Goal: Task Accomplishment & Management: Use online tool/utility

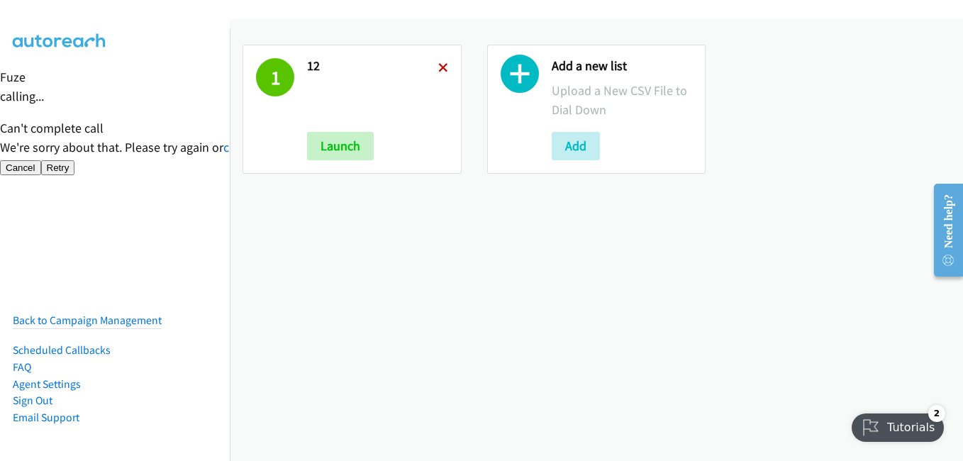
click at [438, 70] on icon at bounding box center [443, 69] width 10 height 10
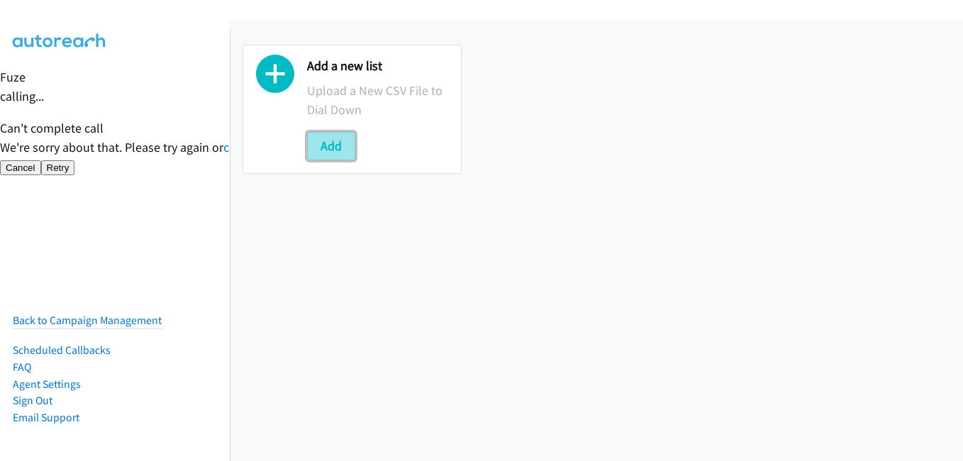
click at [330, 141] on button "Add" at bounding box center [331, 146] width 48 height 28
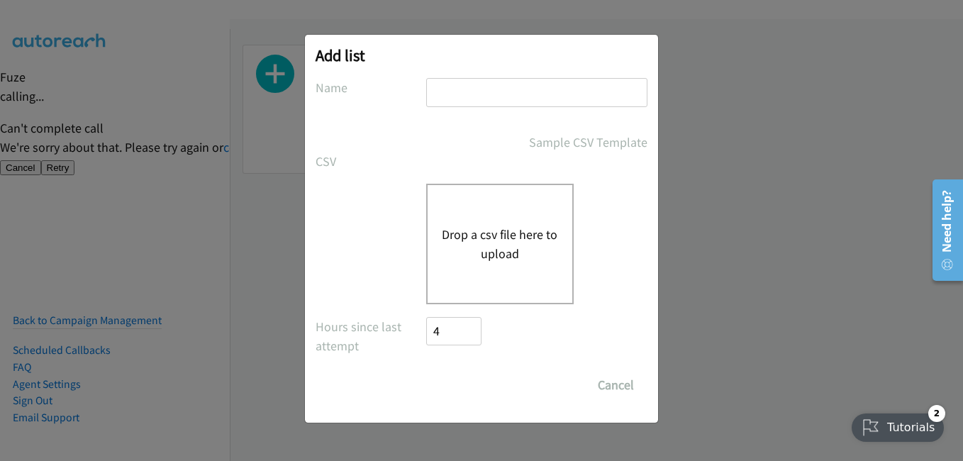
click at [506, 235] on button "Drop a csv file here to upload" at bounding box center [500, 244] width 116 height 38
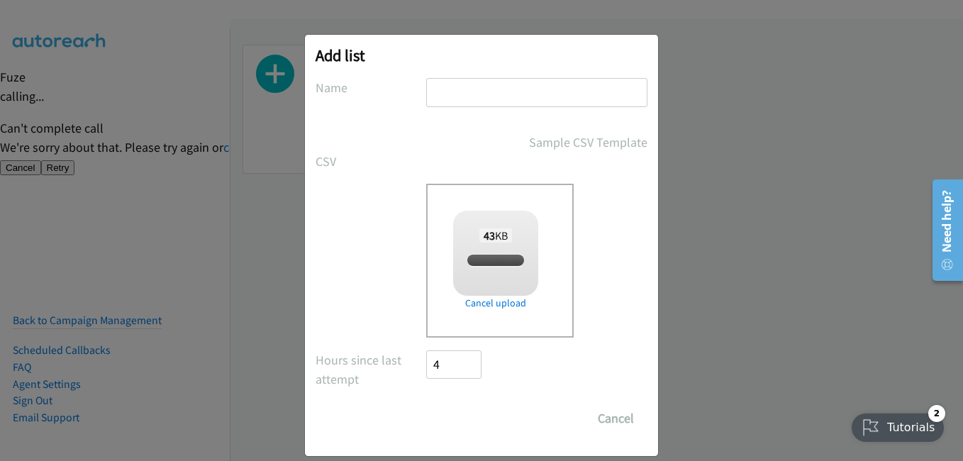
checkbox input "true"
click at [556, 96] on input "text" at bounding box center [536, 92] width 221 height 29
type input "2"
click at [460, 418] on input "Save List" at bounding box center [463, 418] width 74 height 28
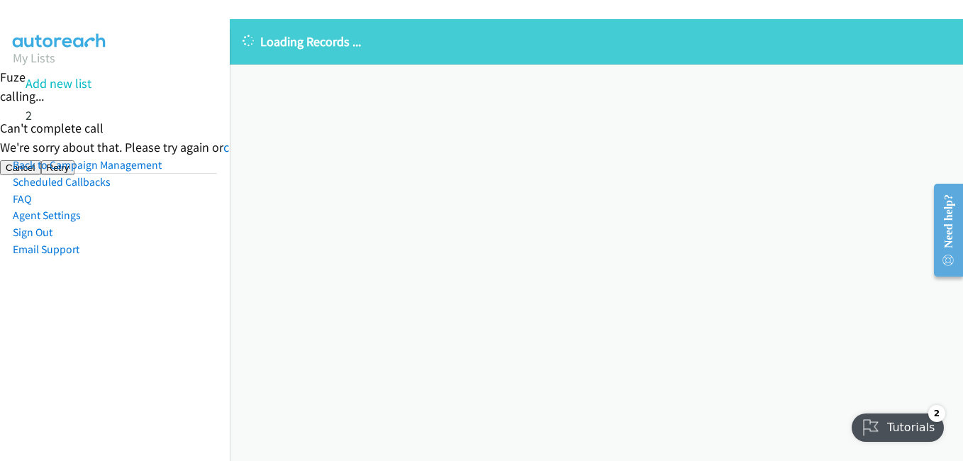
click at [204, 333] on nav "My Lists Add new list 2 Back to Campaign Management Scheduled Callbacks FAQ Age…" at bounding box center [115, 259] width 230 height 461
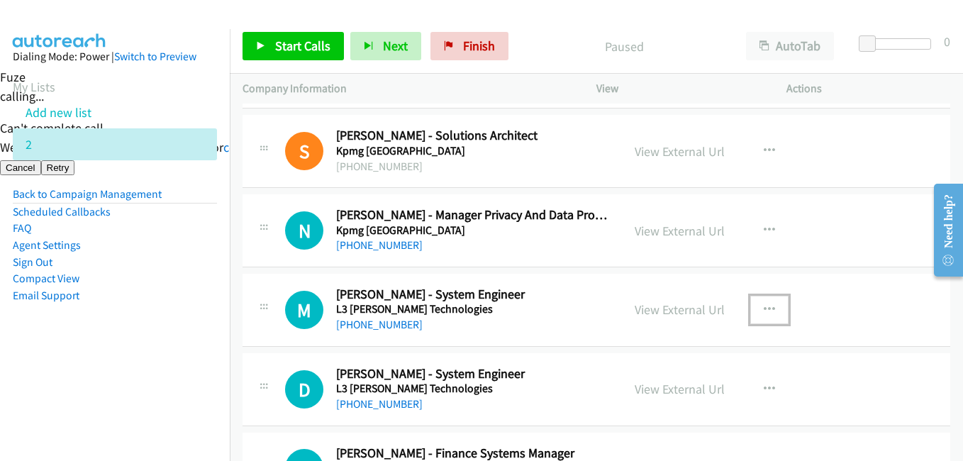
click at [771, 306] on button "button" at bounding box center [769, 310] width 38 height 28
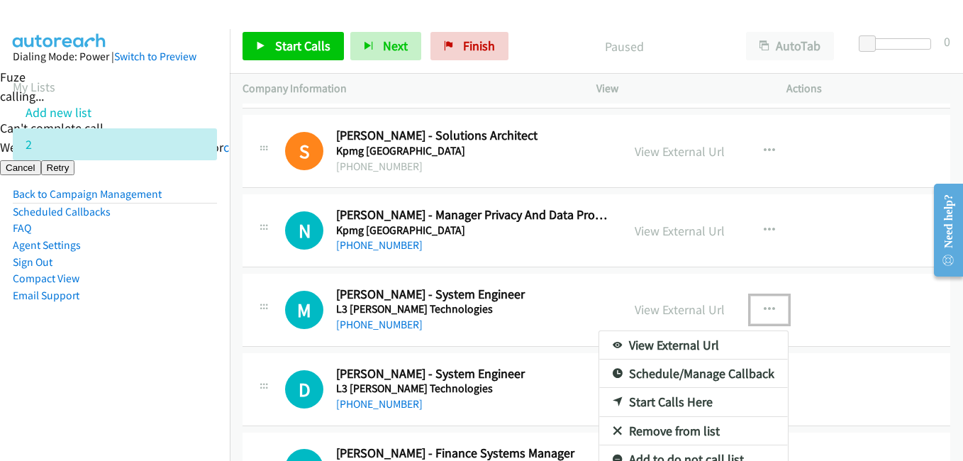
click at [666, 401] on link "Start Calls Here" at bounding box center [693, 402] width 189 height 28
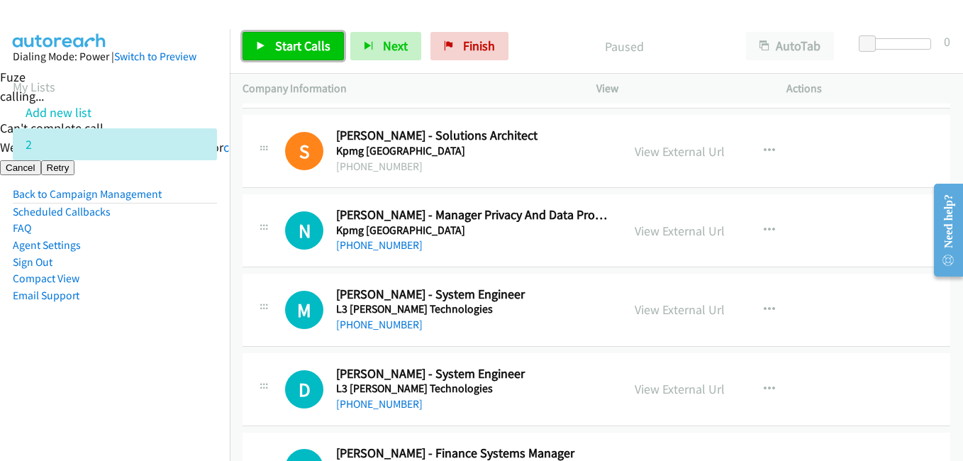
click at [299, 56] on link "Start Calls" at bounding box center [293, 46] width 101 height 28
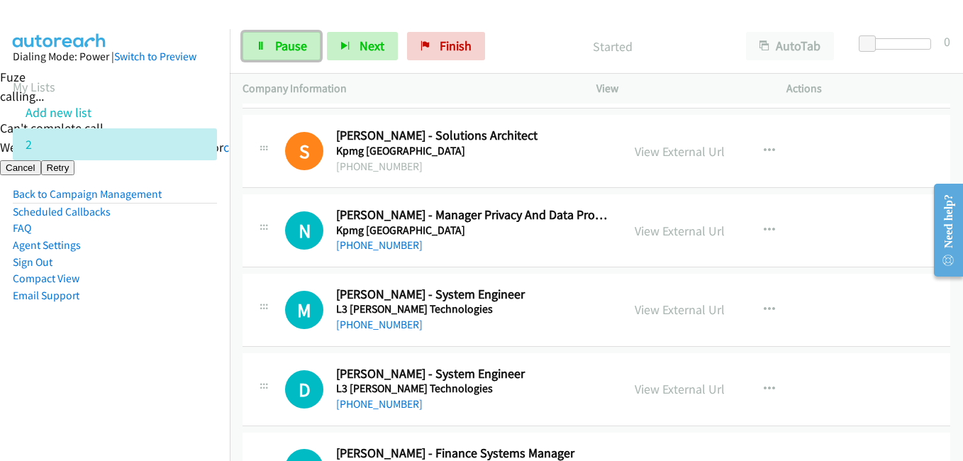
click at [299, 52] on span "Pause" at bounding box center [291, 46] width 32 height 16
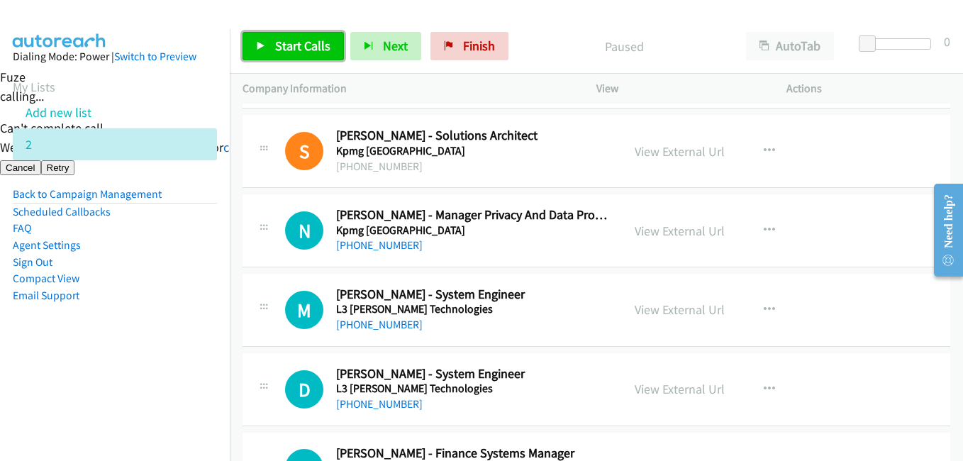
click at [308, 42] on span "Start Calls" at bounding box center [302, 46] width 55 height 16
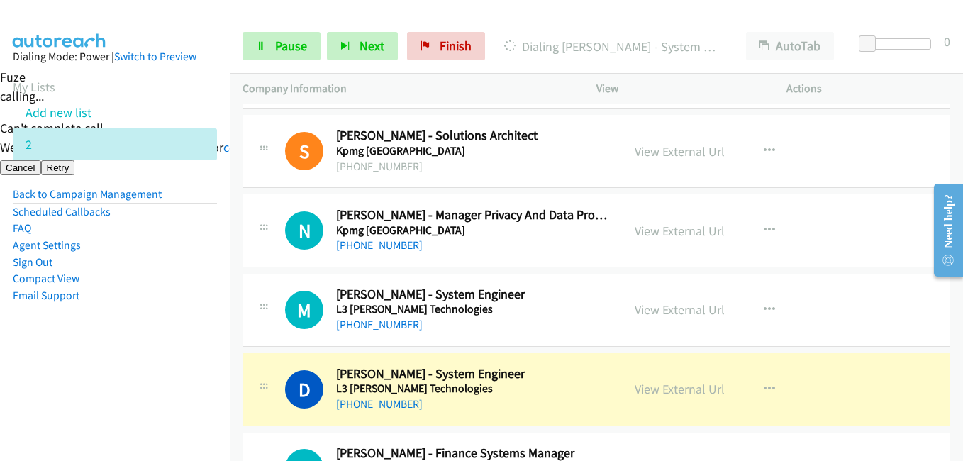
click at [167, 326] on aside "Dialing Mode: Power | Switch to Preview My Lists Add new list 2 Back to Campaig…" at bounding box center [115, 198] width 230 height 339
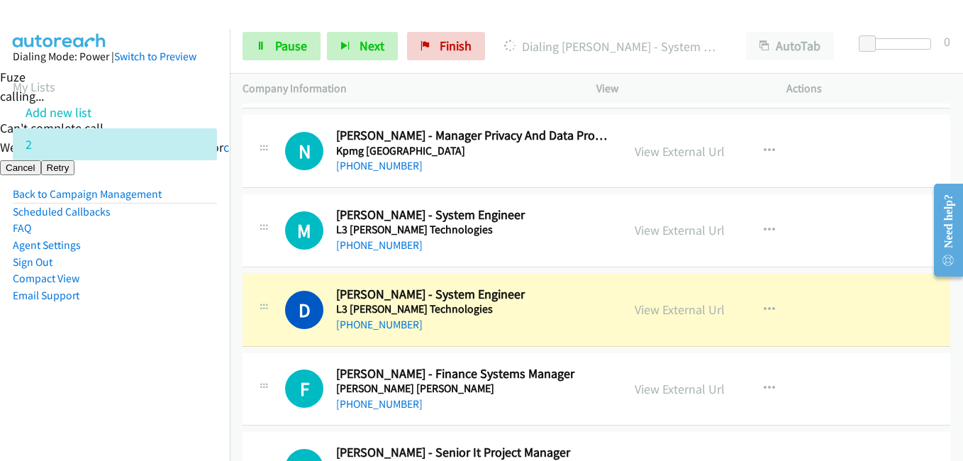
scroll to position [213, 0]
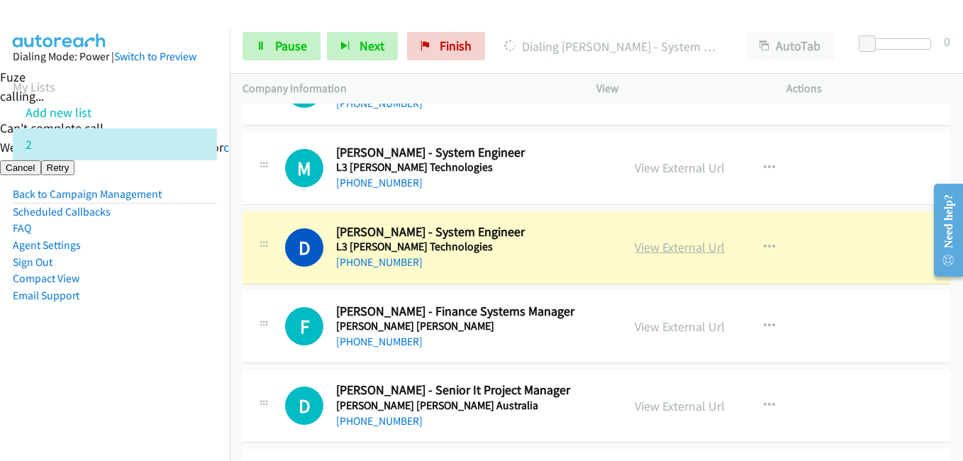
click at [684, 242] on link "View External Url" at bounding box center [680, 247] width 90 height 16
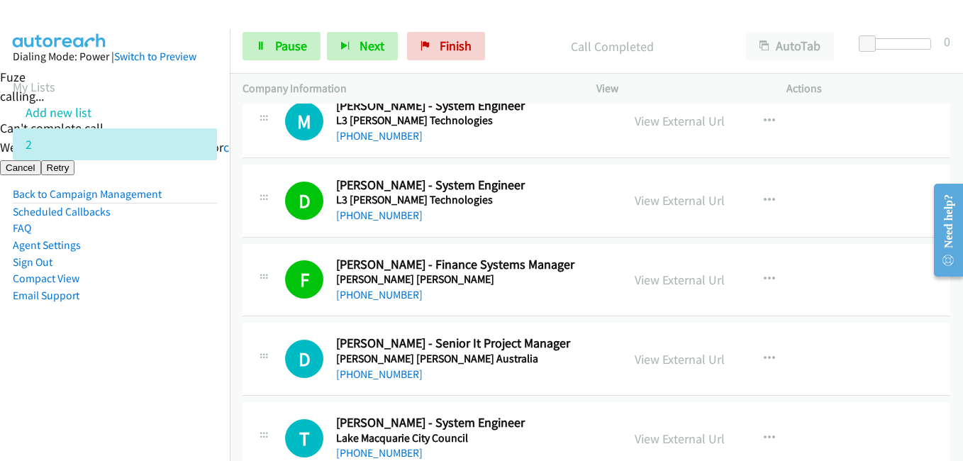
scroll to position [284, 0]
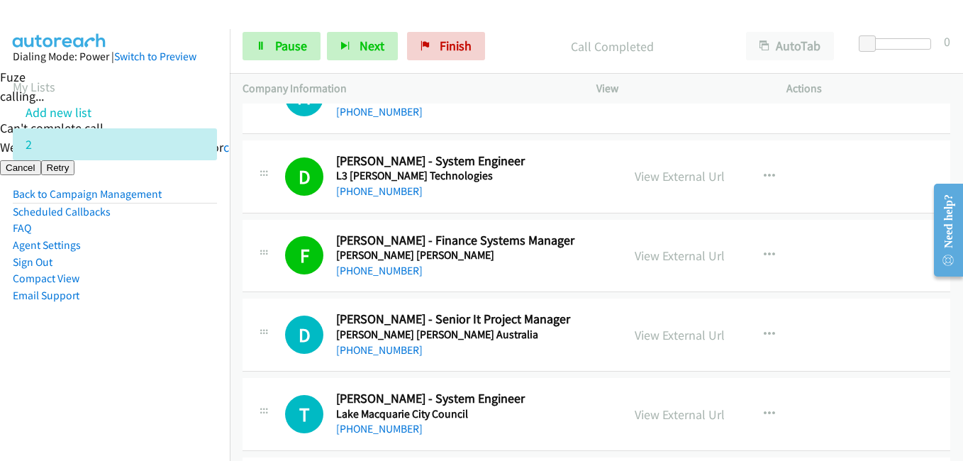
click at [191, 407] on nav "Dialing Mode: Power | Switch to Preview My Lists Add new list 2 Back to Campaig…" at bounding box center [115, 259] width 230 height 461
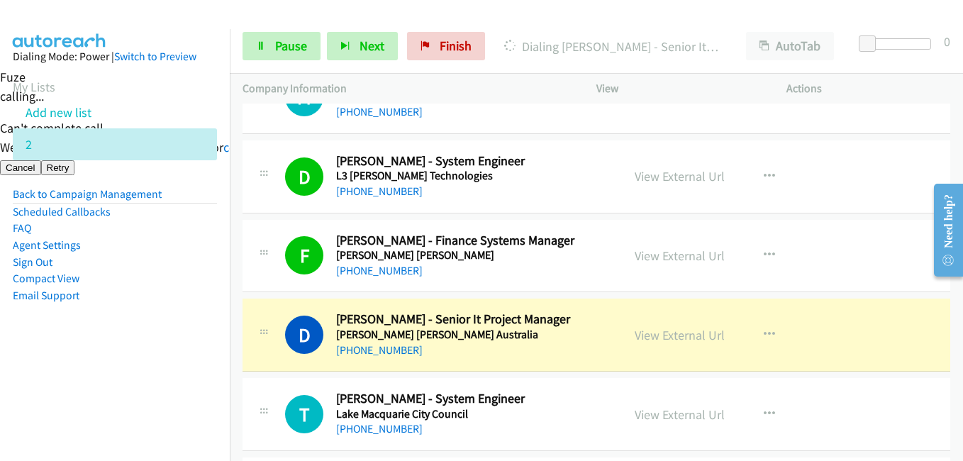
click at [199, 347] on aside "Dialing Mode: Power | Switch to Preview My Lists Add new list 2 Back to Campaig…" at bounding box center [115, 198] width 230 height 339
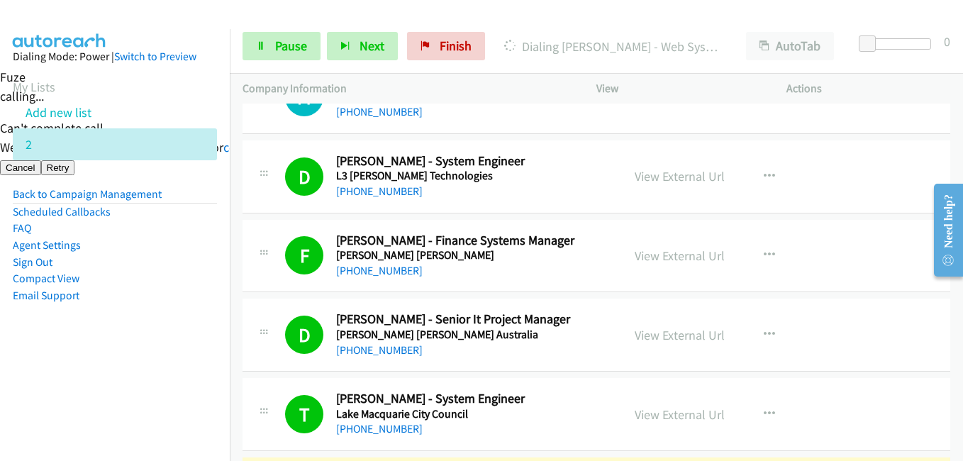
click at [168, 370] on nav "Dialing Mode: Power | Switch to Preview My Lists Add new list 2 Back to Campaig…" at bounding box center [115, 259] width 230 height 461
click at [301, 40] on span "Pause" at bounding box center [291, 46] width 32 height 16
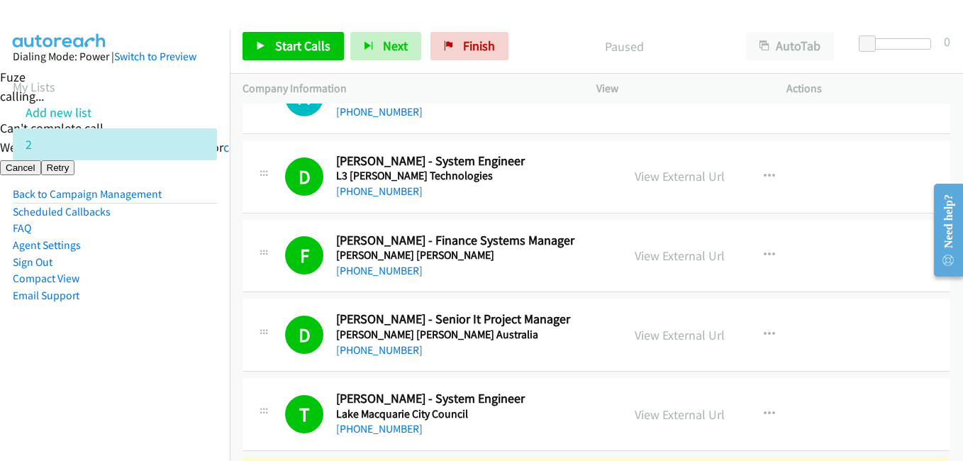
click at [199, 336] on aside "Dialing Mode: Power | Switch to Preview My Lists Add new list 2 Back to Campaig…" at bounding box center [115, 198] width 230 height 339
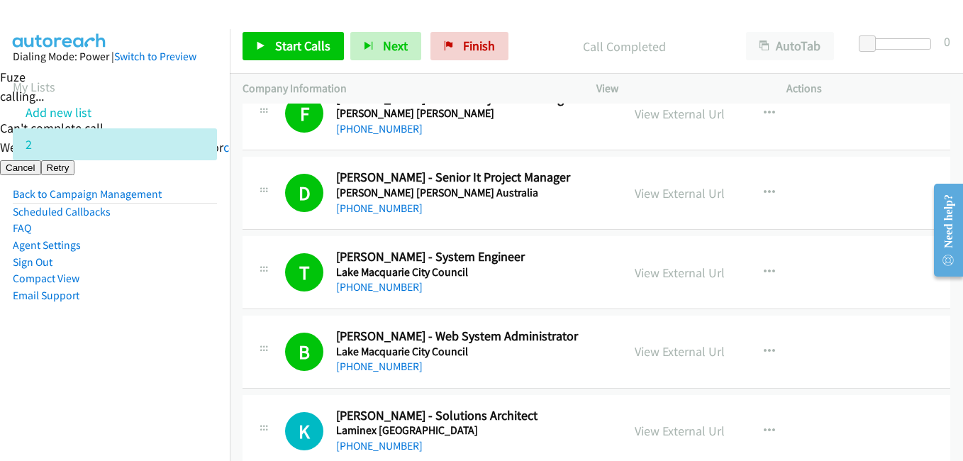
scroll to position [496, 0]
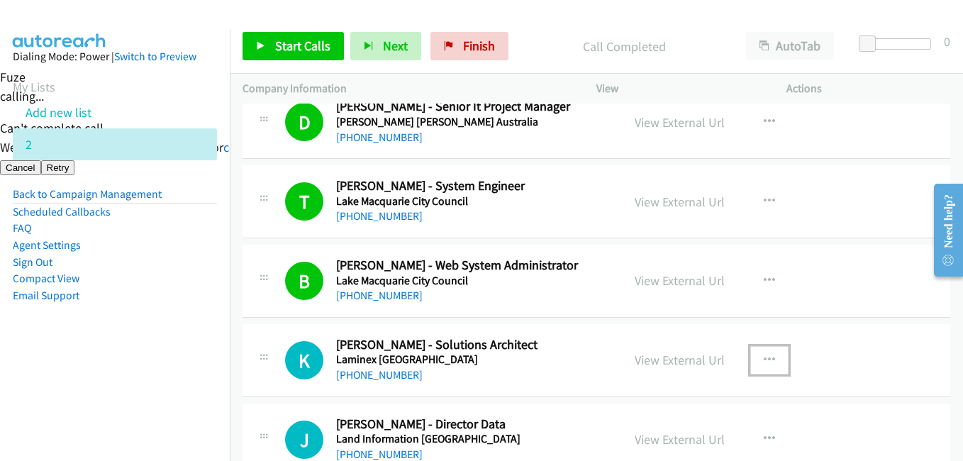
click at [767, 352] on button "button" at bounding box center [769, 360] width 38 height 28
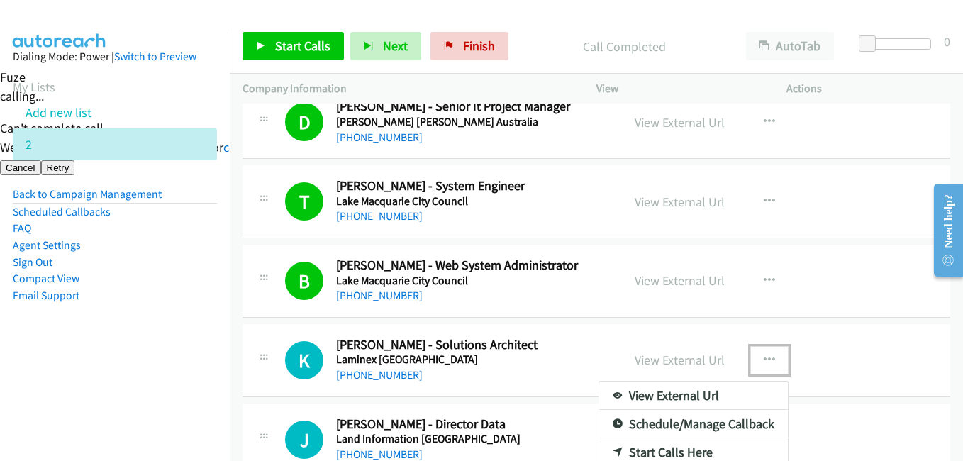
click at [852, 353] on div at bounding box center [481, 230] width 963 height 461
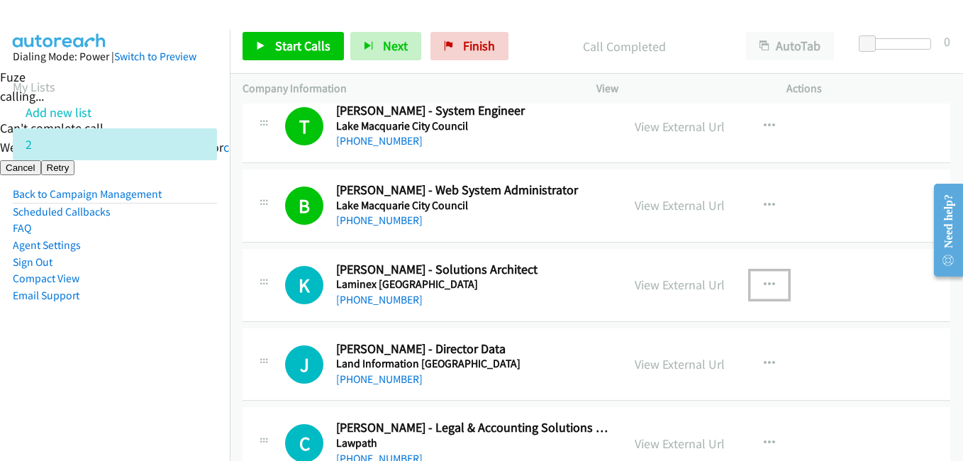
scroll to position [638, 0]
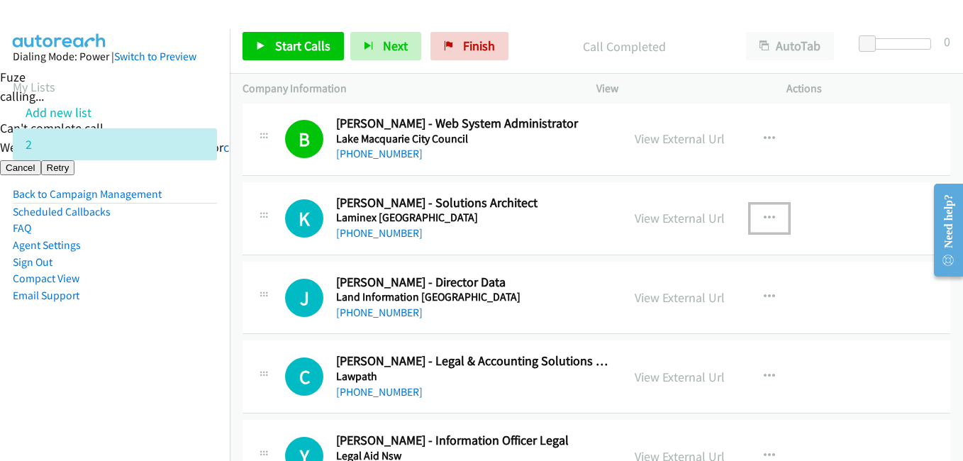
click at [764, 213] on icon "button" at bounding box center [769, 218] width 11 height 11
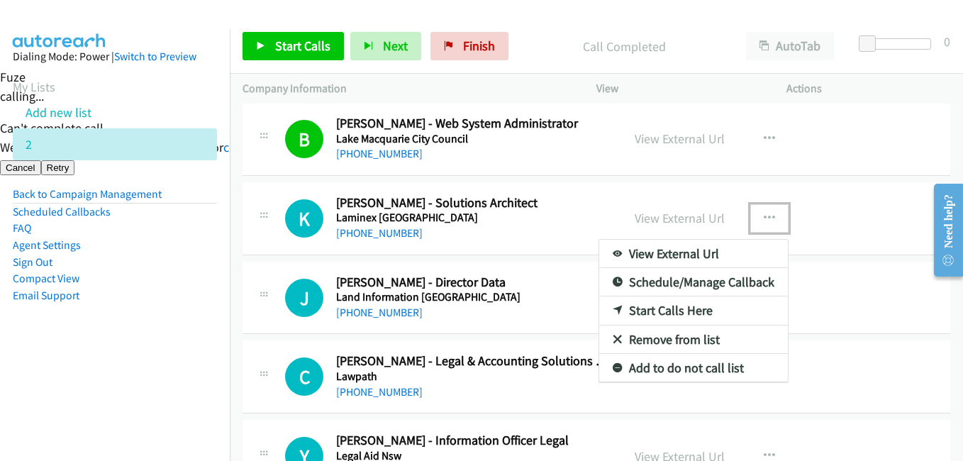
click at [669, 304] on link "Start Calls Here" at bounding box center [693, 310] width 189 height 28
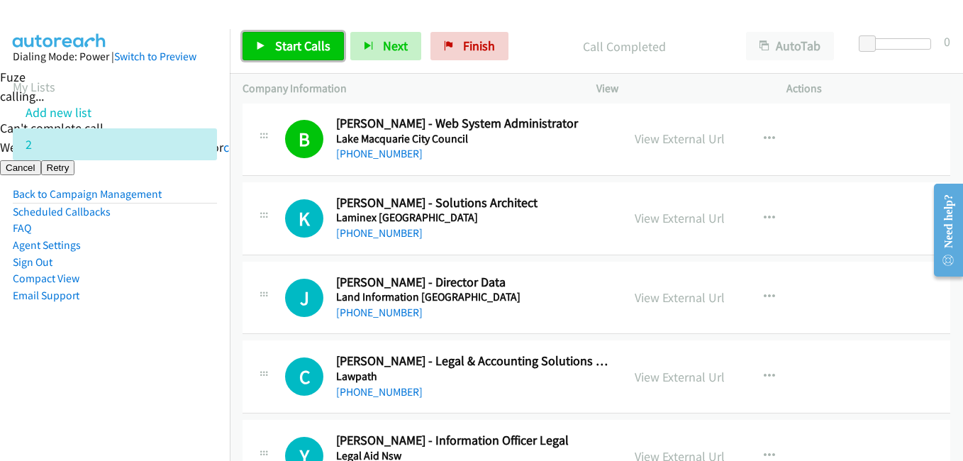
click at [326, 37] on link "Start Calls" at bounding box center [293, 46] width 101 height 28
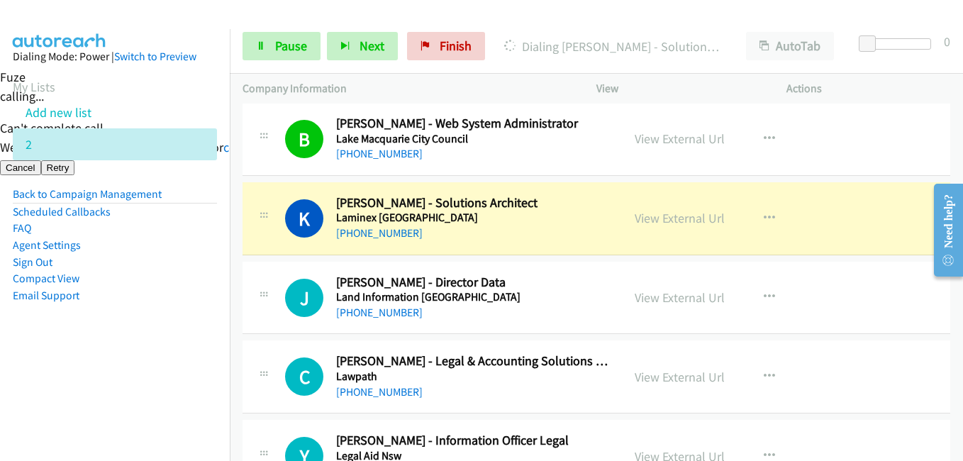
click at [135, 354] on aside "Dialing Mode: Power | Switch to Preview My Lists Add new list 2 Back to Campaig…" at bounding box center [115, 198] width 230 height 339
click at [189, 341] on aside "Dialing Mode: Power | Switch to Preview My Lists Add new list 2 Back to Campaig…" at bounding box center [115, 198] width 230 height 339
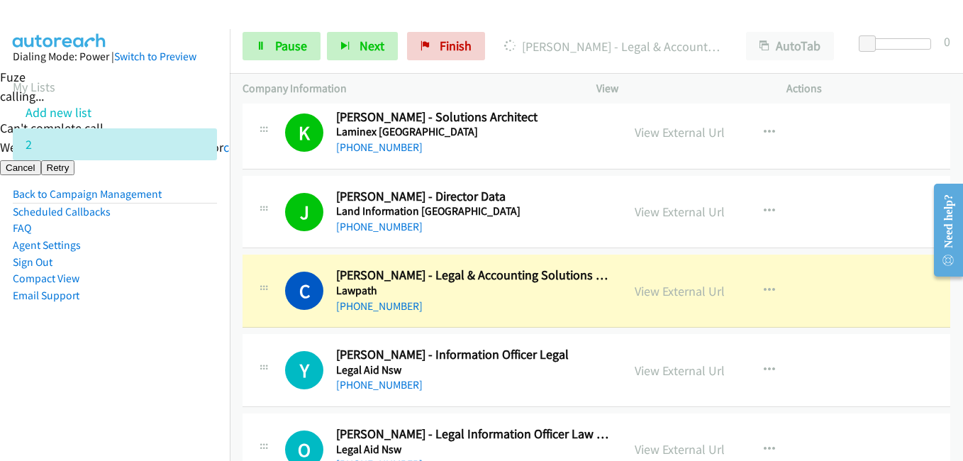
scroll to position [780, 0]
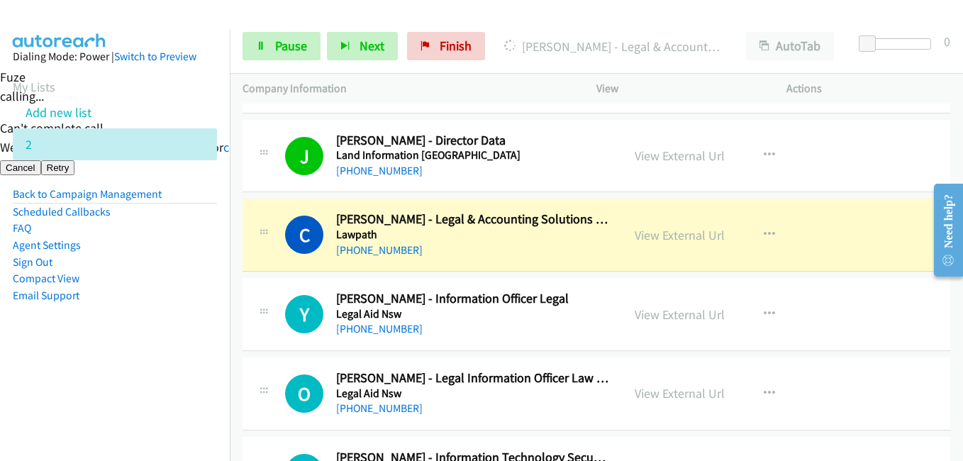
click at [197, 363] on aside "Dialing Mode: Power | Switch to Preview My Lists Add new list 2 Back to Campaig…" at bounding box center [115, 198] width 230 height 339
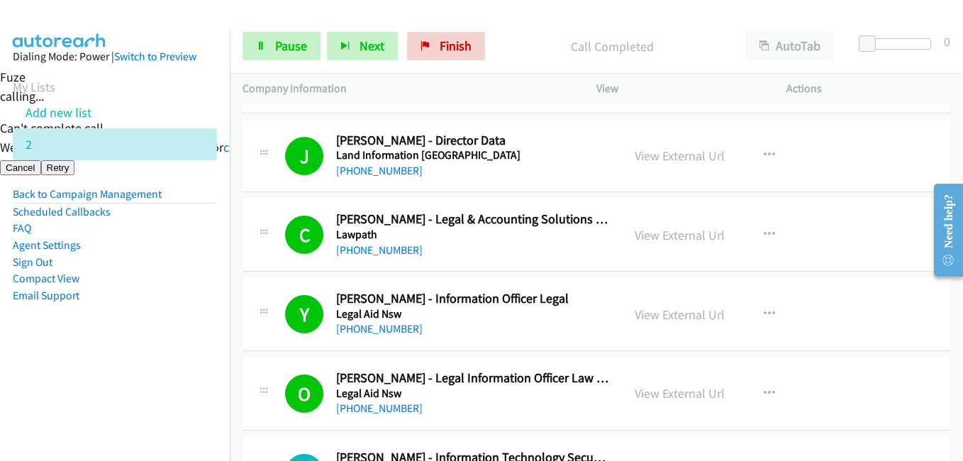
click at [116, 350] on aside "Dialing Mode: Power | Switch to Preview My Lists Add new list 2 Back to Campaig…" at bounding box center [115, 198] width 230 height 339
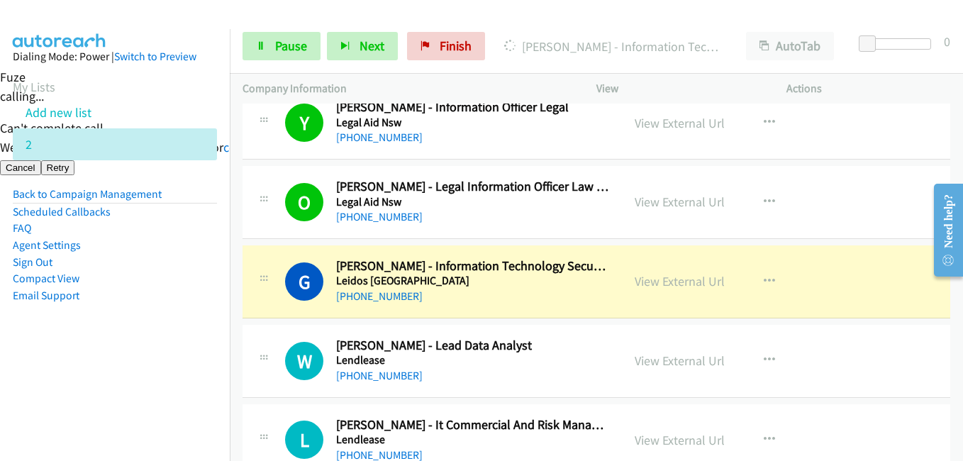
scroll to position [993, 0]
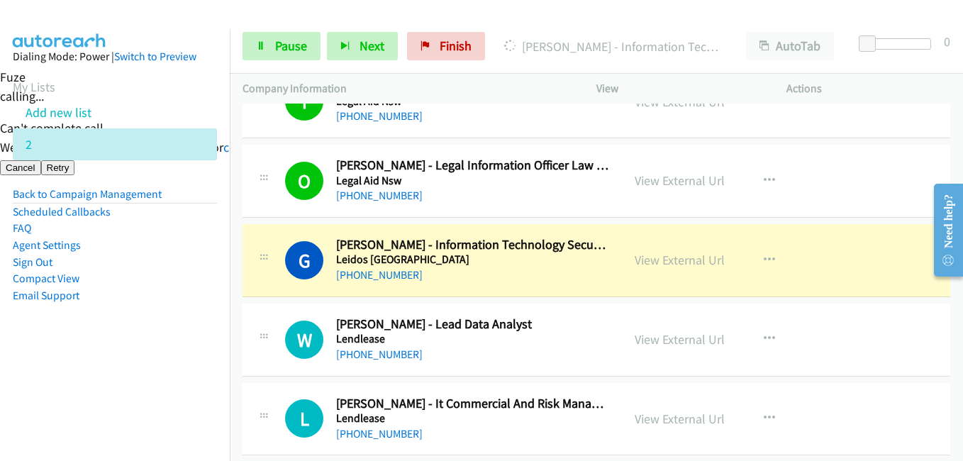
drag, startPoint x: 107, startPoint y: 333, endPoint x: 150, endPoint y: 324, distance: 43.5
click at [113, 333] on aside "Dialing Mode: Power | Switch to Preview My Lists Add new list 2 Back to Campaig…" at bounding box center [115, 198] width 230 height 339
click at [212, 367] on aside "Dialing Mode: Power | Switch to Preview My Lists Add new list 2 Back to Campaig…" at bounding box center [115, 198] width 230 height 339
click at [196, 350] on aside "Dialing Mode: Power | Switch to Preview My Lists Add new list 2 Back to Campaig…" at bounding box center [115, 198] width 230 height 339
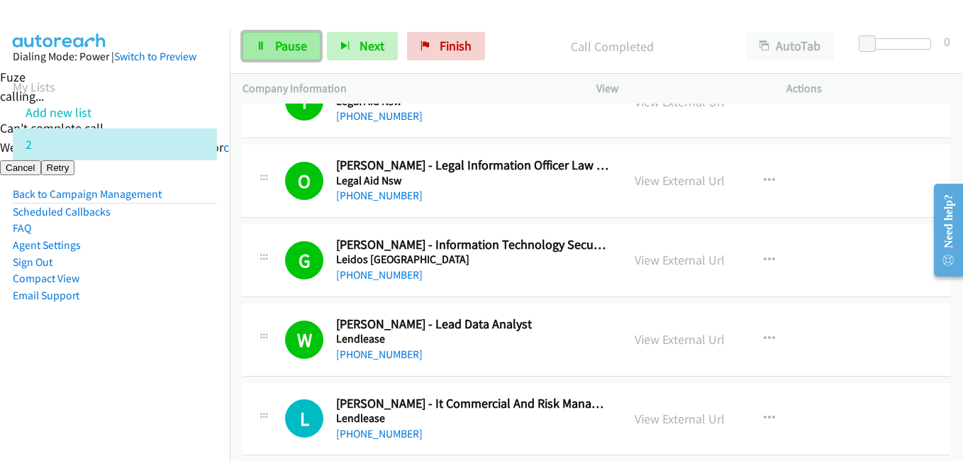
click at [296, 48] on span "Pause" at bounding box center [291, 46] width 32 height 16
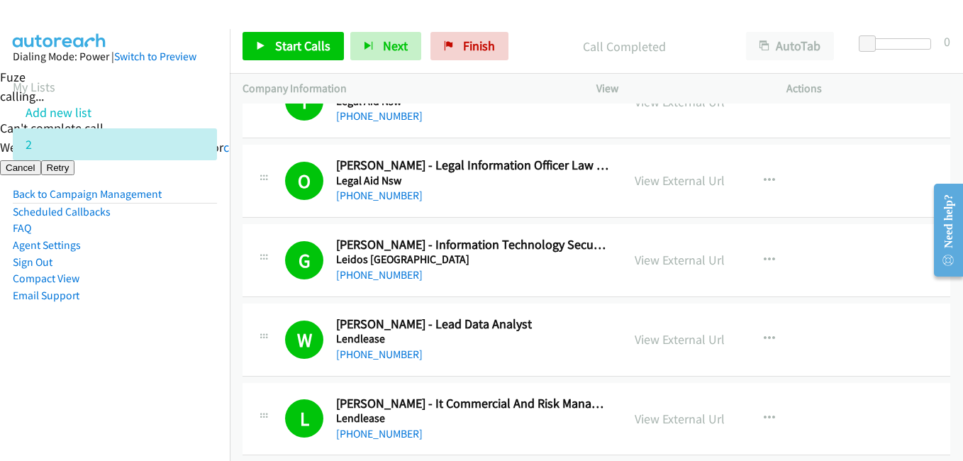
click at [188, 320] on aside "Dialing Mode: Power | Switch to Preview My Lists Add new list 2 Back to Campaig…" at bounding box center [115, 198] width 230 height 339
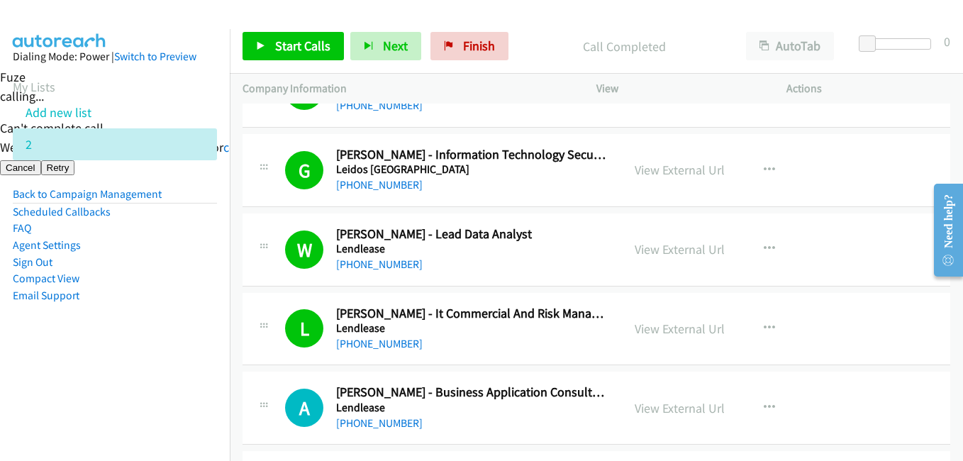
scroll to position [1135, 0]
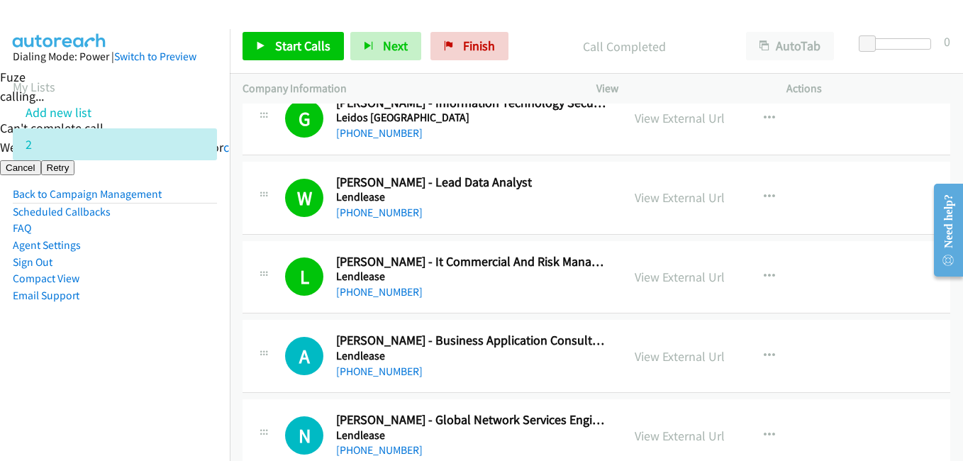
click at [162, 299] on li "Email Support" at bounding box center [115, 295] width 204 height 17
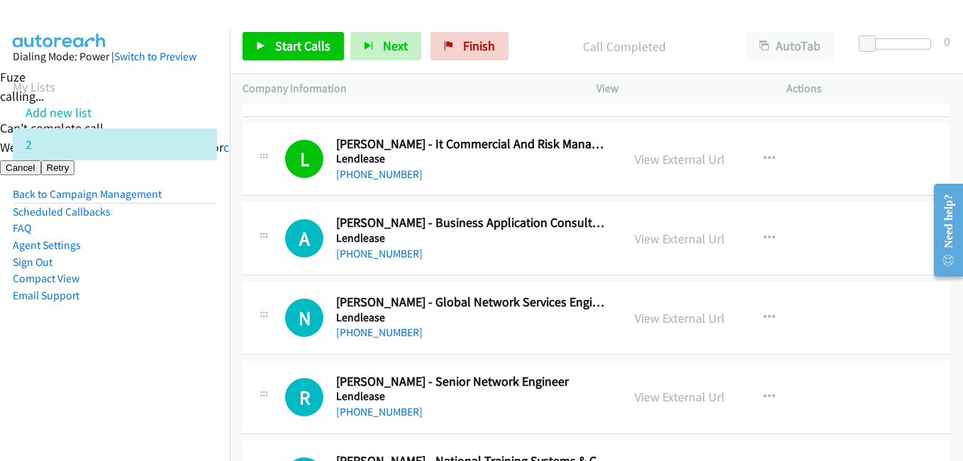
scroll to position [1277, 0]
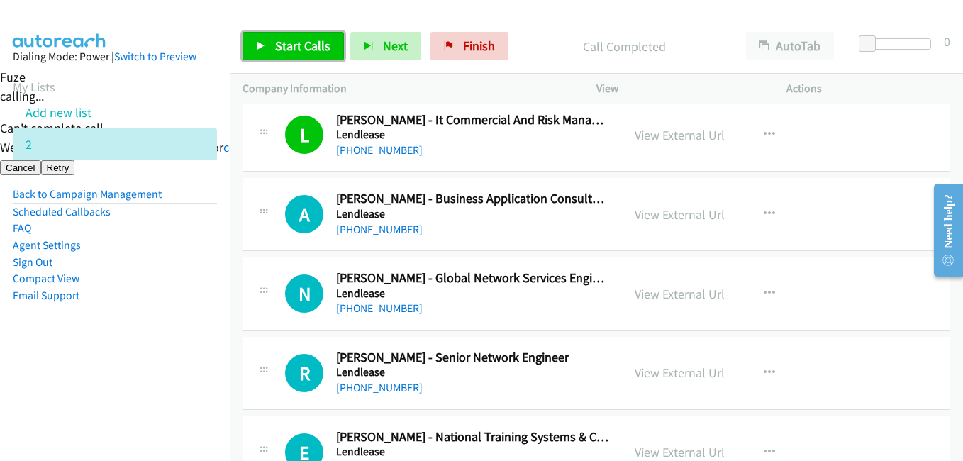
click at [269, 33] on link "Start Calls" at bounding box center [293, 46] width 101 height 28
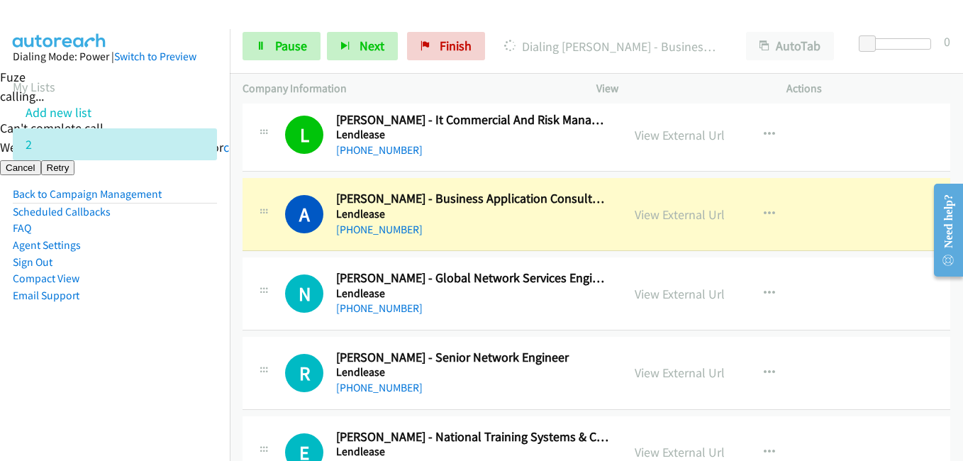
drag, startPoint x: 183, startPoint y: 364, endPoint x: 187, endPoint y: 281, distance: 83.1
click at [183, 342] on aside "Dialing Mode: Power | Switch to Preview My Lists Add new list 2 Back to Campaig…" at bounding box center [115, 198] width 230 height 339
click at [307, 42] on link "Pause" at bounding box center [282, 46] width 78 height 28
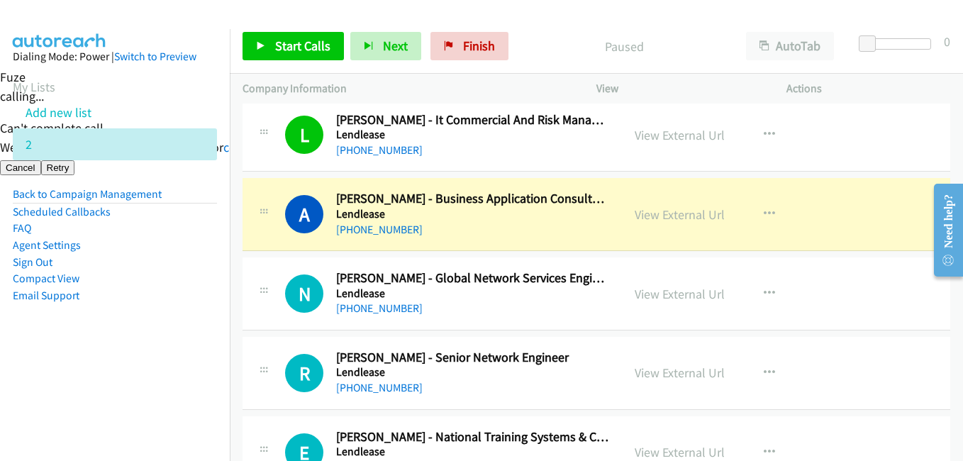
drag, startPoint x: 214, startPoint y: 344, endPoint x: 238, endPoint y: 338, distance: 24.1
click at [214, 344] on aside "Dialing Mode: Power | Switch to Preview My Lists Add new list 2 Back to Campaig…" at bounding box center [115, 198] width 230 height 339
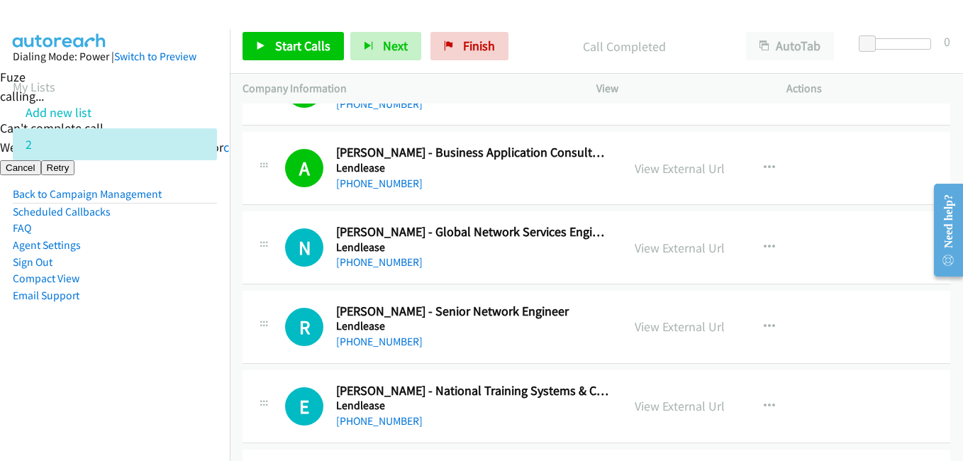
scroll to position [1347, 0]
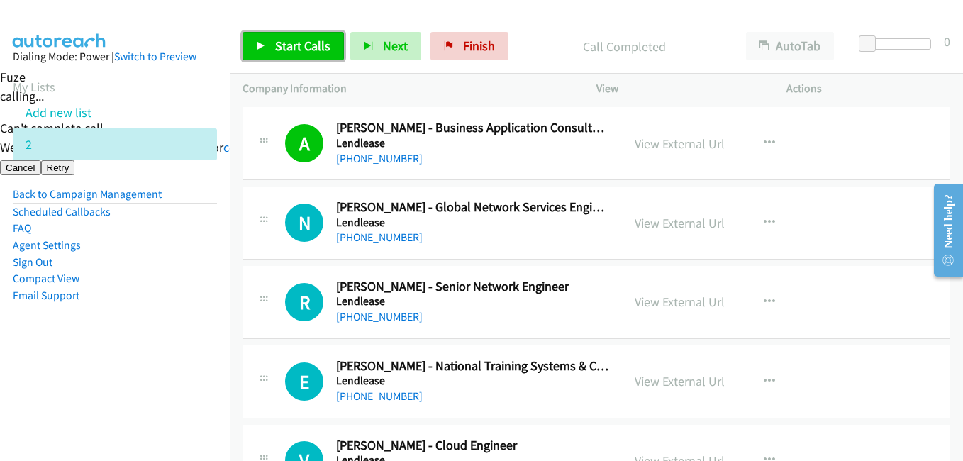
click at [306, 50] on span "Start Calls" at bounding box center [302, 46] width 55 height 16
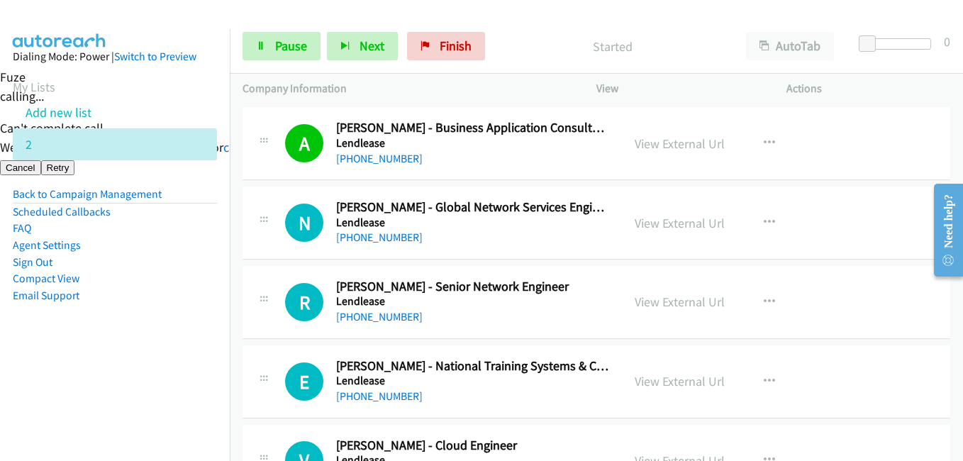
click at [178, 364] on aside "Dialing Mode: Power | Switch to Preview My Lists Add new list 2 Back to Campaig…" at bounding box center [115, 198] width 230 height 339
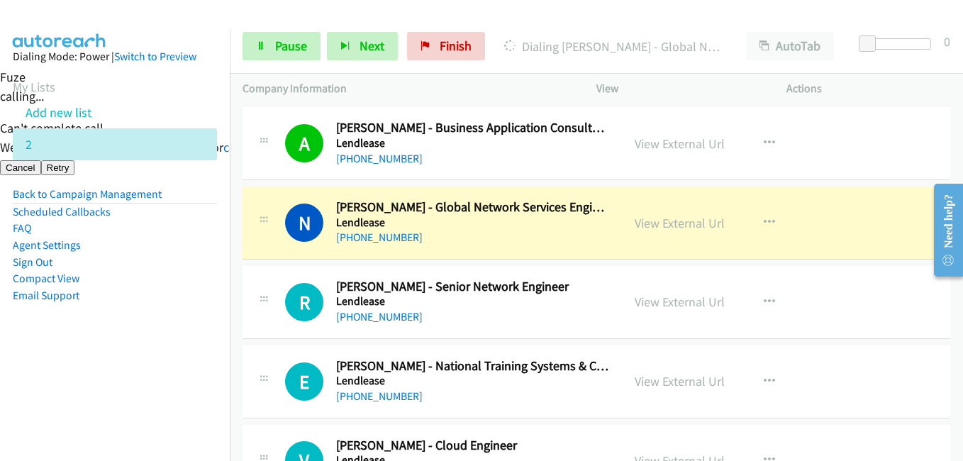
drag, startPoint x: 46, startPoint y: 333, endPoint x: 108, endPoint y: 335, distance: 61.7
click at [55, 335] on aside "Dialing Mode: Power | Switch to Preview My Lists Add new list 2 Back to Campaig…" at bounding box center [115, 198] width 230 height 339
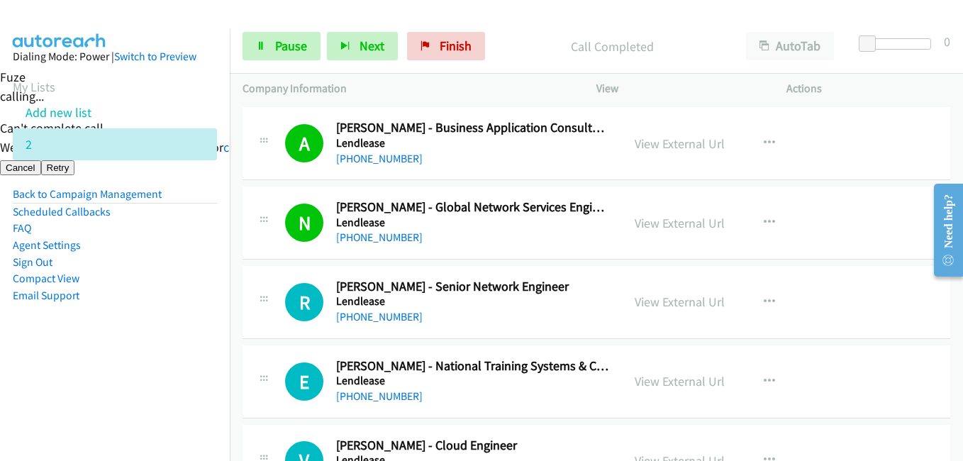
click at [211, 269] on aside "Dialing Mode: Power | Switch to Preview My Lists Add new list 2 Back to Campaig…" at bounding box center [115, 198] width 230 height 339
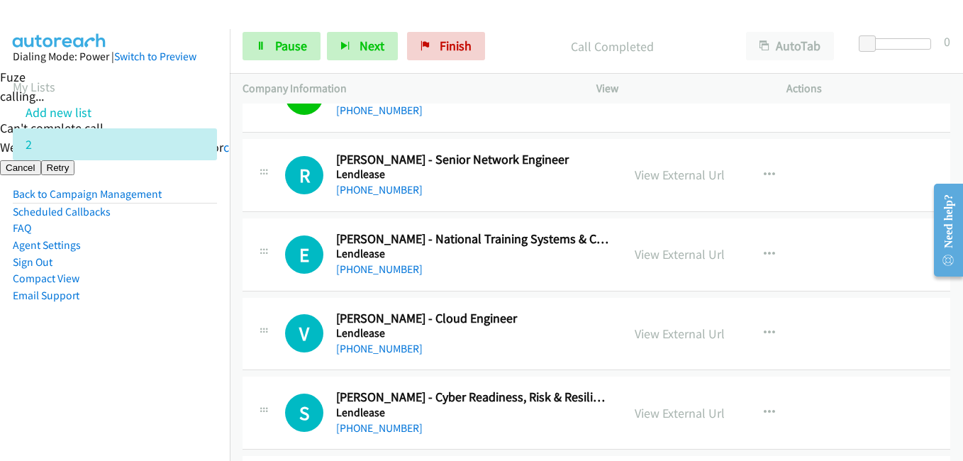
scroll to position [1489, 0]
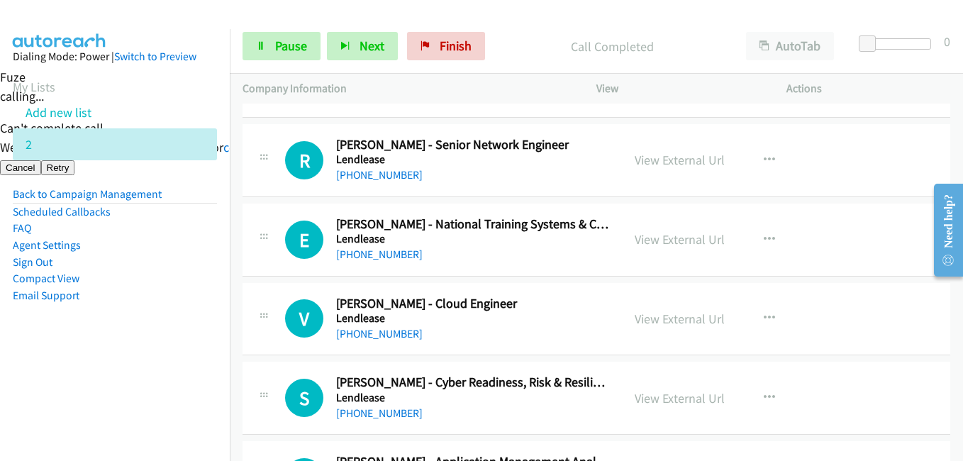
drag, startPoint x: 175, startPoint y: 326, endPoint x: 200, endPoint y: 321, distance: 25.5
click at [176, 328] on aside "Dialing Mode: Power | Switch to Preview My Lists Add new list 2 Back to Campaig…" at bounding box center [115, 198] width 230 height 339
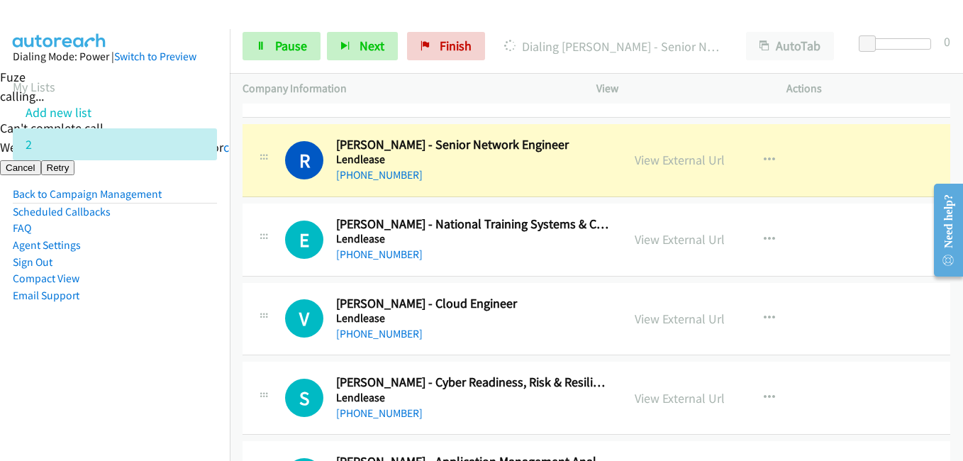
click at [187, 365] on aside "Dialing Mode: Power | Switch to Preview My Lists Add new list 2 Back to Campaig…" at bounding box center [115, 198] width 230 height 339
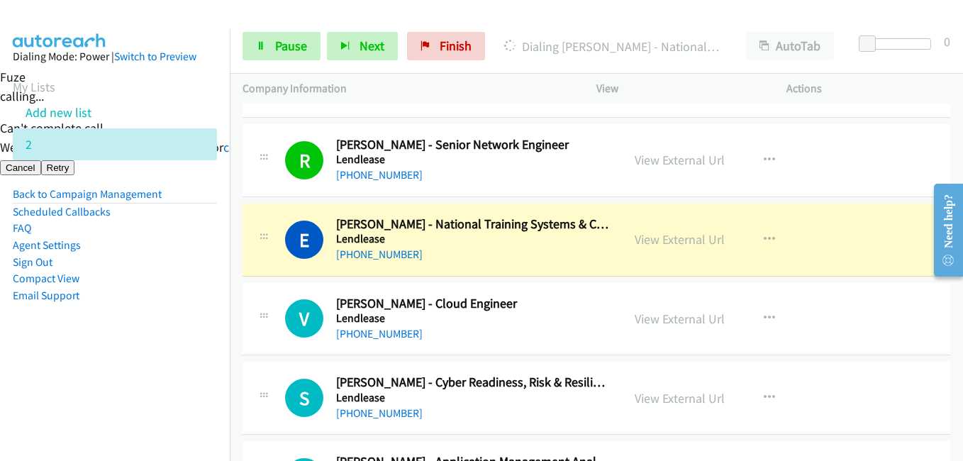
click at [187, 294] on li "Email Support" at bounding box center [115, 295] width 204 height 17
click at [295, 46] on span "Pause" at bounding box center [291, 46] width 32 height 16
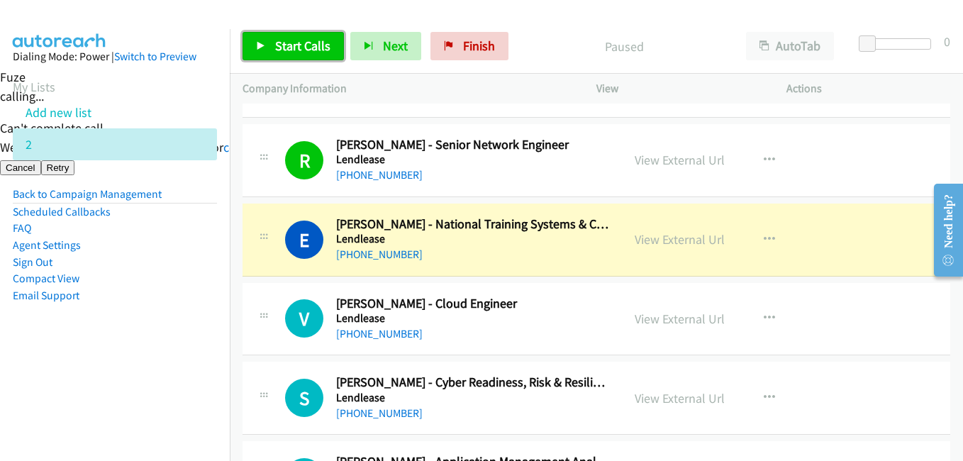
click at [297, 45] on span "Start Calls" at bounding box center [302, 46] width 55 height 16
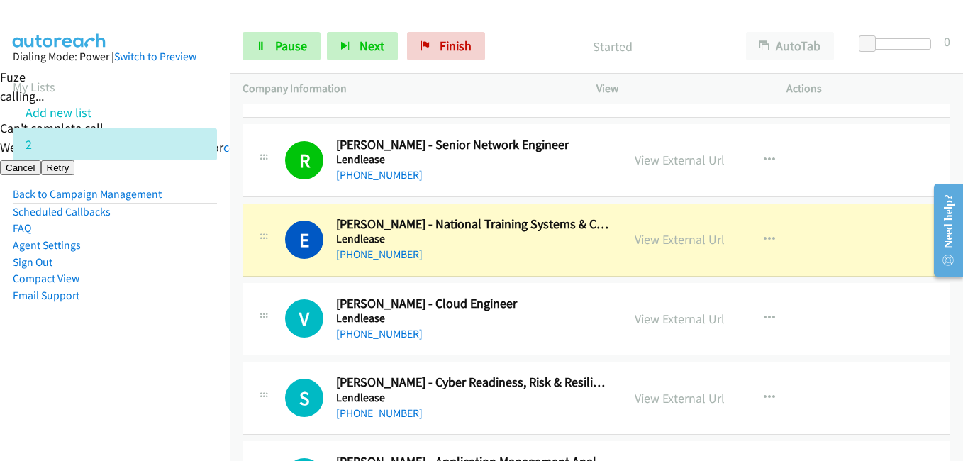
scroll to position [1560, 0]
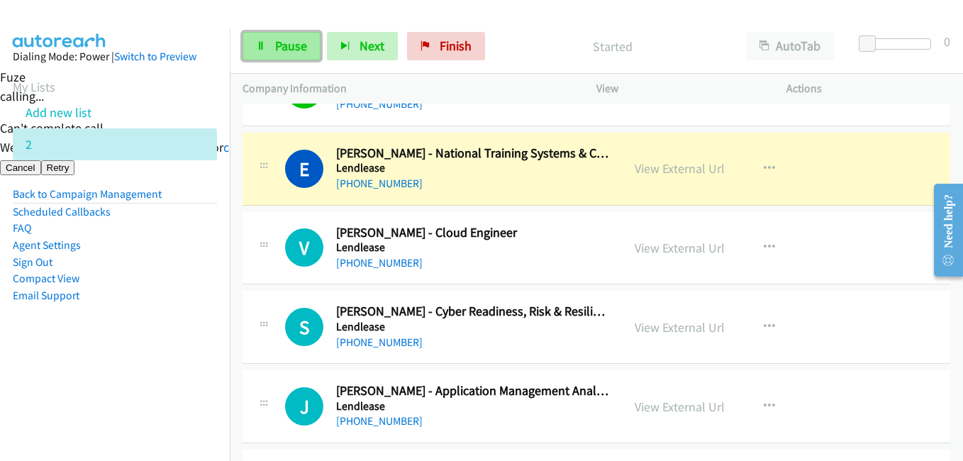
click at [301, 45] on span "Pause" at bounding box center [291, 46] width 32 height 16
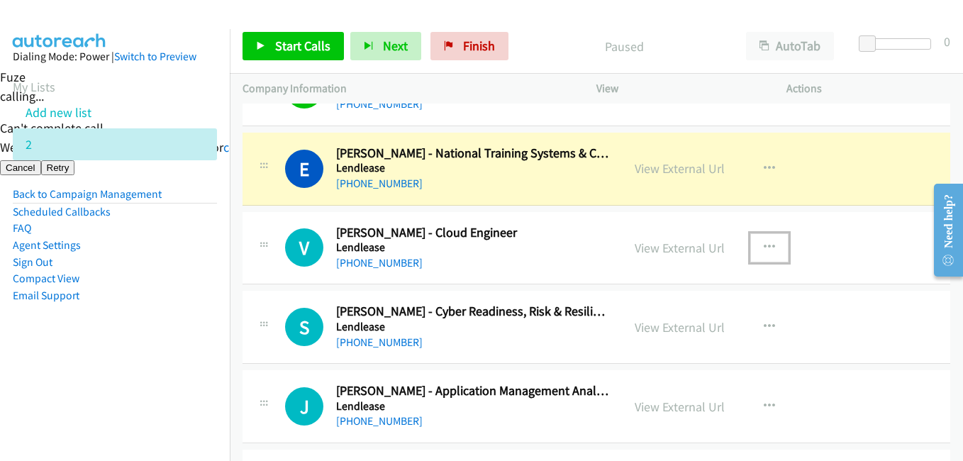
click at [752, 246] on button "button" at bounding box center [769, 247] width 38 height 28
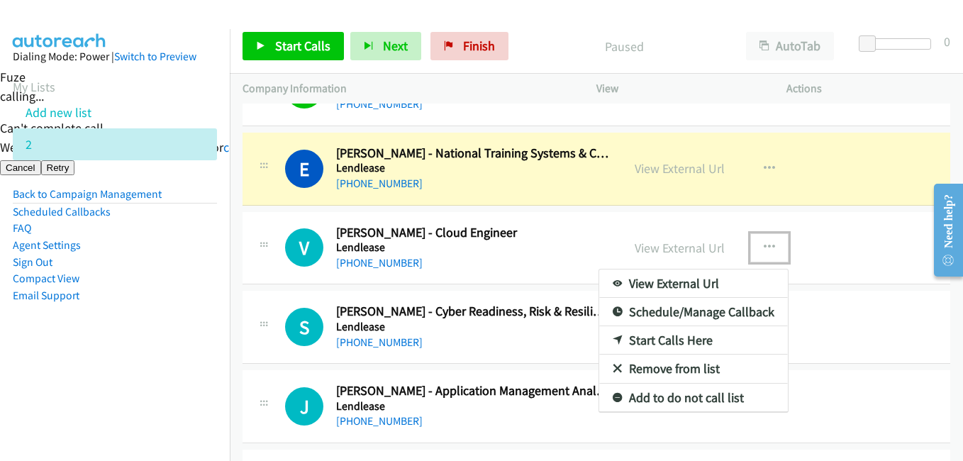
click at [699, 338] on link "Start Calls Here" at bounding box center [693, 340] width 189 height 28
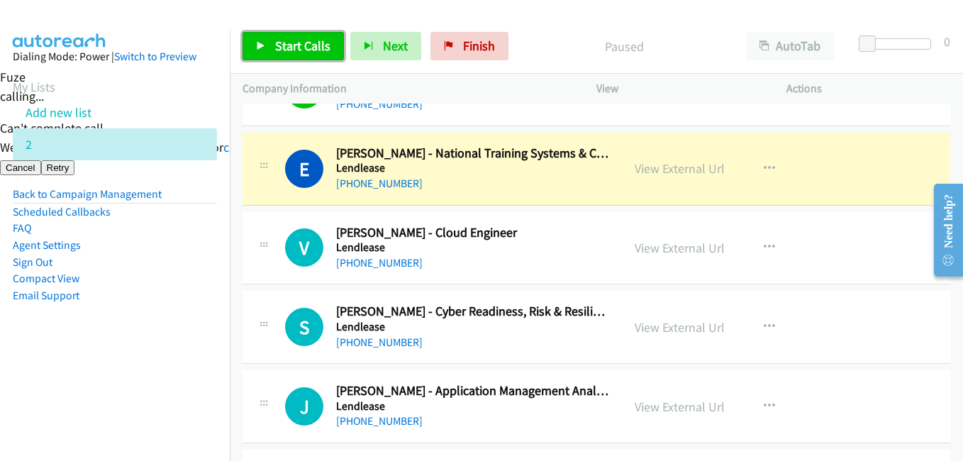
click at [280, 57] on link "Start Calls" at bounding box center [293, 46] width 101 height 28
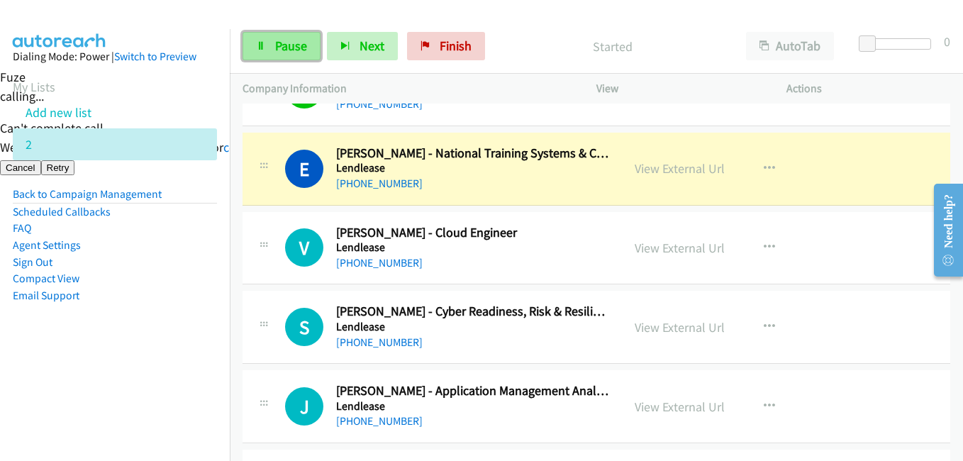
click at [303, 42] on span "Pause" at bounding box center [291, 46] width 32 height 16
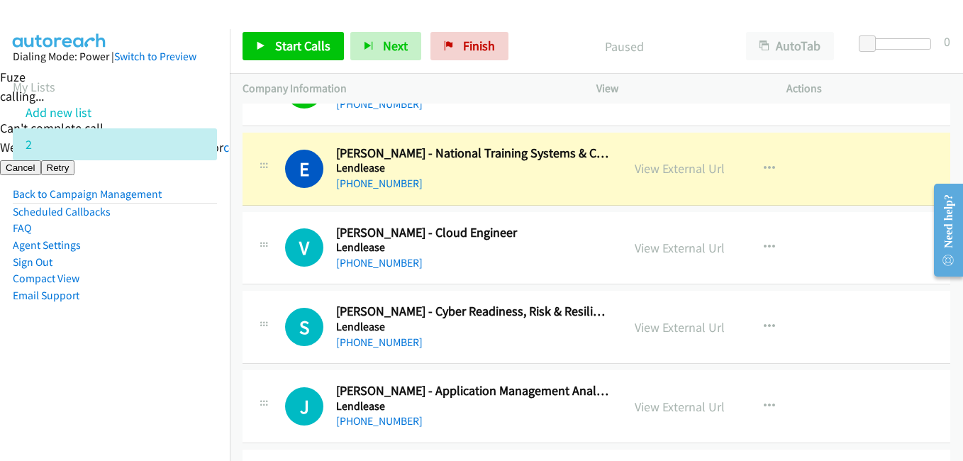
click at [192, 295] on li "Email Support" at bounding box center [115, 295] width 204 height 17
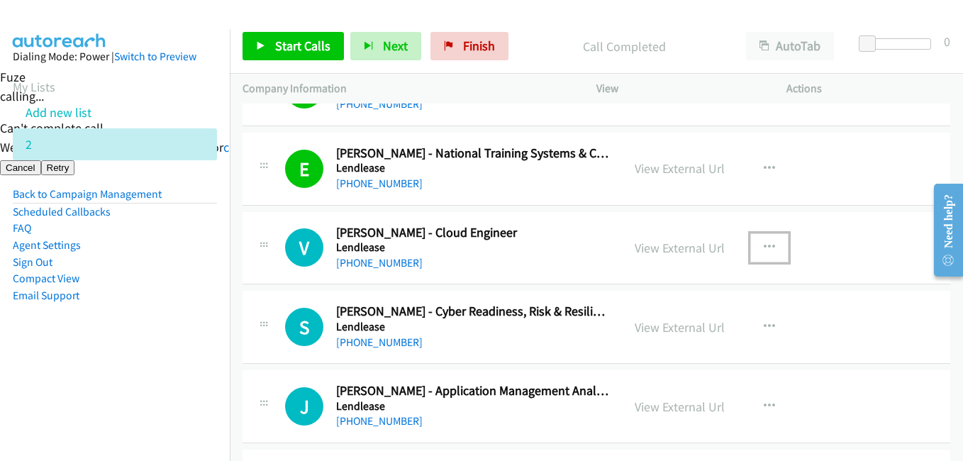
click at [757, 242] on button "button" at bounding box center [769, 247] width 38 height 28
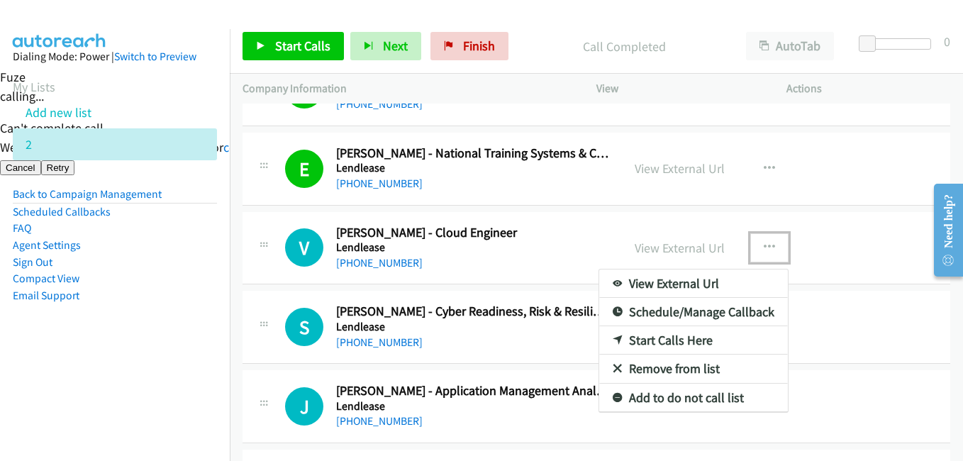
click at [715, 338] on link "Start Calls Here" at bounding box center [693, 340] width 189 height 28
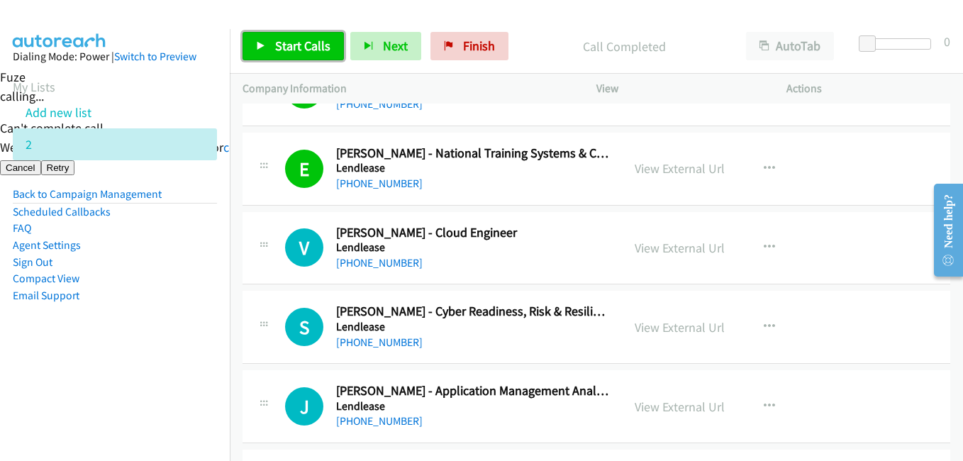
click at [339, 47] on link "Start Calls" at bounding box center [293, 46] width 101 height 28
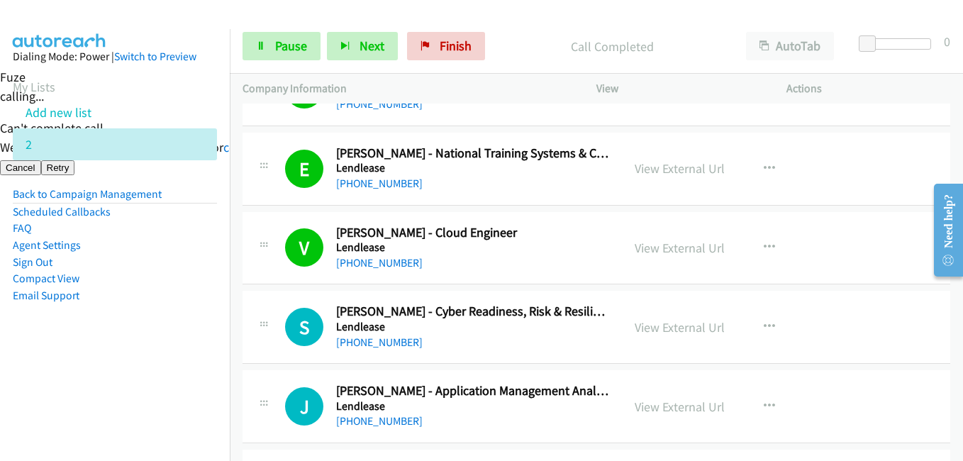
click at [210, 335] on aside "Dialing Mode: Power | Switch to Preview My Lists Add new list 2 Back to Campaig…" at bounding box center [115, 198] width 230 height 339
click at [682, 326] on link "View External Url" at bounding box center [680, 327] width 90 height 16
click at [301, 45] on span "Pause" at bounding box center [291, 46] width 32 height 16
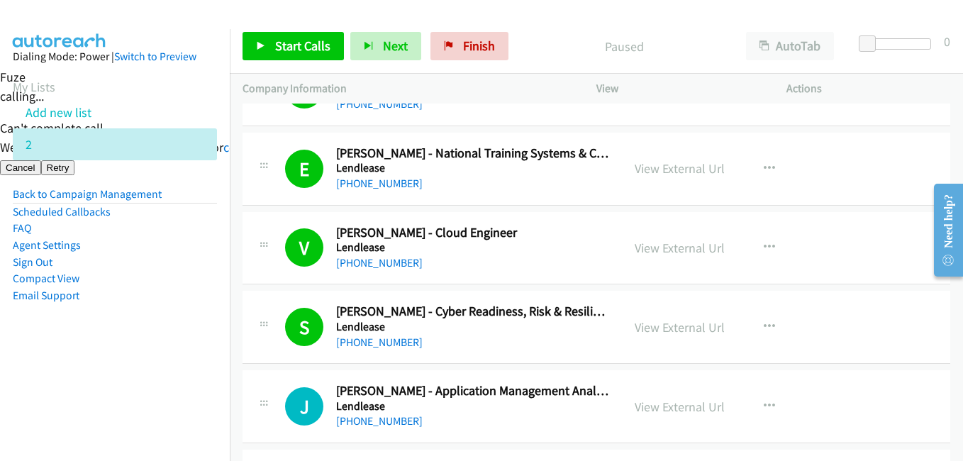
click at [161, 340] on aside "Dialing Mode: Power | Switch to Preview My Lists Add new list 2 Back to Campaig…" at bounding box center [115, 198] width 230 height 339
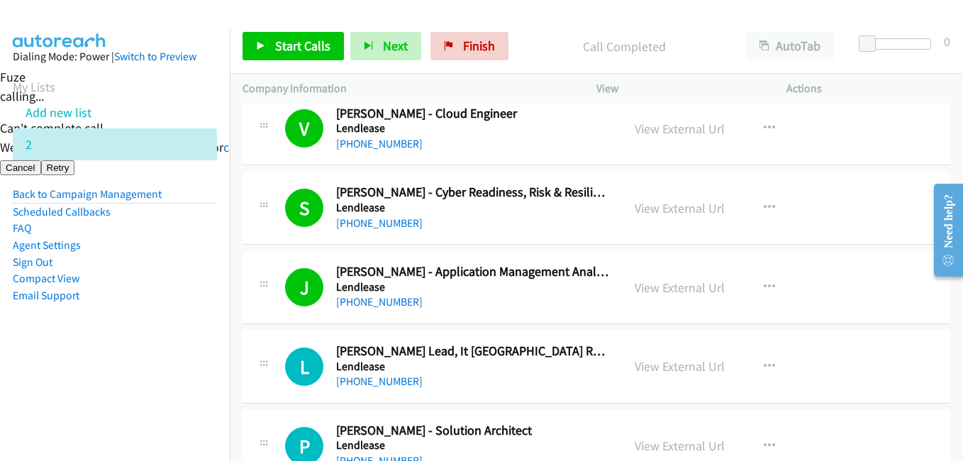
scroll to position [1773, 0]
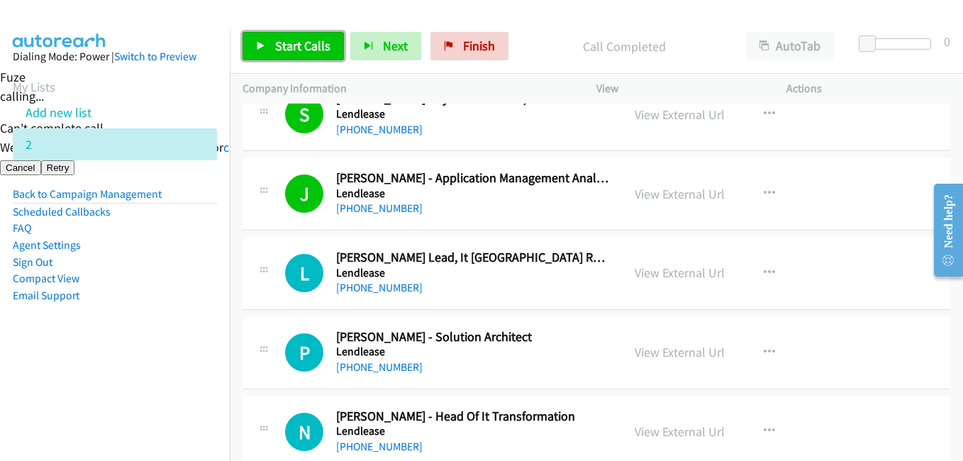
click at [292, 38] on span "Start Calls" at bounding box center [302, 46] width 55 height 16
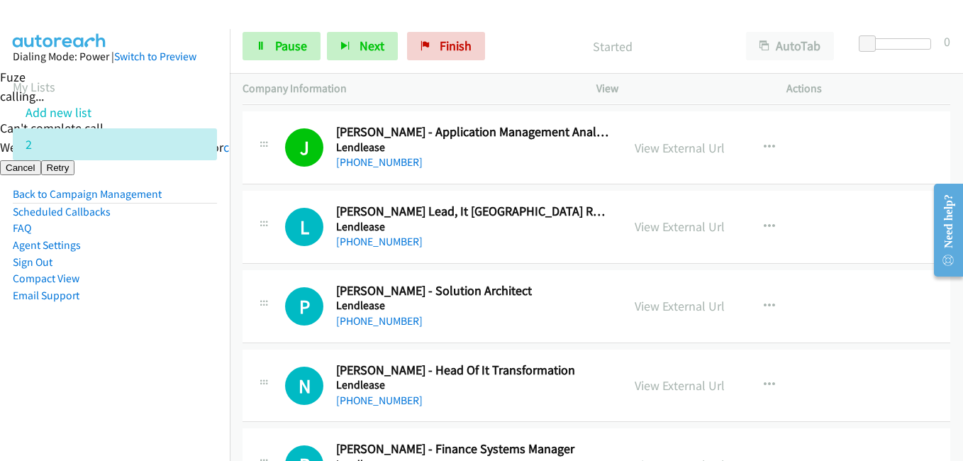
scroll to position [1844, 0]
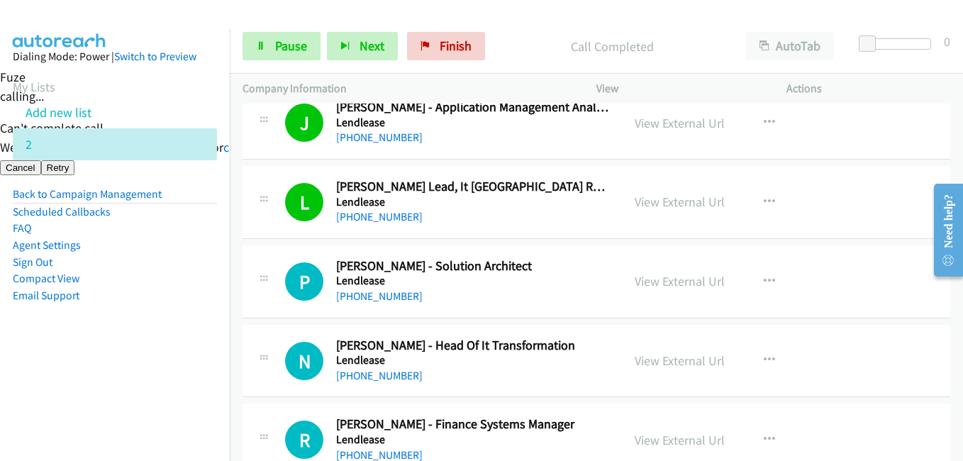
click at [210, 264] on aside "Dialing Mode: Power | Switch to Preview My Lists Add new list 2 Back to Campaig…" at bounding box center [115, 198] width 230 height 339
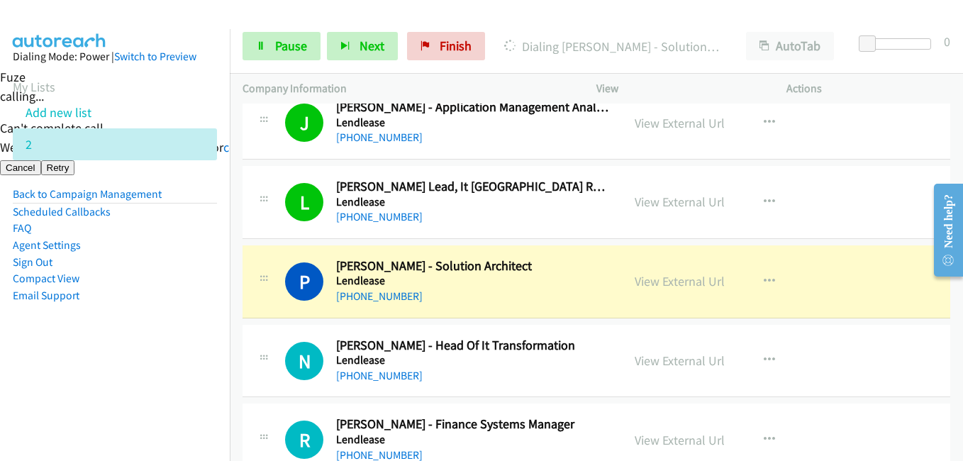
click at [203, 279] on li "Compact View" at bounding box center [115, 278] width 204 height 17
click at [210, 278] on aside "Dialing Mode: Power | Switch to Preview My Lists Add new list 2 Back to Campaig…" at bounding box center [115, 198] width 230 height 339
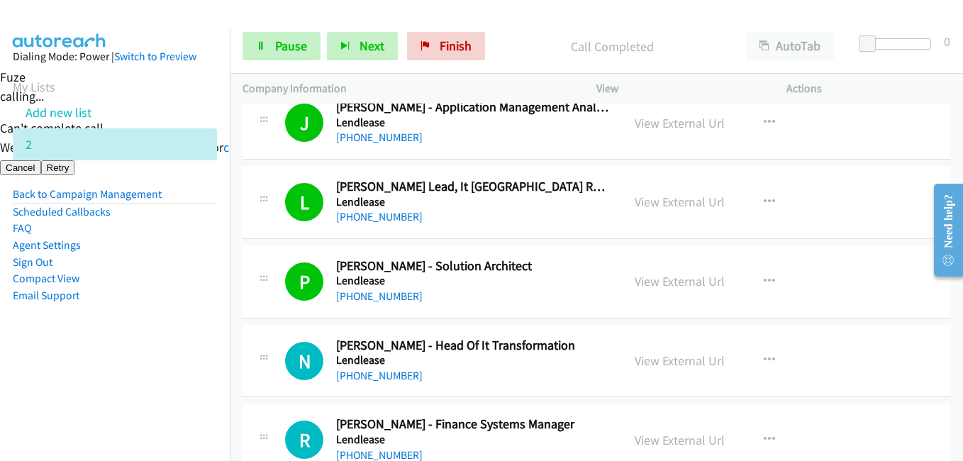
click at [206, 354] on aside "Dialing Mode: Power | Switch to Preview My Lists Add new list 2 Back to Campaig…" at bounding box center [115, 198] width 230 height 339
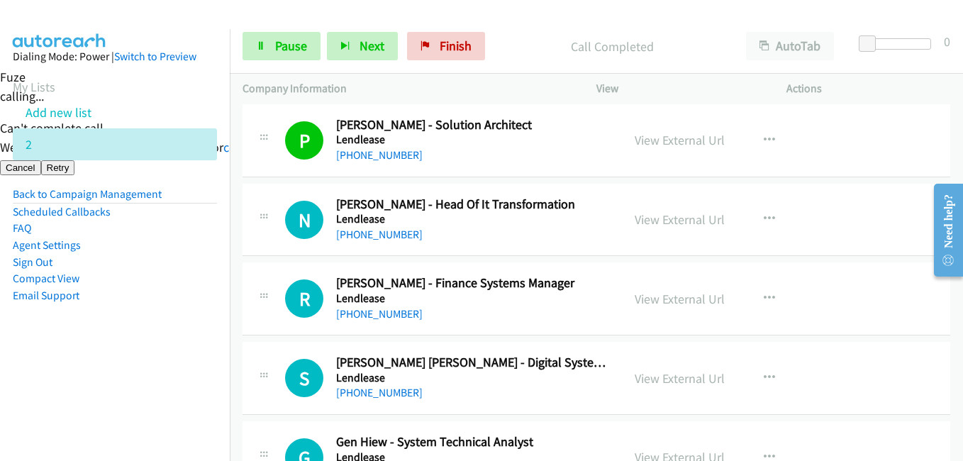
scroll to position [1986, 0]
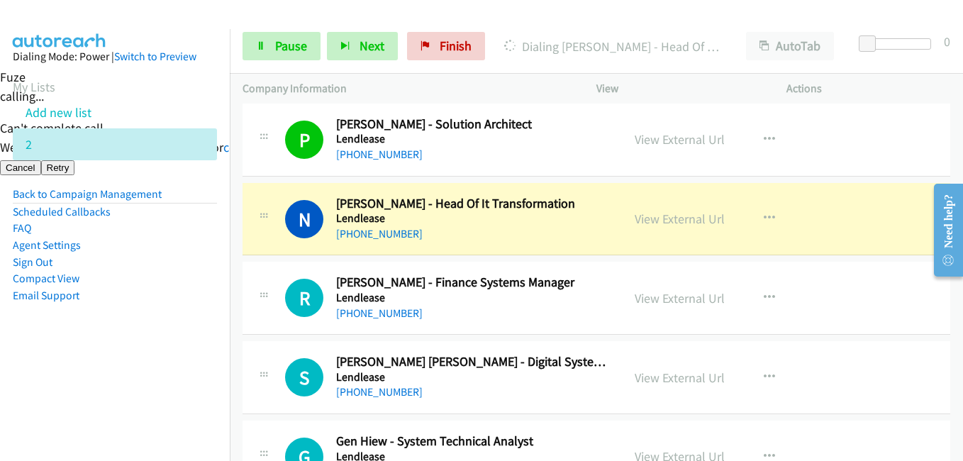
click at [216, 321] on aside "Dialing Mode: Power | Switch to Preview My Lists Add new list 2 Back to Campaig…" at bounding box center [115, 198] width 230 height 339
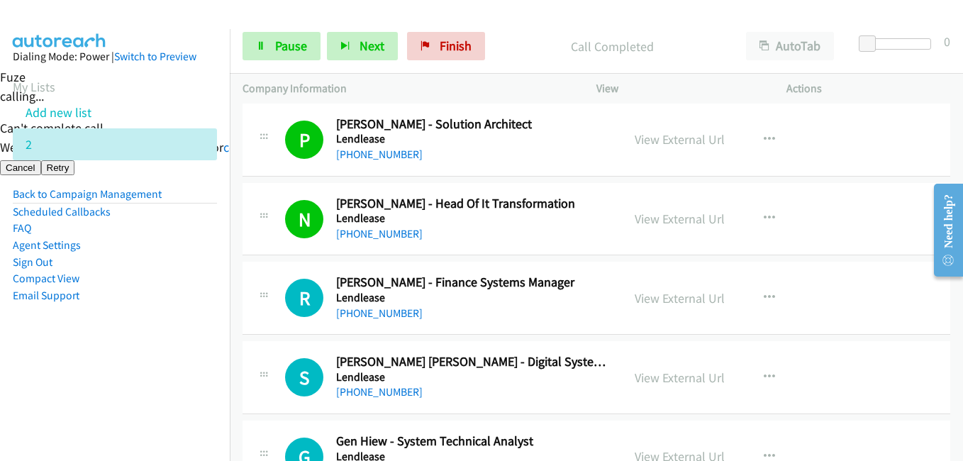
click at [126, 304] on li "Email Support" at bounding box center [115, 295] width 204 height 17
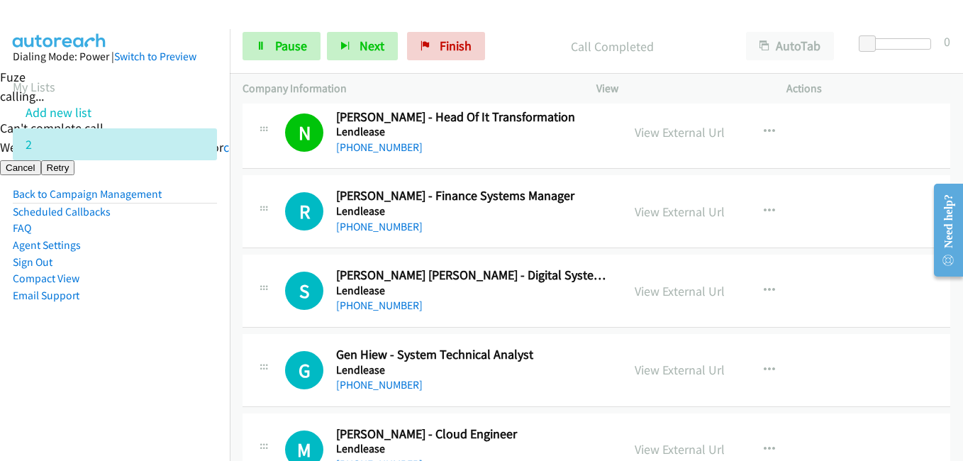
scroll to position [2198, 0]
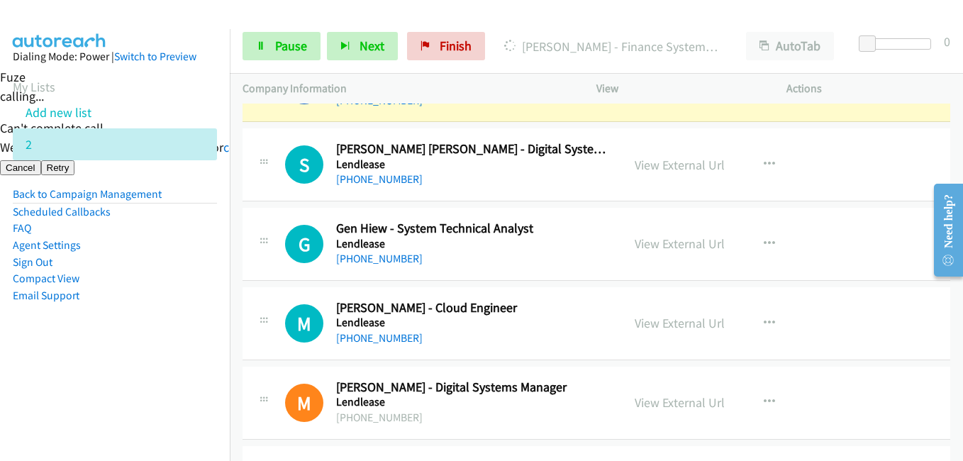
drag, startPoint x: 123, startPoint y: 379, endPoint x: 130, endPoint y: 376, distance: 8.6
click at [123, 379] on nav "Dialing Mode: Power | Switch to Preview My Lists Add new list 2 Back to Campaig…" at bounding box center [115, 259] width 230 height 461
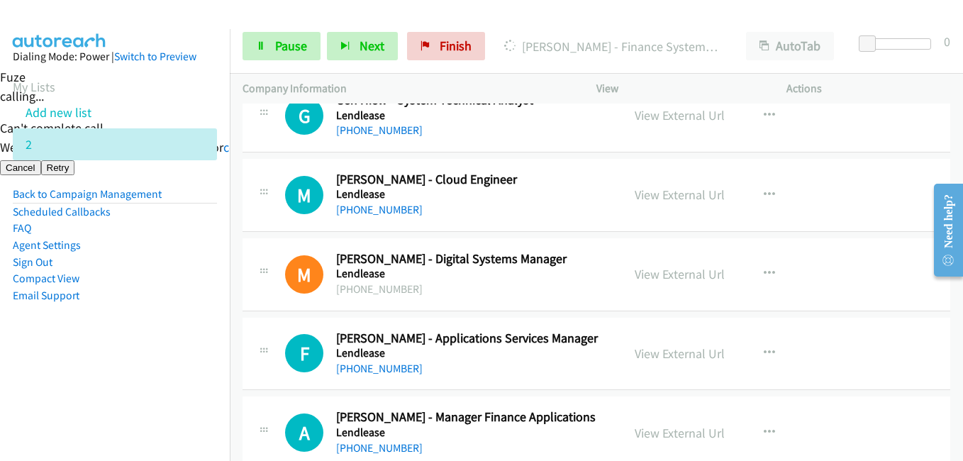
scroll to position [2128, 0]
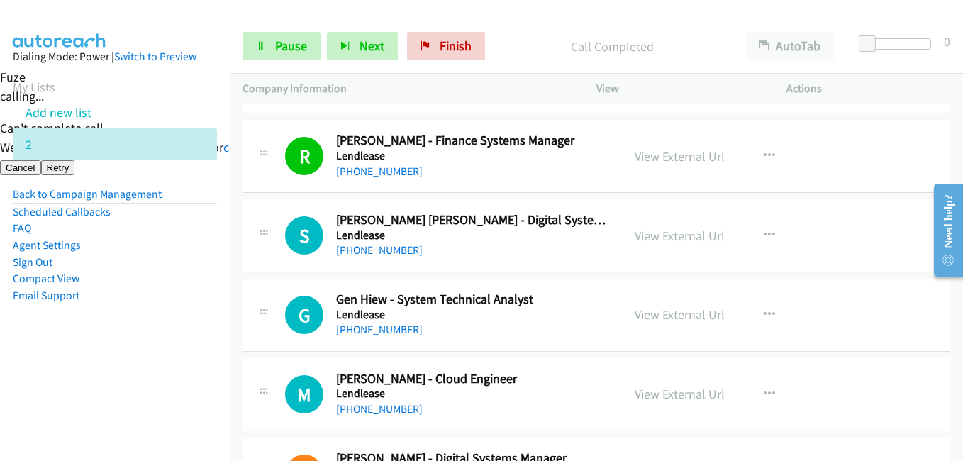
drag, startPoint x: 156, startPoint y: 351, endPoint x: 211, endPoint y: 344, distance: 55.1
click at [183, 349] on aside "Dialing Mode: Power | Switch to Preview My Lists Add new list 2 Back to Campaig…" at bounding box center [115, 198] width 230 height 339
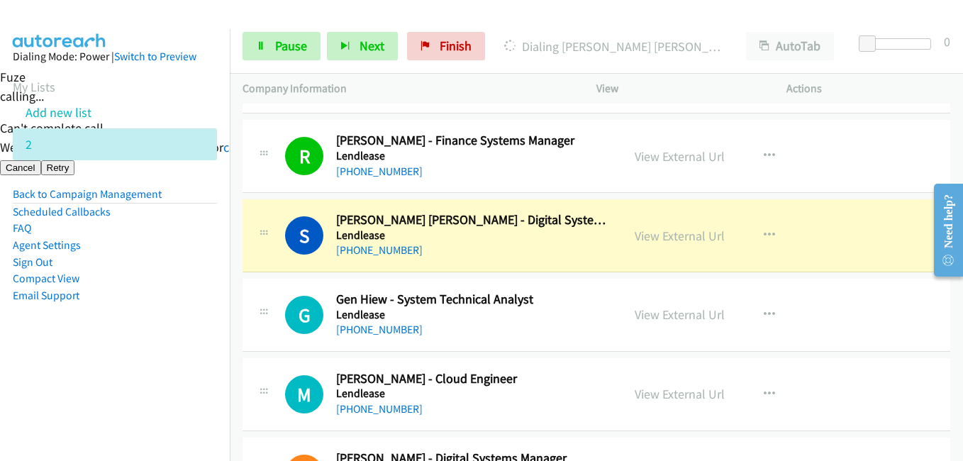
click at [230, 308] on td "G Callback Scheduled Gen Hiew - System Technical Analyst Lendlease Australia/Sy…" at bounding box center [596, 315] width 733 height 79
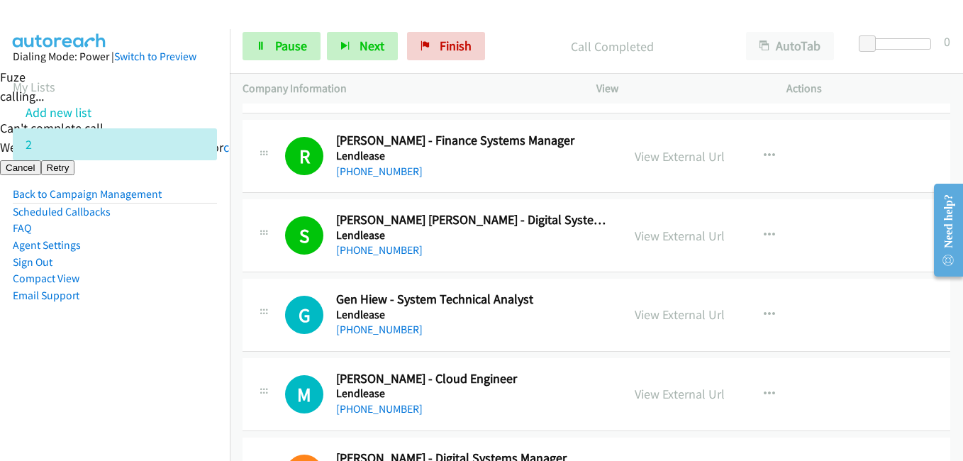
click at [194, 332] on aside "Dialing Mode: Power | Switch to Preview My Lists Add new list 2 Back to Campaig…" at bounding box center [115, 198] width 230 height 339
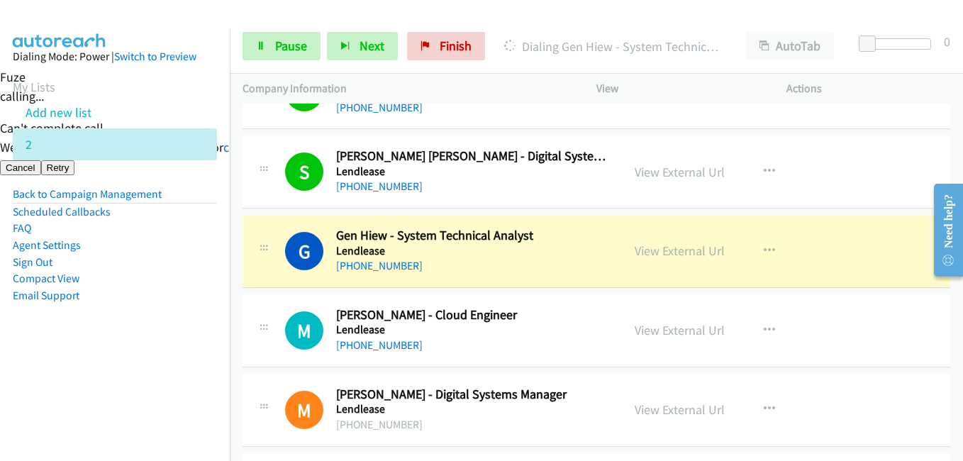
scroll to position [2269, 0]
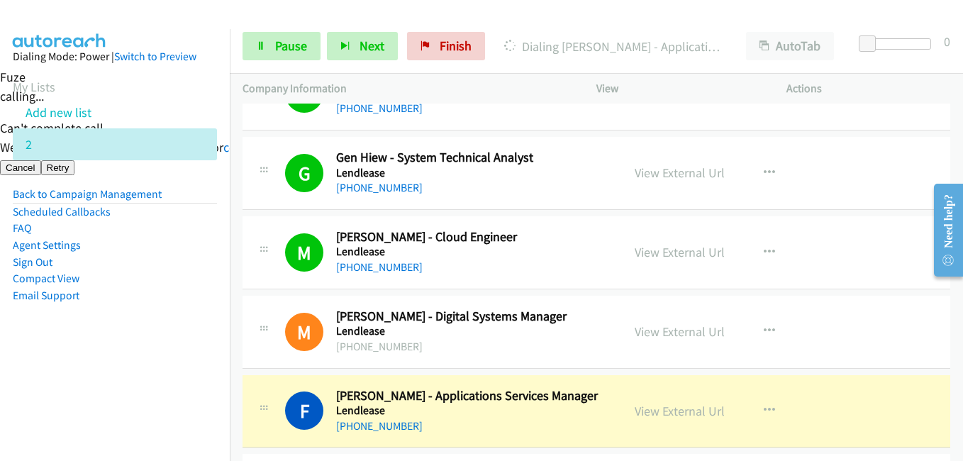
click at [79, 344] on aside "Dialing Mode: Power | Switch to Preview My Lists Add new list 2 Back to Campaig…" at bounding box center [115, 198] width 230 height 339
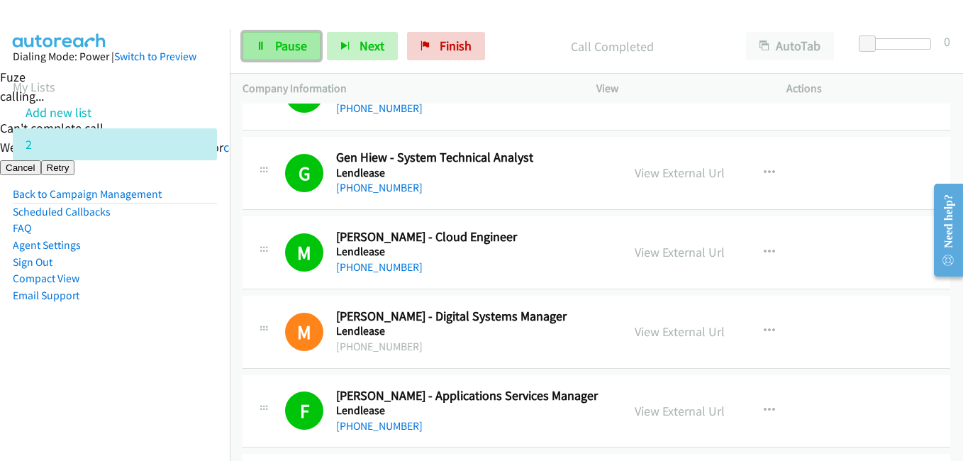
click at [275, 50] on span "Pause" at bounding box center [291, 46] width 32 height 16
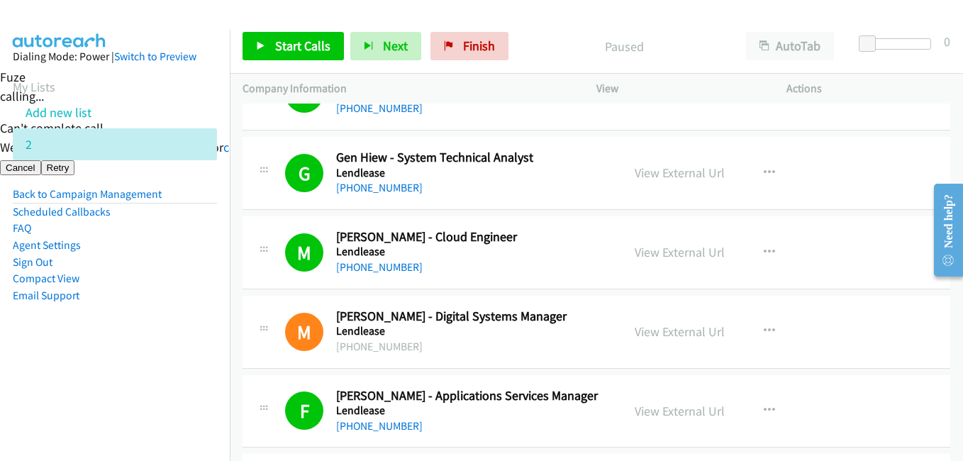
scroll to position [2482, 0]
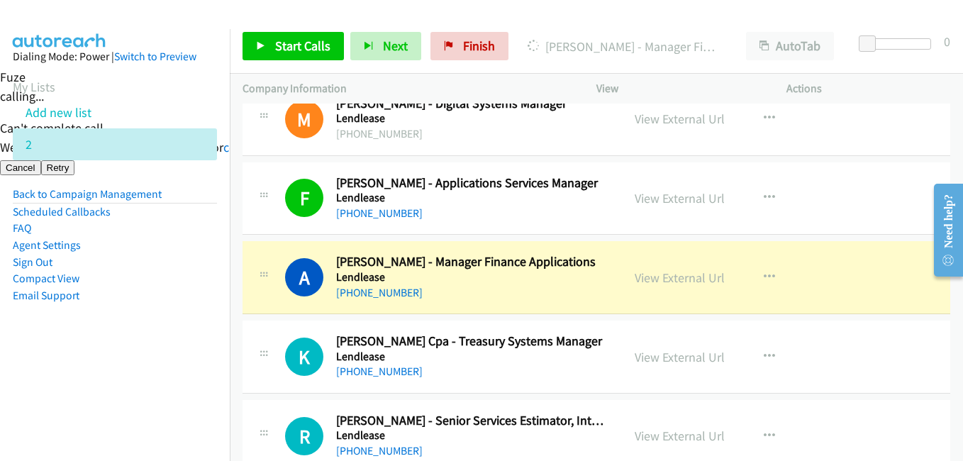
drag, startPoint x: 178, startPoint y: 327, endPoint x: 189, endPoint y: 329, distance: 10.8
click at [179, 329] on aside "Dialing Mode: Power | Switch to Preview My Lists Add new list 2 Back to Campaig…" at bounding box center [115, 198] width 230 height 339
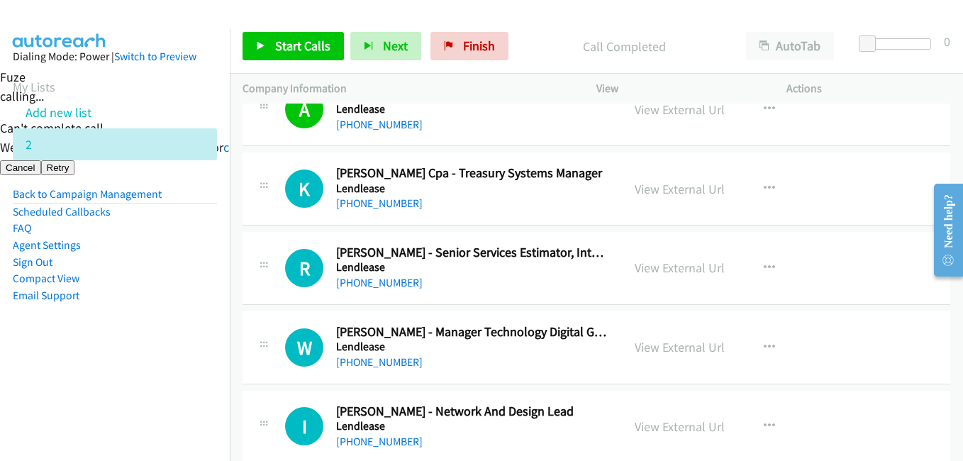
scroll to position [2695, 0]
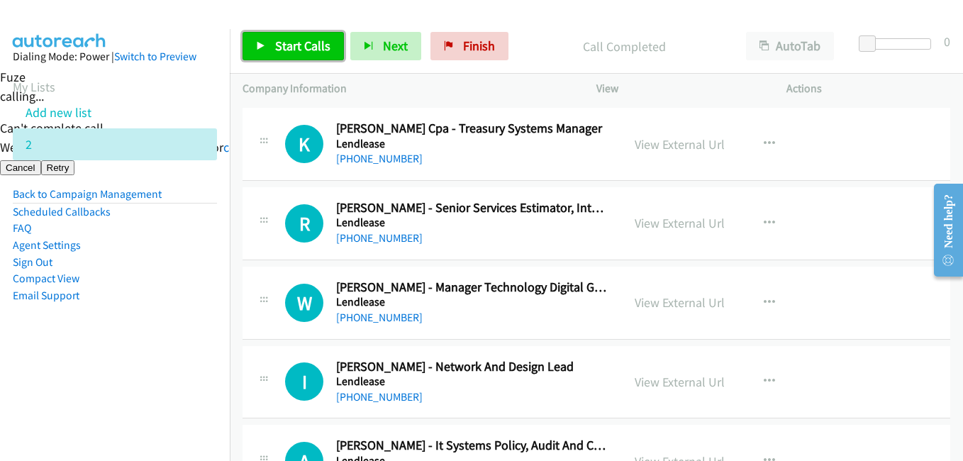
click at [282, 50] on span "Start Calls" at bounding box center [302, 46] width 55 height 16
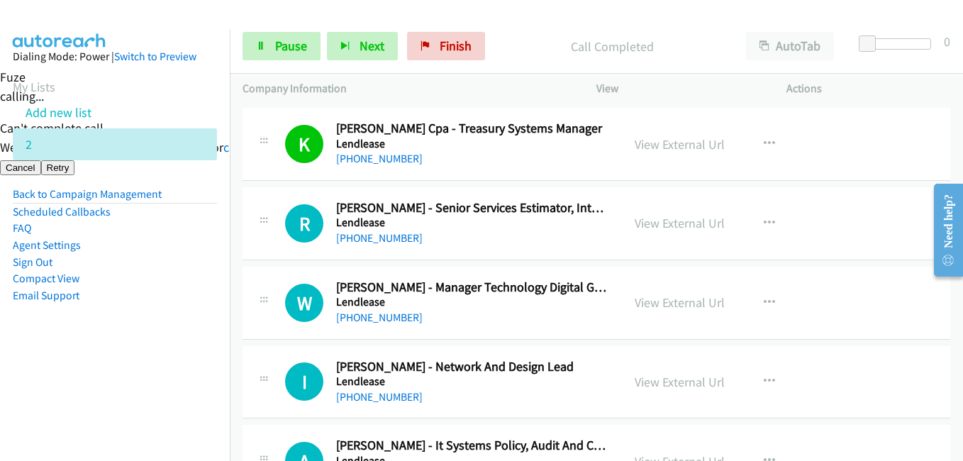
drag, startPoint x: 181, startPoint y: 304, endPoint x: 430, endPoint y: 305, distance: 248.9
click at [184, 304] on aside "Dialing Mode: Power | Switch to Preview My Lists Add new list 2 Back to Campaig…" at bounding box center [115, 198] width 230 height 339
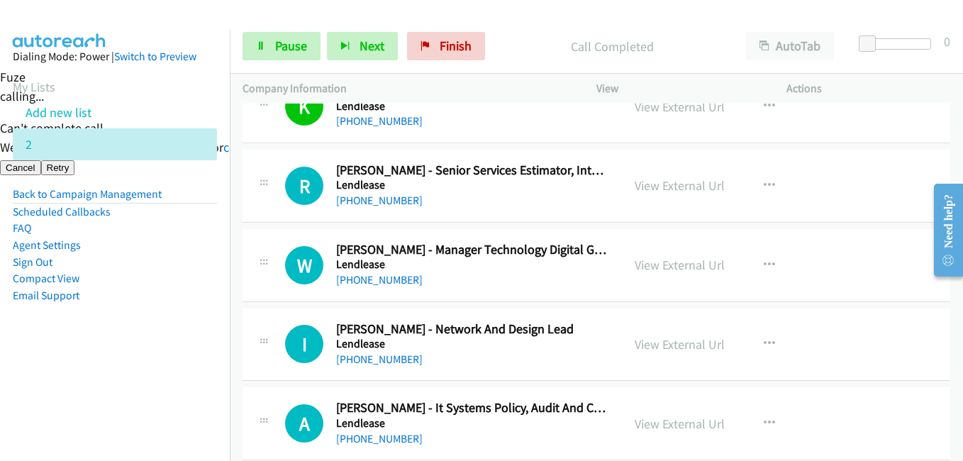
scroll to position [2766, 0]
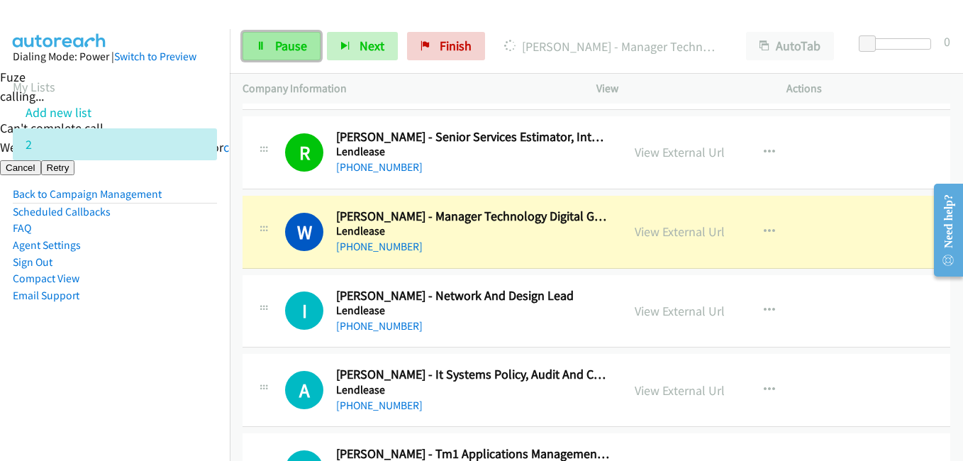
click at [294, 37] on link "Pause" at bounding box center [282, 46] width 78 height 28
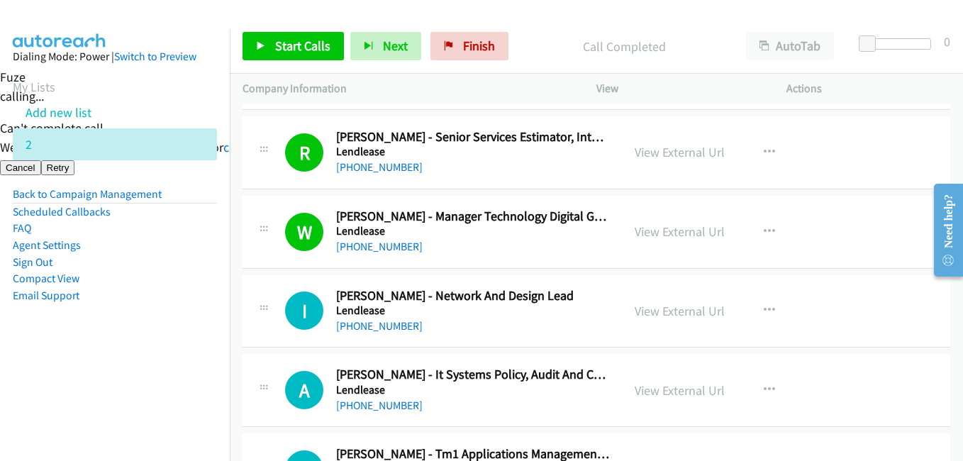
drag, startPoint x: 150, startPoint y: 334, endPoint x: 209, endPoint y: 311, distance: 62.4
click at [150, 333] on aside "Dialing Mode: Power | Switch to Preview My Lists Add new list 2 Back to Campaig…" at bounding box center [115, 198] width 230 height 339
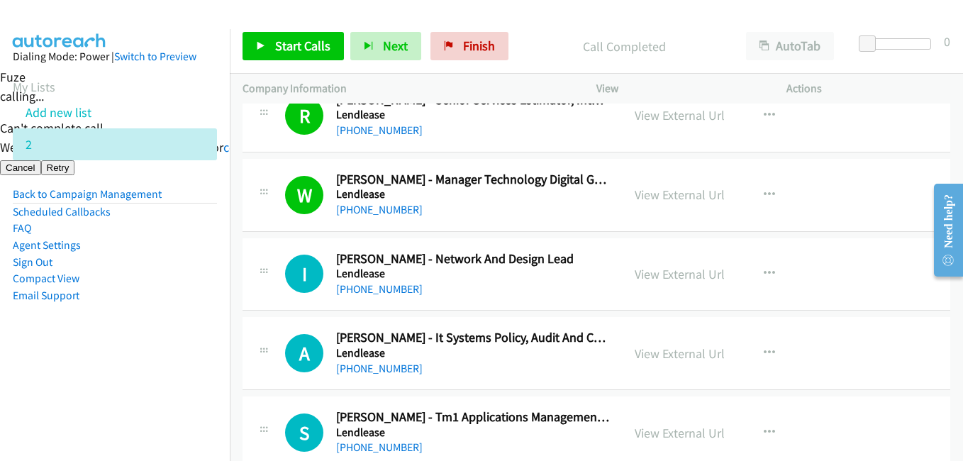
scroll to position [2837, 0]
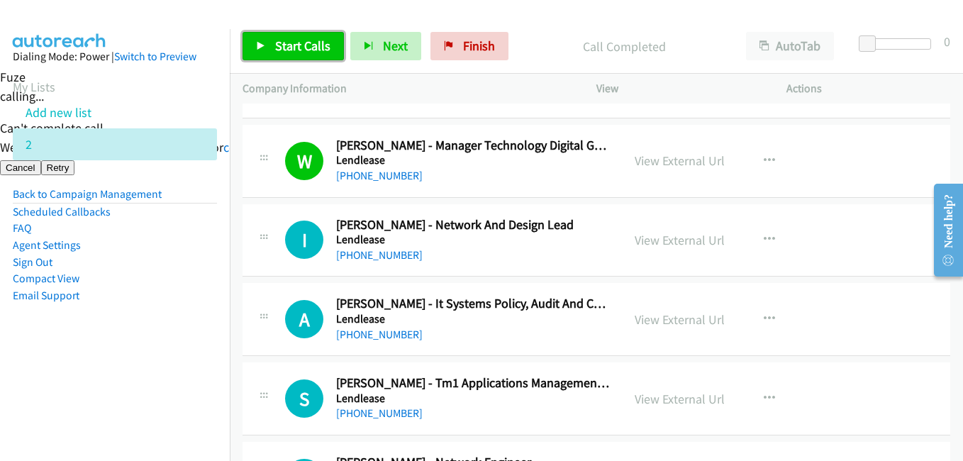
drag, startPoint x: 301, startPoint y: 41, endPoint x: 325, endPoint y: 40, distance: 24.1
click at [301, 41] on span "Start Calls" at bounding box center [302, 46] width 55 height 16
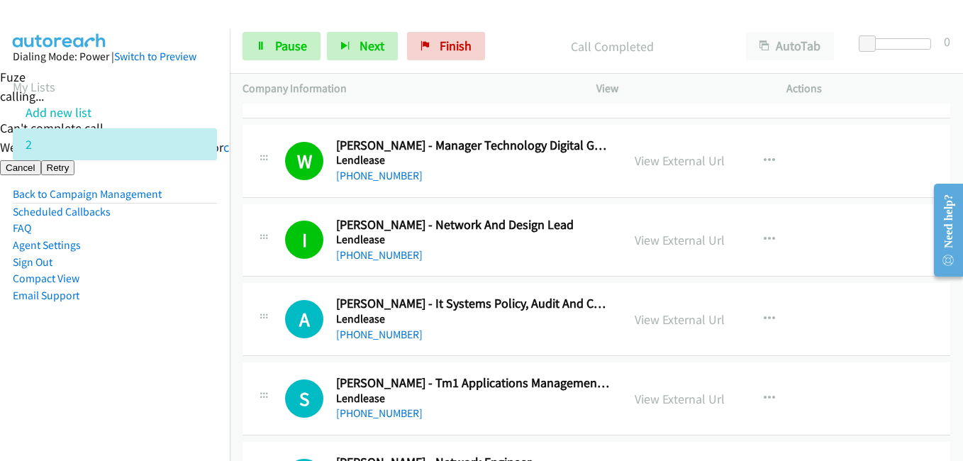
click at [160, 279] on li "Compact View" at bounding box center [115, 278] width 204 height 17
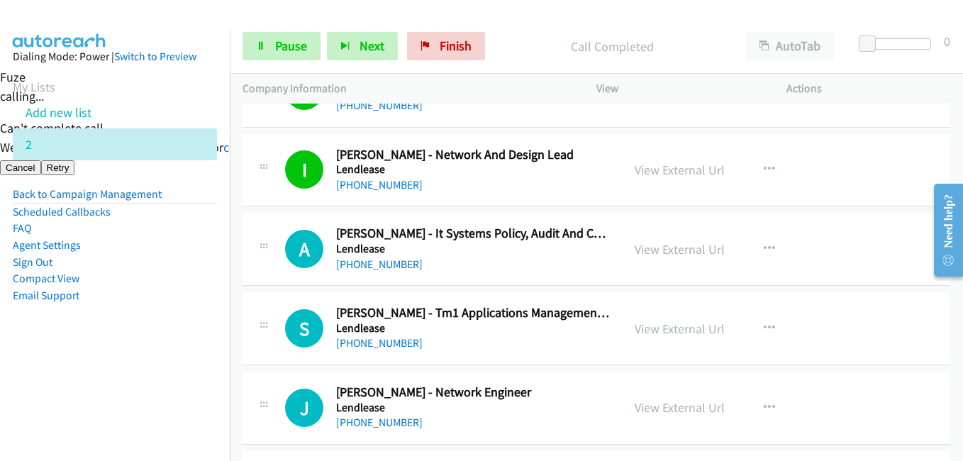
scroll to position [2908, 0]
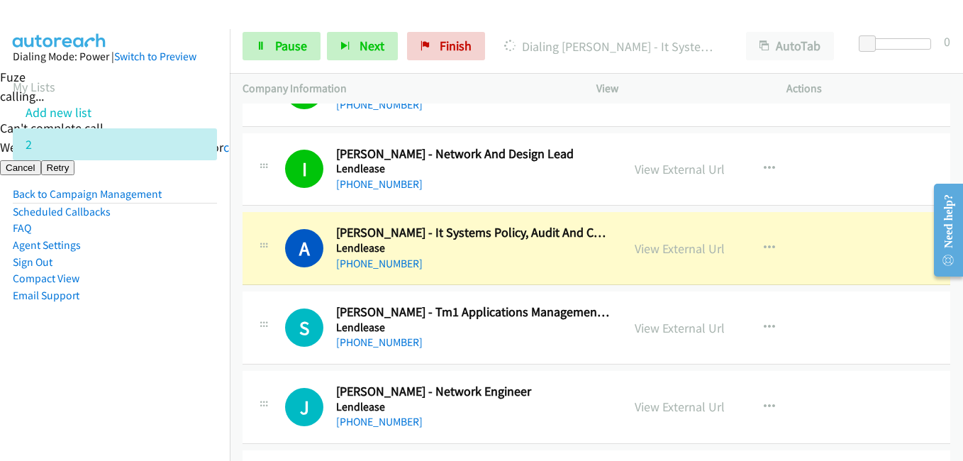
click at [149, 306] on aside "Dialing Mode: Power | Switch to Preview My Lists Add new list 2 Back to Campaig…" at bounding box center [115, 198] width 230 height 339
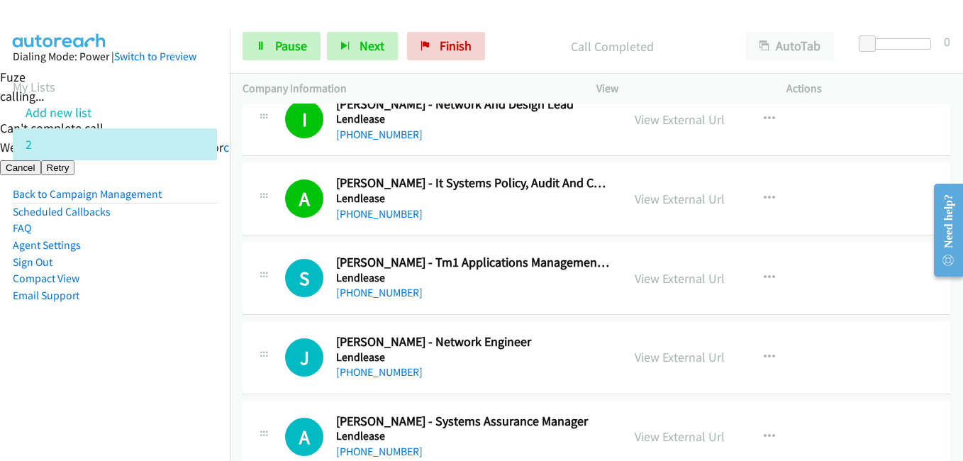
scroll to position [3050, 0]
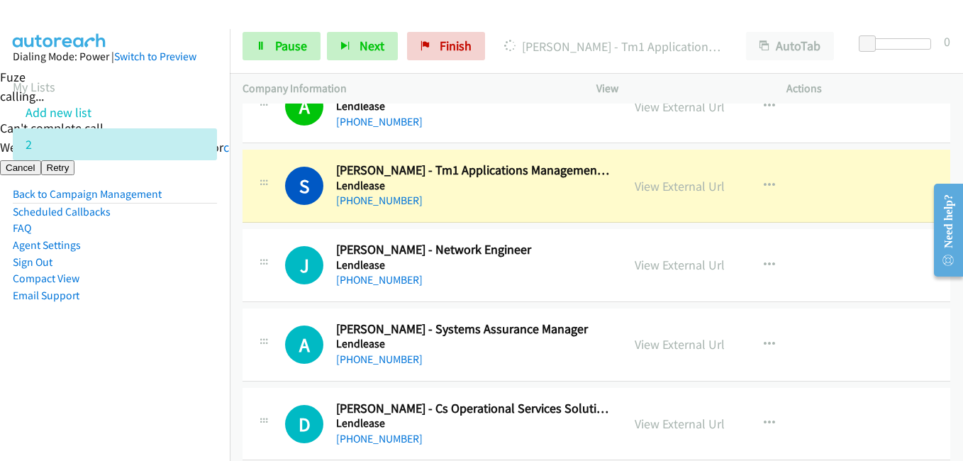
drag, startPoint x: 180, startPoint y: 342, endPoint x: 282, endPoint y: 339, distance: 101.5
click at [180, 342] on aside "Dialing Mode: Power | Switch to Preview My Lists Add new list 2 Back to Campaig…" at bounding box center [115, 198] width 230 height 339
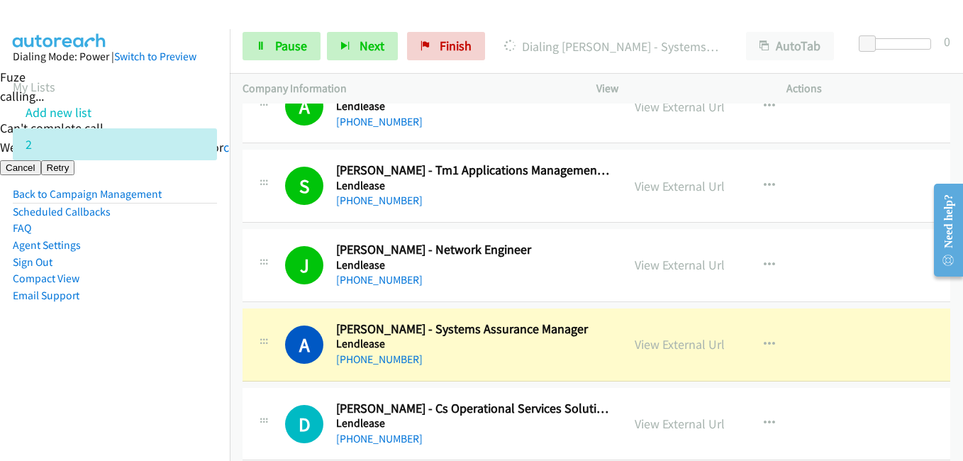
click at [204, 294] on li "Email Support" at bounding box center [115, 295] width 204 height 17
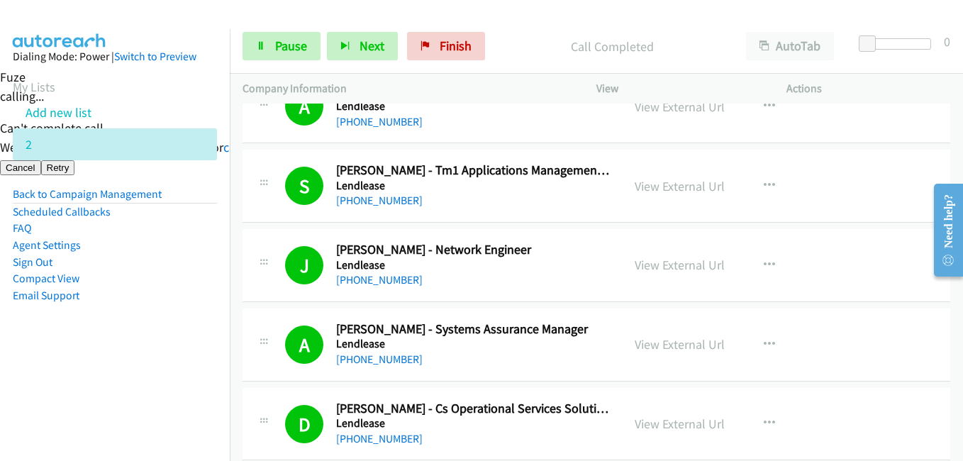
drag, startPoint x: 196, startPoint y: 409, endPoint x: 206, endPoint y: 407, distance: 10.2
click at [196, 409] on nav "Dialing Mode: Power | Switch to Preview My Lists Add new list 2 Back to Campaig…" at bounding box center [115, 259] width 230 height 461
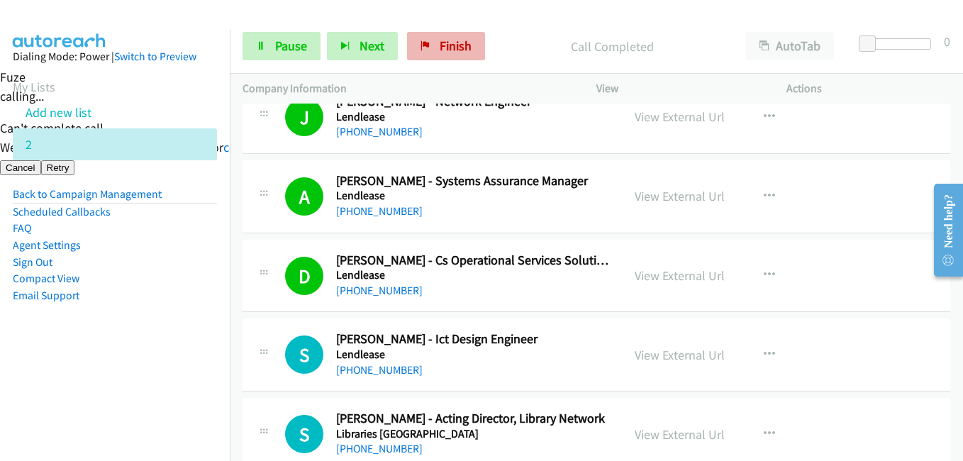
scroll to position [3333, 0]
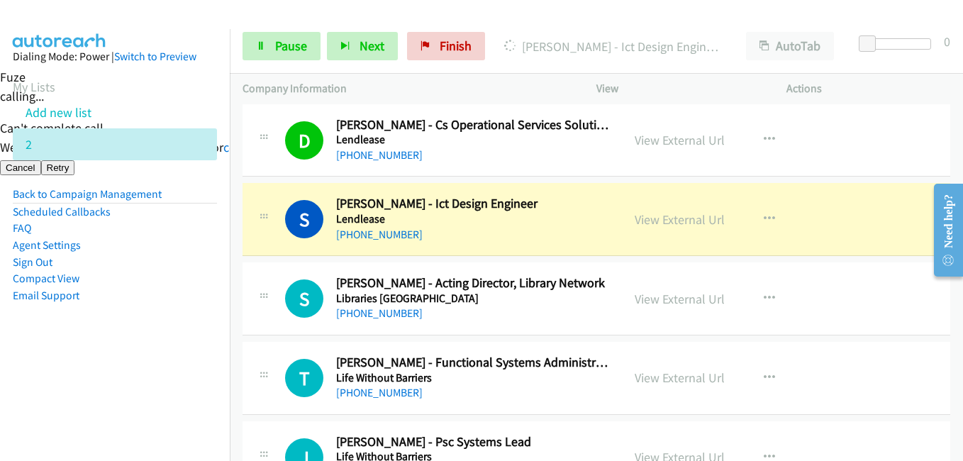
click at [134, 385] on nav "Dialing Mode: Power | Switch to Preview My Lists Add new list 2 Back to Campaig…" at bounding box center [115, 259] width 230 height 461
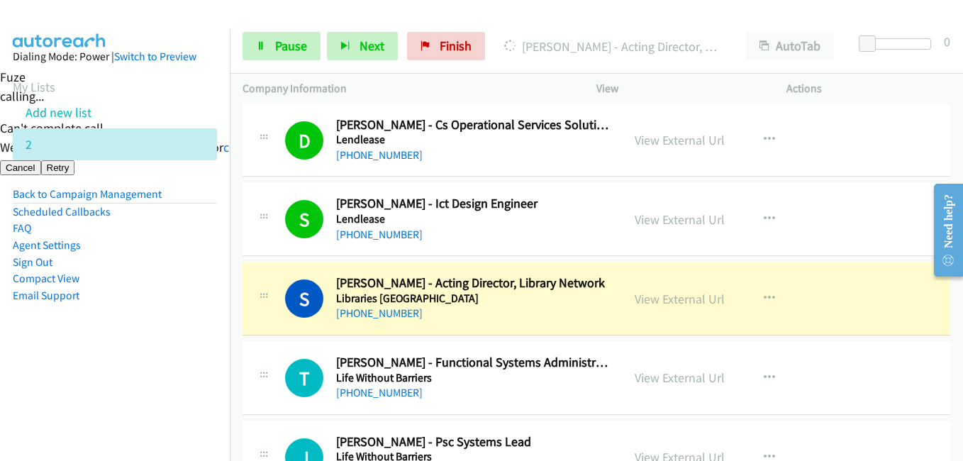
click at [43, 355] on aside "Dialing Mode: Power | Switch to Preview My Lists Add new list 2 Back to Campaig…" at bounding box center [115, 198] width 230 height 339
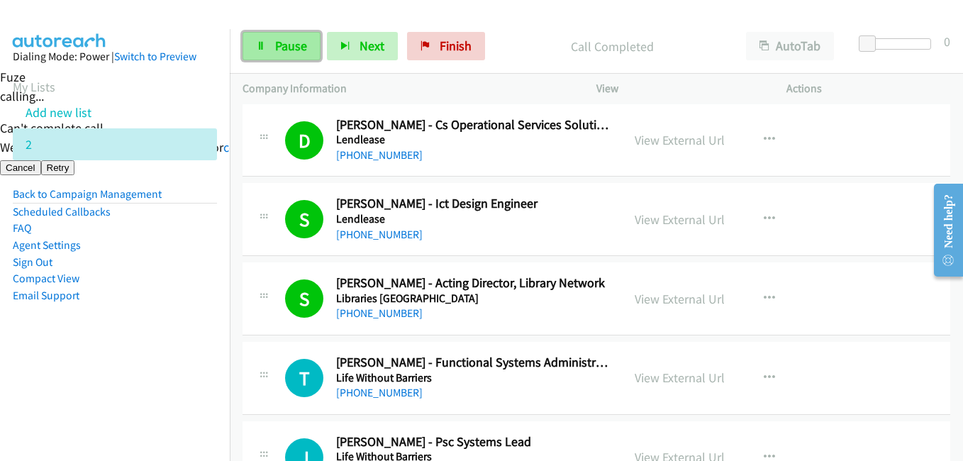
click at [301, 43] on span "Pause" at bounding box center [291, 46] width 32 height 16
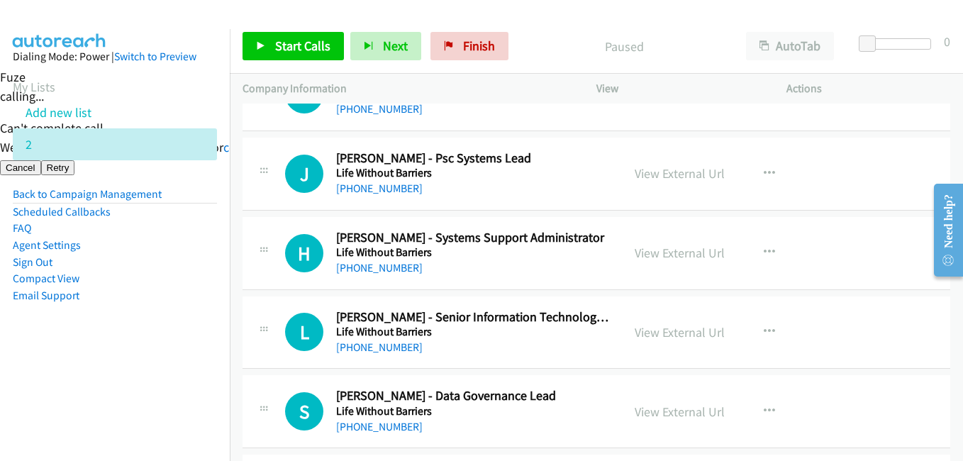
scroll to position [3759, 0]
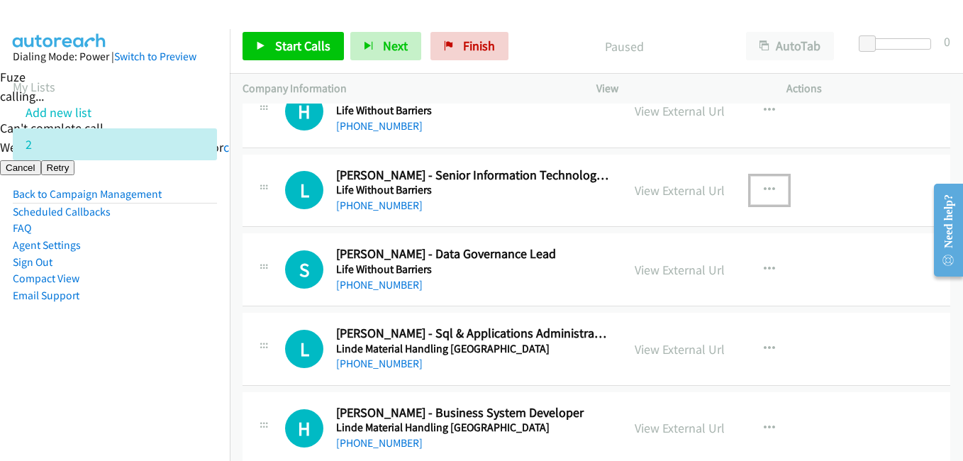
click at [764, 187] on icon "button" at bounding box center [769, 189] width 11 height 11
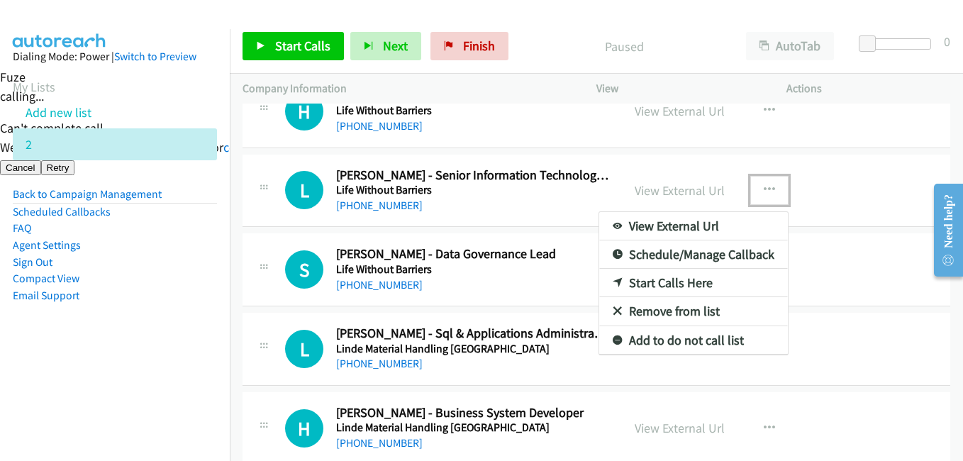
click at [681, 284] on link "Start Calls Here" at bounding box center [693, 283] width 189 height 28
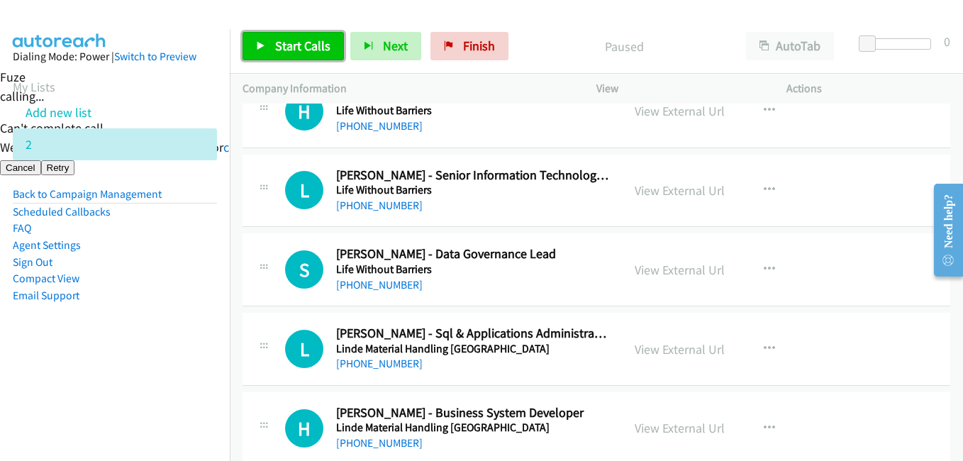
click at [313, 48] on span "Start Calls" at bounding box center [302, 46] width 55 height 16
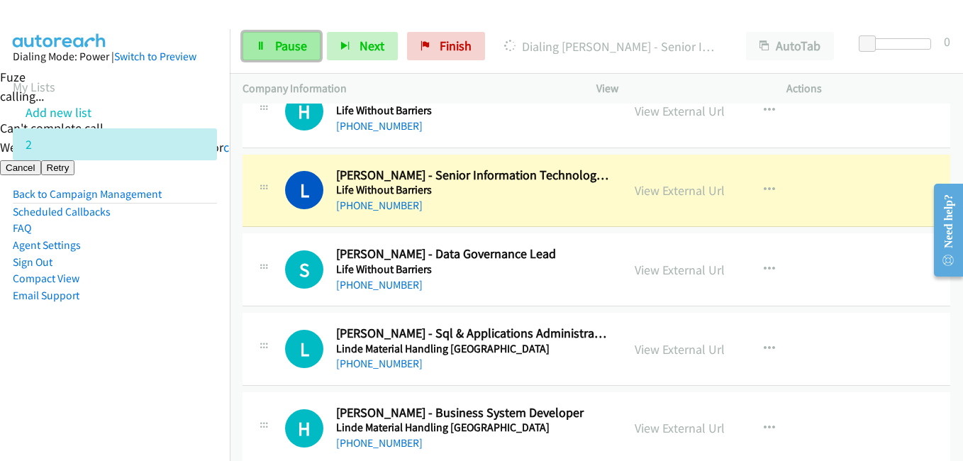
click at [297, 38] on span "Pause" at bounding box center [291, 46] width 32 height 16
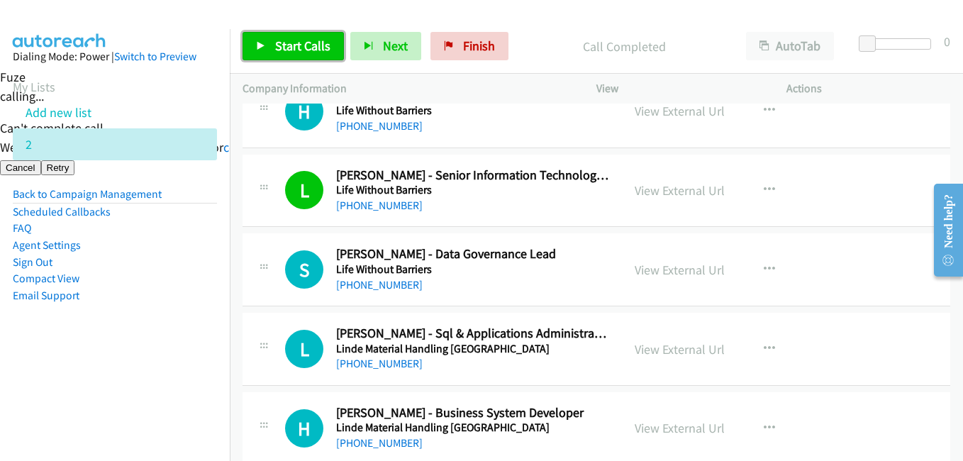
click at [311, 53] on span "Start Calls" at bounding box center [302, 46] width 55 height 16
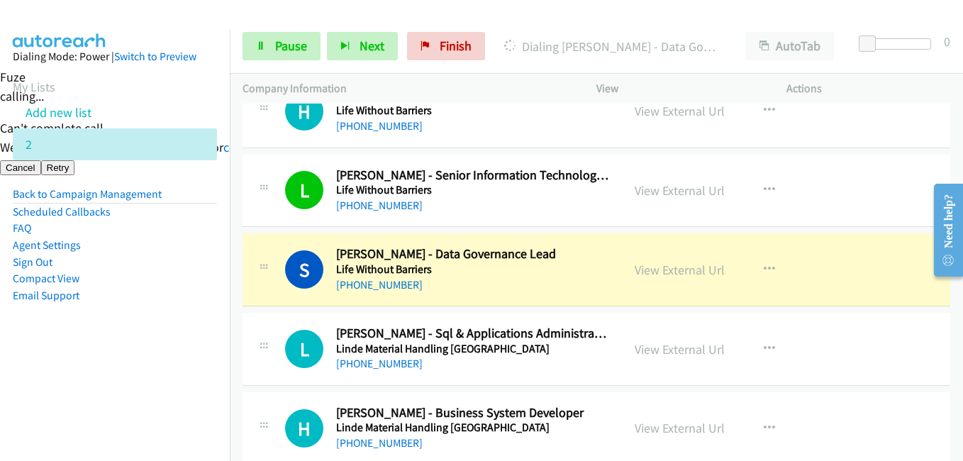
click at [202, 315] on aside "Dialing Mode: Power | Switch to Preview My Lists Add new list 2 Back to Campaig…" at bounding box center [115, 198] width 230 height 339
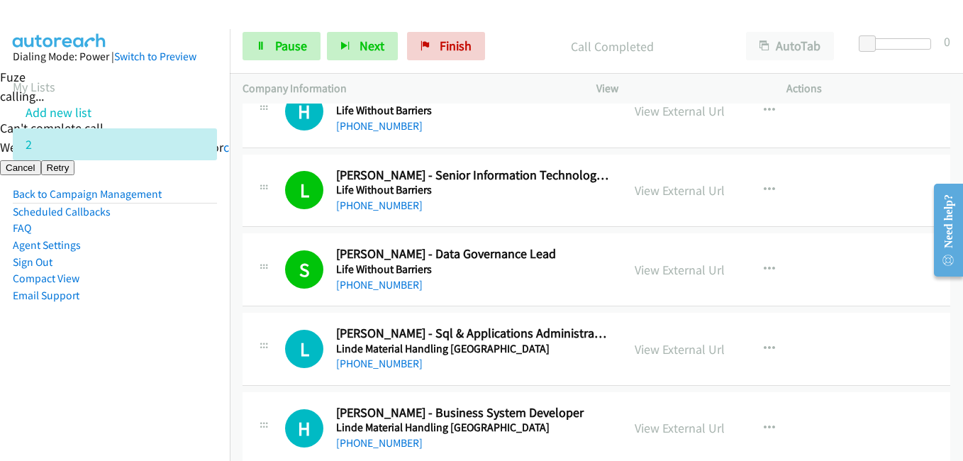
click at [187, 353] on aside "Dialing Mode: Power | Switch to Preview My Lists Add new list 2 Back to Campaig…" at bounding box center [115, 198] width 230 height 339
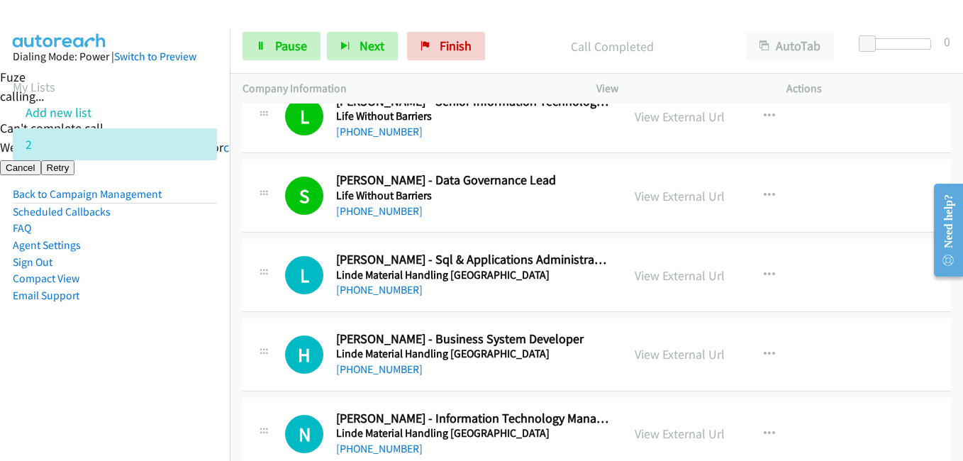
scroll to position [3901, 0]
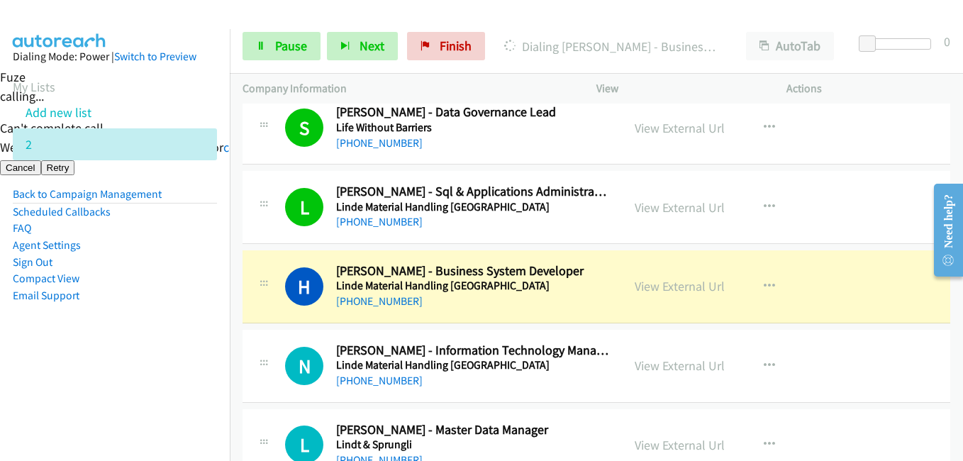
click at [181, 369] on nav "Dialing Mode: Power | Switch to Preview My Lists Add new list 2 Back to Campaig…" at bounding box center [115, 259] width 230 height 461
click at [162, 326] on aside "Dialing Mode: Power | Switch to Preview My Lists Add new list 2 Back to Campaig…" at bounding box center [115, 198] width 230 height 339
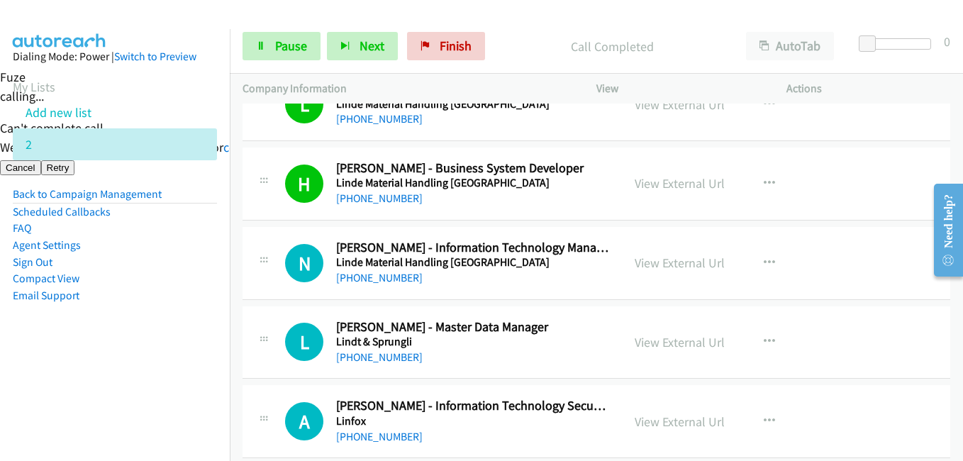
scroll to position [4042, 0]
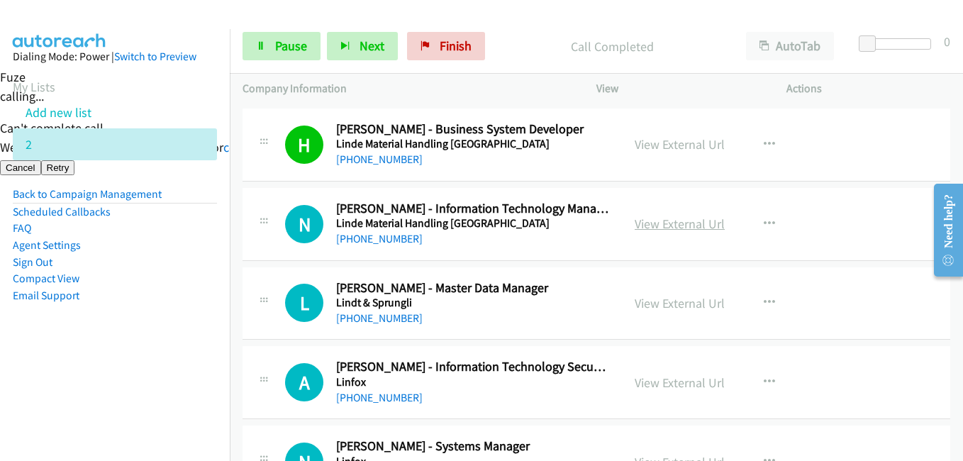
click at [674, 228] on link "View External Url" at bounding box center [680, 224] width 90 height 16
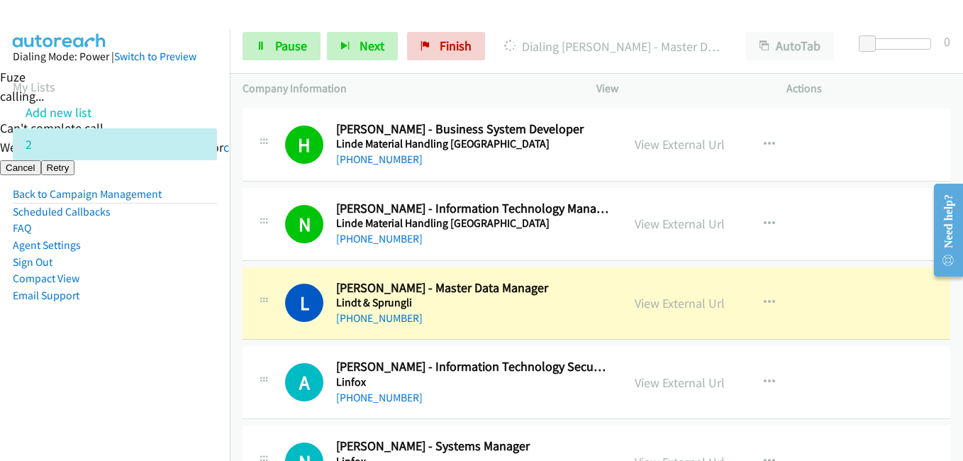
click at [216, 282] on aside "Dialing Mode: Power | Switch to Preview My Lists Add new list 2 Back to Campaig…" at bounding box center [115, 198] width 230 height 339
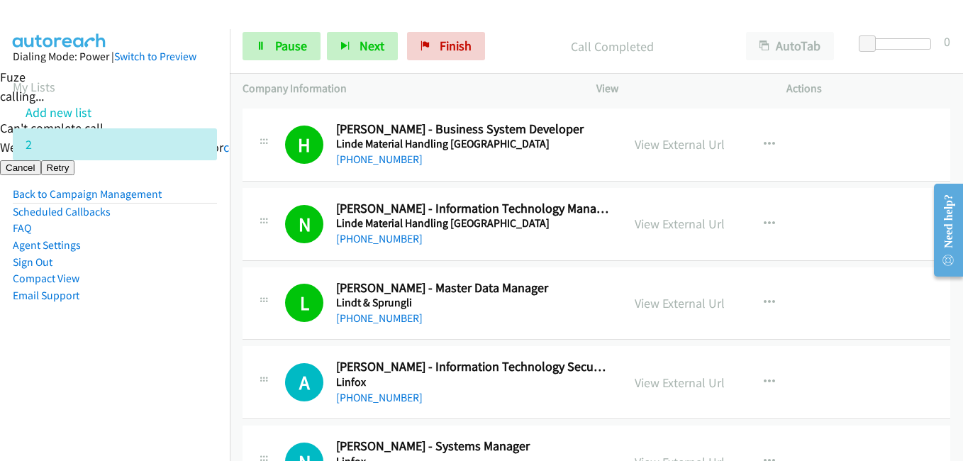
drag, startPoint x: 143, startPoint y: 337, endPoint x: 156, endPoint y: 333, distance: 13.9
click at [143, 337] on aside "Dialing Mode: Power | Switch to Preview My Lists Add new list 2 Back to Campaig…" at bounding box center [115, 198] width 230 height 339
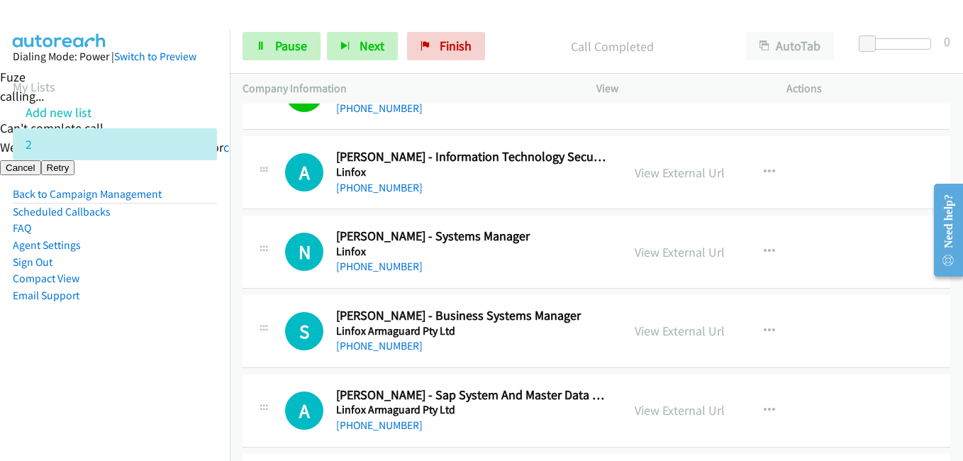
scroll to position [4255, 0]
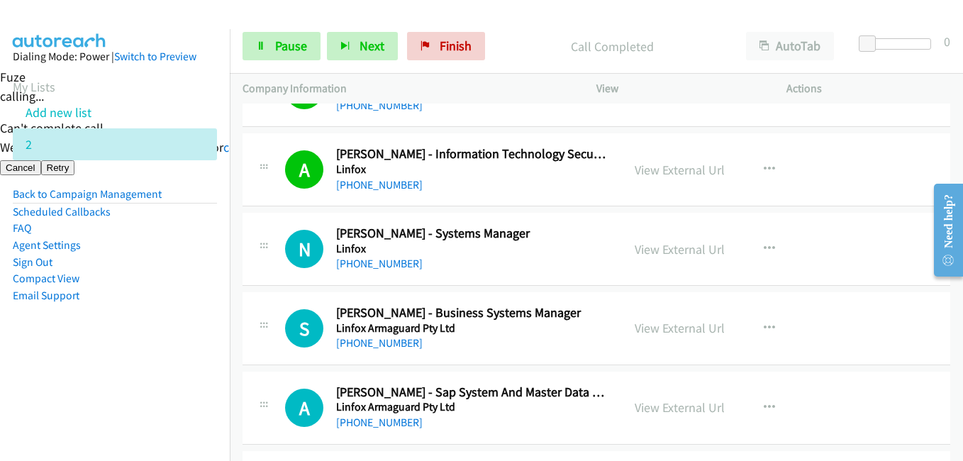
click at [143, 330] on aside "Dialing Mode: Power | Switch to Preview My Lists Add new list 2 Back to Campaig…" at bounding box center [115, 198] width 230 height 339
drag, startPoint x: 148, startPoint y: 318, endPoint x: 474, endPoint y: 287, distance: 327.7
click at [150, 319] on aside "Dialing Mode: Power | Switch to Preview My Lists Add new list 2 Back to Campaig…" at bounding box center [115, 198] width 230 height 339
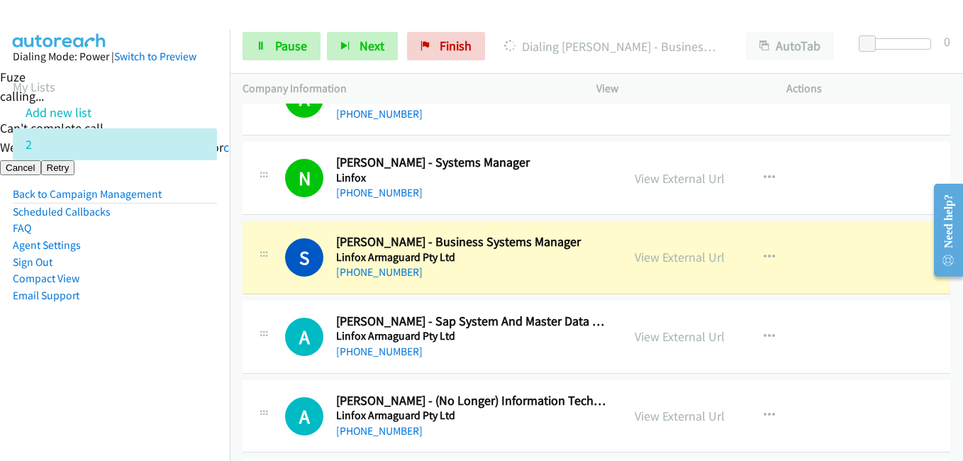
click at [218, 370] on nav "Dialing Mode: Power | Switch to Preview My Lists Add new list 2 Back to Campaig…" at bounding box center [115, 259] width 230 height 461
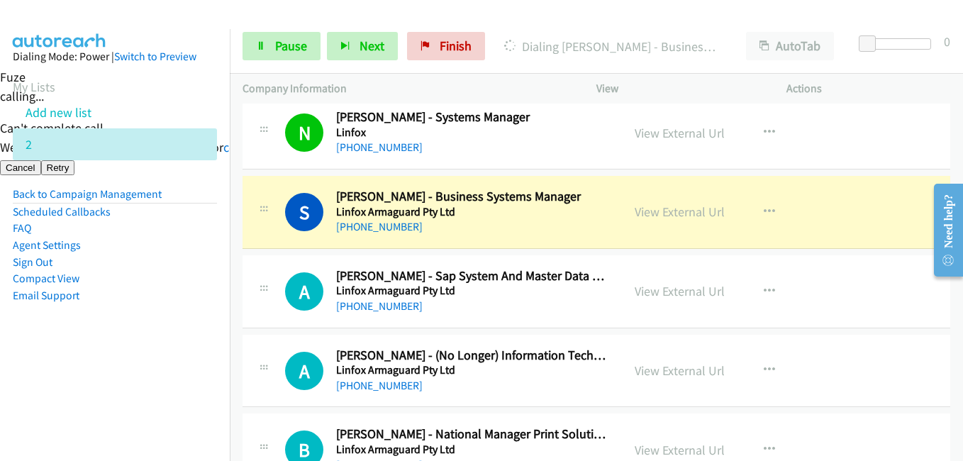
scroll to position [4397, 0]
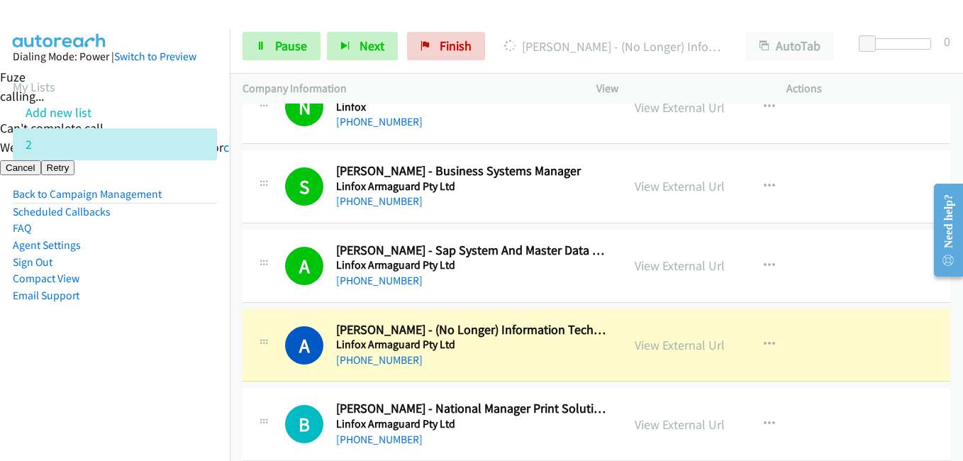
drag, startPoint x: 144, startPoint y: 355, endPoint x: 262, endPoint y: 104, distance: 277.9
click at [148, 351] on aside "Dialing Mode: Power | Switch to Preview My Lists Add new list 2 Back to Campaig…" at bounding box center [115, 198] width 230 height 339
click at [305, 42] on span "Pause" at bounding box center [291, 46] width 32 height 16
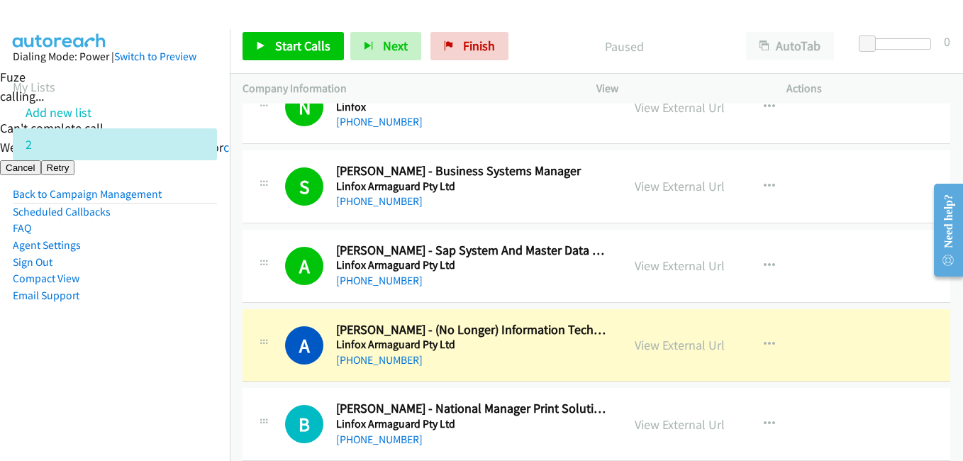
click at [108, 306] on aside "Dialing Mode: Power | Switch to Preview My Lists Add new list 2 Back to Campaig…" at bounding box center [115, 198] width 230 height 339
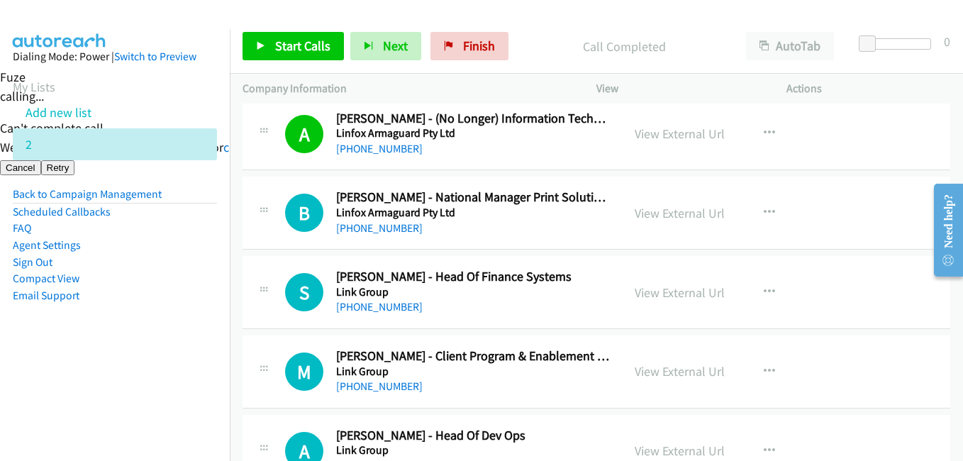
scroll to position [4752, 0]
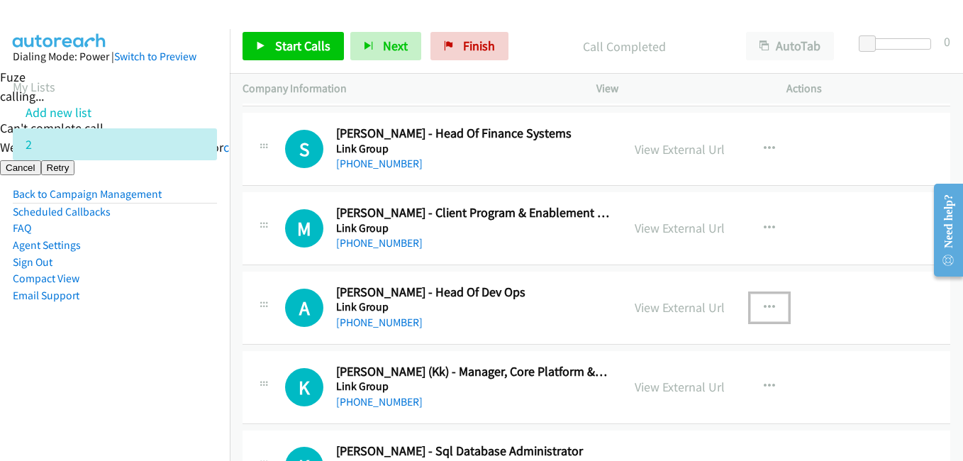
click at [765, 307] on icon "button" at bounding box center [769, 307] width 11 height 11
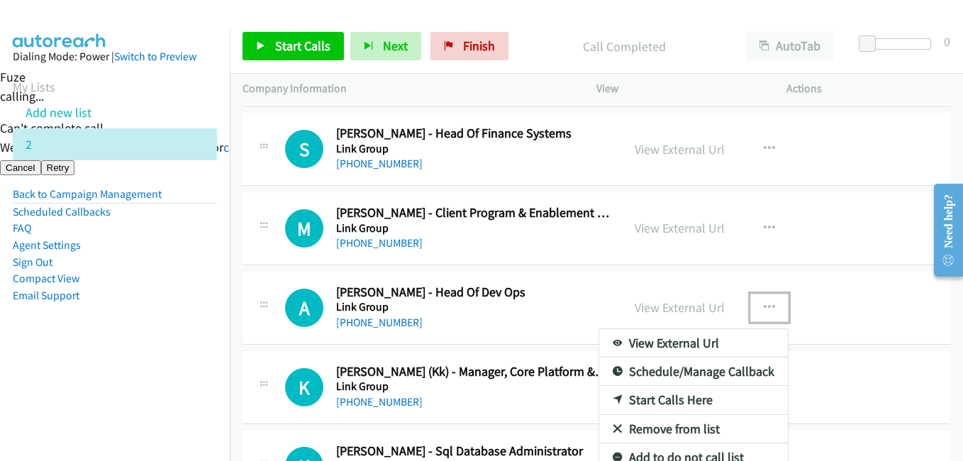
click at [671, 401] on link "Start Calls Here" at bounding box center [693, 400] width 189 height 28
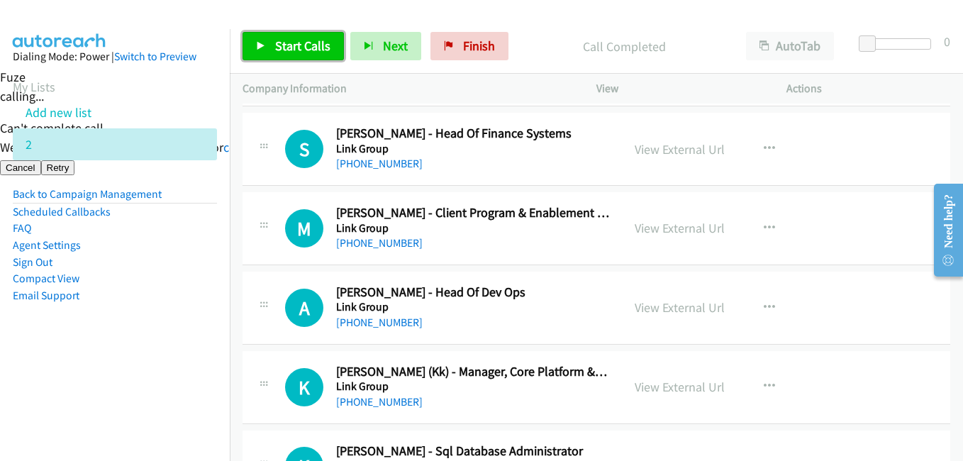
click at [323, 50] on span "Start Calls" at bounding box center [302, 46] width 55 height 16
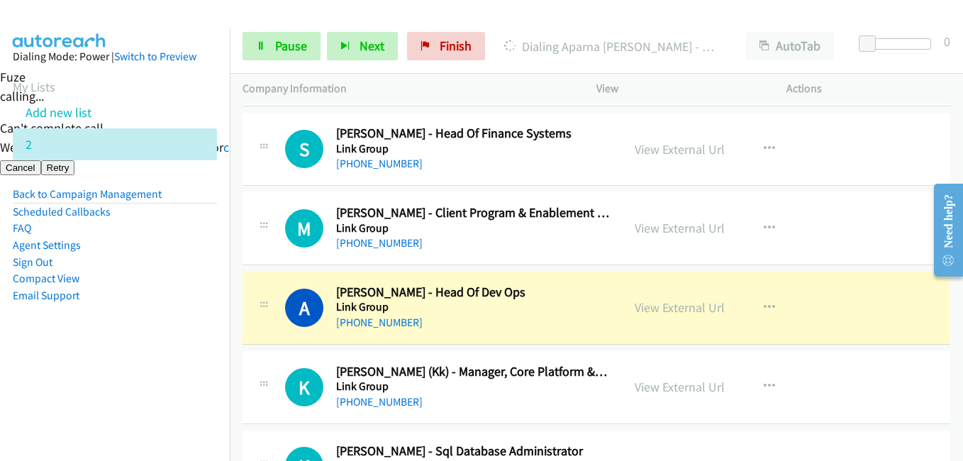
drag, startPoint x: 116, startPoint y: 353, endPoint x: 198, endPoint y: 342, distance: 82.3
click at [116, 353] on aside "Dialing Mode: Power | Switch to Preview My Lists Add new list 2 Back to Campaig…" at bounding box center [115, 198] width 230 height 339
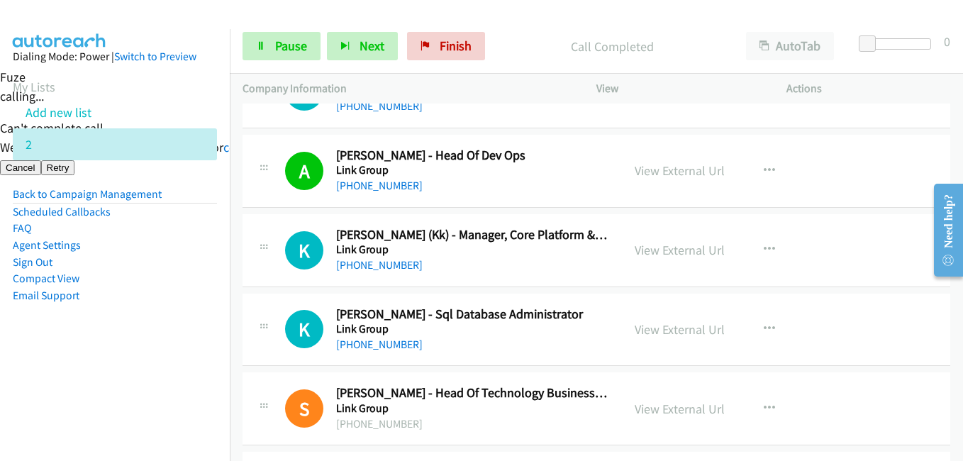
scroll to position [4964, 0]
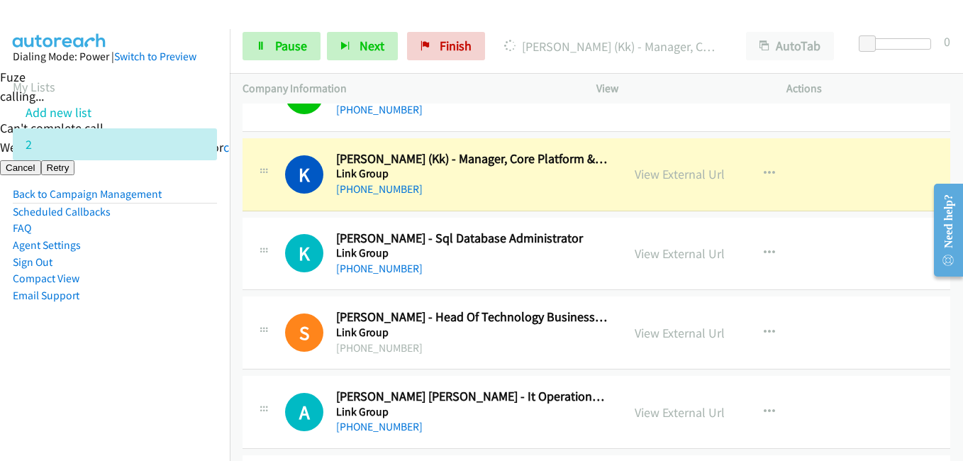
click at [160, 254] on li "Sign Out" at bounding box center [115, 262] width 204 height 17
click at [282, 40] on span "Pause" at bounding box center [291, 46] width 32 height 16
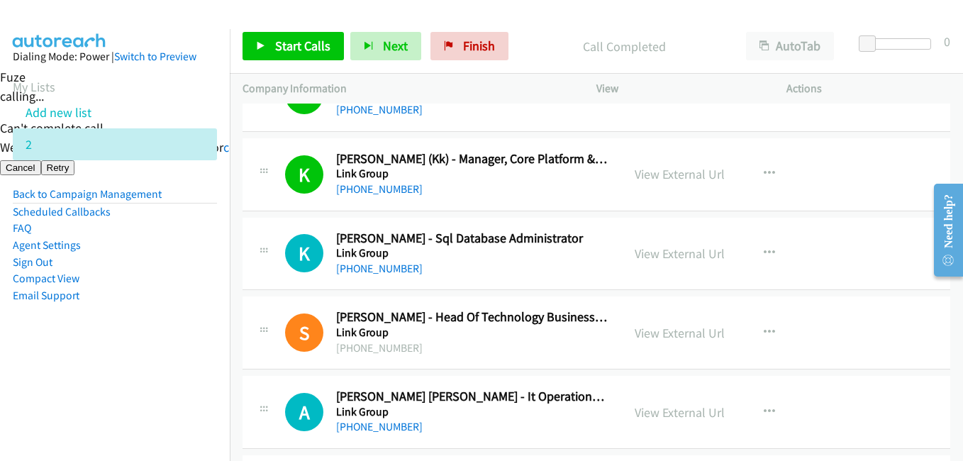
click at [120, 401] on nav "Dialing Mode: Power | Switch to Preview My Lists Add new list 2 Back to Campaig…" at bounding box center [115, 259] width 230 height 461
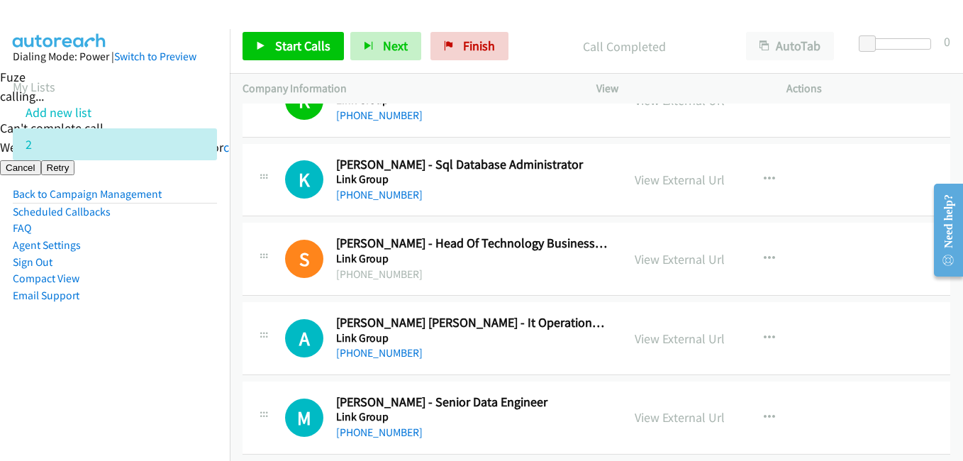
scroll to position [5177, 0]
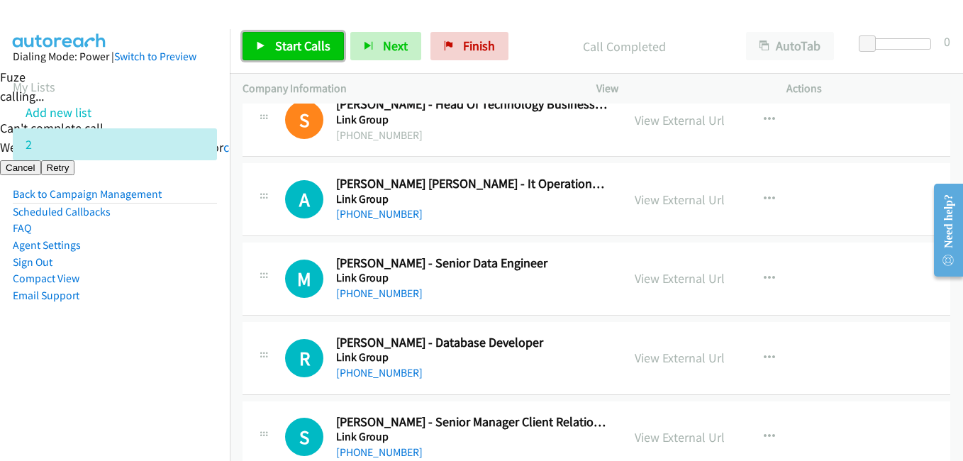
click at [323, 45] on span "Start Calls" at bounding box center [302, 46] width 55 height 16
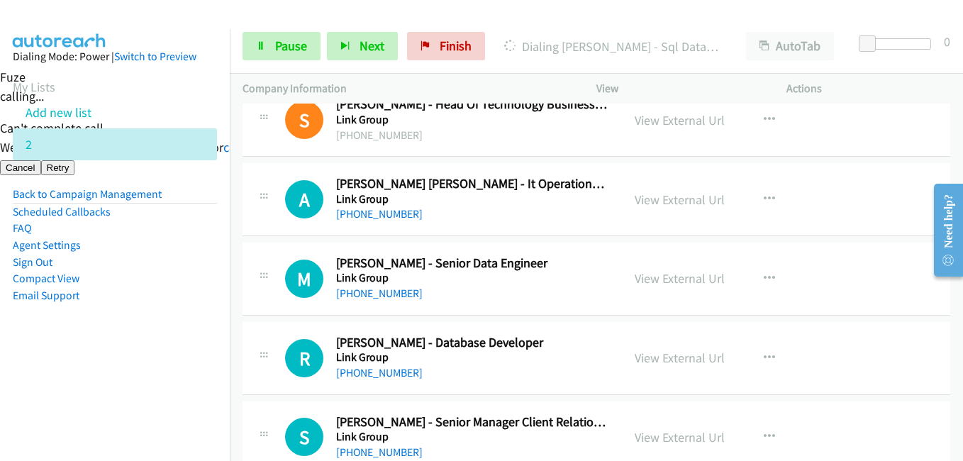
click at [157, 335] on aside "Dialing Mode: Power | Switch to Preview My Lists Add new list 2 Back to Campaig…" at bounding box center [115, 198] width 230 height 339
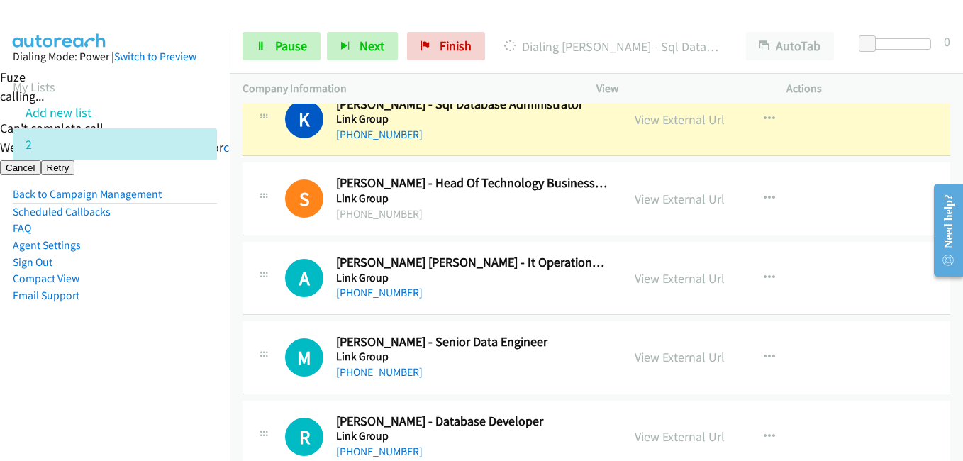
scroll to position [4964, 0]
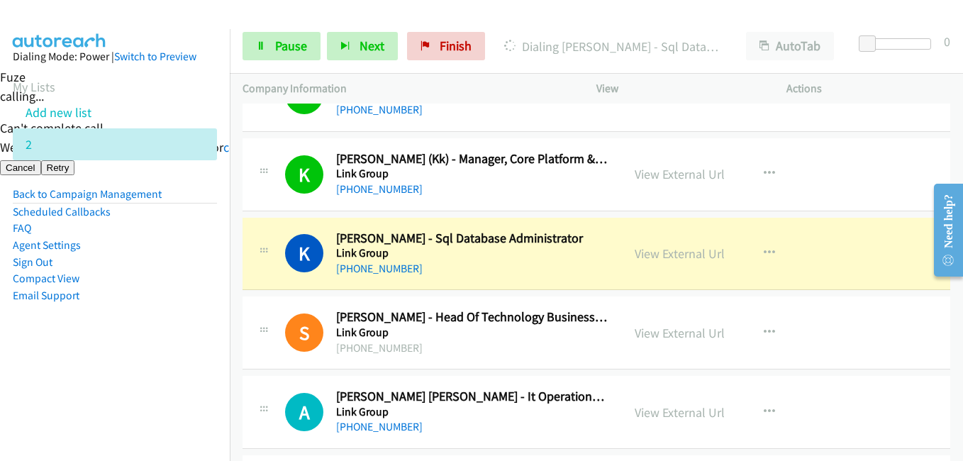
click at [147, 361] on aside "Dialing Mode: Power | Switch to Preview My Lists Add new list 2 Back to Campaig…" at bounding box center [115, 198] width 230 height 339
click at [164, 321] on aside "Dialing Mode: Power | Switch to Preview My Lists Add new list 2 Back to Campaig…" at bounding box center [115, 198] width 230 height 339
drag, startPoint x: 496, startPoint y: 460, endPoint x: 476, endPoint y: 472, distance: 23.2
click at [143, 333] on aside "Dialing Mode: Power | Switch to Preview My Lists Add new list 2 Back to Campaig…" at bounding box center [115, 198] width 230 height 339
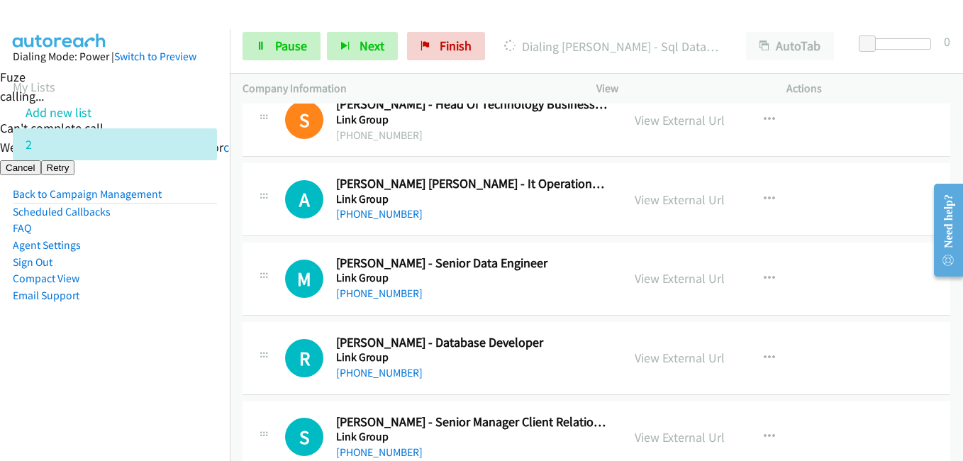
click at [144, 317] on aside "Dialing Mode: Power | Switch to Preview My Lists Add new list 2 Back to Campaig…" at bounding box center [115, 198] width 230 height 339
click at [166, 369] on nav "Dialing Mode: Power | Switch to Preview My Lists Add new list 2 Back to Campaig…" at bounding box center [115, 259] width 230 height 461
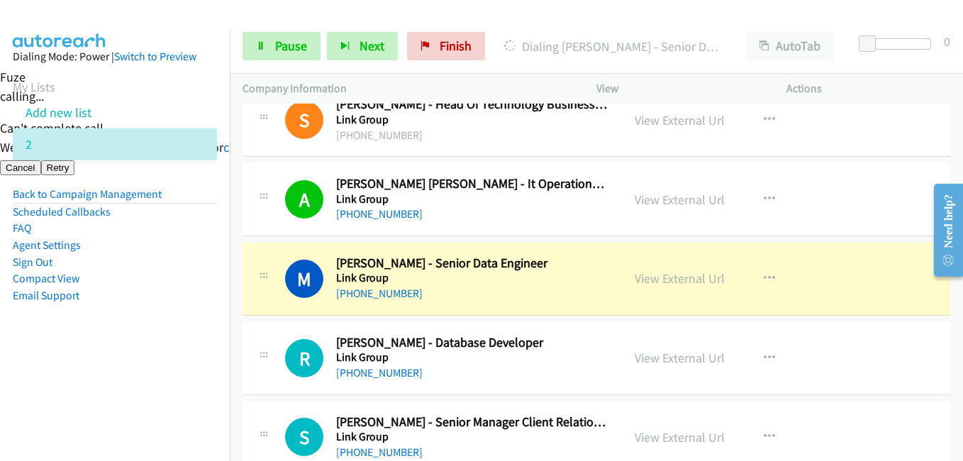
drag, startPoint x: 113, startPoint y: 326, endPoint x: 240, endPoint y: 148, distance: 218.8
click at [119, 313] on aside "Dialing Mode: Power | Switch to Preview My Lists Add new list 2 Back to Campaig…" at bounding box center [115, 198] width 230 height 339
click at [291, 38] on span "Pause" at bounding box center [291, 46] width 32 height 16
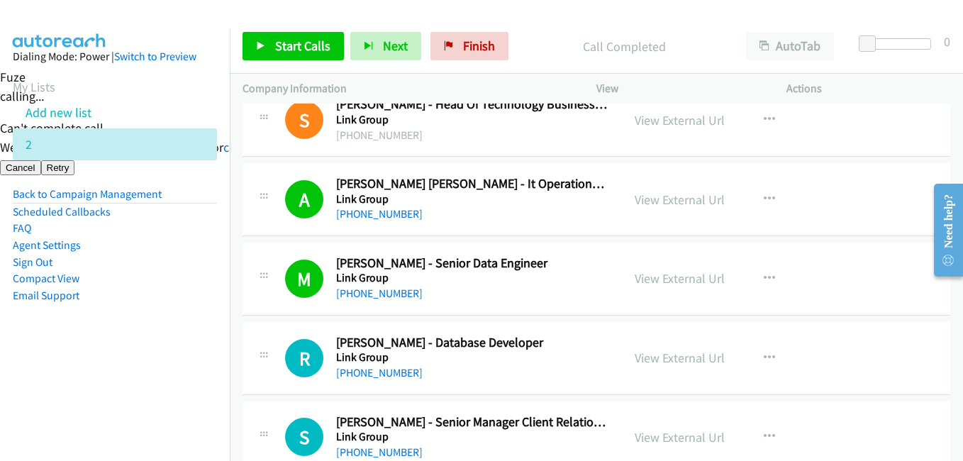
click at [189, 265] on li "Sign Out" at bounding box center [115, 262] width 204 height 17
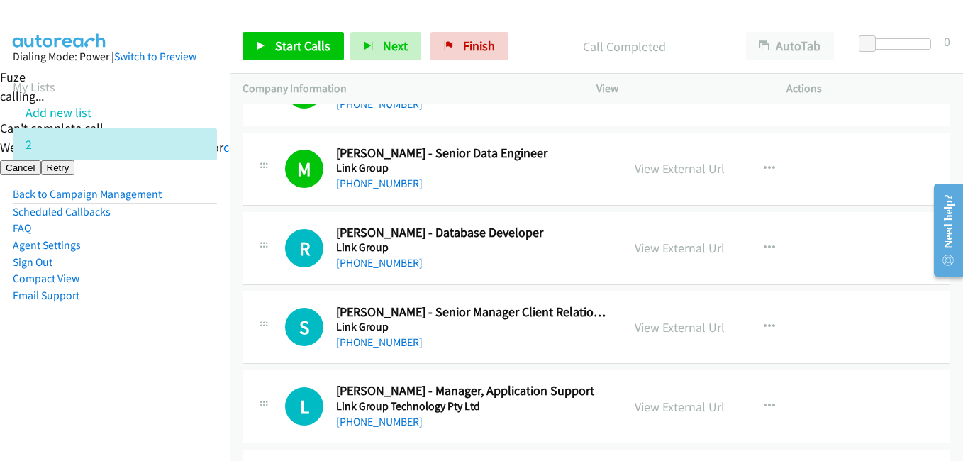
scroll to position [5319, 0]
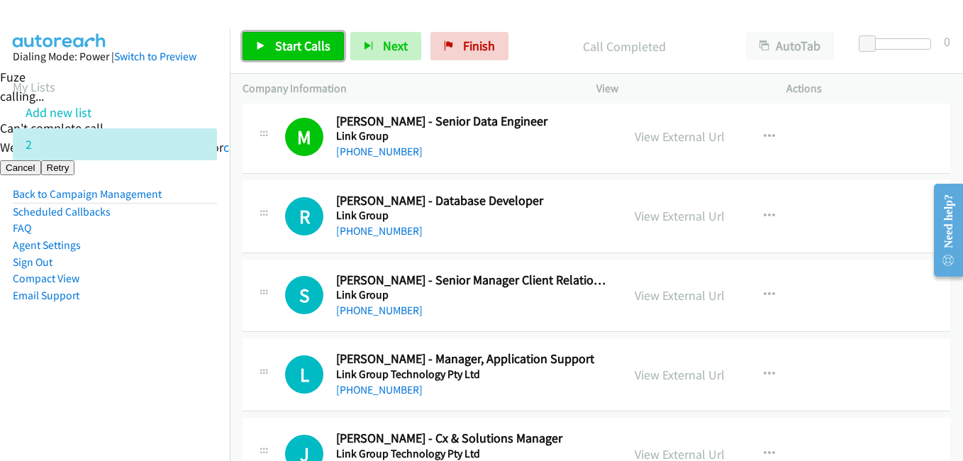
click at [299, 42] on span "Start Calls" at bounding box center [302, 46] width 55 height 16
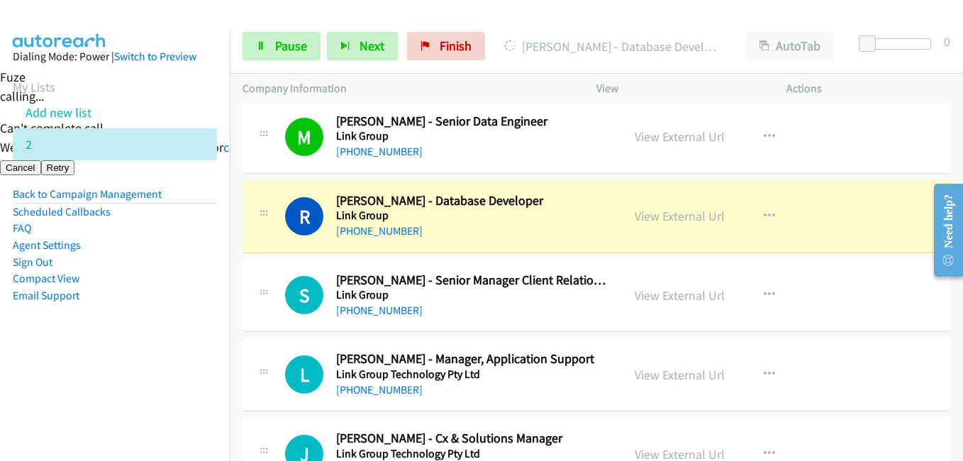
click at [199, 250] on li "Agent Settings" at bounding box center [115, 245] width 204 height 17
click at [304, 48] on span "Pause" at bounding box center [291, 46] width 32 height 16
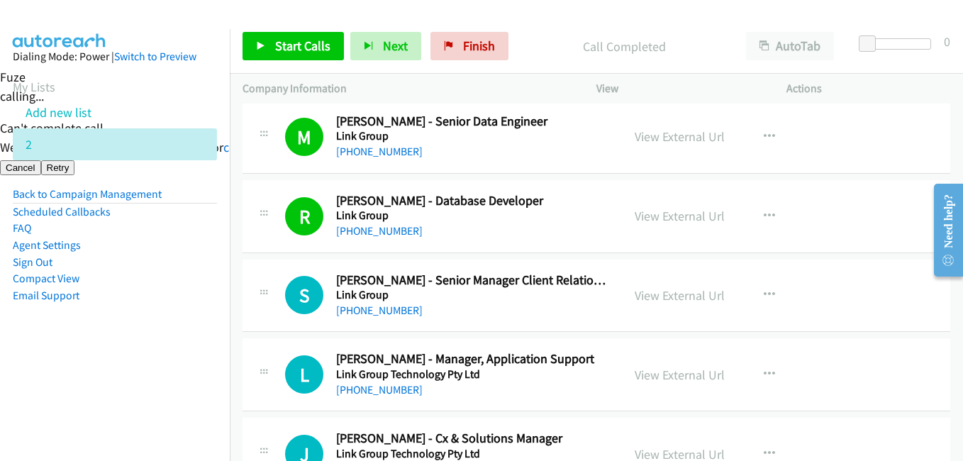
click at [180, 365] on aside "Dialing Mode: Power | Switch to Preview My Lists Add new list 2 Back to Campaig…" at bounding box center [115, 198] width 230 height 339
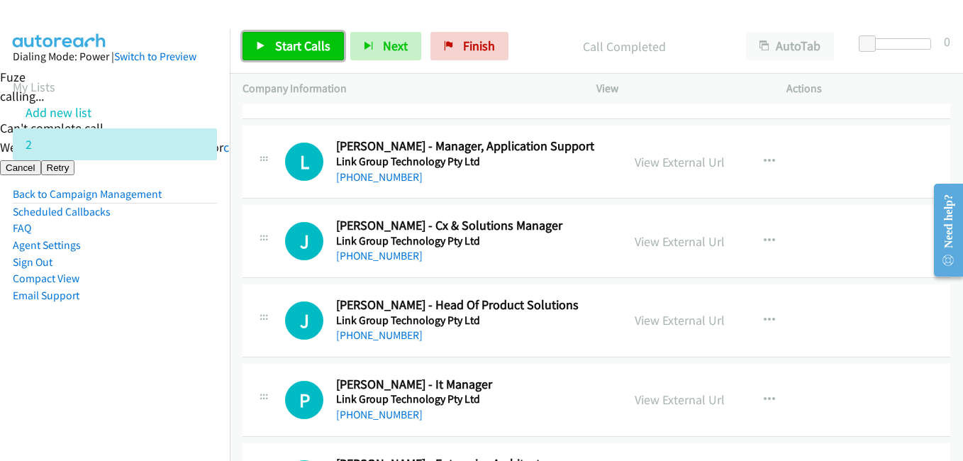
drag, startPoint x: 255, startPoint y: 36, endPoint x: 317, endPoint y: 35, distance: 61.7
click at [255, 36] on link "Start Calls" at bounding box center [293, 46] width 101 height 28
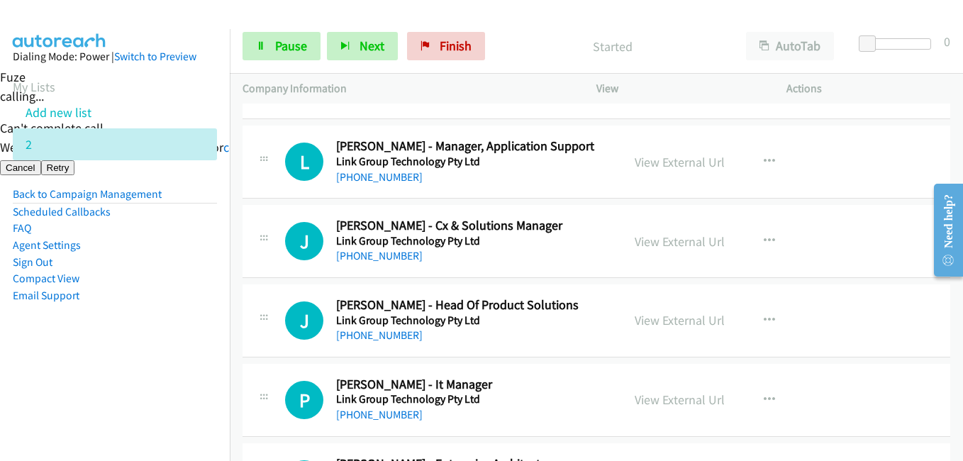
click at [149, 351] on aside "Dialing Mode: Power | Switch to Preview My Lists Add new list 2 Back to Campaig…" at bounding box center [115, 198] width 230 height 339
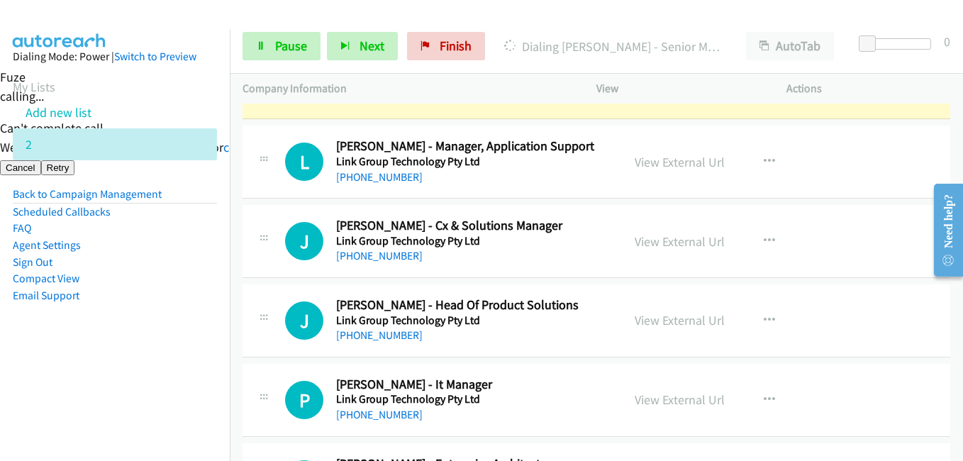
click at [211, 369] on nav "Dialing Mode: Power | Switch to Preview My Lists Add new list 2 Back to Campaig…" at bounding box center [115, 259] width 230 height 461
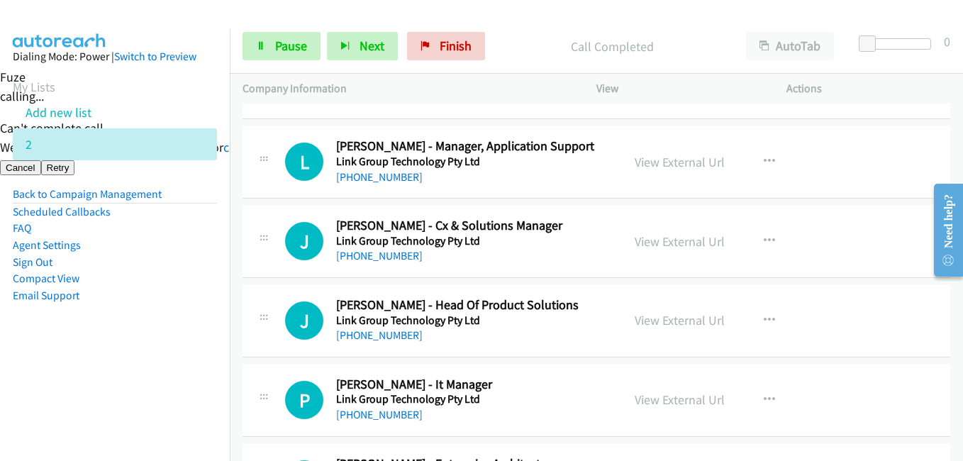
click at [155, 392] on nav "Dialing Mode: Power | Switch to Preview My Lists Add new list 2 Back to Campaig…" at bounding box center [115, 259] width 230 height 461
drag, startPoint x: 109, startPoint y: 378, endPoint x: 235, endPoint y: 364, distance: 126.3
click at [112, 379] on nav "Dialing Mode: Power | Switch to Preview My Lists Add new list 2 Back to Campaig…" at bounding box center [115, 259] width 230 height 461
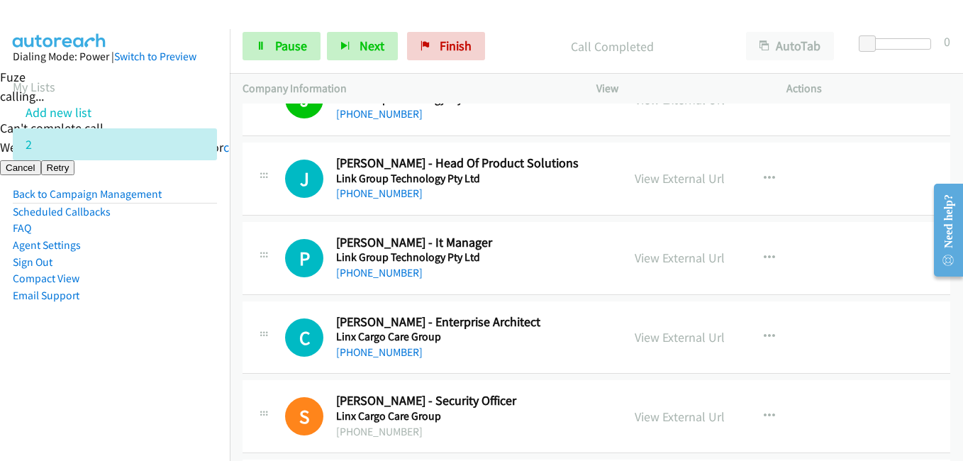
click at [35, 364] on aside "Dialing Mode: Power | Switch to Preview My Lists Add new list 2 Back to Campaig…" at bounding box center [115, 198] width 230 height 339
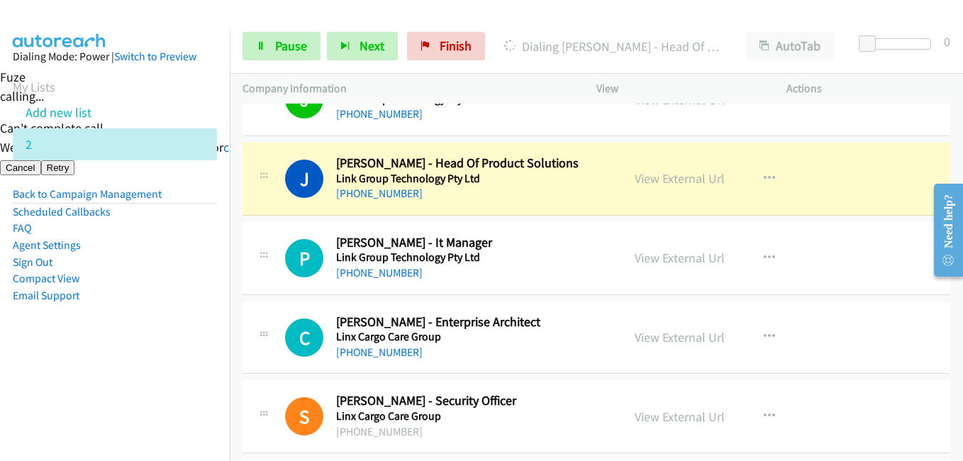
click at [170, 359] on aside "Dialing Mode: Power | Switch to Preview My Lists Add new list 2 Back to Campaig…" at bounding box center [115, 198] width 230 height 339
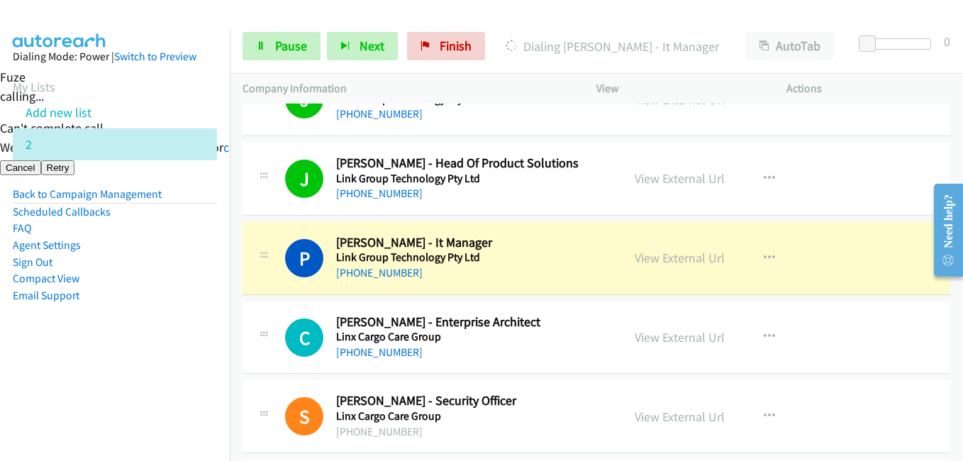
click at [109, 394] on nav "Dialing Mode: Power | Switch to Preview My Lists Add new list 2 Back to Campaig…" at bounding box center [115, 259] width 230 height 461
drag, startPoint x: 201, startPoint y: 369, endPoint x: 248, endPoint y: 369, distance: 46.8
click at [201, 369] on nav "Dialing Mode: Power | Switch to Preview My Lists Add new list 2 Back to Campaig…" at bounding box center [115, 259] width 230 height 461
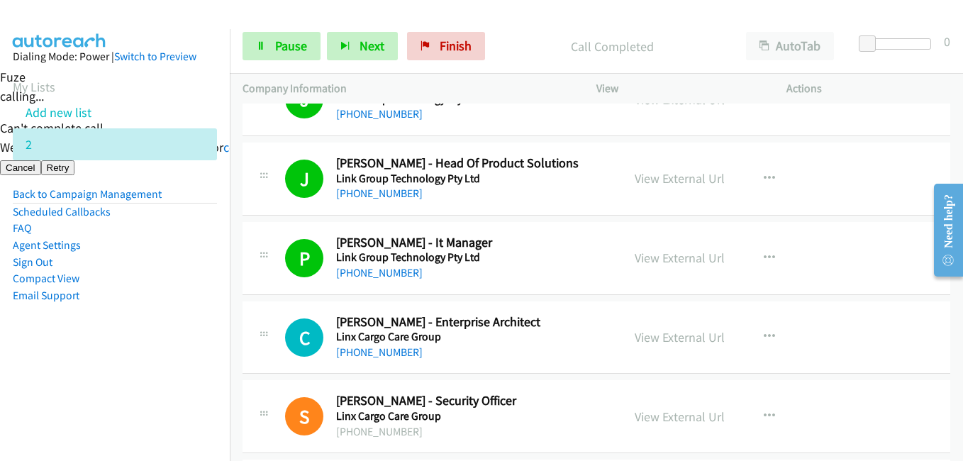
click at [144, 340] on aside "Dialing Mode: Power | Switch to Preview My Lists Add new list 2 Back to Campaig…" at bounding box center [115, 198] width 230 height 339
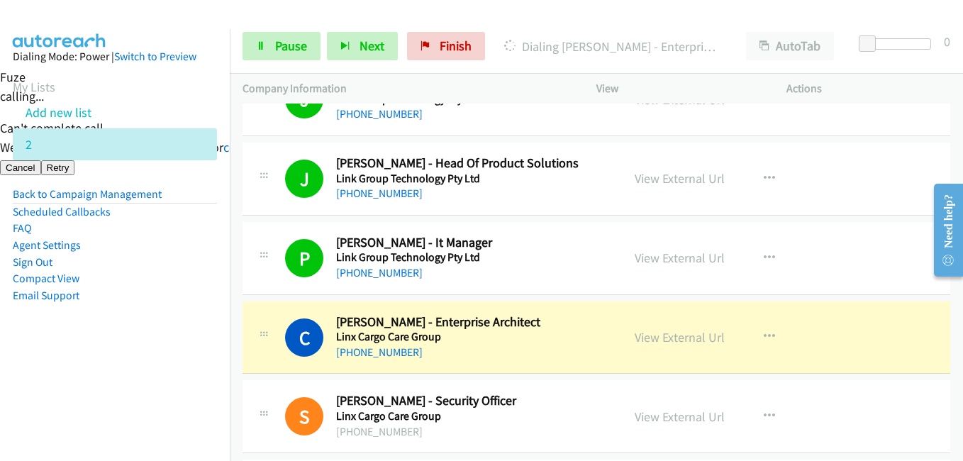
drag, startPoint x: 179, startPoint y: 342, endPoint x: 309, endPoint y: 330, distance: 131.0
click at [182, 341] on aside "Dialing Mode: Power | Switch to Preview My Lists Add new list 2 Back to Campaig…" at bounding box center [115, 198] width 230 height 339
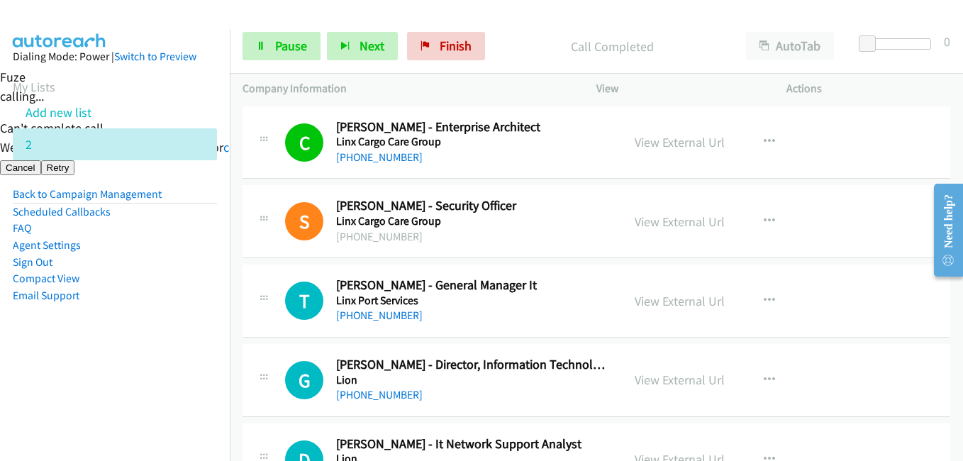
scroll to position [5886, 0]
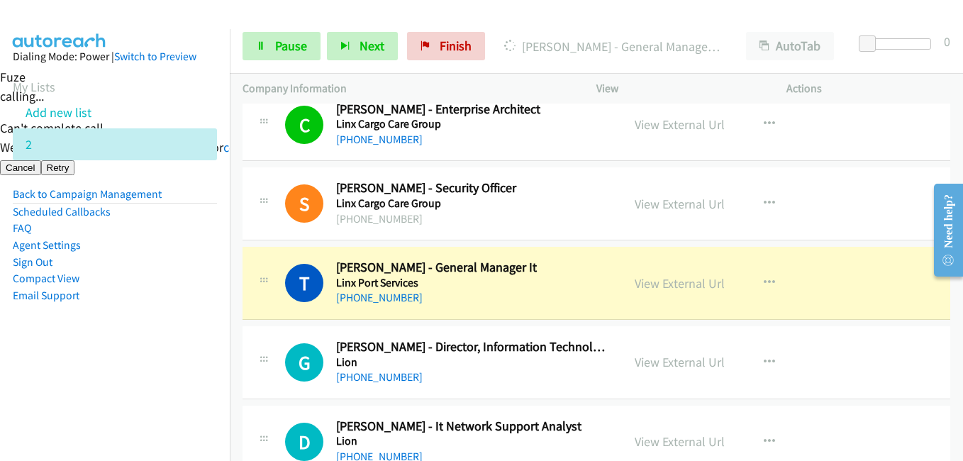
click at [177, 318] on aside "Dialing Mode: Power | Switch to Preview My Lists Add new list 2 Back to Campaig…" at bounding box center [115, 198] width 230 height 339
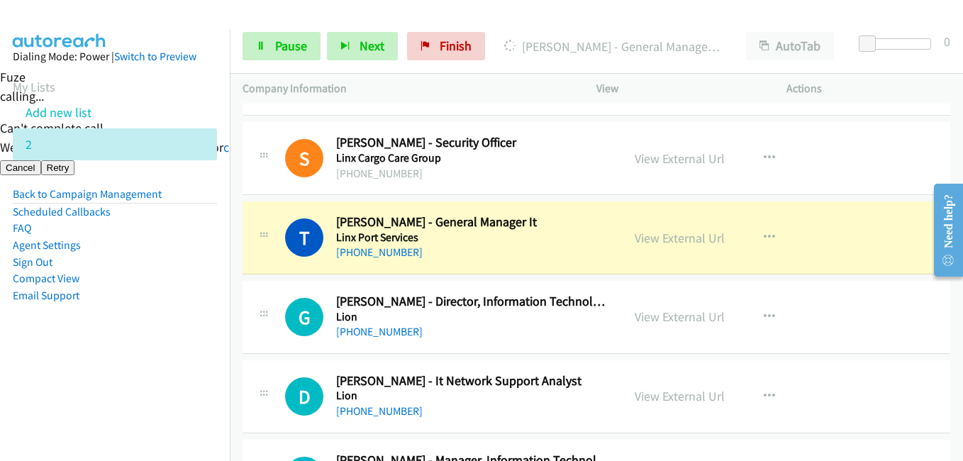
scroll to position [5957, 0]
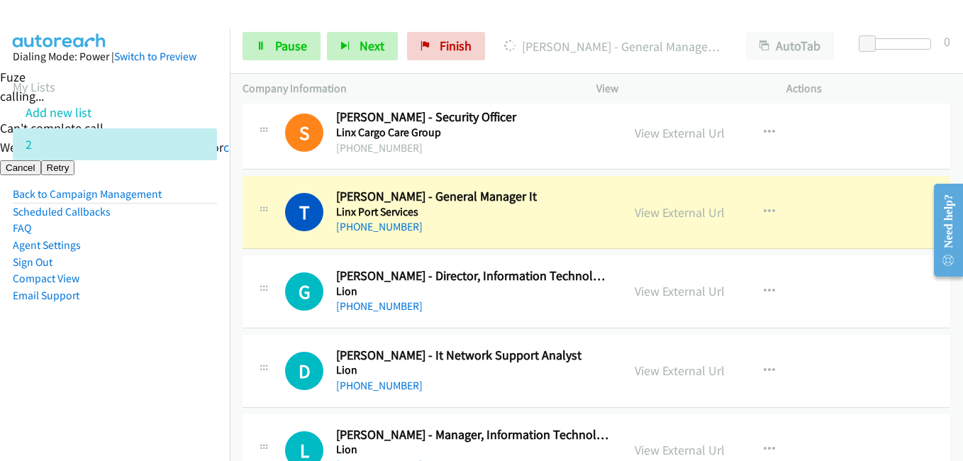
drag, startPoint x: 151, startPoint y: 329, endPoint x: 172, endPoint y: 326, distance: 20.8
click at [155, 329] on aside "Dialing Mode: Power | Switch to Preview My Lists Add new list 2 Back to Campaig…" at bounding box center [115, 198] width 230 height 339
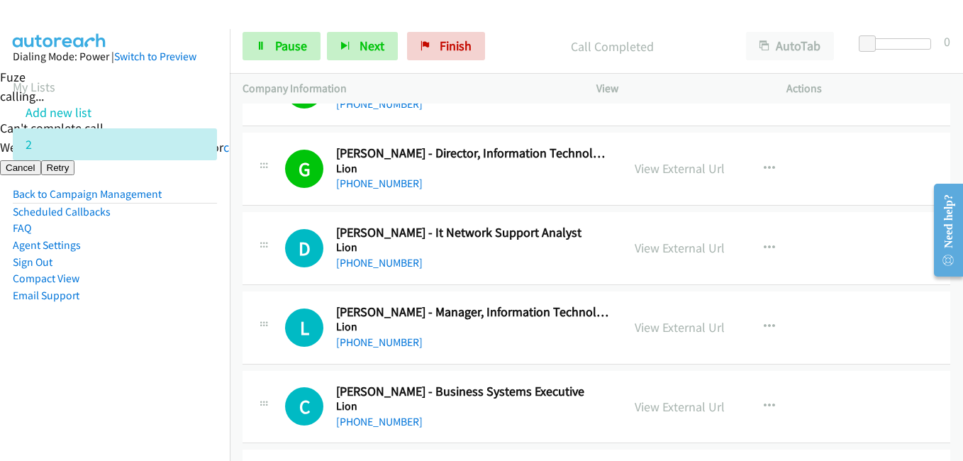
scroll to position [6099, 0]
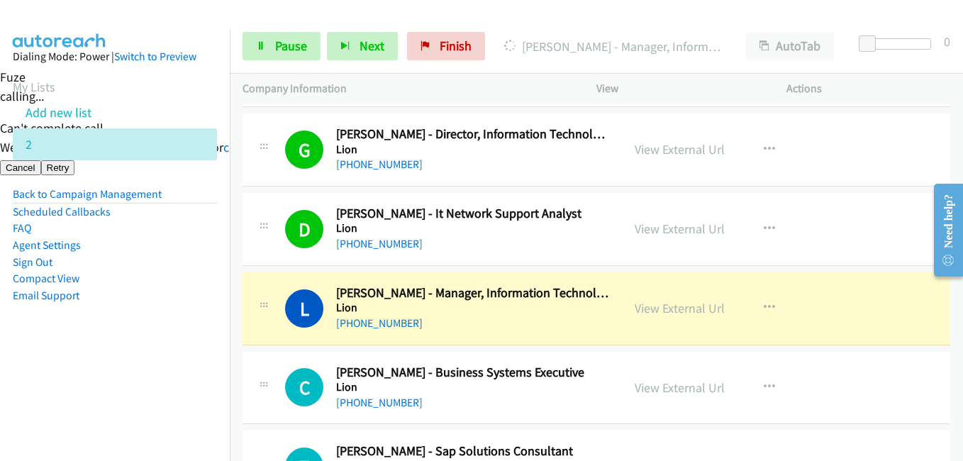
click at [55, 382] on nav "Dialing Mode: Power | Switch to Preview My Lists Add new list 2 Back to Campaig…" at bounding box center [115, 259] width 230 height 461
drag, startPoint x: 289, startPoint y: 54, endPoint x: 311, endPoint y: 68, distance: 26.2
click at [289, 54] on link "Pause" at bounding box center [282, 46] width 78 height 28
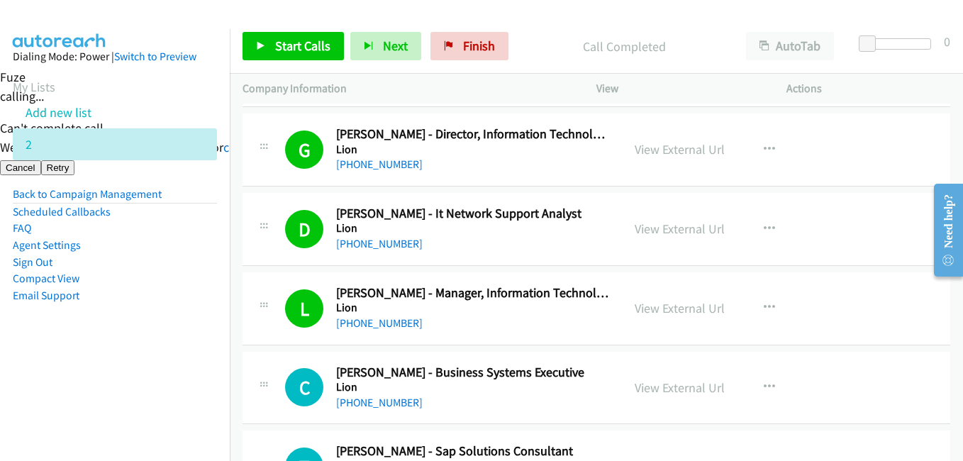
click at [130, 386] on nav "Dialing Mode: Power | Switch to Preview My Lists Add new list 2 Back to Campaig…" at bounding box center [115, 259] width 230 height 461
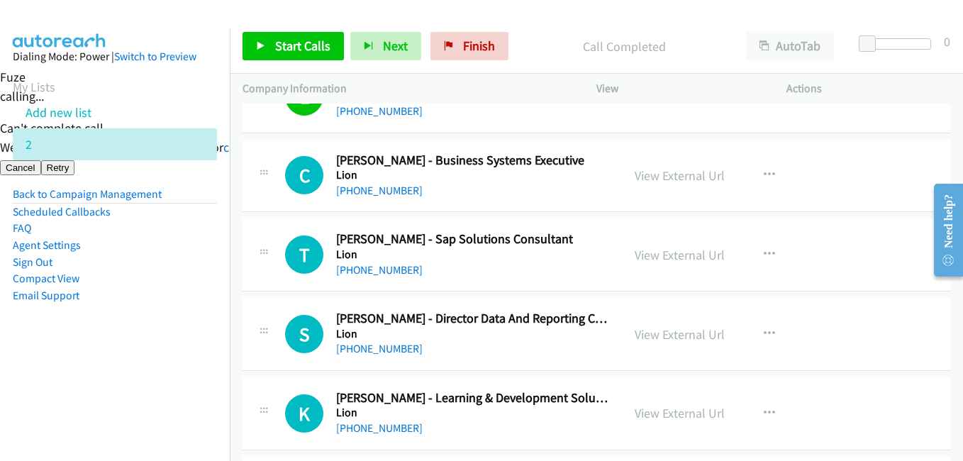
scroll to position [6312, 0]
click at [267, 37] on link "Start Calls" at bounding box center [293, 46] width 101 height 28
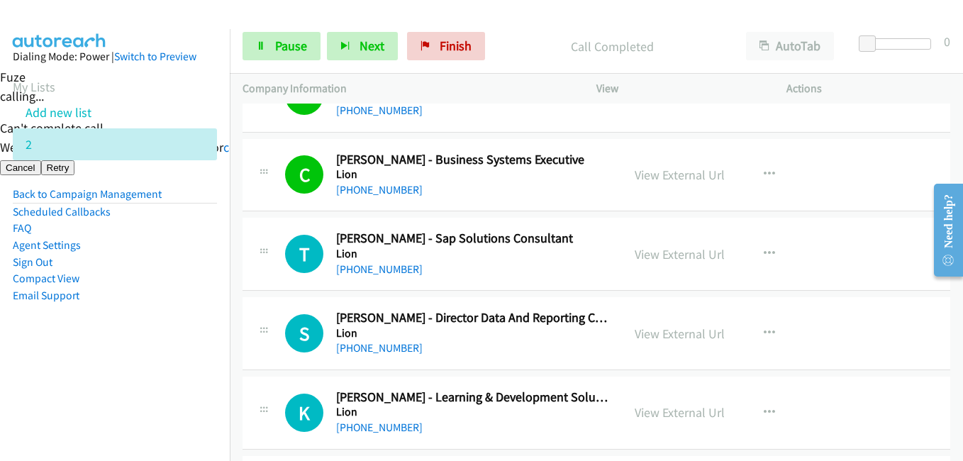
drag, startPoint x: 151, startPoint y: 382, endPoint x: 158, endPoint y: 373, distance: 11.1
click at [151, 382] on nav "Dialing Mode: Power | Switch to Preview My Lists Add new list 2 Back to Campaig…" at bounding box center [115, 259] width 230 height 461
click at [166, 326] on aside "Dialing Mode: Power | Switch to Preview My Lists Add new list 2 Back to Campaig…" at bounding box center [115, 198] width 230 height 339
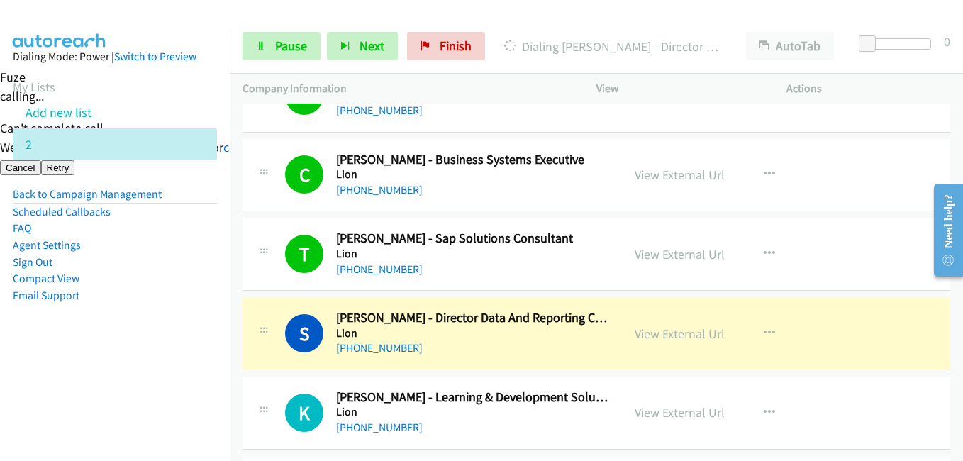
drag, startPoint x: 73, startPoint y: 321, endPoint x: 109, endPoint y: 323, distance: 36.2
click at [75, 321] on aside "Dialing Mode: Power | Switch to Preview My Lists Add new list 2 Back to Campaig…" at bounding box center [115, 198] width 230 height 339
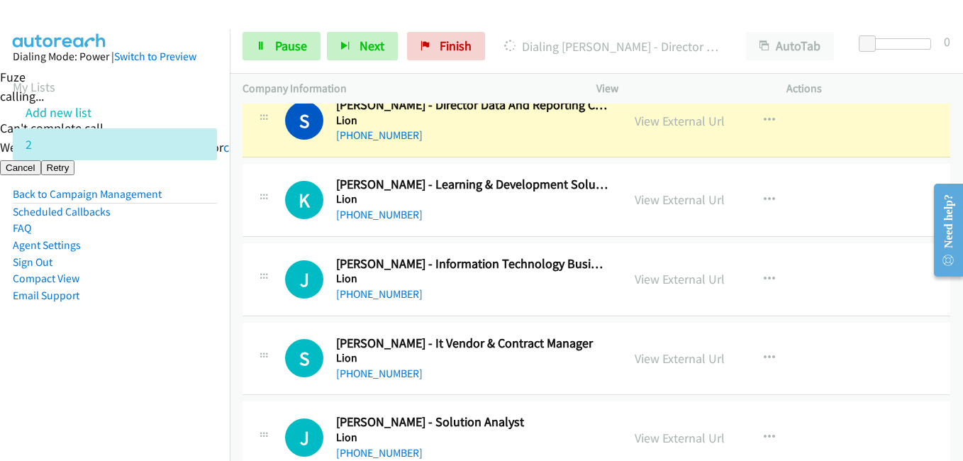
drag, startPoint x: 162, startPoint y: 361, endPoint x: 235, endPoint y: 343, distance: 75.2
click at [161, 361] on aside "Dialing Mode: Power | Switch to Preview My Lists Add new list 2 Back to Campaig…" at bounding box center [115, 198] width 230 height 339
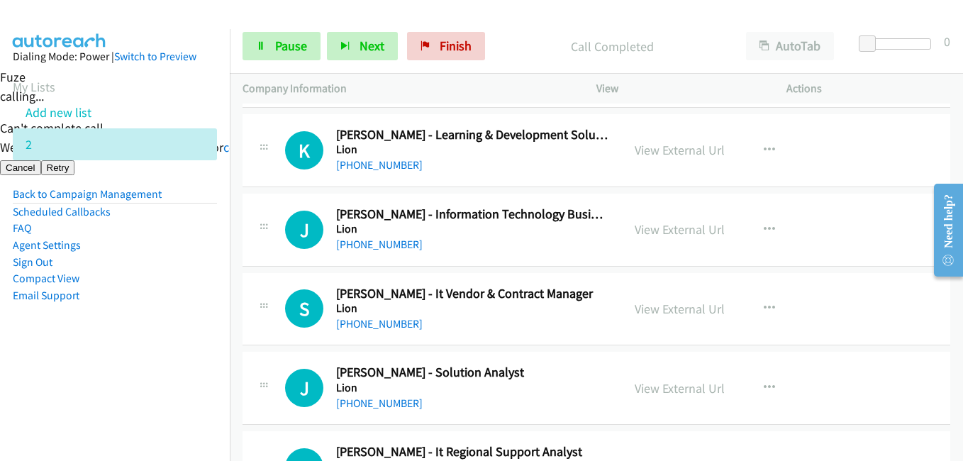
scroll to position [6595, 0]
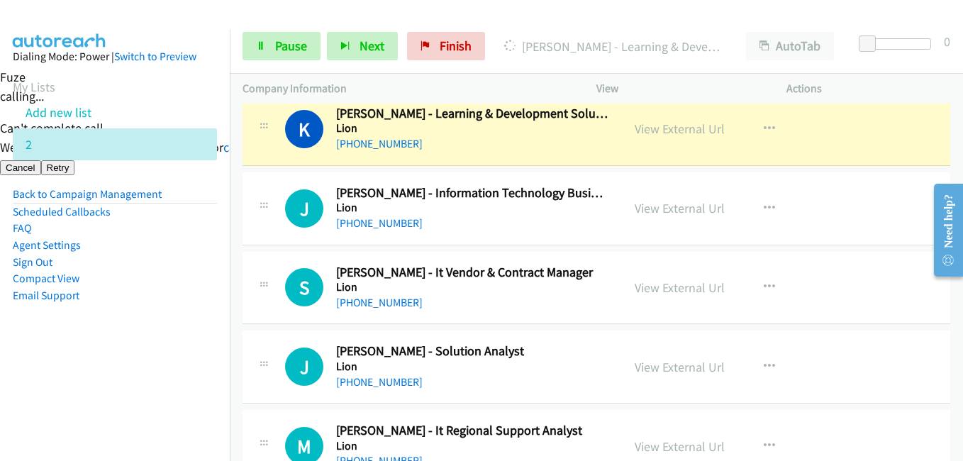
click at [180, 338] on aside "Dialing Mode: Power | Switch to Preview My Lists Add new list 2 Back to Campaig…" at bounding box center [115, 198] width 230 height 339
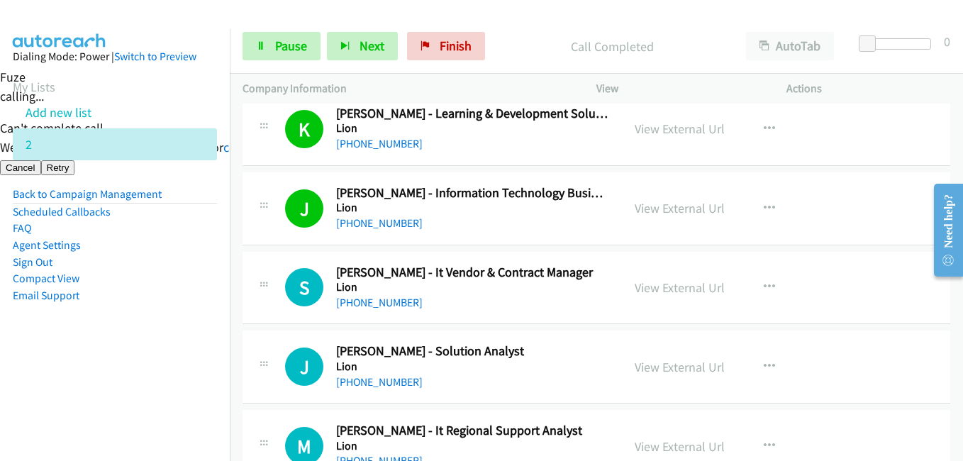
click at [113, 335] on aside "Dialing Mode: Power | Switch to Preview My Lists Add new list 2 Back to Campaig…" at bounding box center [115, 198] width 230 height 339
drag, startPoint x: 160, startPoint y: 343, endPoint x: 188, endPoint y: 337, distance: 29.1
click at [160, 344] on aside "Dialing Mode: Power | Switch to Preview My Lists Add new list 2 Back to Campaig…" at bounding box center [115, 198] width 230 height 339
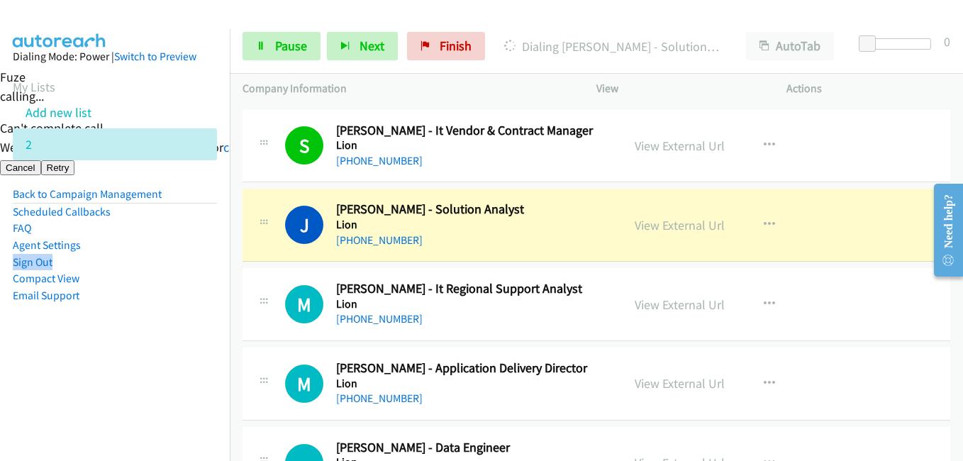
click at [209, 254] on nav "Dialing Mode: Power | Switch to Preview My Lists Add new list 2 Back to Campaig…" at bounding box center [115, 259] width 230 height 461
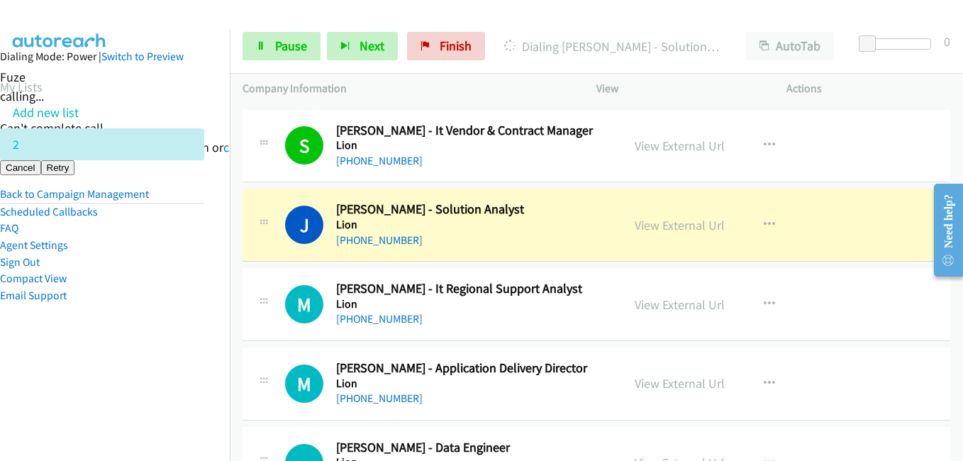
drag, startPoint x: 192, startPoint y: 378, endPoint x: 226, endPoint y: 374, distance: 34.2
click at [192, 378] on nav "Dialing Mode: Power | Switch to Preview My Lists Add new list 2 Back to Campaig…" at bounding box center [115, 259] width 230 height 461
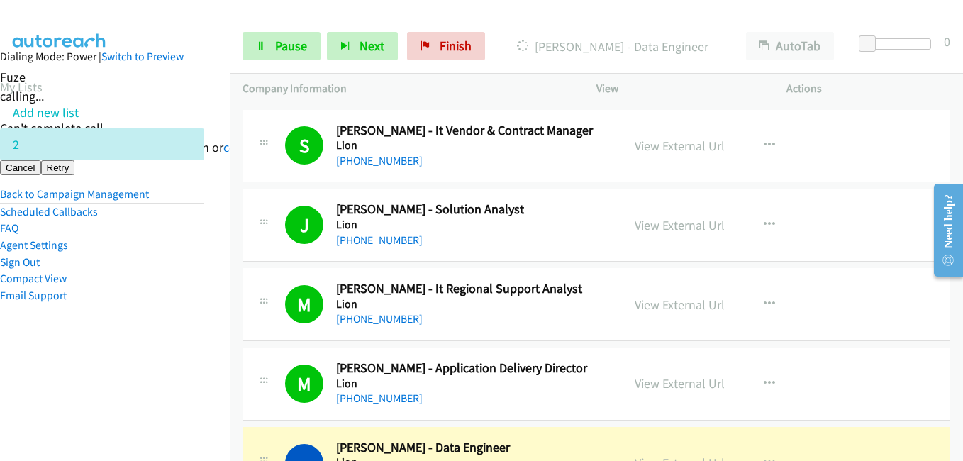
click at [143, 320] on aside "Dialing Mode: Power | Switch to Preview My Lists Add new list 2 Back to Campaig…" at bounding box center [102, 198] width 230 height 339
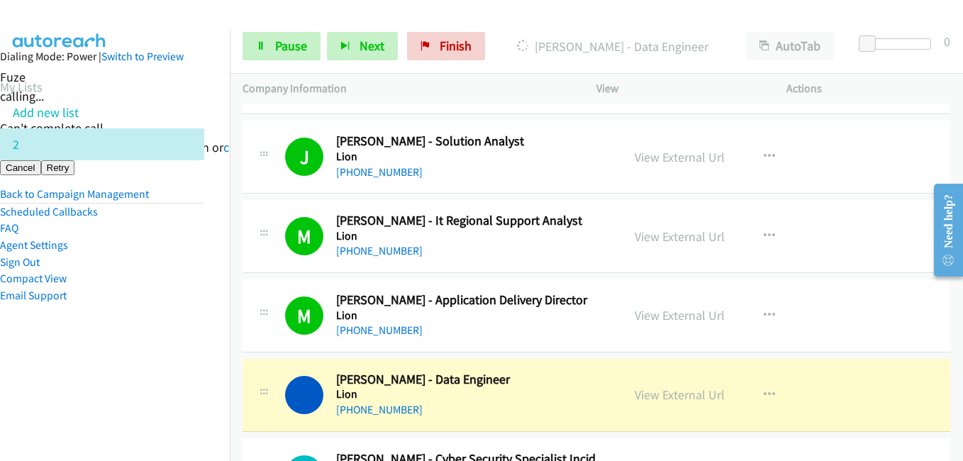
scroll to position [6950, 0]
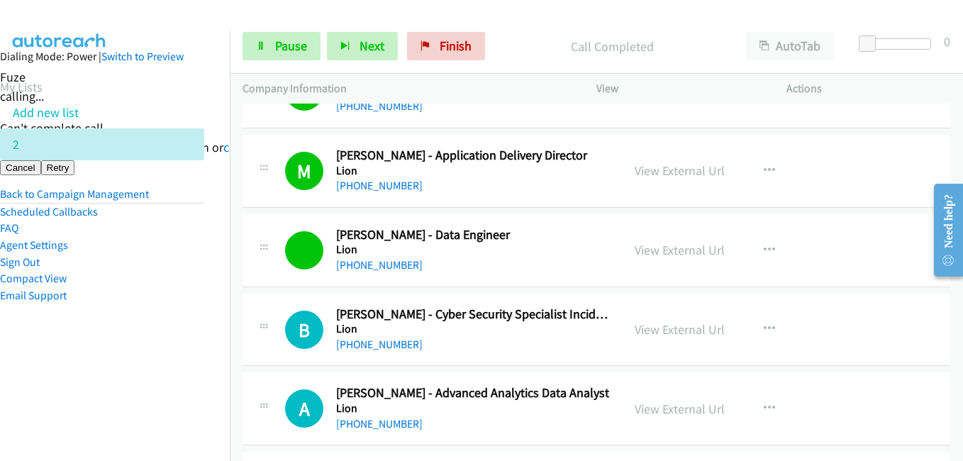
click at [156, 365] on aside "Dialing Mode: Power | Switch to Preview My Lists Add new list 2 Back to Campaig…" at bounding box center [102, 198] width 230 height 339
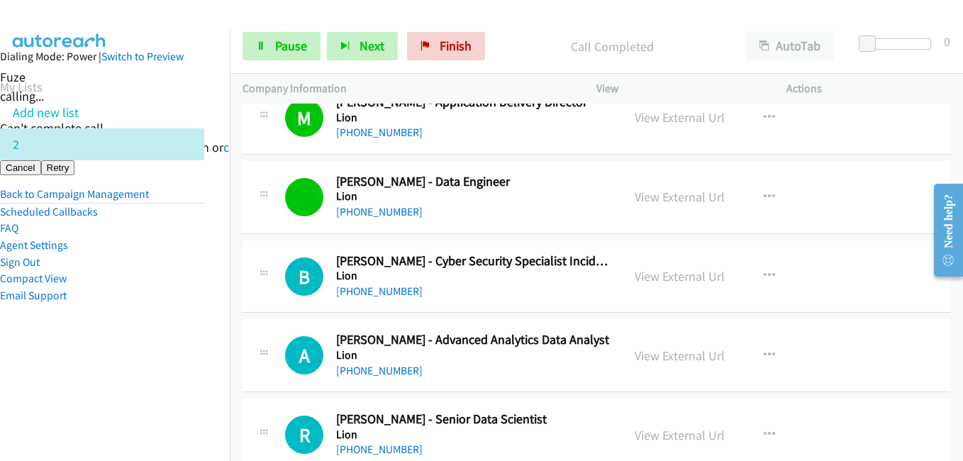
scroll to position [7092, 0]
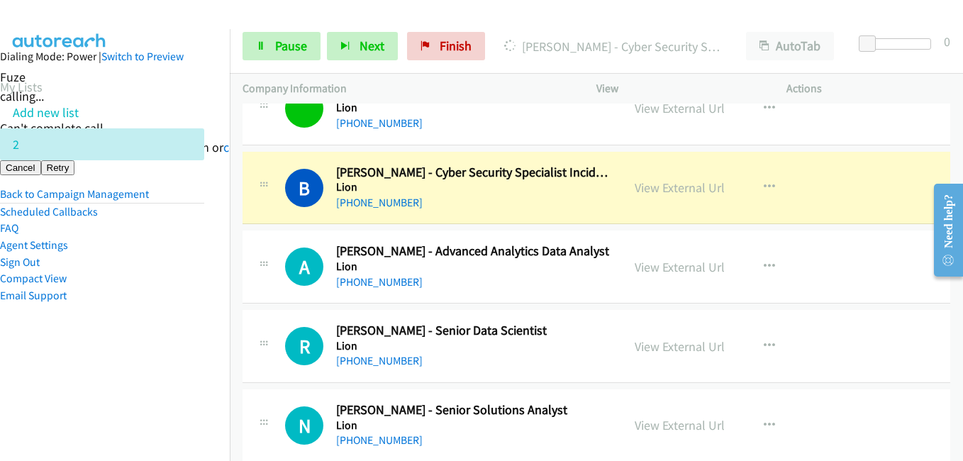
click at [147, 340] on aside "Dialing Mode: Power | Switch to Preview My Lists Add new list 2 Back to Campaig…" at bounding box center [102, 198] width 230 height 339
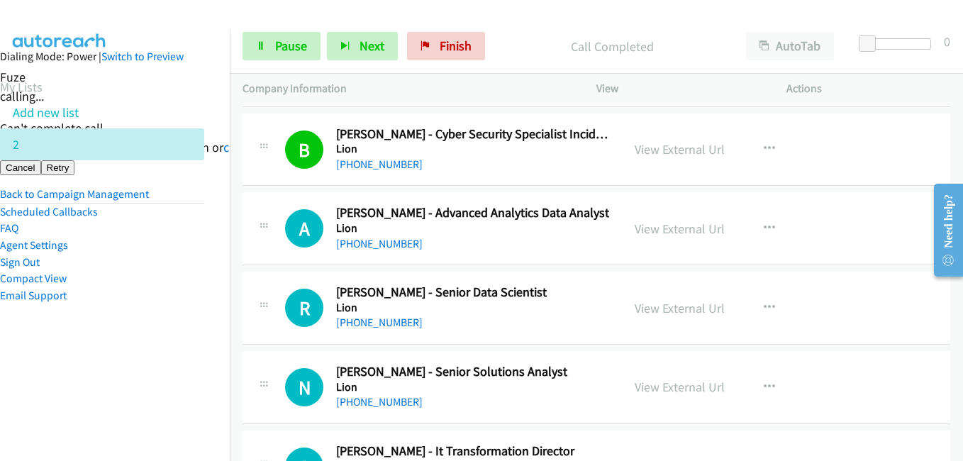
scroll to position [7163, 0]
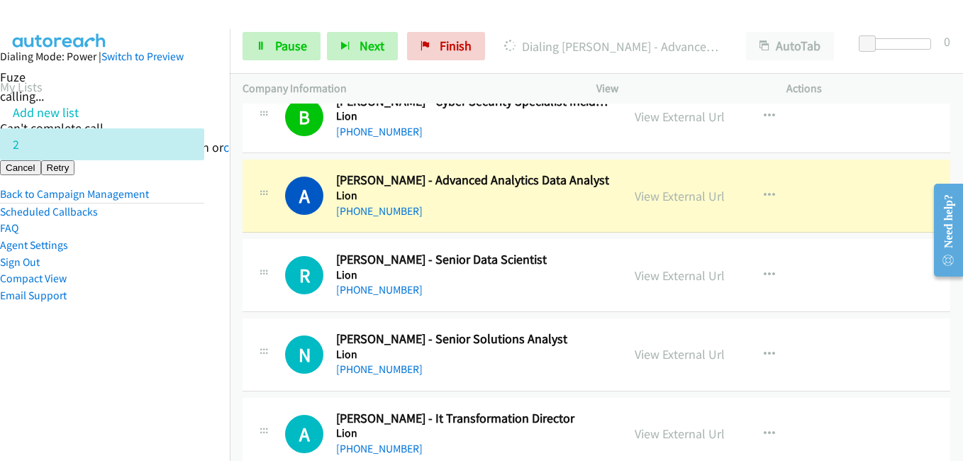
click at [149, 364] on aside "Dialing Mode: Power | Switch to Preview My Lists Add new list 2 Back to Campaig…" at bounding box center [102, 198] width 230 height 339
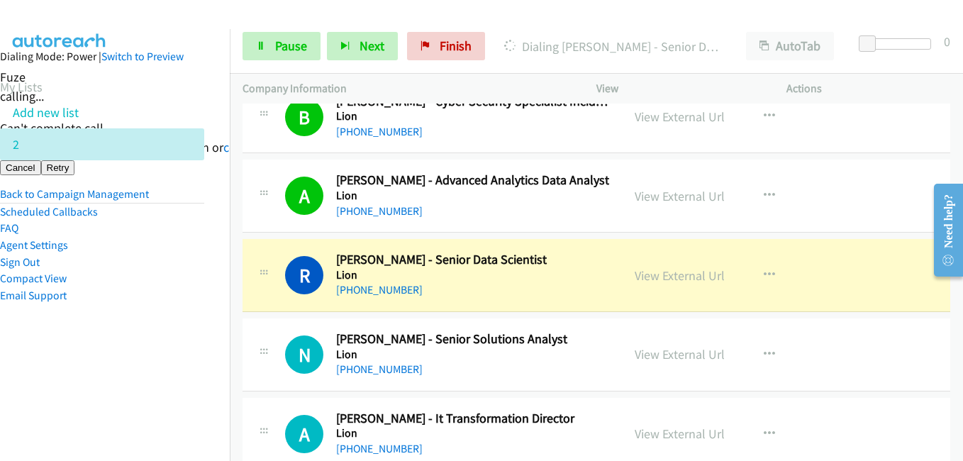
drag, startPoint x: 93, startPoint y: 346, endPoint x: 112, endPoint y: 355, distance: 21.0
click at [93, 347] on aside "Dialing Mode: Power | Switch to Preview My Lists Add new list 2 Back to Campaig…" at bounding box center [102, 198] width 230 height 339
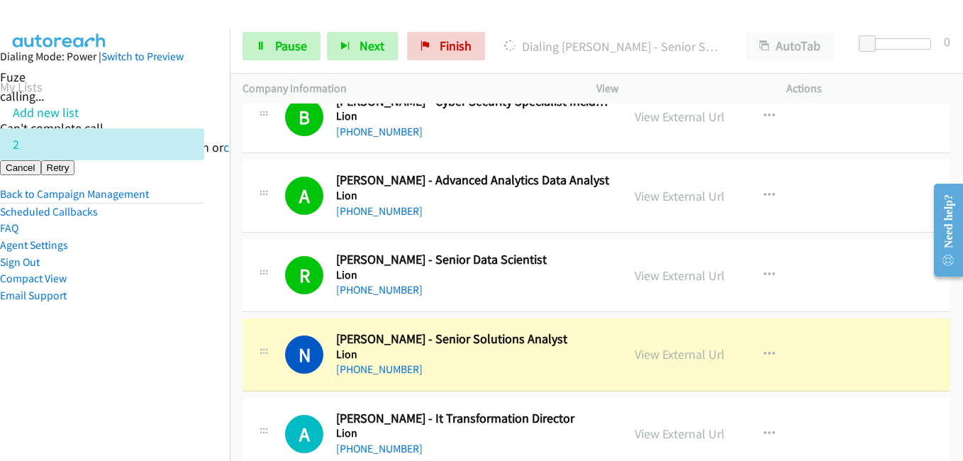
click at [160, 365] on aside "Dialing Mode: Power | Switch to Preview My Lists Add new list 2 Back to Campaig…" at bounding box center [102, 198] width 230 height 339
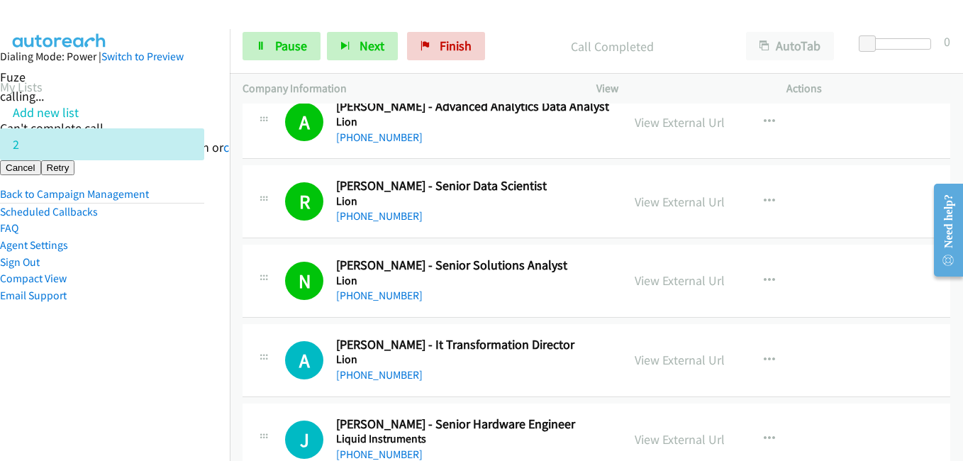
scroll to position [7305, 0]
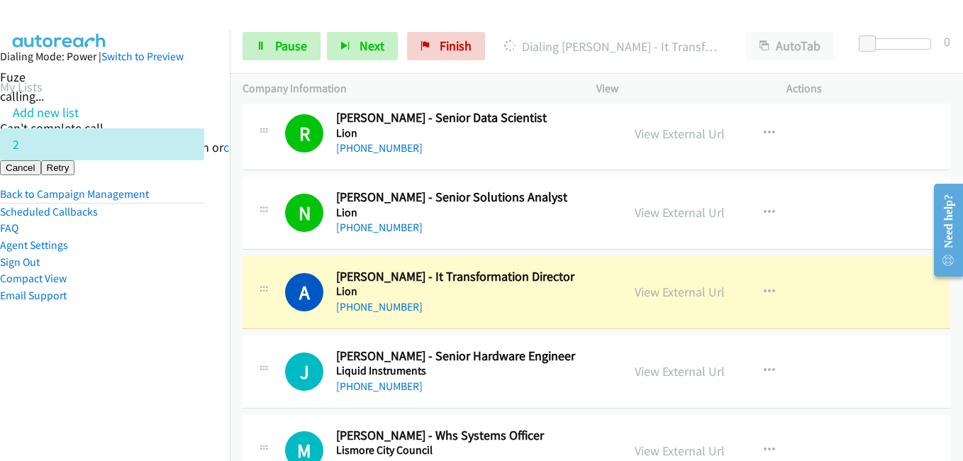
drag, startPoint x: 138, startPoint y: 352, endPoint x: 160, endPoint y: 351, distance: 22.7
click at [138, 352] on aside "Dialing Mode: Power | Switch to Preview My Lists Add new list 2 Back to Campaig…" at bounding box center [102, 198] width 230 height 339
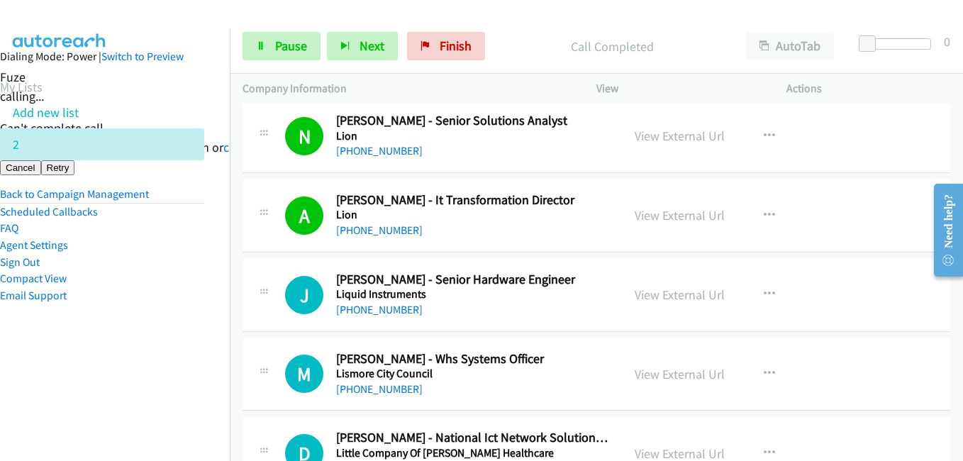
scroll to position [7447, 0]
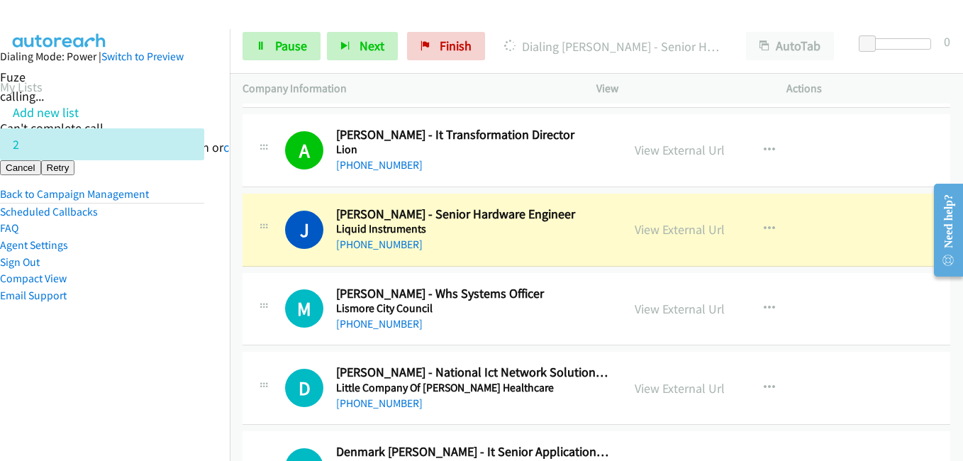
click at [197, 321] on aside "Dialing Mode: Power | Switch to Preview My Lists Add new list 2 Back to Campaig…" at bounding box center [102, 198] width 230 height 339
click at [189, 361] on aside "Dialing Mode: Power | Switch to Preview My Lists Add new list 2 Back to Campaig…" at bounding box center [102, 198] width 230 height 339
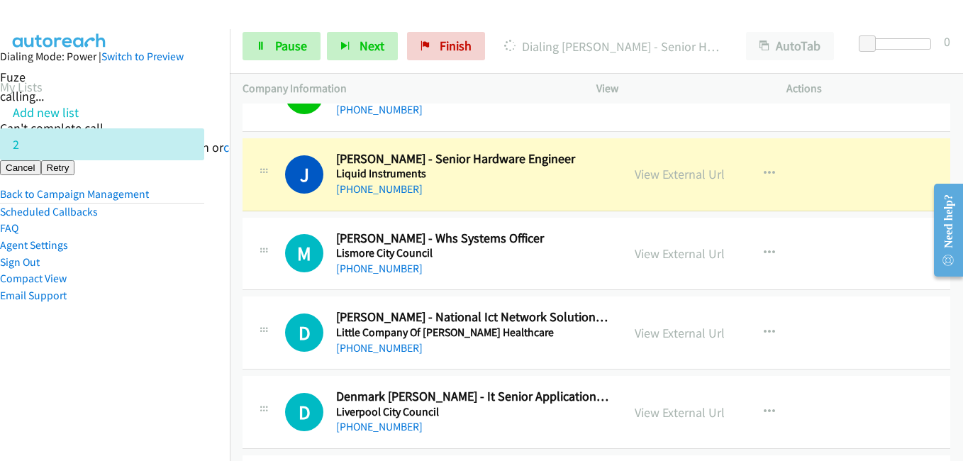
scroll to position [7588, 0]
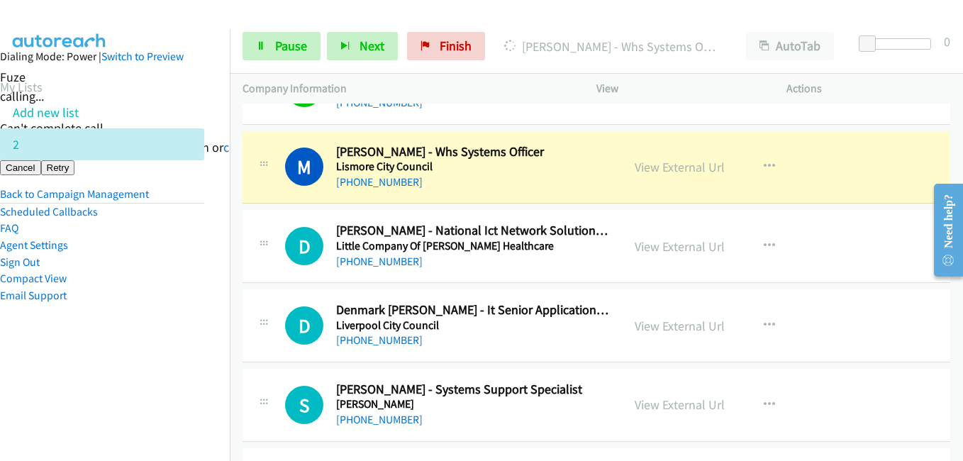
drag, startPoint x: 162, startPoint y: 354, endPoint x: 172, endPoint y: 347, distance: 12.2
click at [162, 354] on aside "Dialing Mode: Power | Switch to Preview My Lists Add new list 2 Back to Campaig…" at bounding box center [102, 198] width 230 height 339
click at [38, 360] on aside "Dialing Mode: Power | Switch to Preview My Lists Add new list 2 Back to Campaig…" at bounding box center [102, 198] width 230 height 339
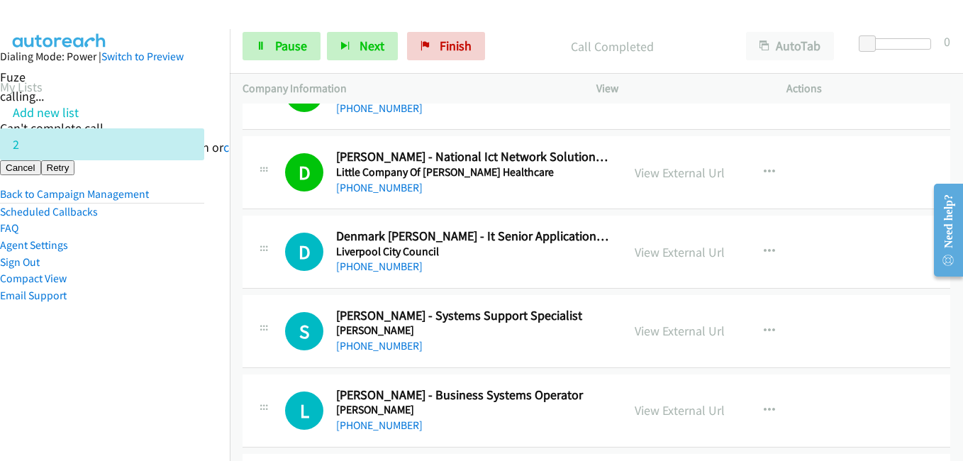
scroll to position [7730, 0]
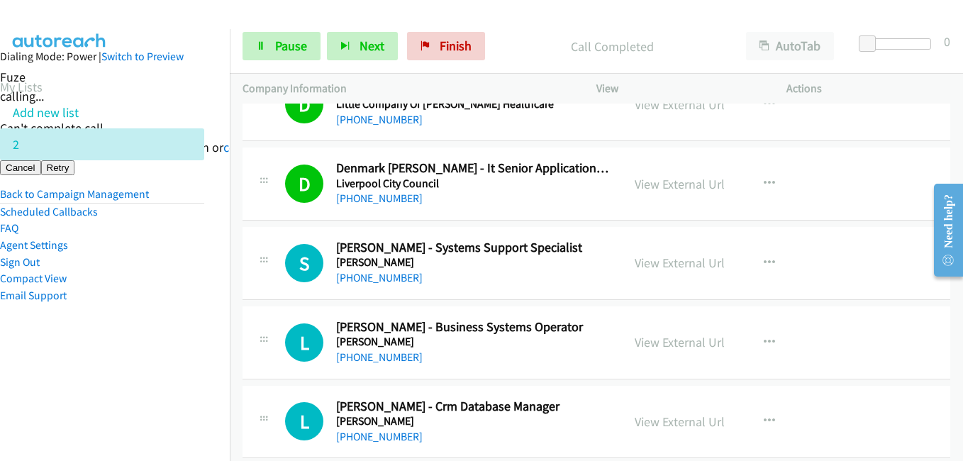
drag, startPoint x: 172, startPoint y: 327, endPoint x: 469, endPoint y: 288, distance: 299.0
click at [179, 327] on aside "Dialing Mode: Power | Switch to Preview My Lists Add new list 2 Back to Campaig…" at bounding box center [102, 198] width 230 height 339
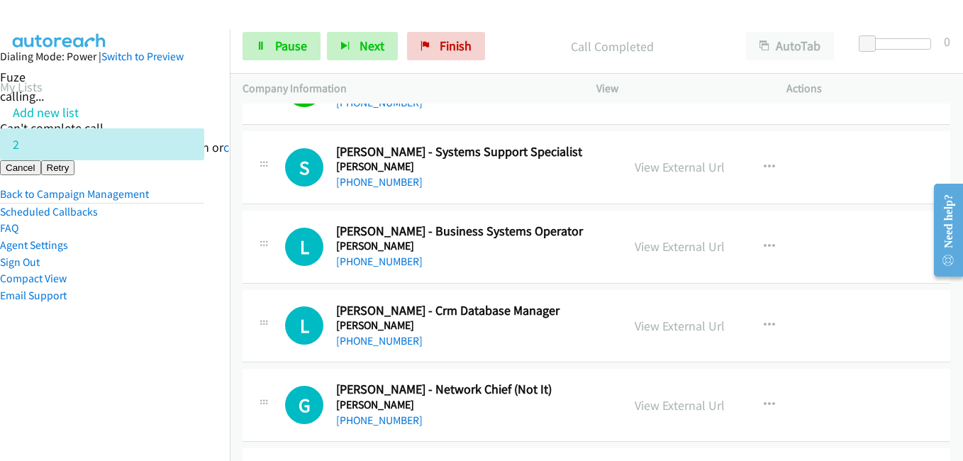
scroll to position [7801, 0]
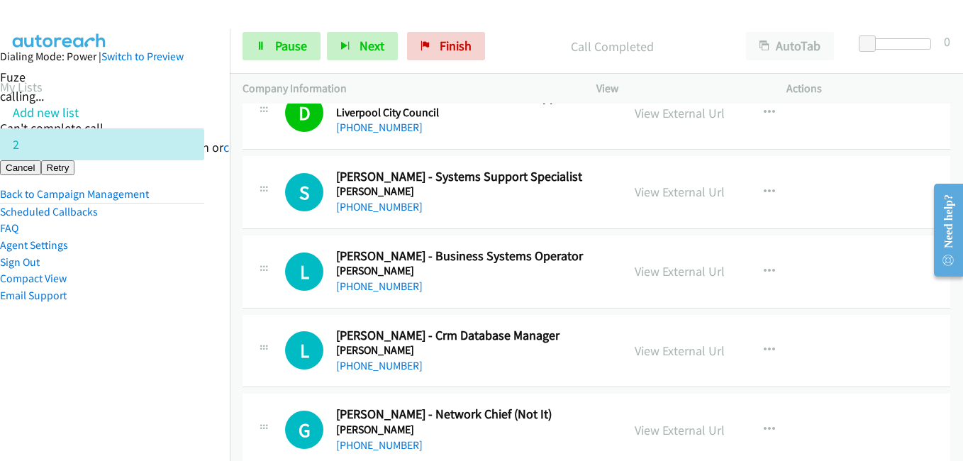
click at [187, 331] on aside "Dialing Mode: Power | Switch to Preview My Lists Add new list 2 Back to Campaig…" at bounding box center [102, 198] width 230 height 339
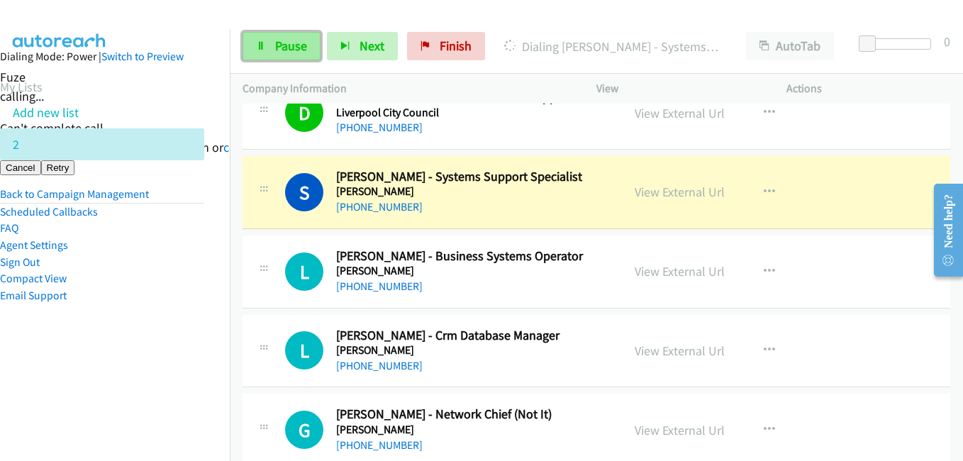
click at [279, 41] on span "Pause" at bounding box center [291, 46] width 32 height 16
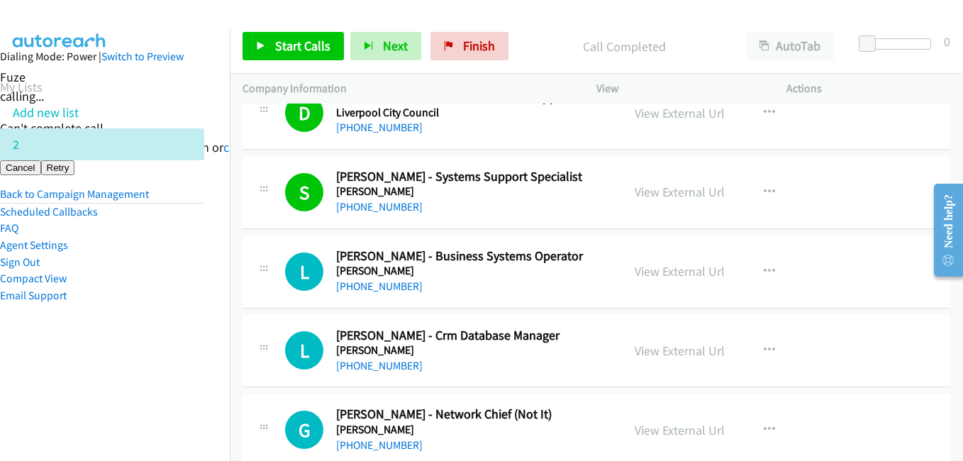
click at [216, 342] on nav "Dialing Mode: Power | Switch to Preview My Lists Add new list 2 Back to Campaig…" at bounding box center [115, 259] width 230 height 461
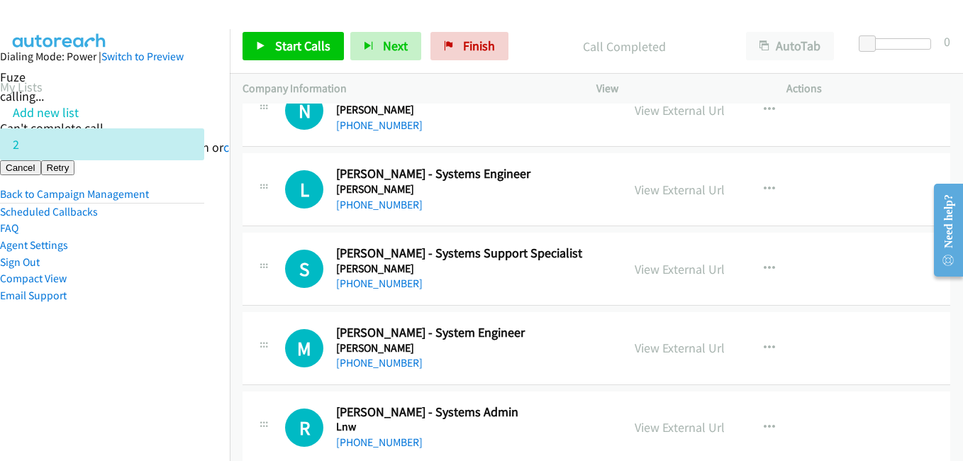
scroll to position [8439, 0]
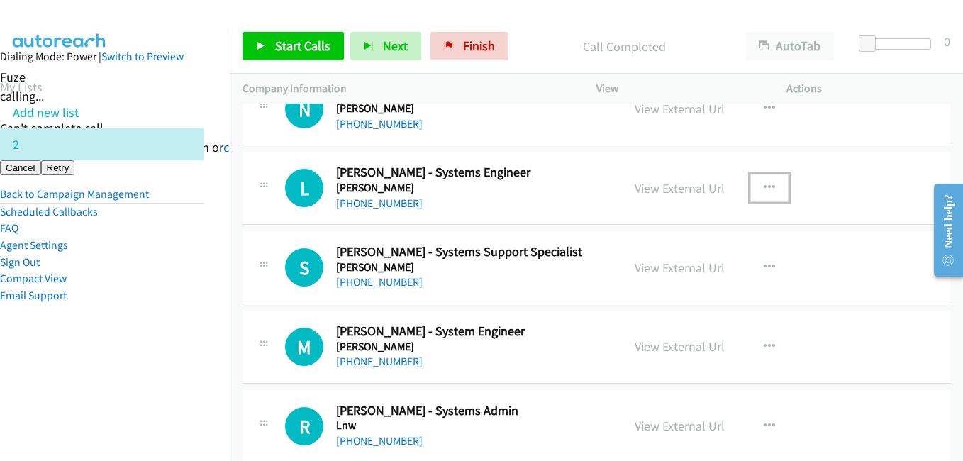
click at [752, 184] on button "button" at bounding box center [769, 188] width 38 height 28
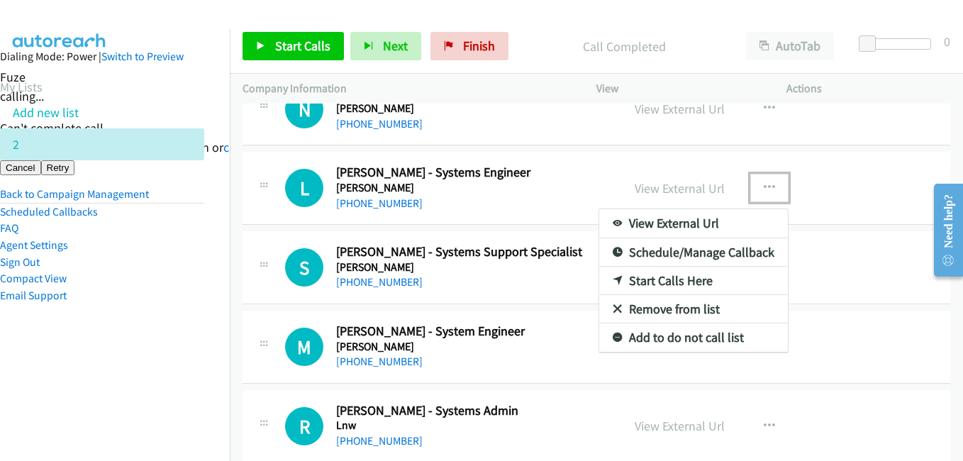
click at [674, 272] on link "Start Calls Here" at bounding box center [693, 281] width 189 height 28
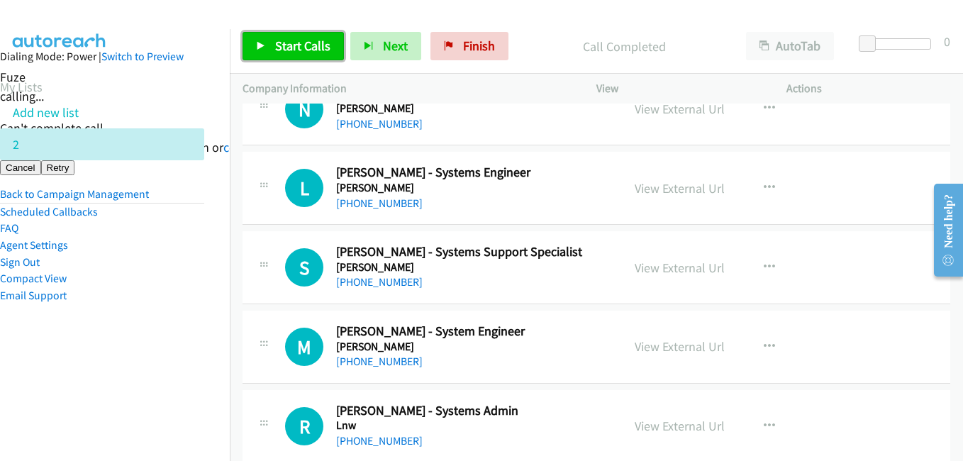
click at [306, 51] on span "Start Calls" at bounding box center [302, 46] width 55 height 16
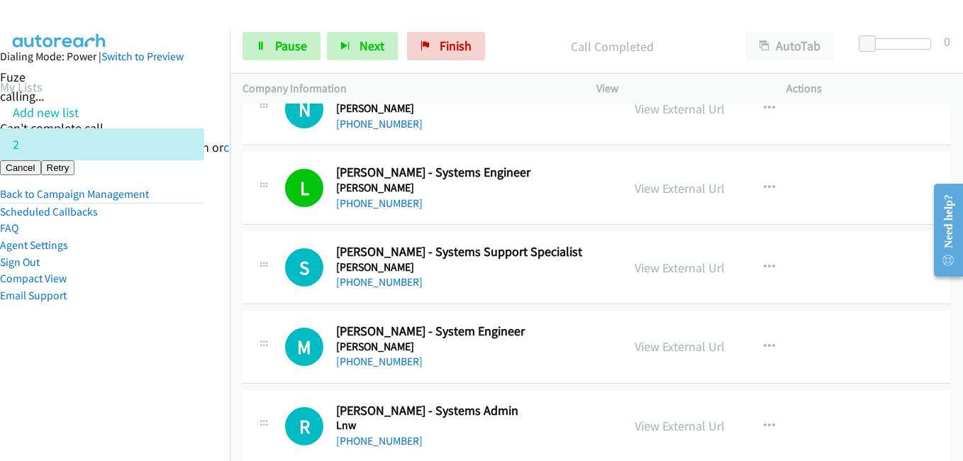
drag, startPoint x: 178, startPoint y: 339, endPoint x: 231, endPoint y: 339, distance: 53.2
click at [179, 339] on aside "Dialing Mode: Power | Switch to Preview My Lists Add new list 2 Back to Campaig…" at bounding box center [102, 198] width 230 height 339
click at [142, 343] on aside "Dialing Mode: Power | Switch to Preview My Lists Add new list 2 Back to Campaig…" at bounding box center [102, 198] width 230 height 339
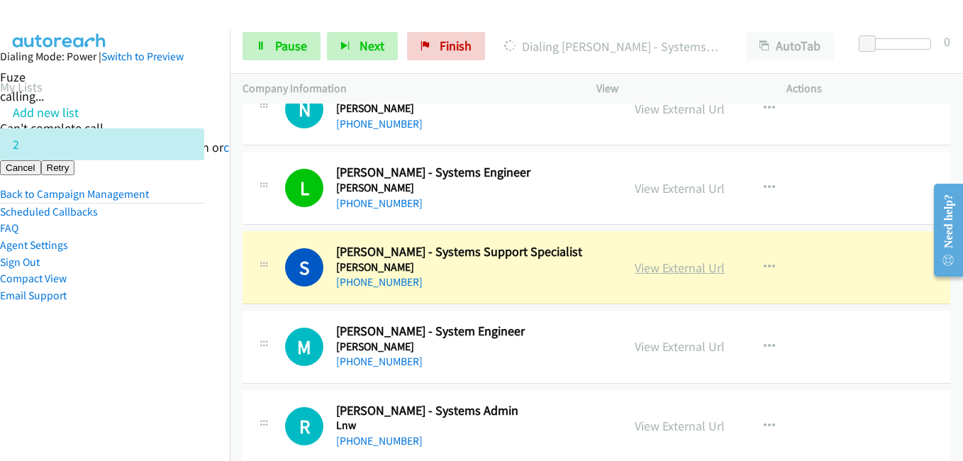
click at [707, 267] on link "View External Url" at bounding box center [680, 268] width 90 height 16
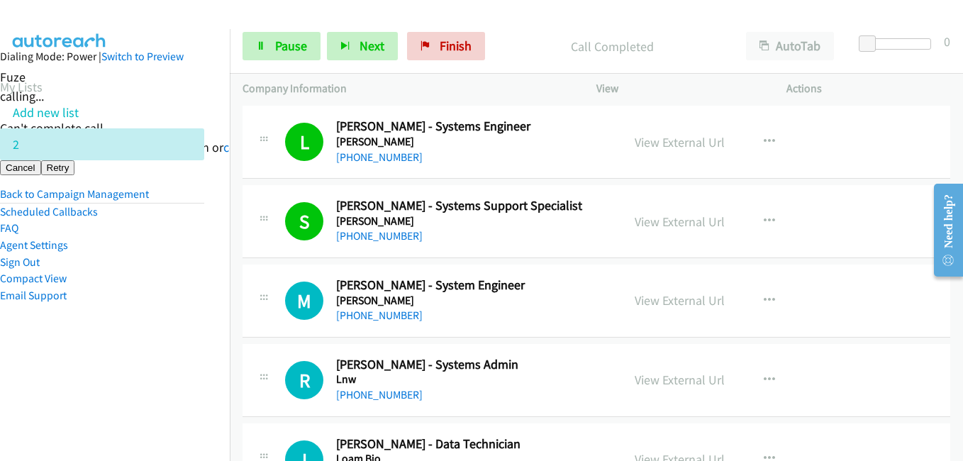
scroll to position [8581, 0]
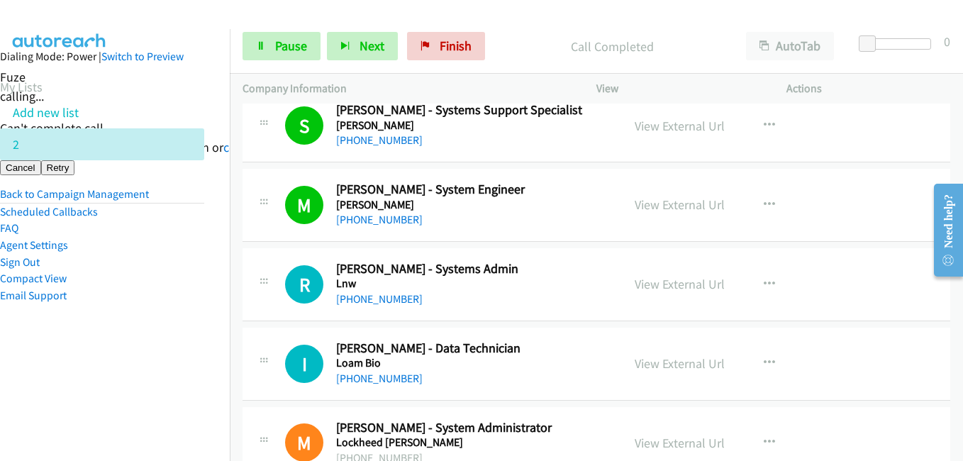
click at [185, 255] on li "Sign Out" at bounding box center [102, 262] width 204 height 17
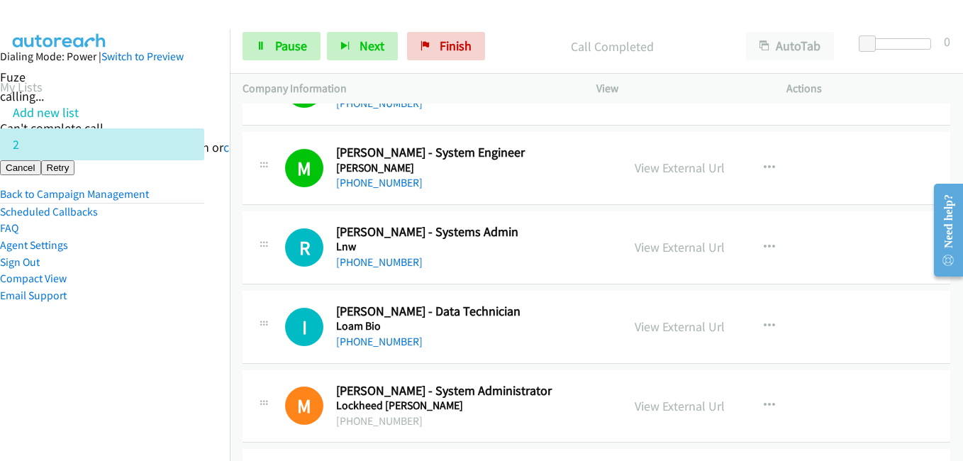
scroll to position [8652, 0]
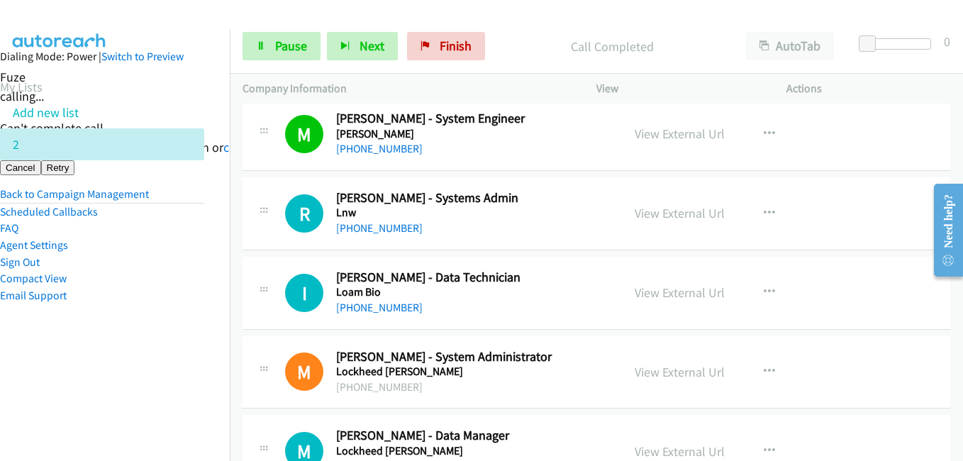
click at [124, 382] on nav "Dialing Mode: Power | Switch to Preview My Lists Add new list 2 Back to Campaig…" at bounding box center [115, 259] width 230 height 461
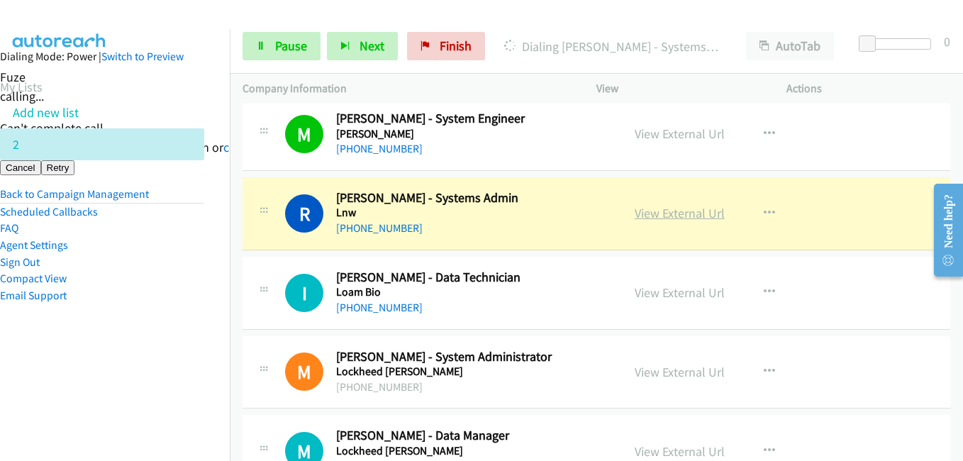
click at [667, 213] on link "View External Url" at bounding box center [680, 213] width 90 height 16
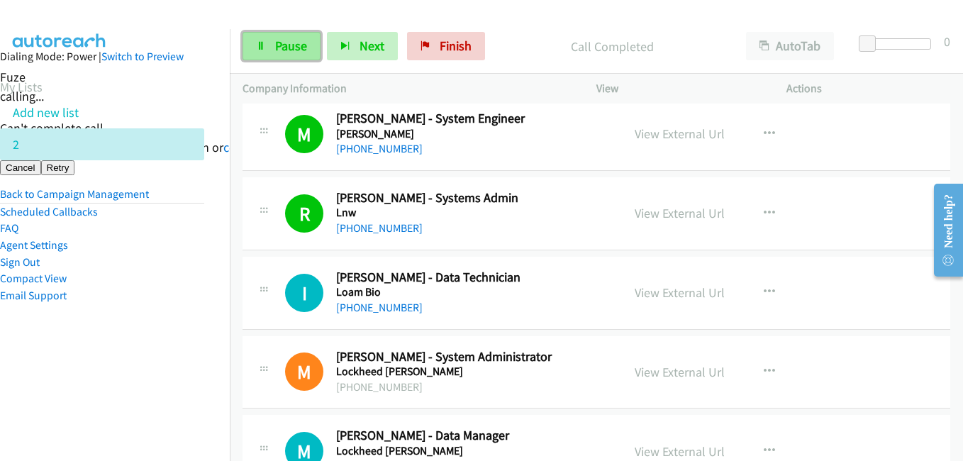
click at [269, 37] on link "Pause" at bounding box center [282, 46] width 78 height 28
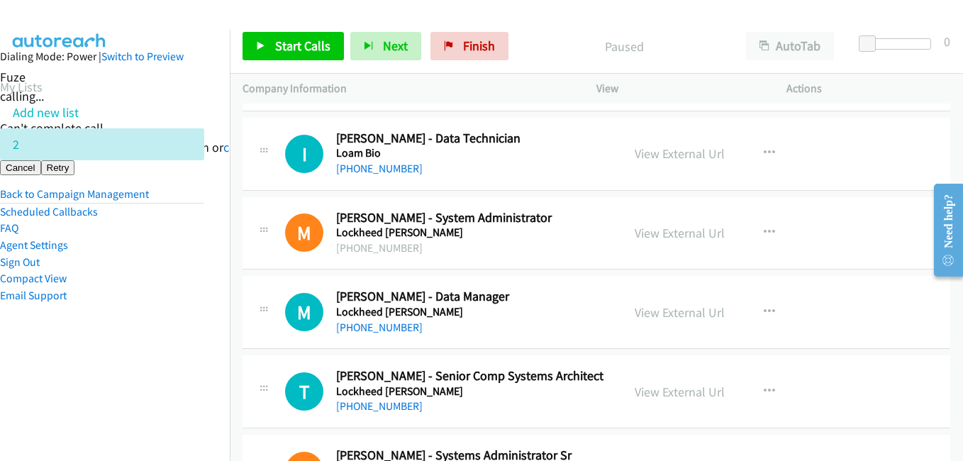
scroll to position [8794, 0]
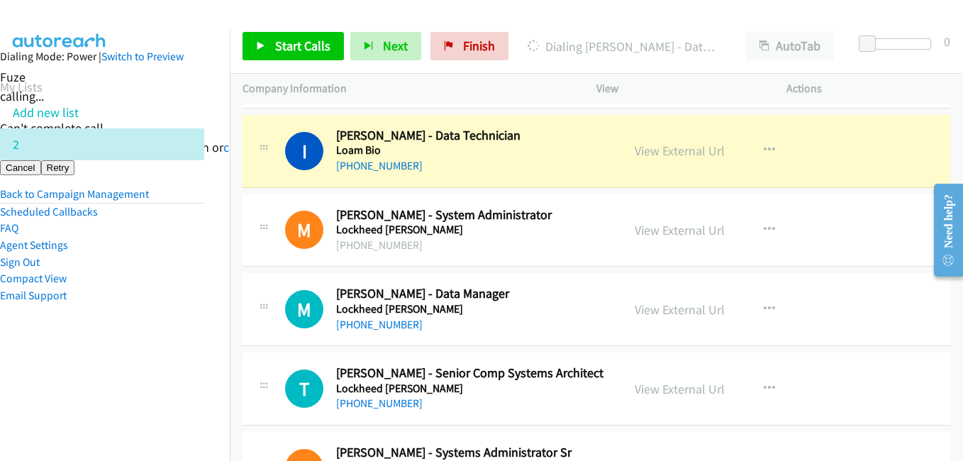
drag, startPoint x: 163, startPoint y: 245, endPoint x: 172, endPoint y: 245, distance: 8.5
click at [163, 245] on li "Agent Settings" at bounding box center [102, 245] width 204 height 17
click at [706, 152] on link "View External Url" at bounding box center [680, 151] width 90 height 16
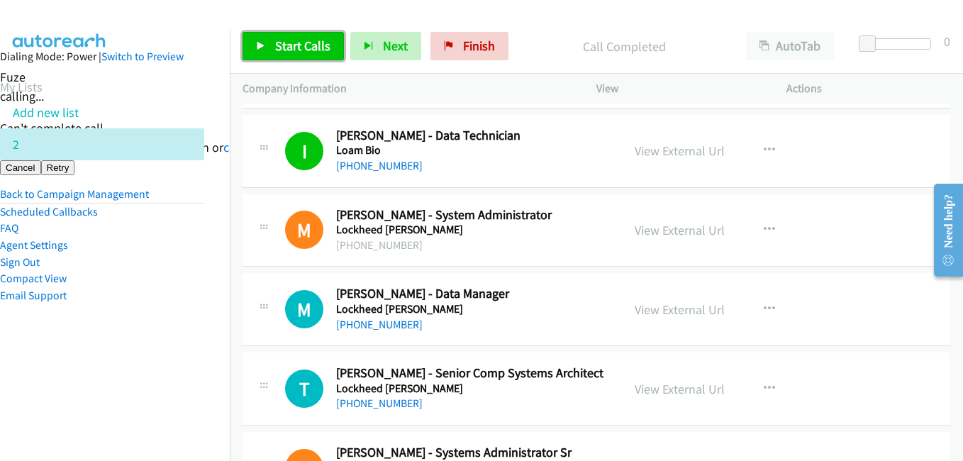
click at [323, 48] on span "Start Calls" at bounding box center [302, 46] width 55 height 16
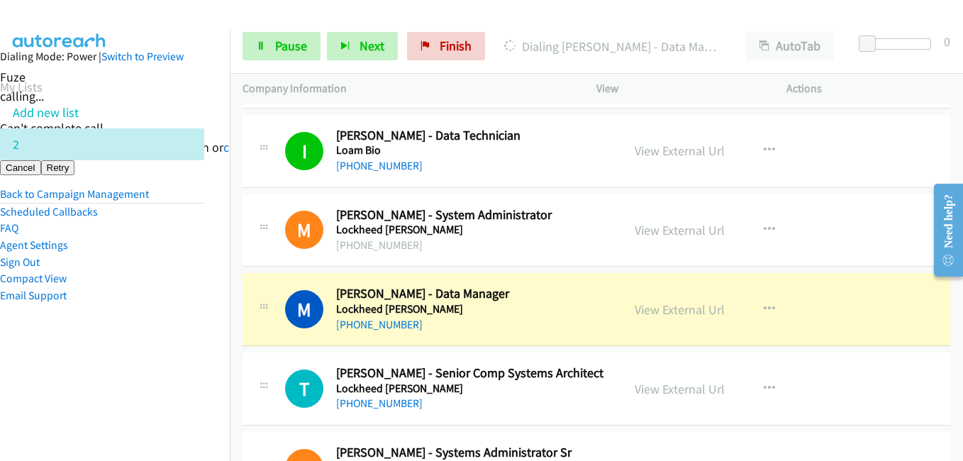
click at [175, 329] on aside "Dialing Mode: Power | Switch to Preview My Lists Add new list 2 Back to Campaig…" at bounding box center [102, 198] width 230 height 339
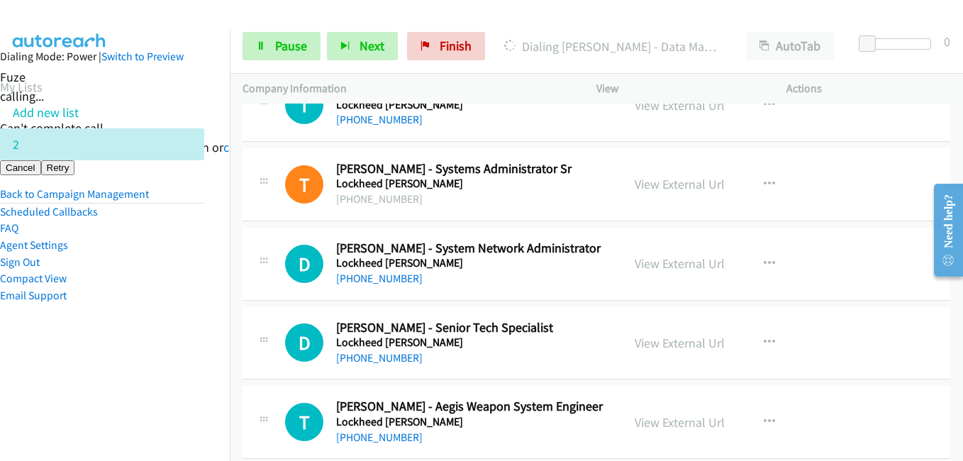
scroll to position [8936, 0]
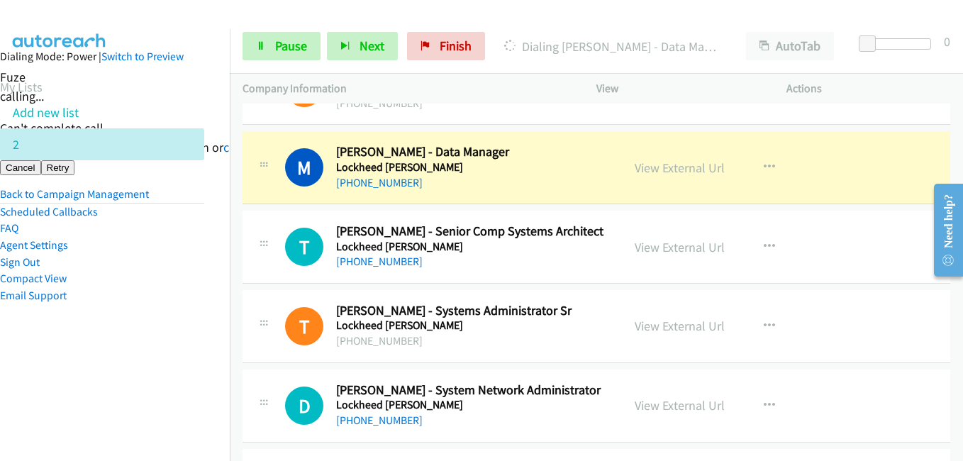
click at [192, 374] on nav "Dialing Mode: Power | Switch to Preview My Lists Add new list 2 Back to Campaig…" at bounding box center [115, 259] width 230 height 461
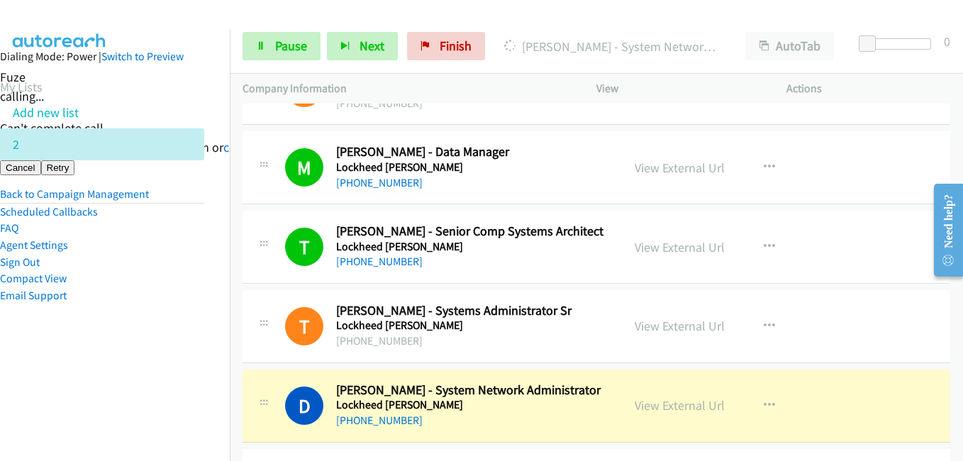
click at [155, 239] on li "Agent Settings" at bounding box center [102, 245] width 204 height 17
click at [179, 277] on li "Compact View" at bounding box center [102, 278] width 204 height 17
click at [181, 270] on li "Compact View" at bounding box center [102, 278] width 204 height 17
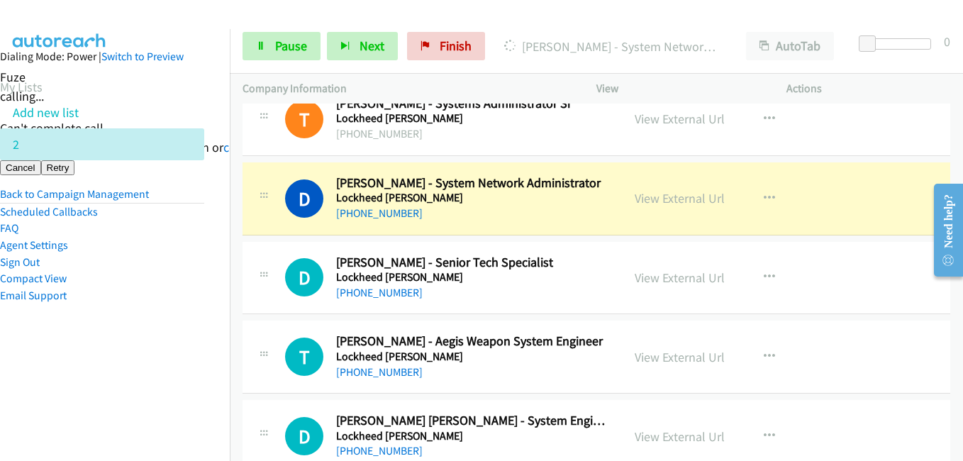
scroll to position [9149, 0]
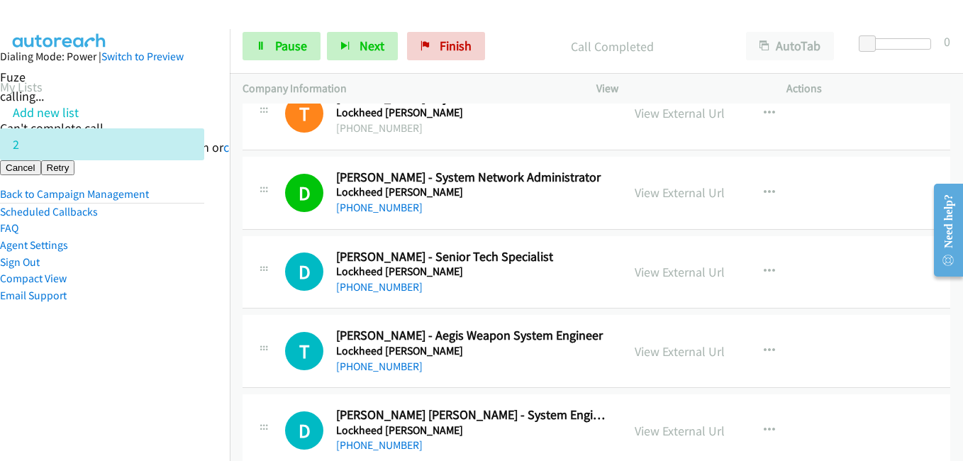
click at [201, 379] on nav "Dialing Mode: Power | Switch to Preview My Lists Add new list 2 Back to Campaig…" at bounding box center [115, 259] width 230 height 461
click at [298, 40] on span "Pause" at bounding box center [291, 46] width 32 height 16
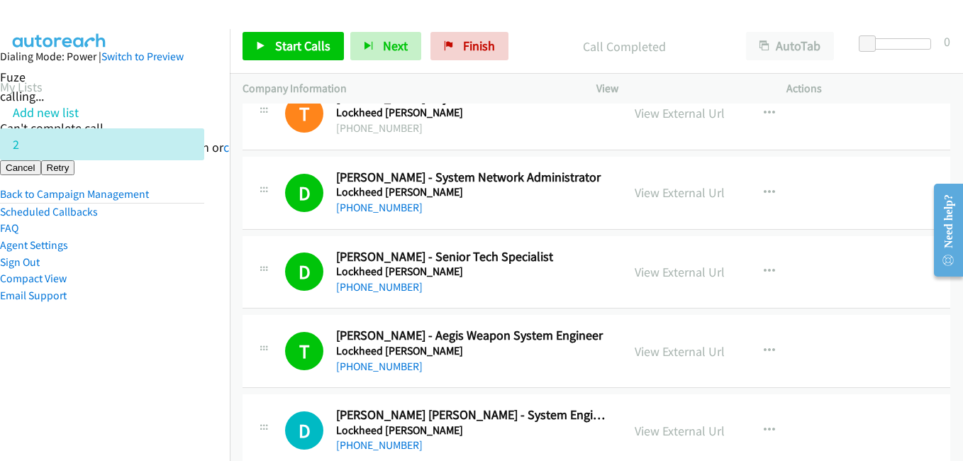
click at [28, 336] on aside "Dialing Mode: Power | Switch to Preview My Lists Add new list 2 Back to Campaig…" at bounding box center [102, 198] width 230 height 339
click at [162, 345] on aside "Dialing Mode: Power | Switch to Preview My Lists Add new list 2 Back to Campaig…" at bounding box center [102, 198] width 230 height 339
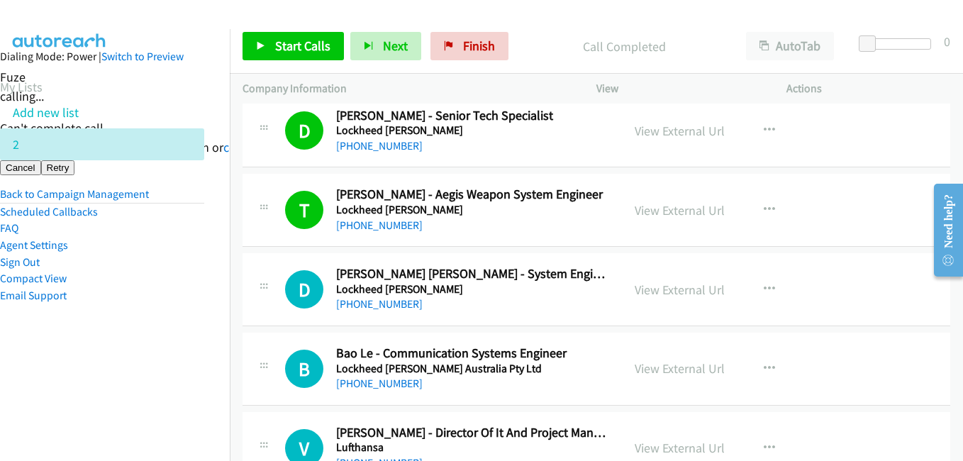
scroll to position [9290, 0]
click at [208, 278] on nav "Dialing Mode: Power | Switch to Preview My Lists Add new list 2 Back to Campaig…" at bounding box center [115, 259] width 230 height 461
click at [287, 55] on link "Start Calls" at bounding box center [293, 46] width 101 height 28
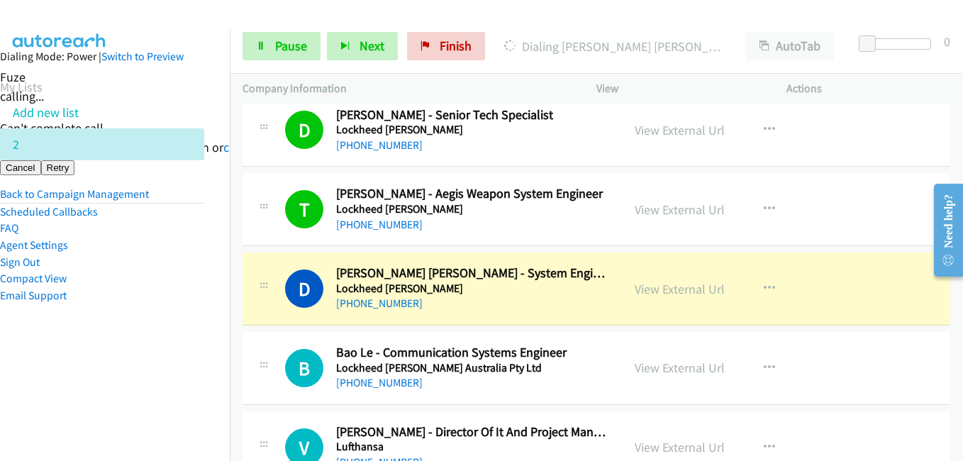
drag, startPoint x: 60, startPoint y: 307, endPoint x: 177, endPoint y: 323, distance: 118.1
click at [60, 307] on aside "Dialing Mode: Power | Switch to Preview My Lists Add new list 2 Back to Campaig…" at bounding box center [102, 198] width 230 height 339
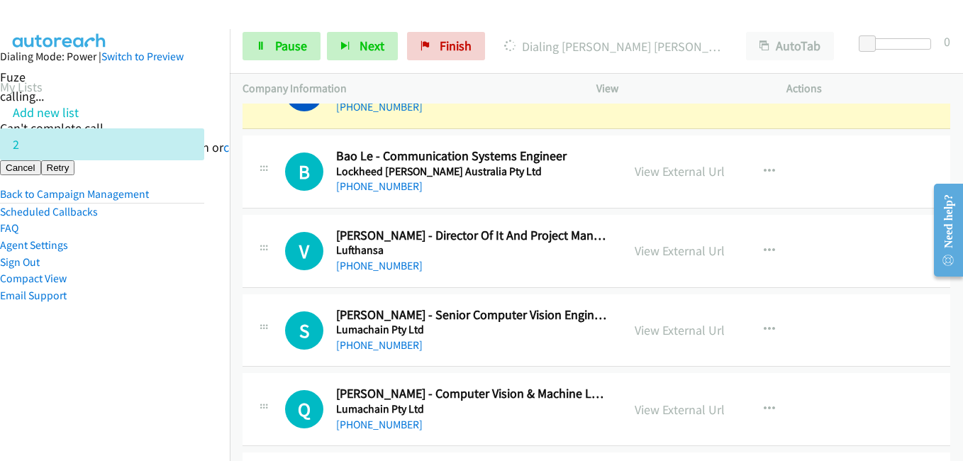
scroll to position [9361, 0]
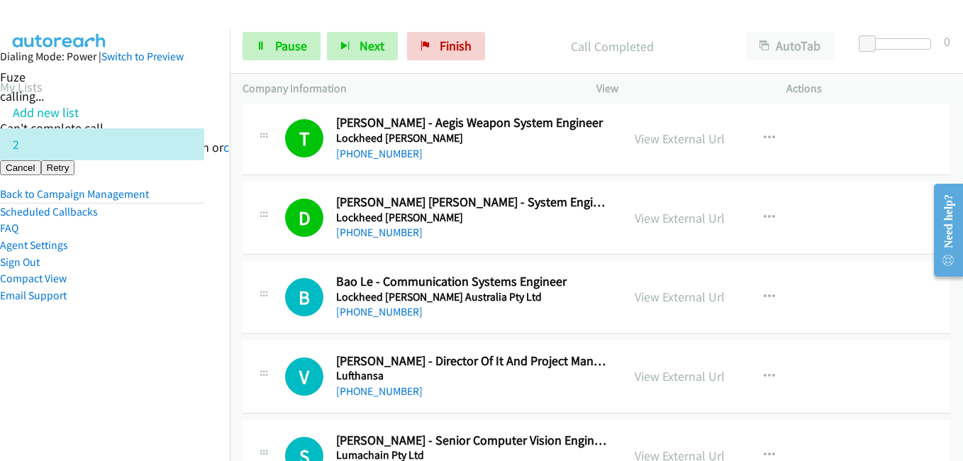
click at [159, 365] on aside "Dialing Mode: Power | Switch to Preview My Lists Add new list 2 Back to Campaig…" at bounding box center [102, 198] width 230 height 339
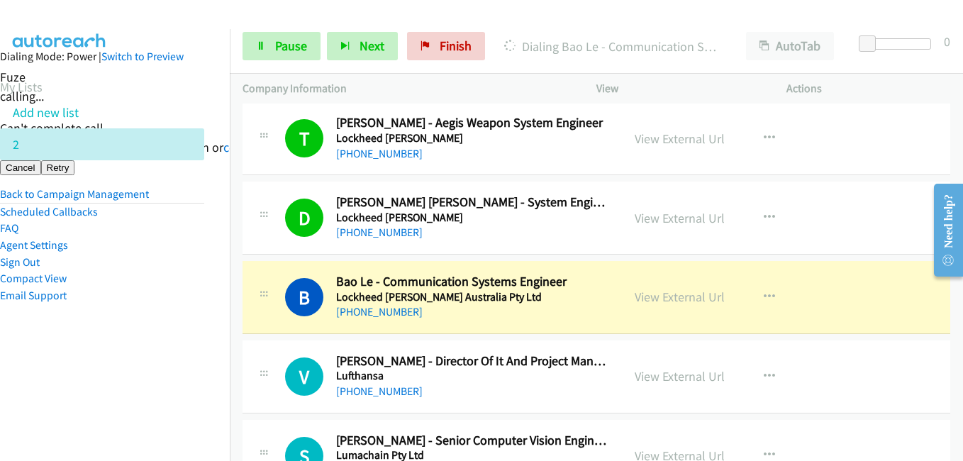
drag, startPoint x: 143, startPoint y: 411, endPoint x: 150, endPoint y: 387, distance: 24.9
click at [145, 406] on nav "Dialing Mode: Power | Switch to Preview My Lists Add new list 2 Back to Campaig…" at bounding box center [115, 259] width 230 height 461
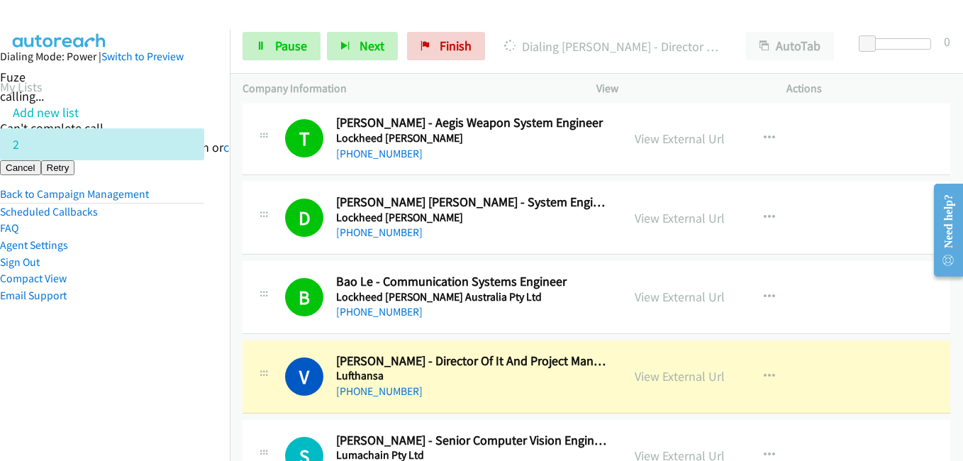
click at [209, 358] on nav "Dialing Mode: Power | Switch to Preview My Lists Add new list 2 Back to Campaig…" at bounding box center [115, 259] width 230 height 461
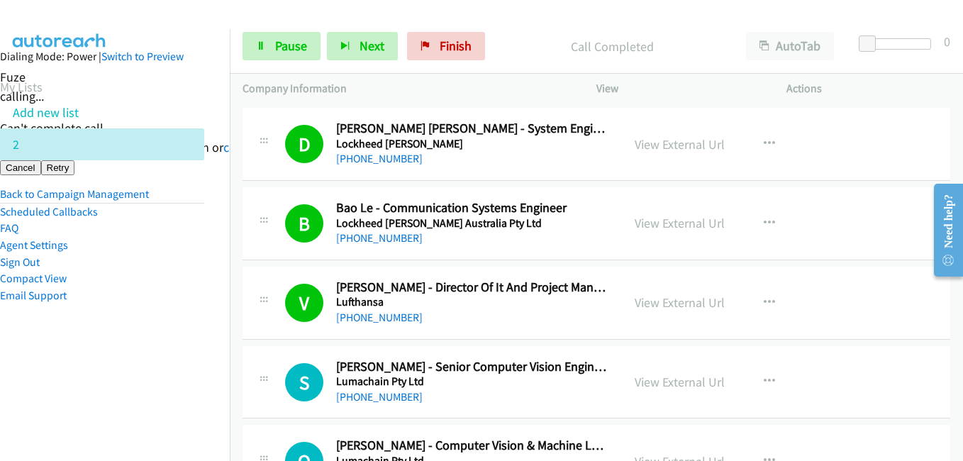
scroll to position [9574, 0]
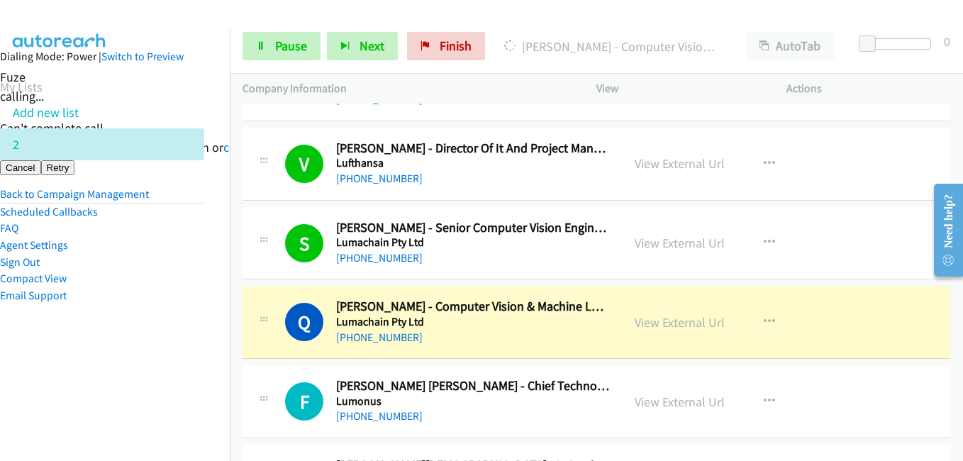
drag, startPoint x: 189, startPoint y: 347, endPoint x: 323, endPoint y: 320, distance: 136.7
click at [189, 347] on aside "Dialing Mode: Power | Switch to Preview My Lists Add new list 2 Back to Campaig…" at bounding box center [102, 198] width 230 height 339
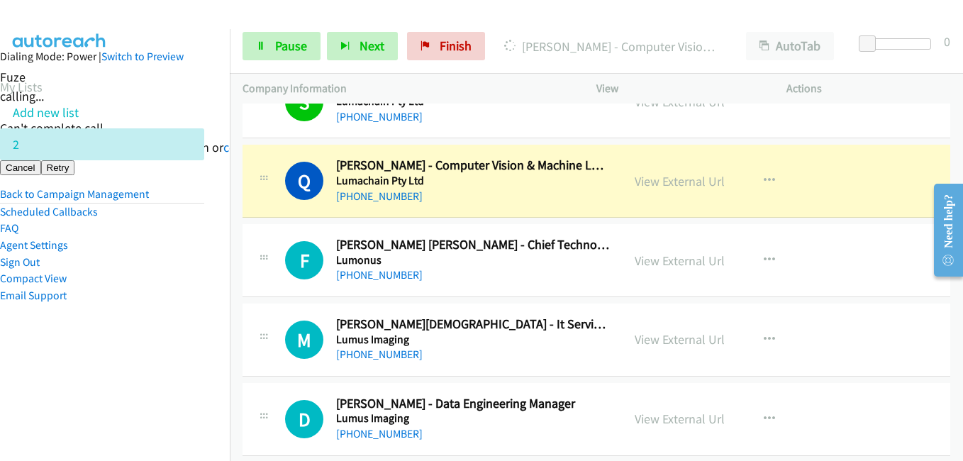
scroll to position [9716, 0]
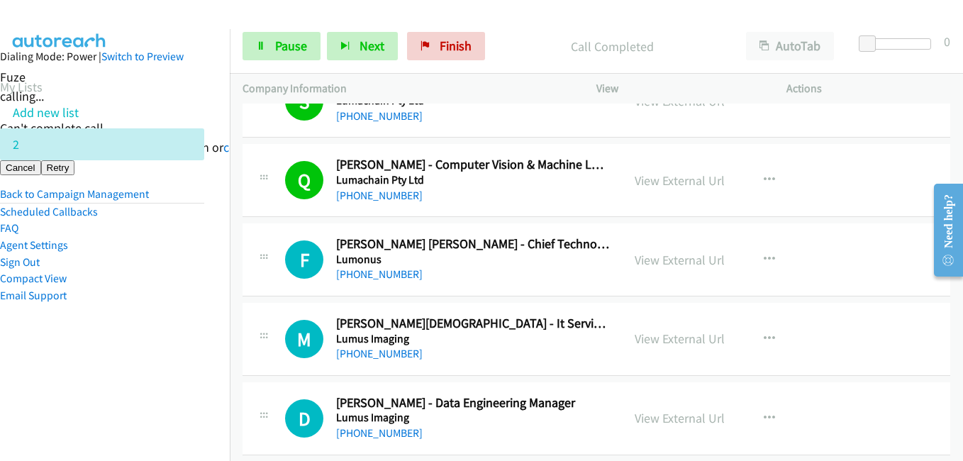
click at [194, 387] on nav "Dialing Mode: Power | Switch to Preview My Lists Add new list 2 Back to Campaig…" at bounding box center [115, 259] width 230 height 461
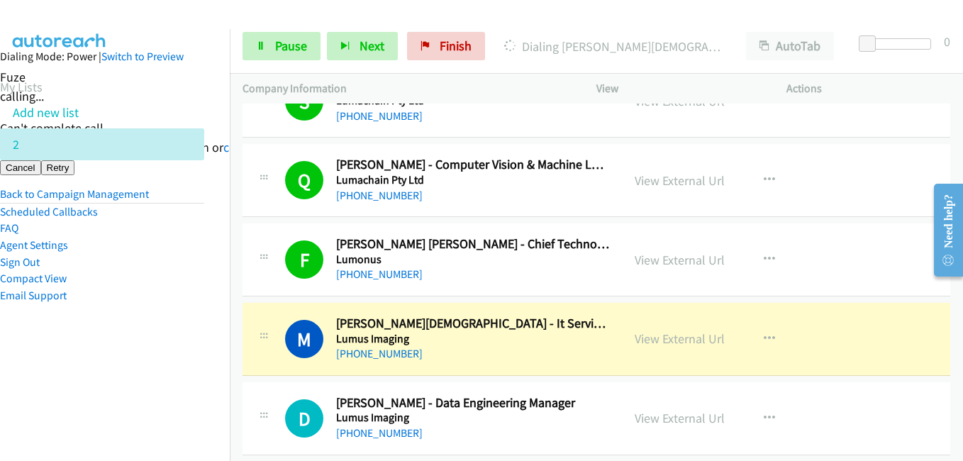
click at [171, 337] on aside "Dialing Mode: Power | Switch to Preview My Lists Add new list 2 Back to Campaig…" at bounding box center [102, 198] width 230 height 339
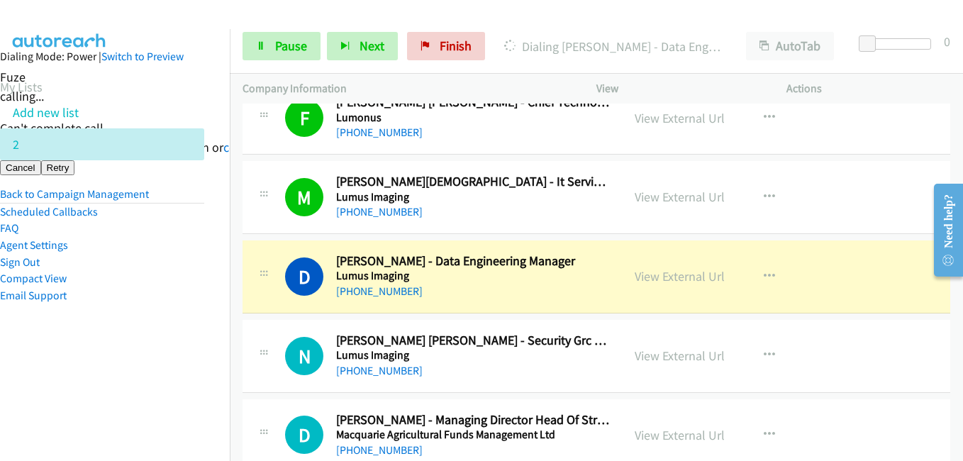
drag, startPoint x: 175, startPoint y: 351, endPoint x: 233, endPoint y: 344, distance: 57.9
click at [175, 351] on aside "Dialing Mode: Power | Switch to Preview My Lists Add new list 2 Back to Campaig…" at bounding box center [102, 198] width 230 height 339
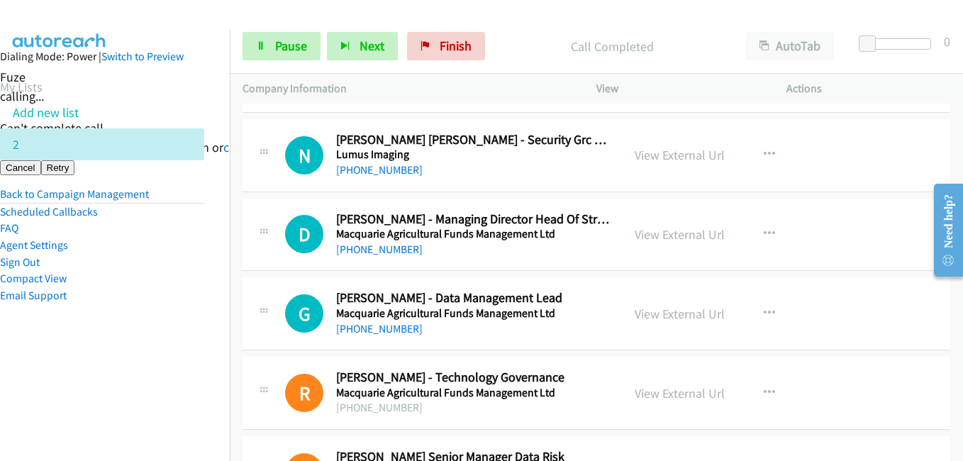
scroll to position [10071, 0]
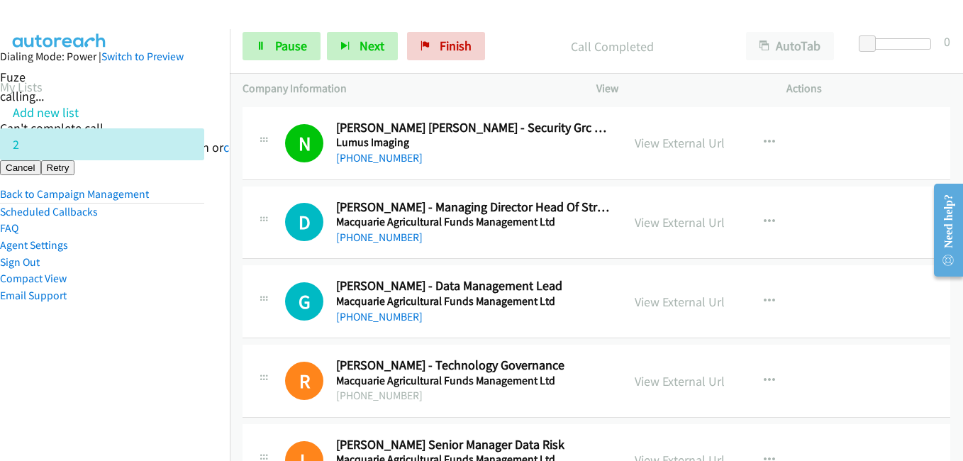
click at [180, 335] on aside "Dialing Mode: Power | Switch to Preview My Lists Add new list 2 Back to Campaig…" at bounding box center [102, 198] width 230 height 339
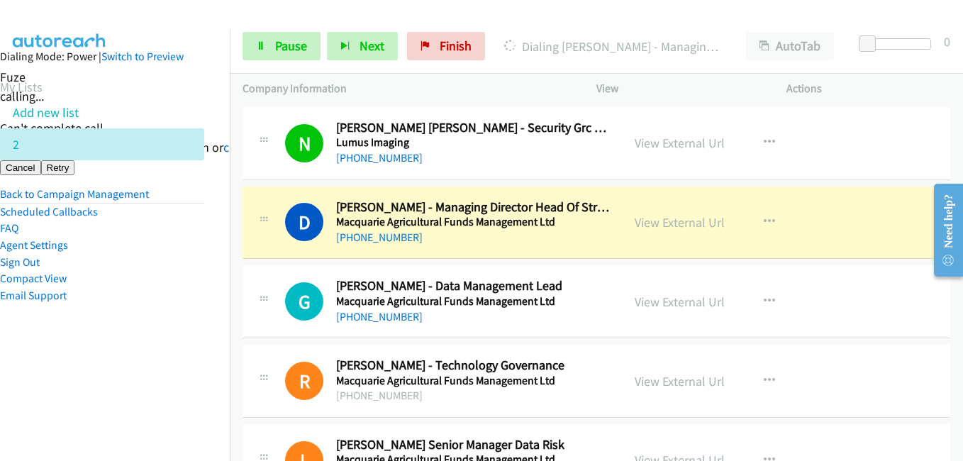
drag, startPoint x: 91, startPoint y: 373, endPoint x: 125, endPoint y: 374, distance: 33.3
click at [102, 374] on nav "Dialing Mode: Power | Switch to Preview My Lists Add new list 2 Back to Campaig…" at bounding box center [115, 259] width 230 height 461
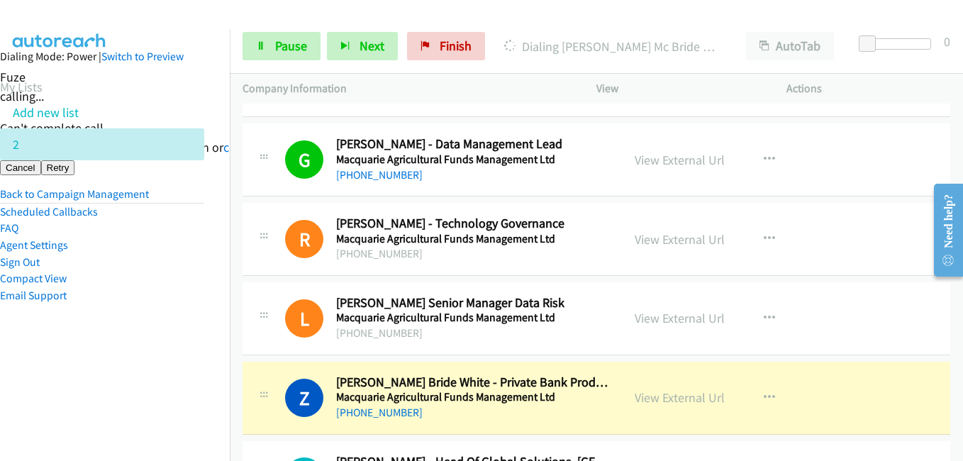
scroll to position [10354, 0]
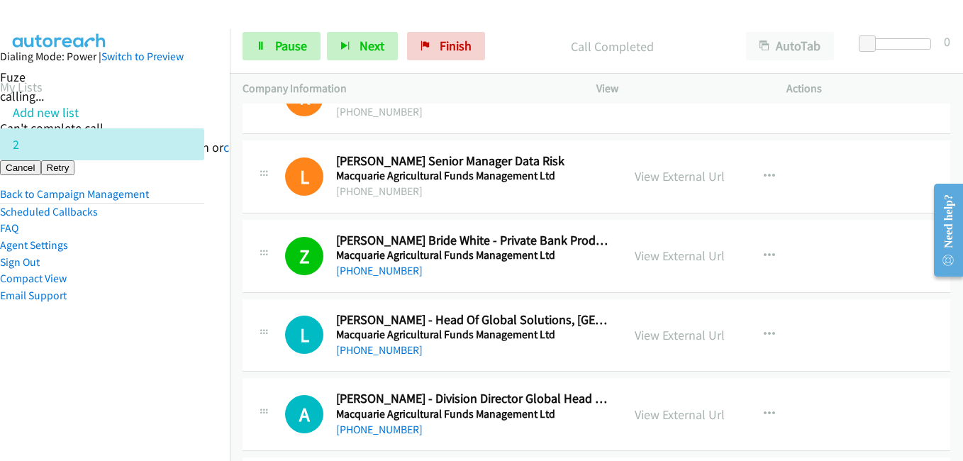
drag, startPoint x: 74, startPoint y: 355, endPoint x: 397, endPoint y: 335, distance: 324.0
click at [77, 355] on aside "Dialing Mode: Power | Switch to Preview My Lists Add new list 2 Back to Campaig…" at bounding box center [102, 198] width 230 height 339
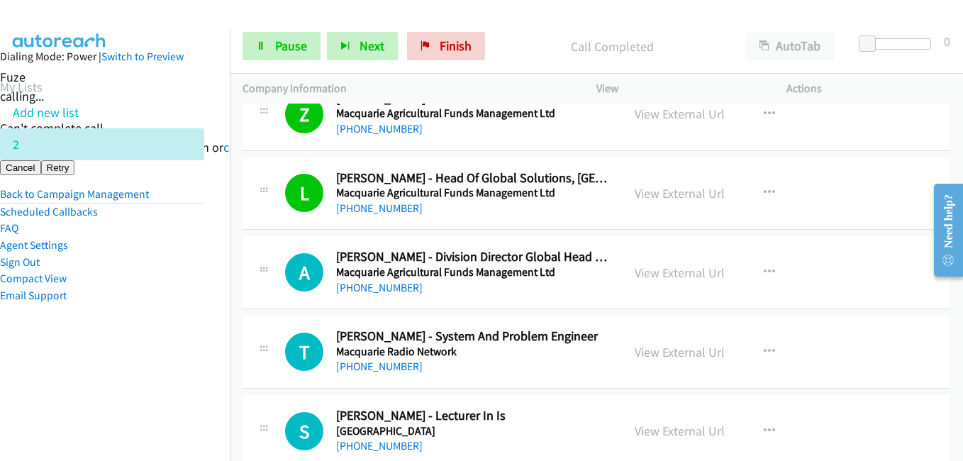
drag, startPoint x: 96, startPoint y: 345, endPoint x: 229, endPoint y: 326, distance: 133.9
click at [96, 345] on aside "Dialing Mode: Power | Switch to Preview My Lists Add new list 2 Back to Campaig…" at bounding box center [102, 198] width 230 height 339
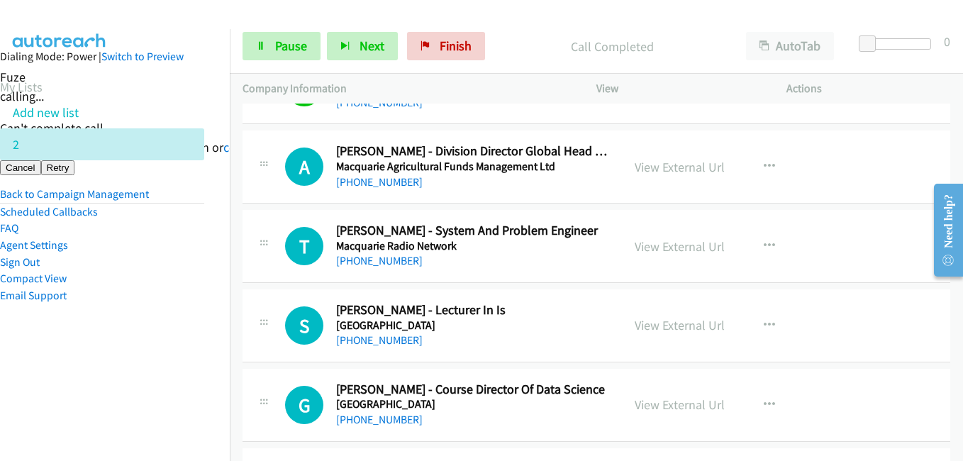
scroll to position [10567, 0]
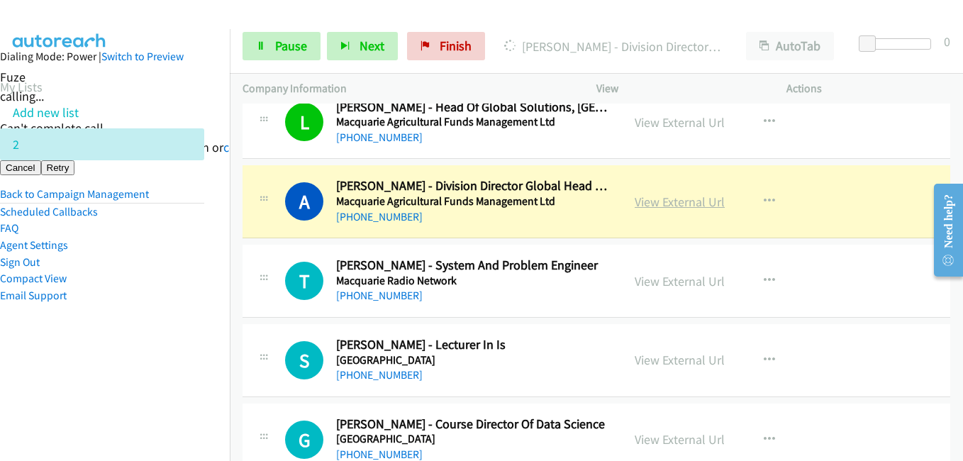
click at [667, 205] on link "View External Url" at bounding box center [680, 202] width 90 height 16
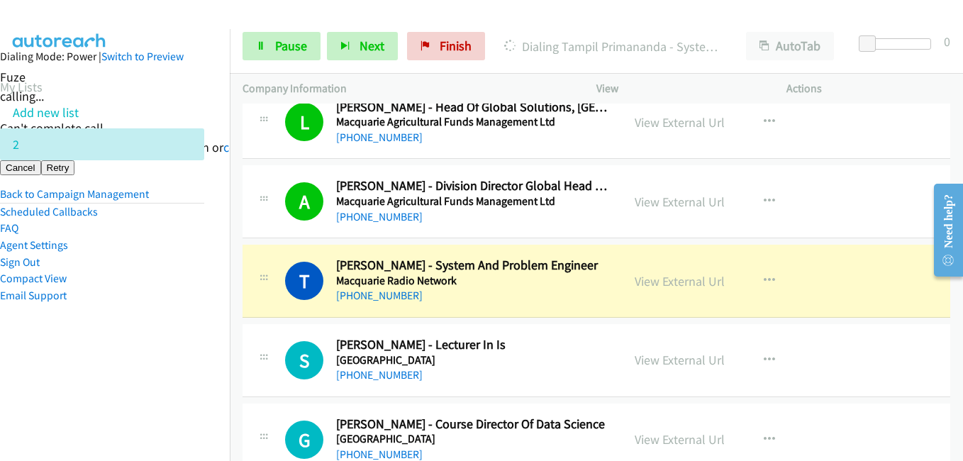
drag, startPoint x: 60, startPoint y: 346, endPoint x: 228, endPoint y: 184, distance: 233.7
click at [60, 346] on aside "Dialing Mode: Power | Switch to Preview My Lists Add new list 2 Back to Campaig…" at bounding box center [102, 198] width 230 height 339
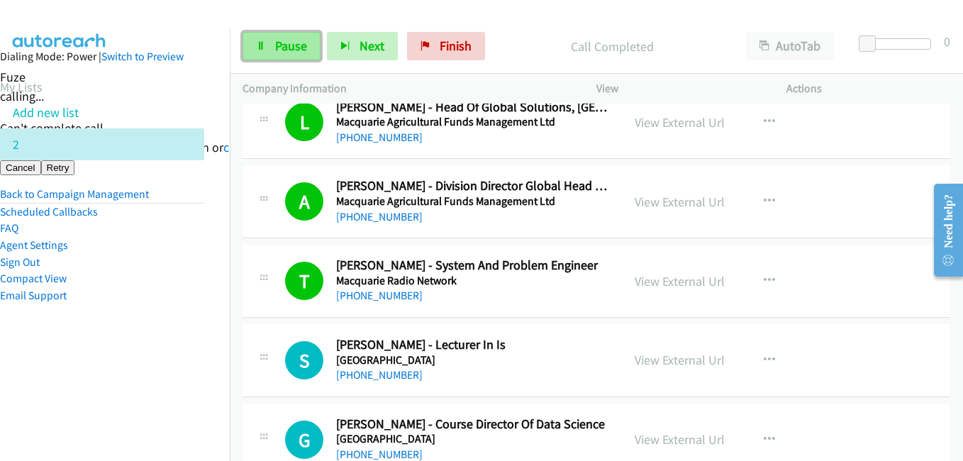
click at [303, 42] on span "Pause" at bounding box center [291, 46] width 32 height 16
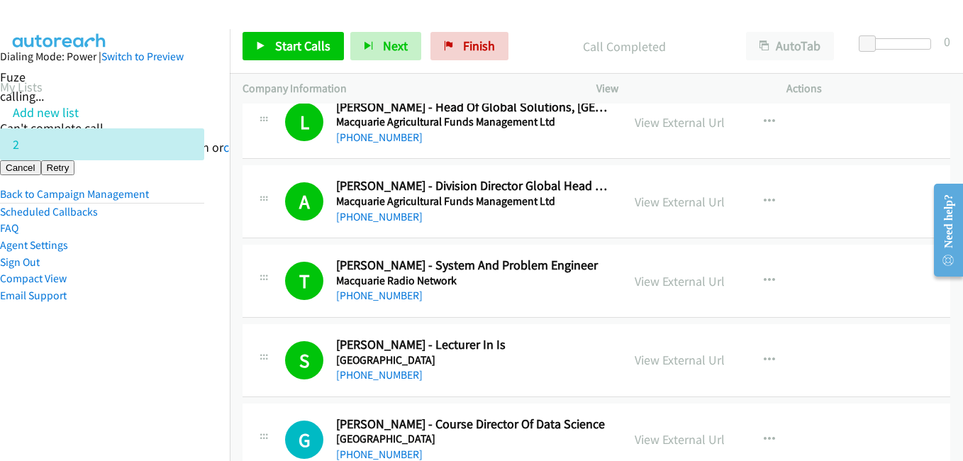
click at [143, 209] on li "Scheduled Callbacks" at bounding box center [102, 212] width 204 height 17
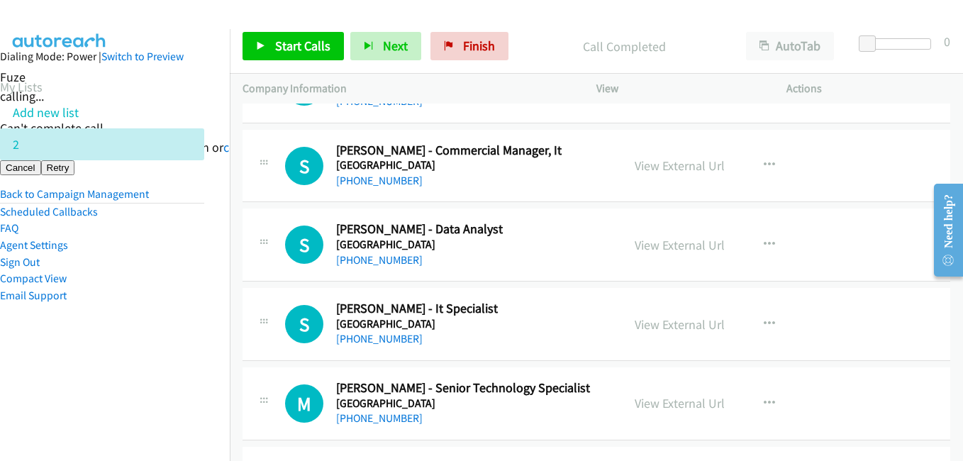
scroll to position [10922, 0]
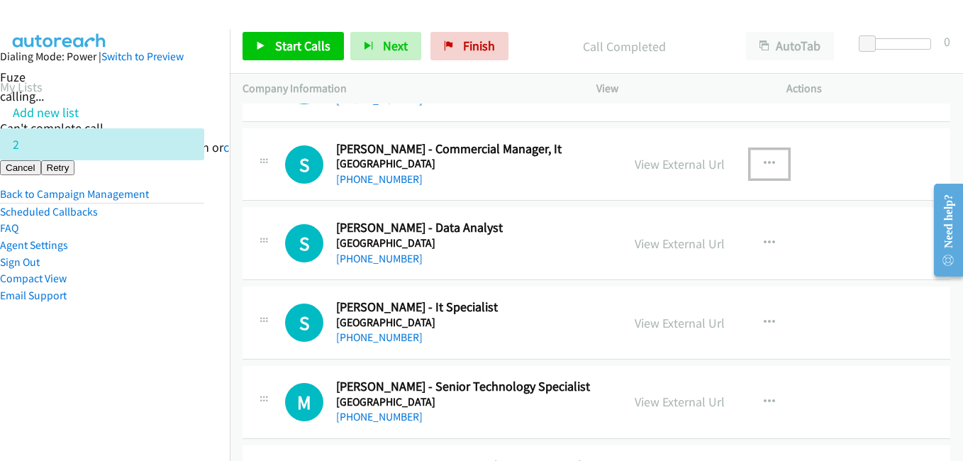
click at [764, 160] on icon "button" at bounding box center [769, 163] width 11 height 11
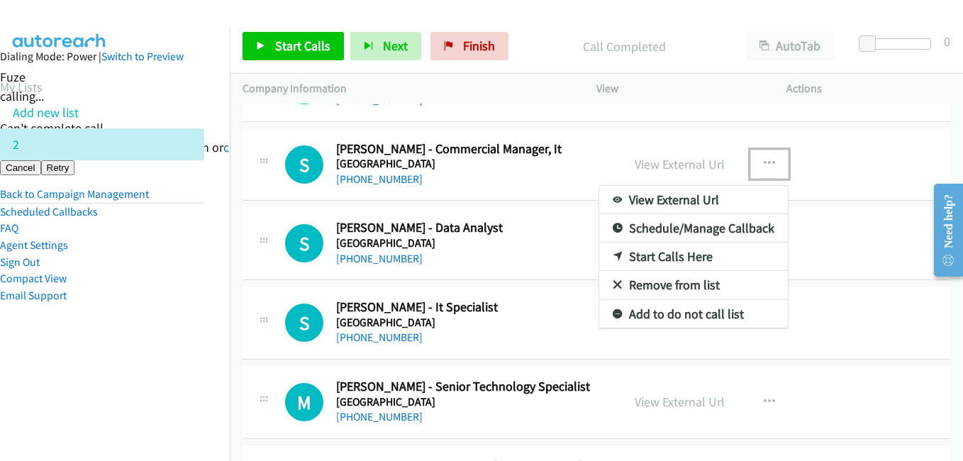
click at [659, 259] on link "Start Calls Here" at bounding box center [693, 257] width 189 height 28
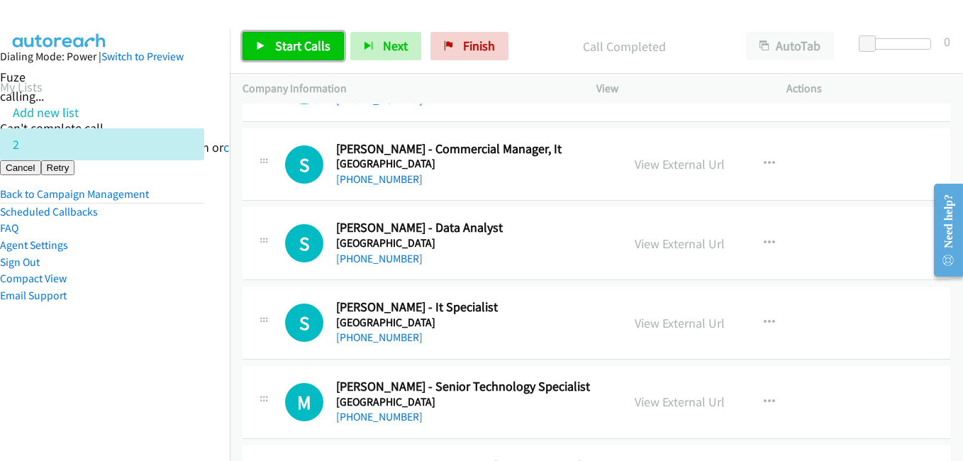
click at [294, 44] on span "Start Calls" at bounding box center [302, 46] width 55 height 16
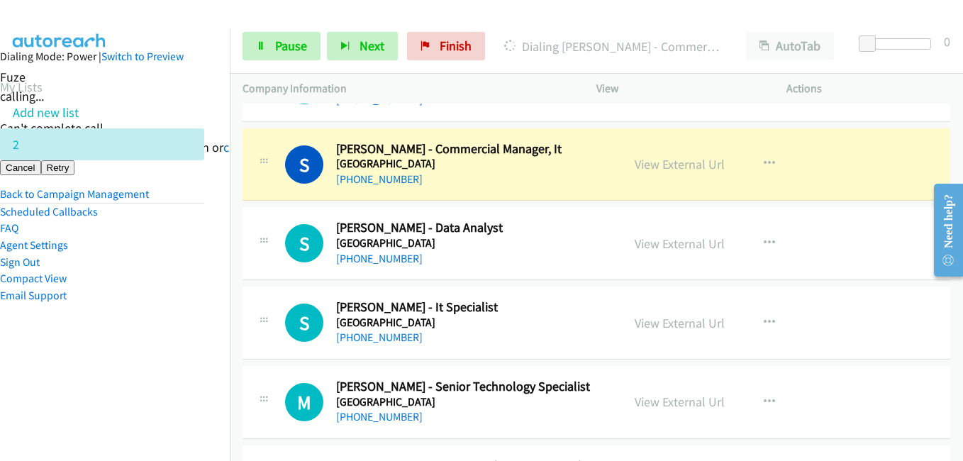
drag, startPoint x: 156, startPoint y: 360, endPoint x: 181, endPoint y: 355, distance: 25.5
click at [156, 360] on aside "Dialing Mode: Power | Switch to Preview My Lists Add new list 2 Back to Campaig…" at bounding box center [102, 198] width 230 height 339
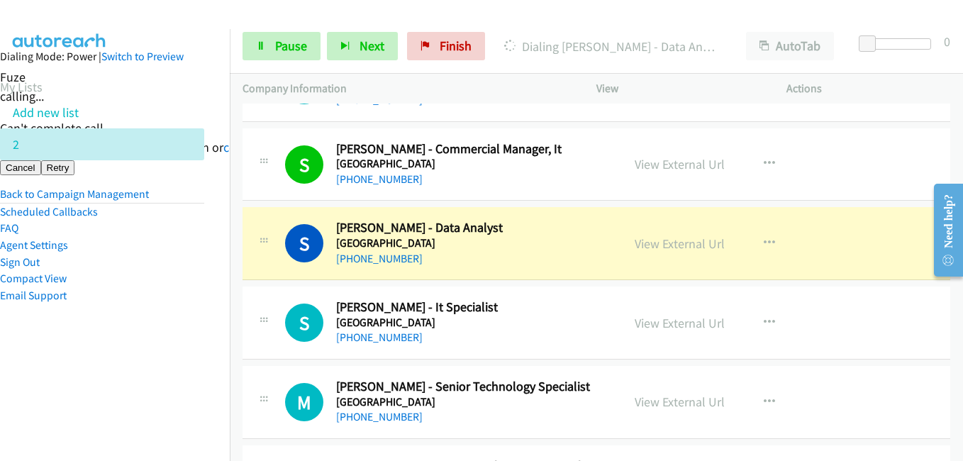
click at [190, 335] on aside "Dialing Mode: Power | Switch to Preview My Lists Add new list 2 Back to Campaig…" at bounding box center [102, 198] width 230 height 339
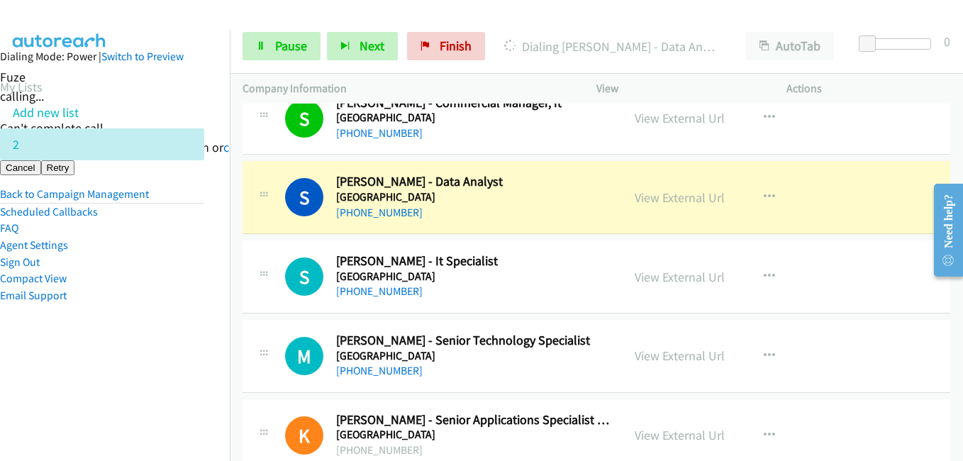
scroll to position [10992, 0]
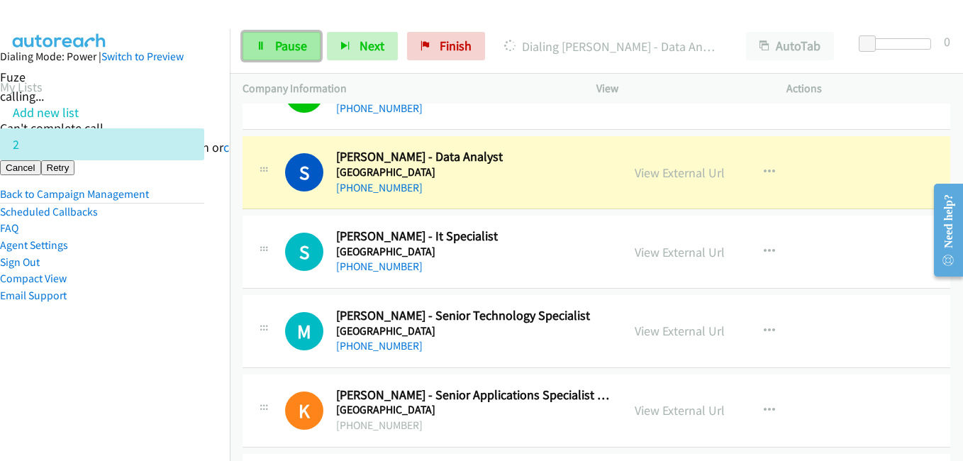
click at [302, 52] on span "Pause" at bounding box center [291, 46] width 32 height 16
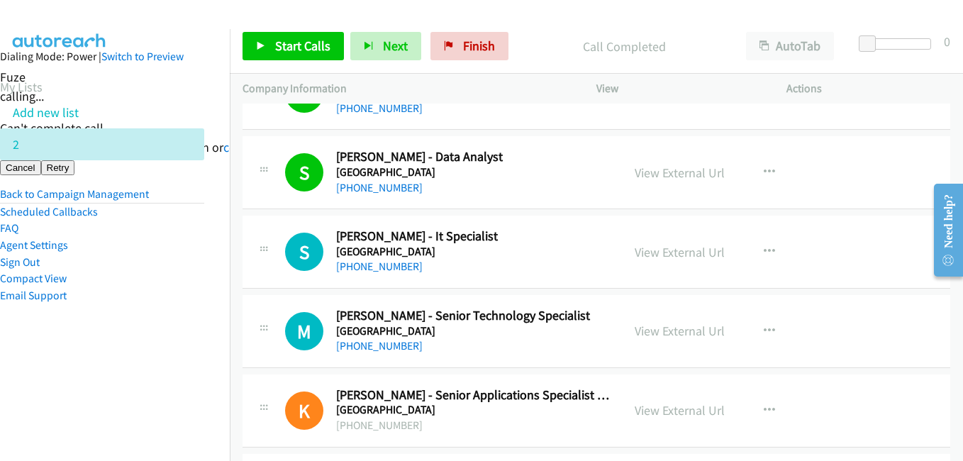
click at [87, 314] on aside "Dialing Mode: Power | Switch to Preview My Lists Add new list 2 Back to Campaig…" at bounding box center [102, 198] width 230 height 339
click at [321, 50] on span "Start Calls" at bounding box center [302, 46] width 55 height 16
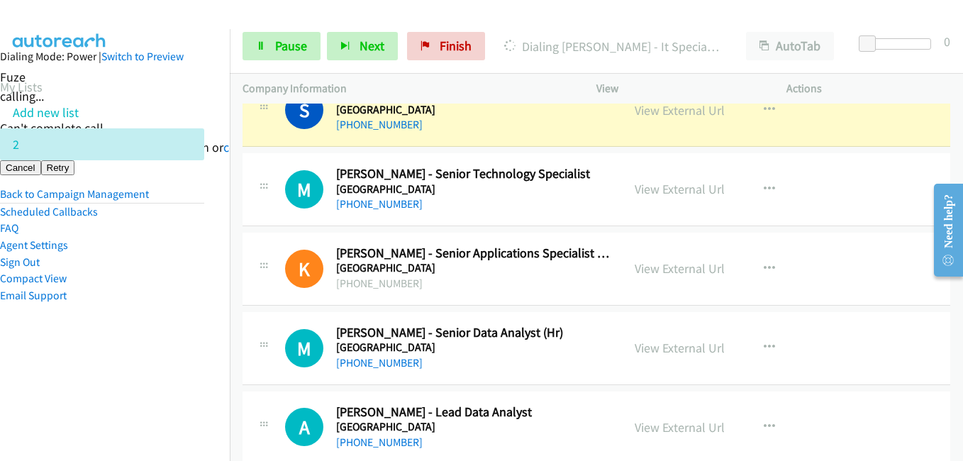
scroll to position [11063, 0]
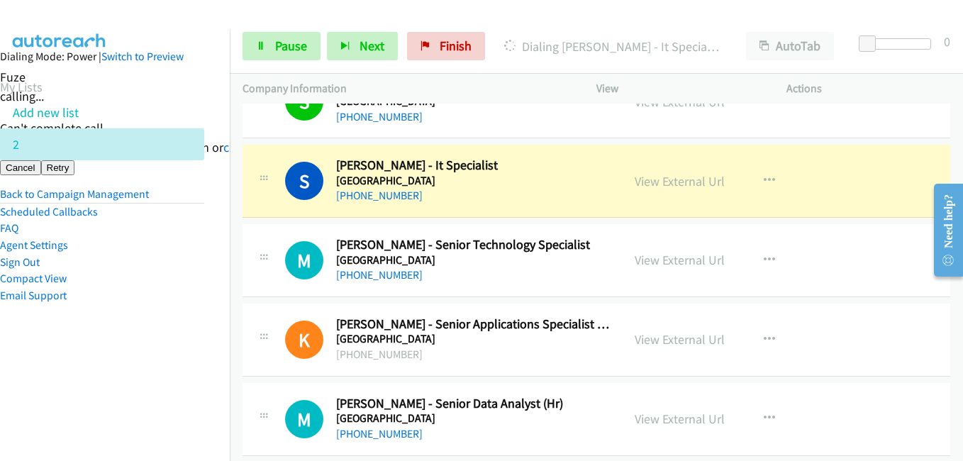
drag, startPoint x: 180, startPoint y: 360, endPoint x: 287, endPoint y: 344, distance: 107.5
click at [180, 360] on aside "Dialing Mode: Power | Switch to Preview My Lists Add new list 2 Back to Campaig…" at bounding box center [102, 198] width 230 height 339
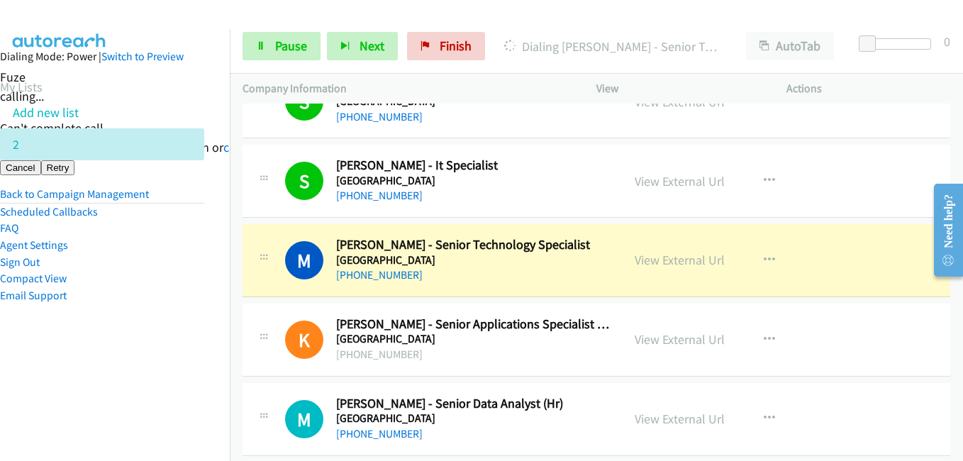
click at [169, 295] on li "Email Support" at bounding box center [102, 295] width 204 height 17
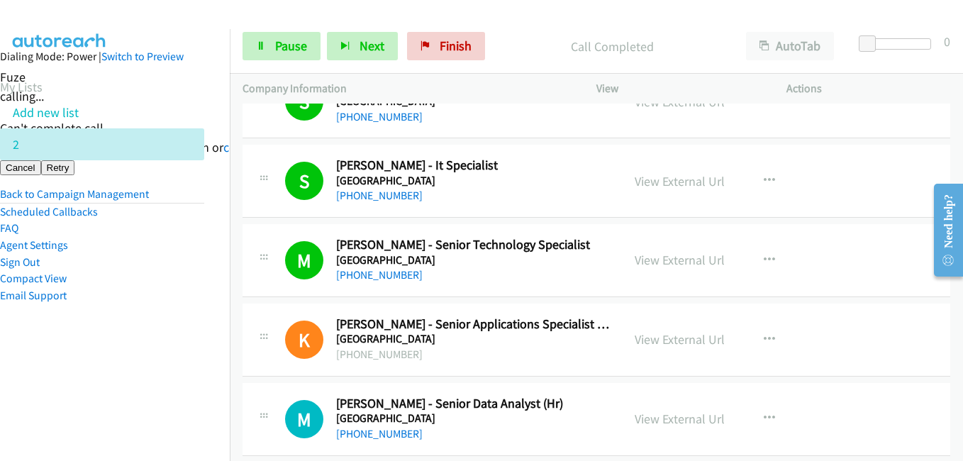
scroll to position [11276, 0]
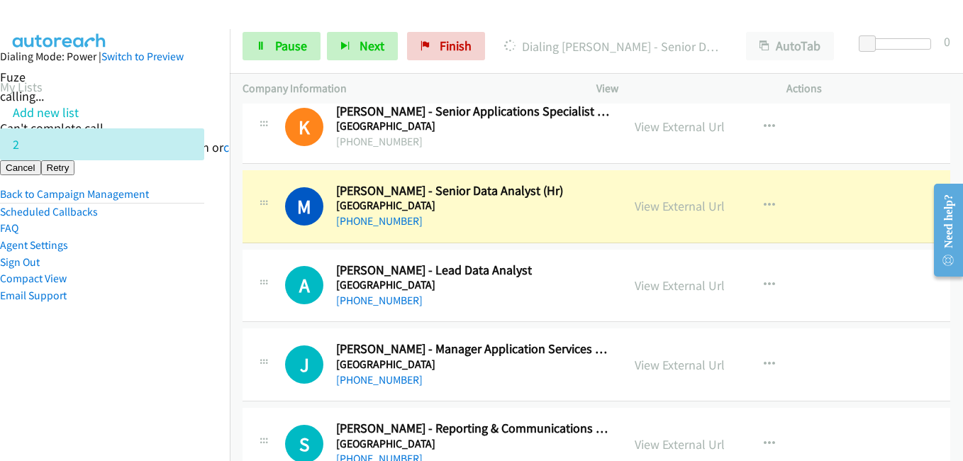
click at [138, 351] on aside "Dialing Mode: Power | Switch to Preview My Lists Add new list 2 Back to Campaig…" at bounding box center [102, 198] width 230 height 339
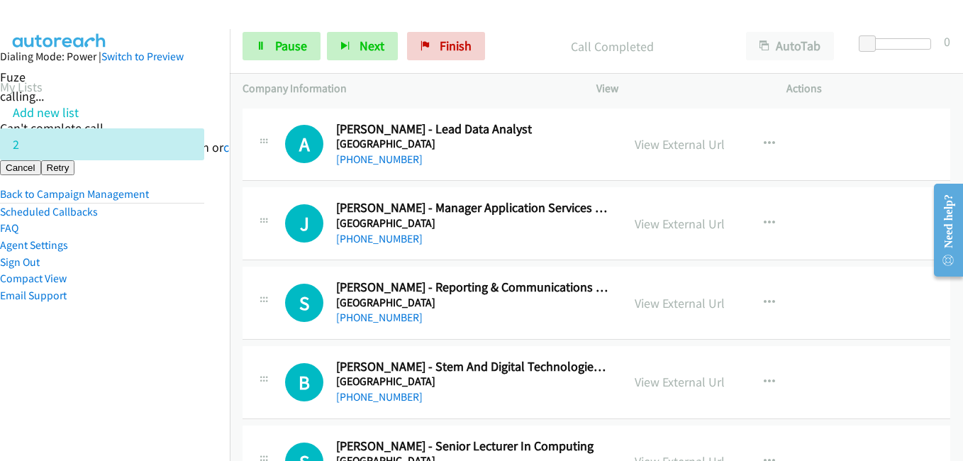
scroll to position [11418, 0]
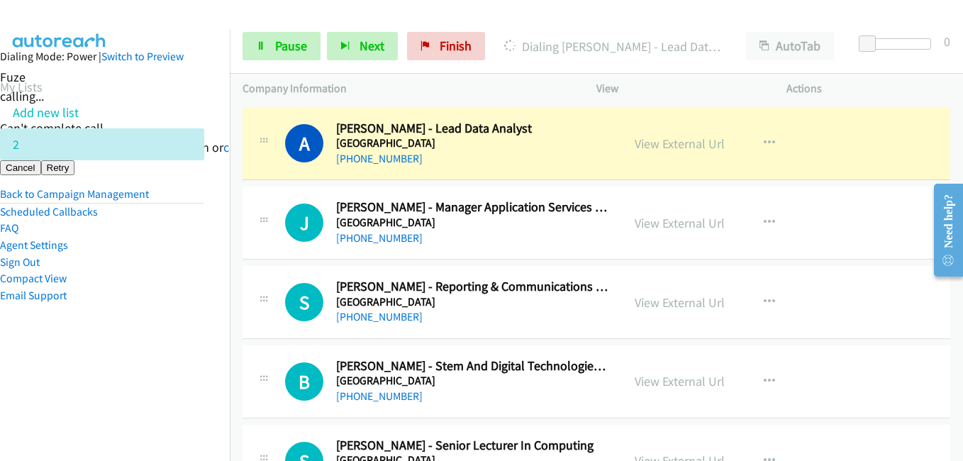
click at [116, 345] on aside "Dialing Mode: Power | Switch to Preview My Lists Add new list 2 Back to Campaig…" at bounding box center [102, 198] width 230 height 339
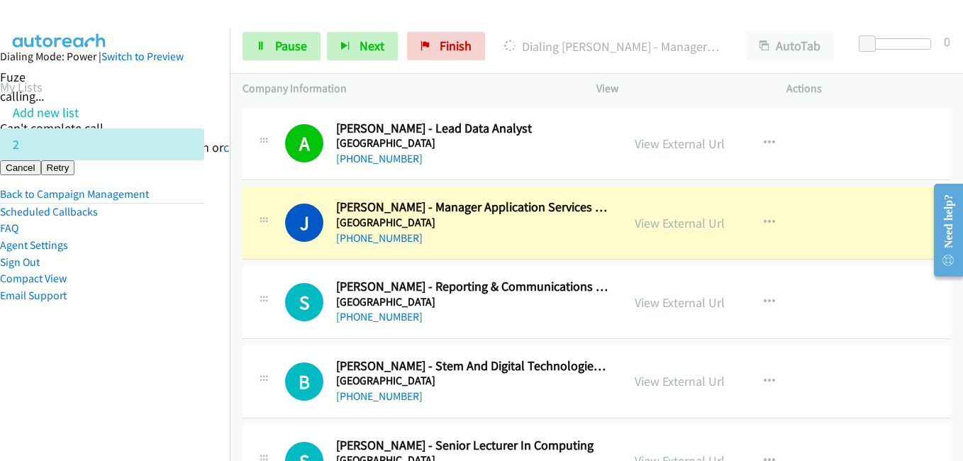
drag, startPoint x: 117, startPoint y: 290, endPoint x: 128, endPoint y: 291, distance: 10.7
click at [117, 290] on li "Email Support" at bounding box center [102, 295] width 204 height 17
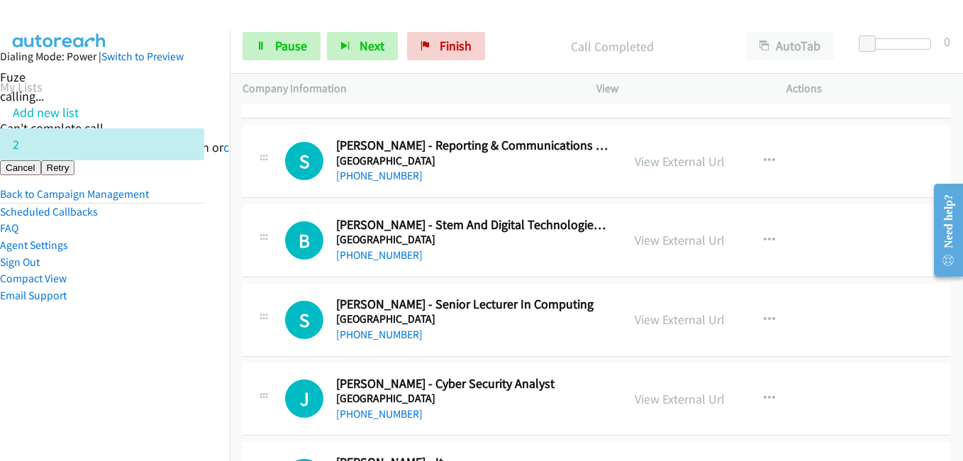
scroll to position [11560, 0]
drag, startPoint x: 157, startPoint y: 301, endPoint x: 194, endPoint y: 304, distance: 36.3
click at [157, 301] on li "Email Support" at bounding box center [102, 295] width 204 height 17
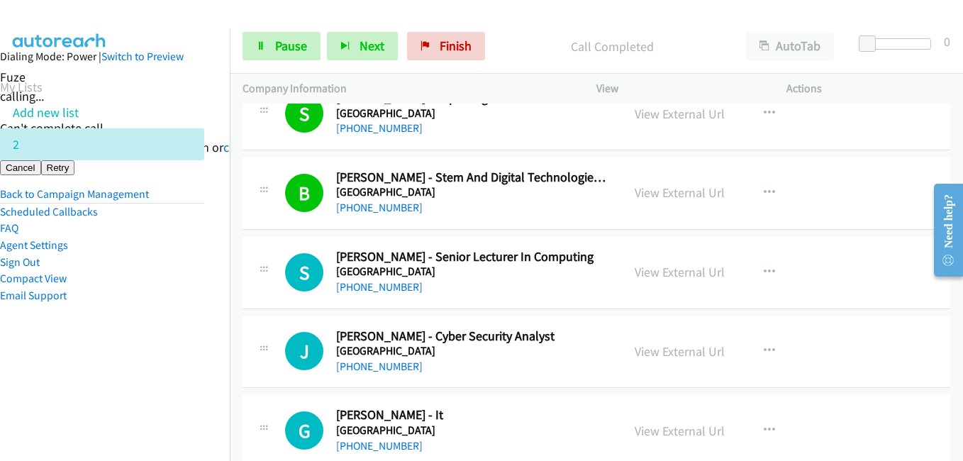
scroll to position [11631, 0]
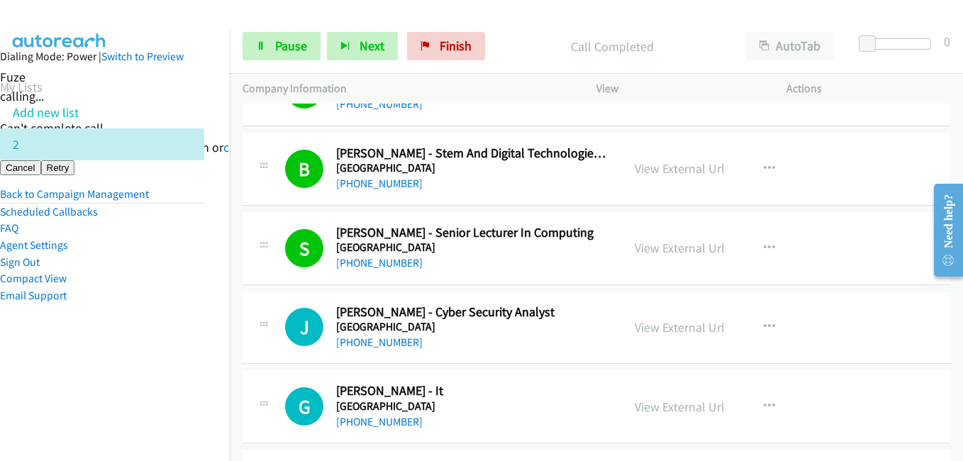
click at [181, 407] on nav "Dialing Mode: Power | Switch to Preview My Lists Add new list 2 Back to Campaig…" at bounding box center [115, 259] width 230 height 461
click at [109, 369] on nav "Dialing Mode: Power | Switch to Preview My Lists Add new list 2 Back to Campaig…" at bounding box center [115, 259] width 230 height 461
click at [157, 374] on nav "Dialing Mode: Power | Switch to Preview My Lists Add new list 2 Back to Campaig…" at bounding box center [115, 259] width 230 height 461
click at [126, 304] on li "Email Support" at bounding box center [102, 295] width 204 height 17
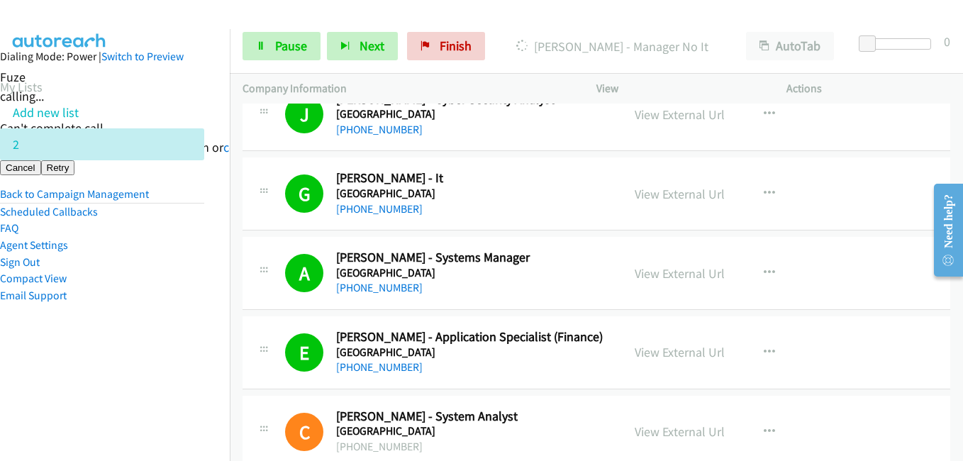
scroll to position [12056, 0]
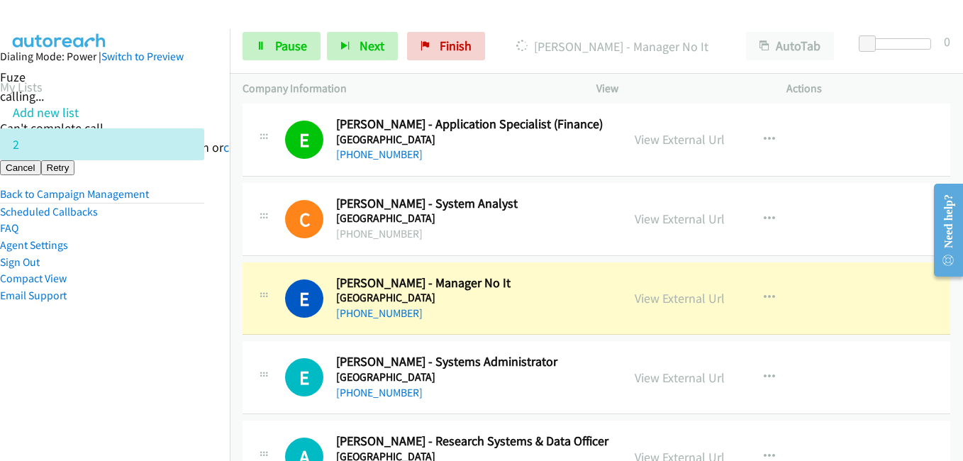
click at [191, 364] on aside "Dialing Mode: Power | Switch to Preview My Lists Add new list 2 Back to Campaig…" at bounding box center [102, 198] width 230 height 339
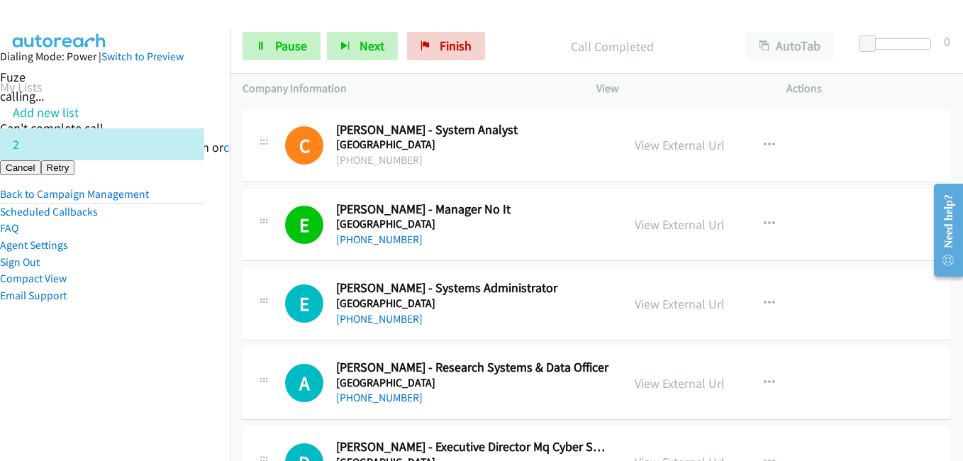
scroll to position [12198, 0]
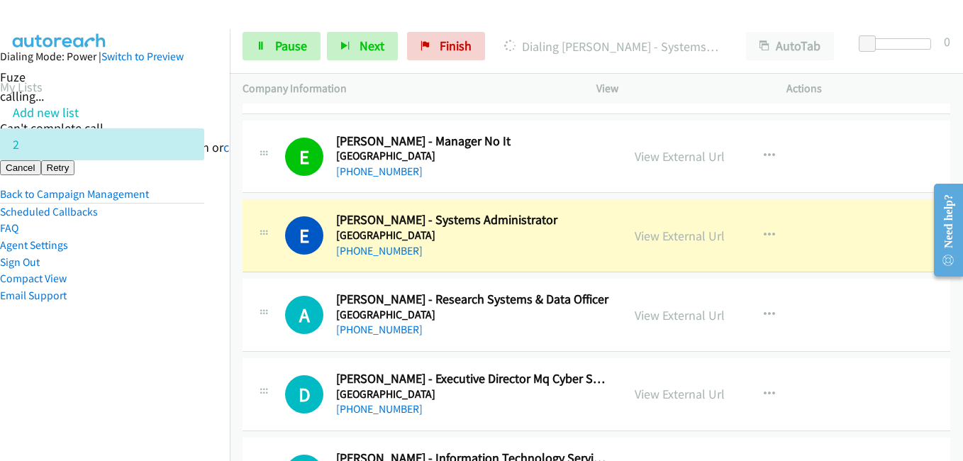
click at [150, 336] on aside "Dialing Mode: Power | Switch to Preview My Lists Add new list 2 Back to Campaig…" at bounding box center [102, 198] width 230 height 339
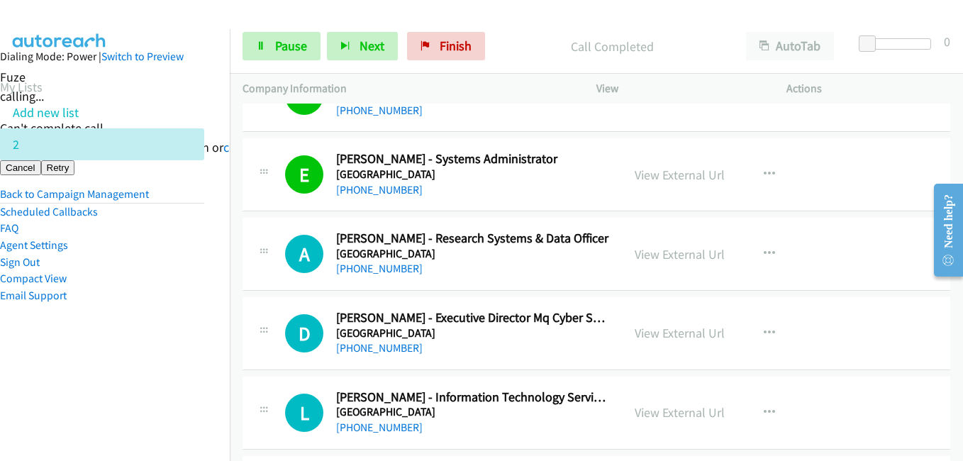
scroll to position [12340, 0]
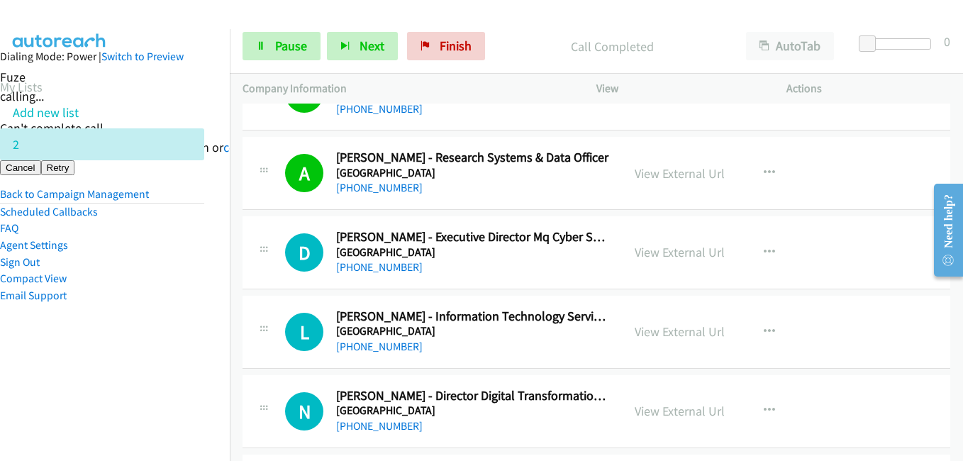
click at [135, 338] on aside "Dialing Mode: Power | Switch to Preview My Lists Add new list 2 Back to Campaig…" at bounding box center [102, 198] width 230 height 339
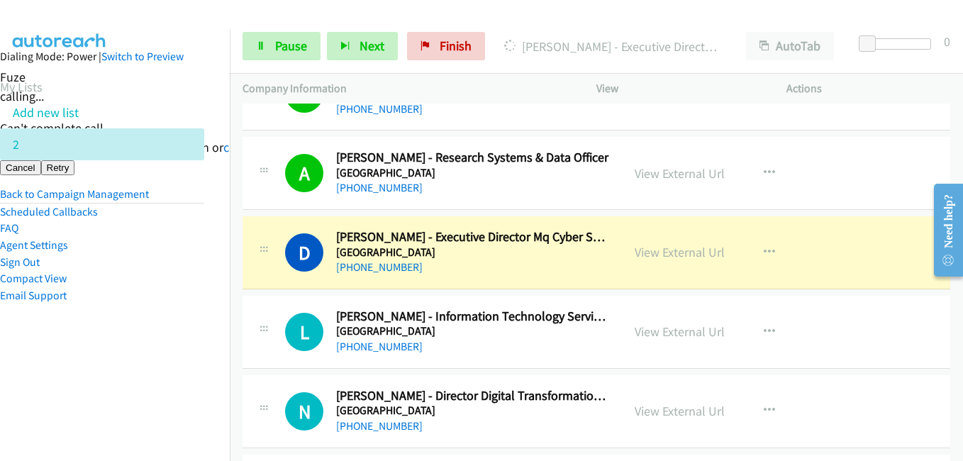
click at [139, 387] on nav "Dialing Mode: Power | Switch to Preview My Lists Add new list 2 Back to Campaig…" at bounding box center [115, 259] width 230 height 461
click at [189, 326] on aside "Dialing Mode: Power | Switch to Preview My Lists Add new list 2 Back to Campaig…" at bounding box center [102, 198] width 230 height 339
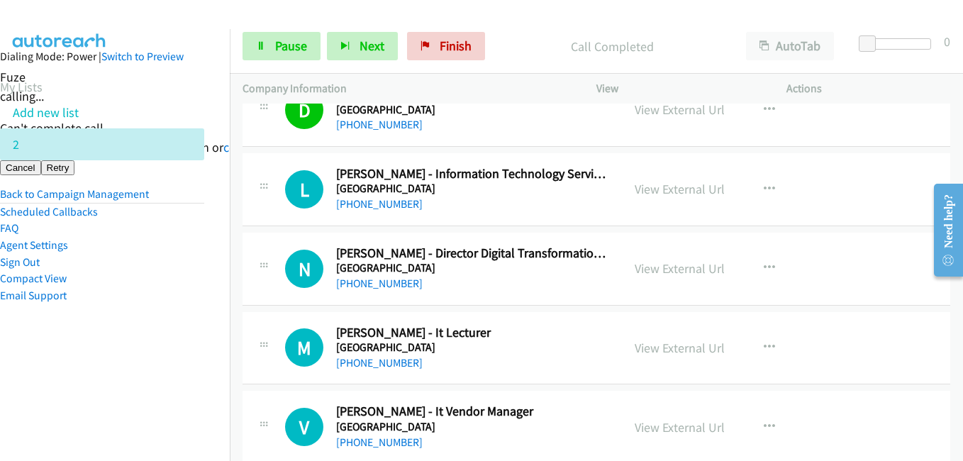
scroll to position [12482, 0]
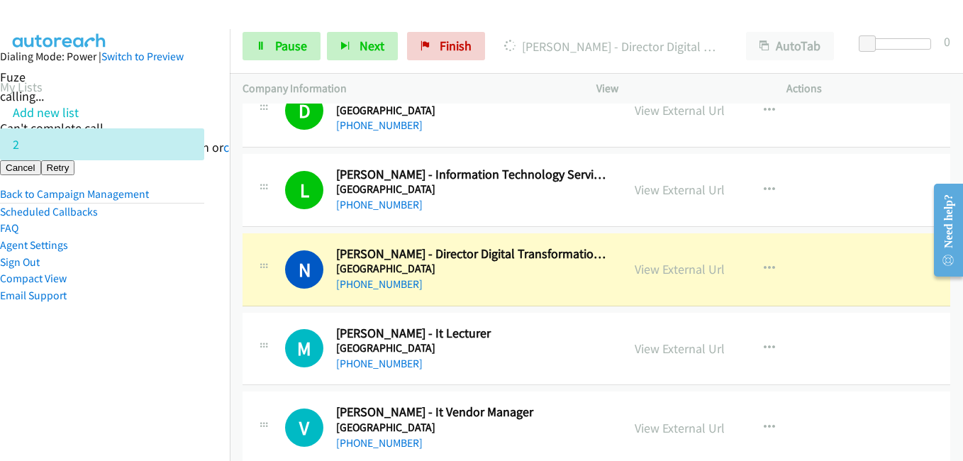
click at [150, 335] on aside "Dialing Mode: Power | Switch to Preview My Lists Add new list 2 Back to Campaig…" at bounding box center [102, 198] width 230 height 339
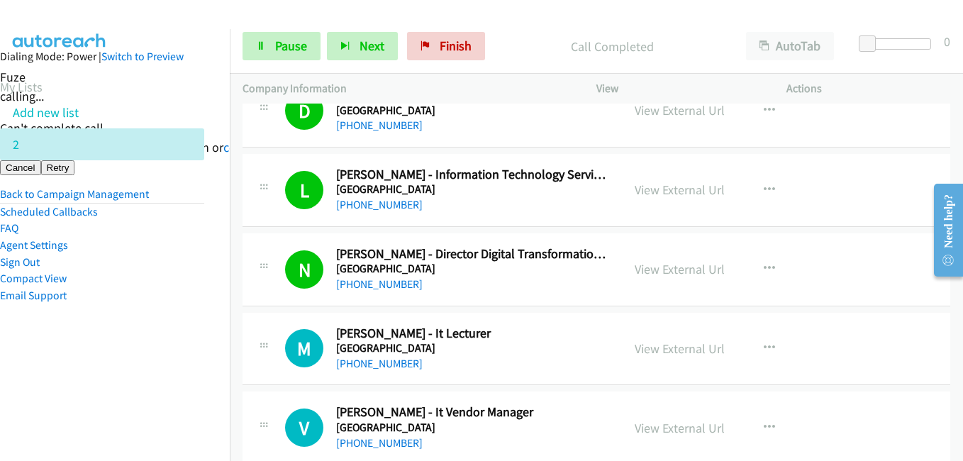
click at [132, 324] on aside "Dialing Mode: Power | Switch to Preview My Lists Add new list 2 Back to Campaig…" at bounding box center [102, 198] width 230 height 339
click at [661, 267] on link "View External Url" at bounding box center [680, 269] width 90 height 16
click at [288, 45] on span "Pause" at bounding box center [291, 46] width 32 height 16
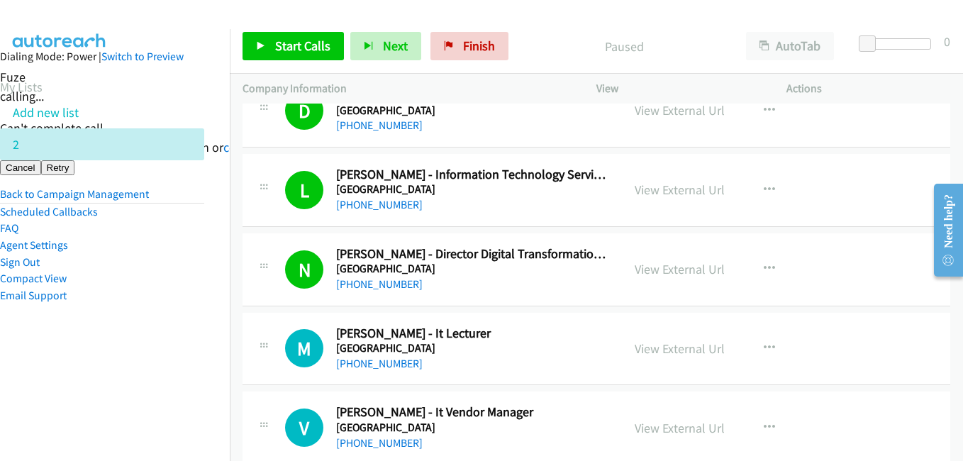
click at [216, 310] on nav "Dialing Mode: Power | Switch to Preview My Lists Add new list 2 Back to Campaig…" at bounding box center [115, 259] width 230 height 461
click at [154, 383] on nav "Dialing Mode: Power | Switch to Preview My Lists Add new list 2 Back to Campaig…" at bounding box center [115, 259] width 230 height 461
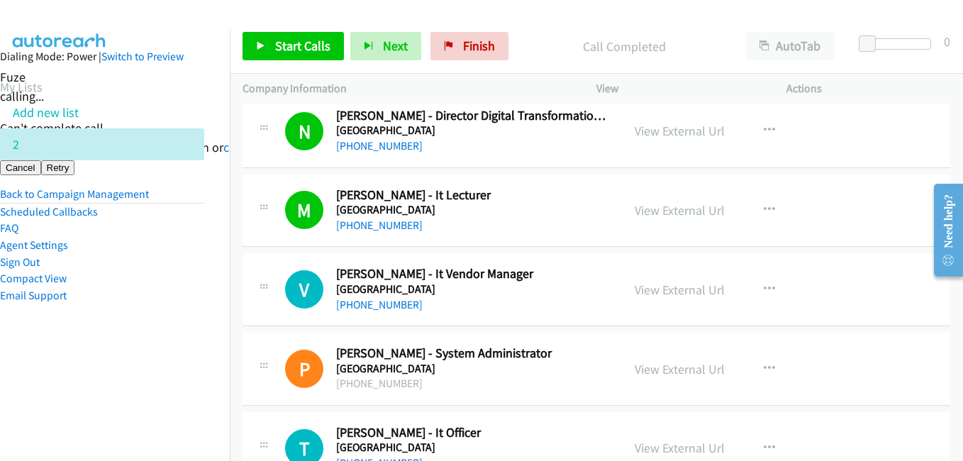
scroll to position [12695, 0]
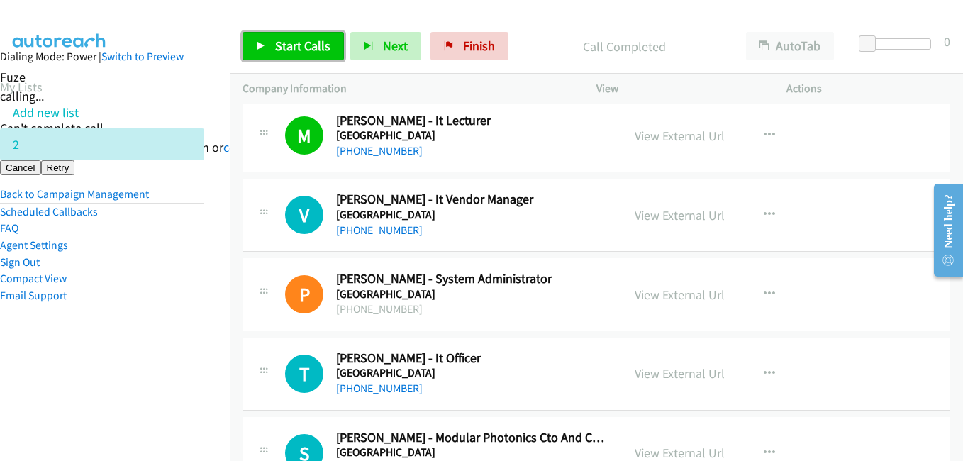
click at [306, 40] on span "Start Calls" at bounding box center [302, 46] width 55 height 16
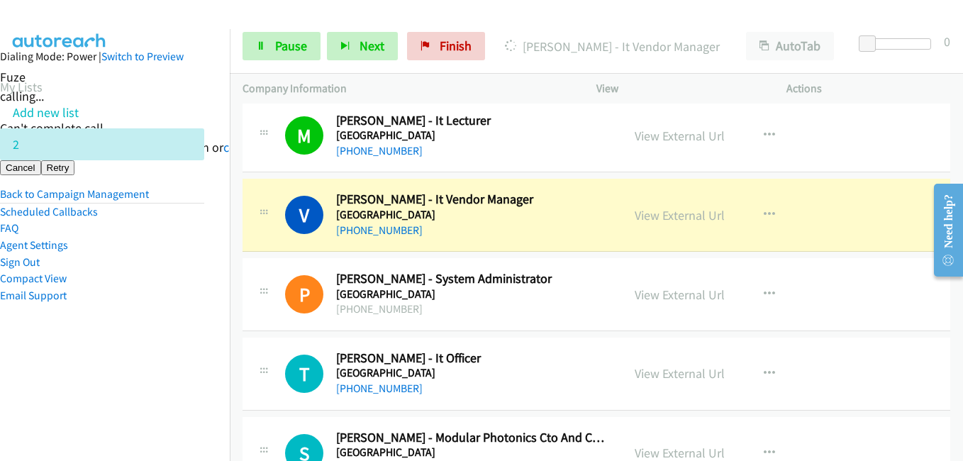
click at [152, 366] on aside "Dialing Mode: Power | Switch to Preview My Lists Add new list 2 Back to Campaig…" at bounding box center [102, 198] width 230 height 339
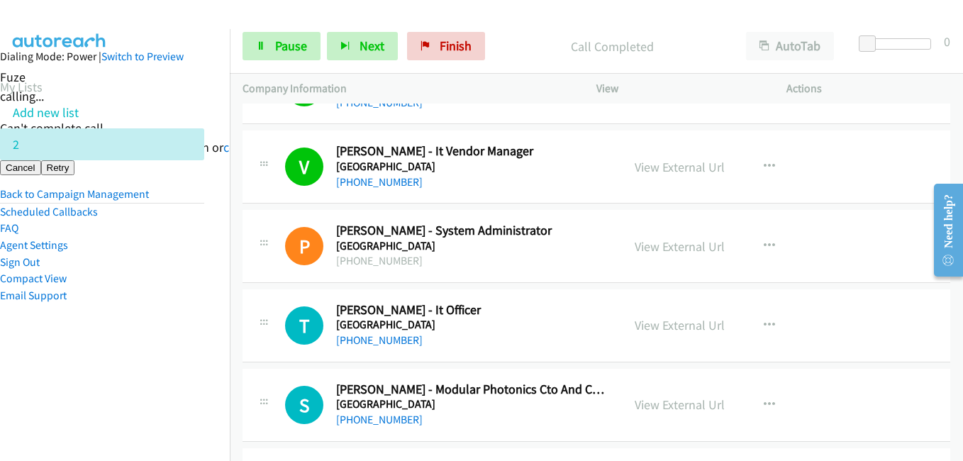
scroll to position [12836, 0]
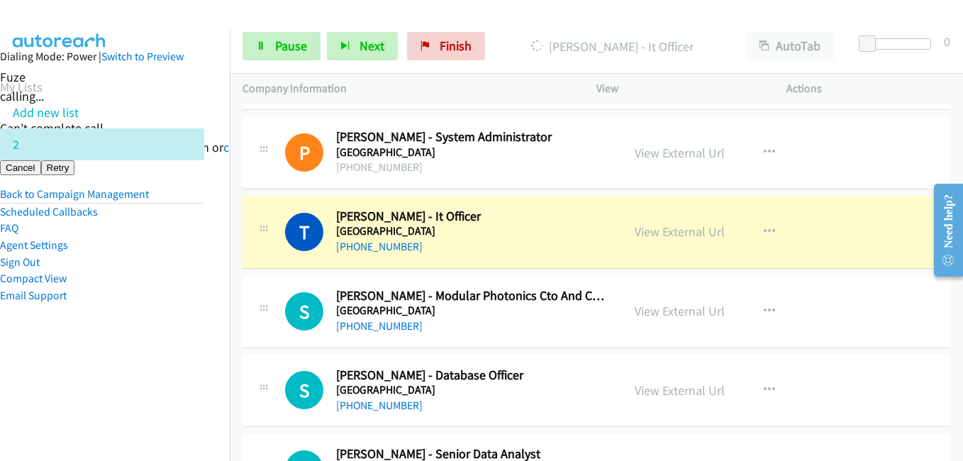
click at [168, 332] on aside "Dialing Mode: Power | Switch to Preview My Lists Add new list 2 Back to Campaig…" at bounding box center [102, 198] width 230 height 339
click at [684, 233] on link "View External Url" at bounding box center [680, 231] width 90 height 16
click at [299, 46] on span "Pause" at bounding box center [291, 46] width 32 height 16
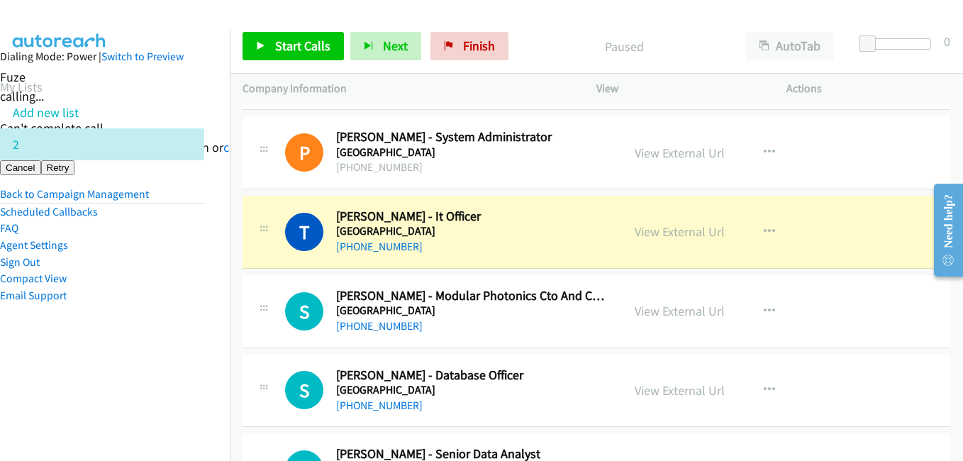
click at [128, 347] on aside "Dialing Mode: Power | Switch to Preview My Lists Add new list 2 Back to Campaig…" at bounding box center [102, 198] width 230 height 339
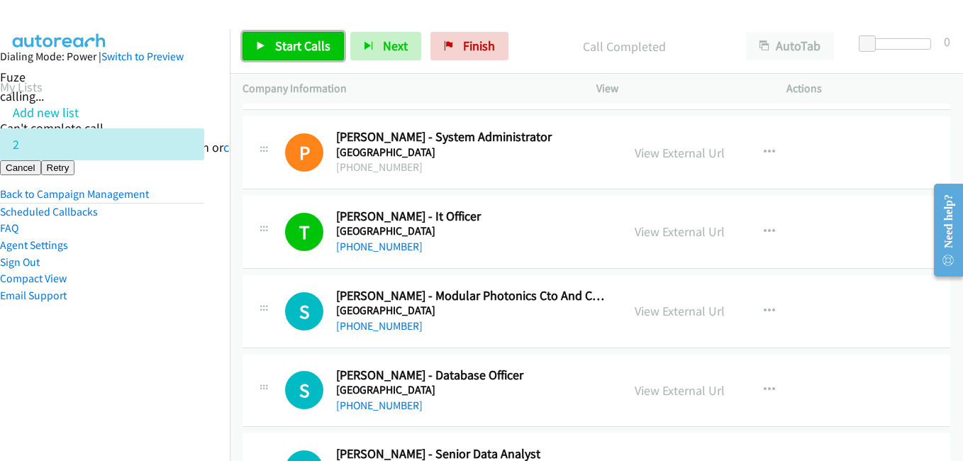
click at [297, 38] on span "Start Calls" at bounding box center [302, 46] width 55 height 16
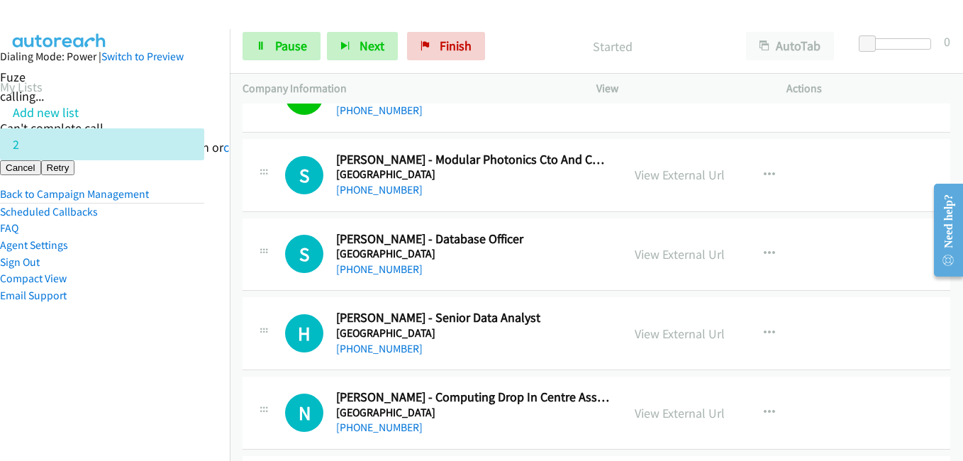
scroll to position [12978, 0]
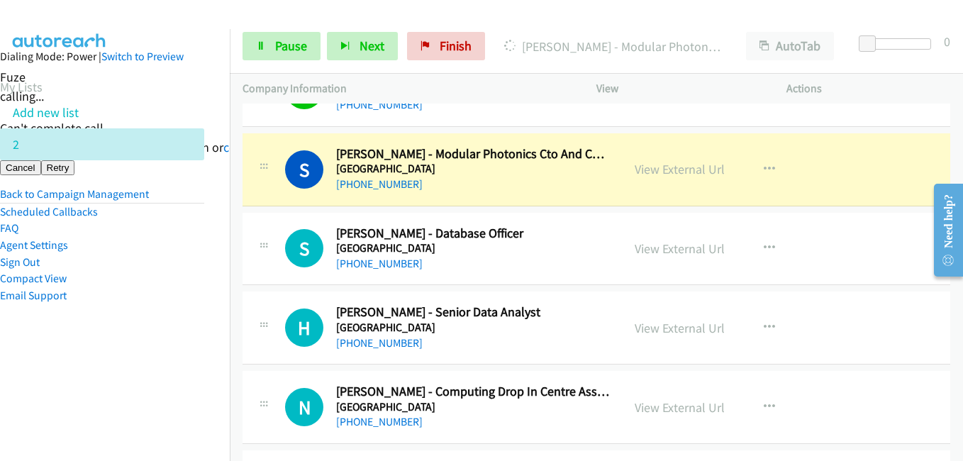
drag, startPoint x: 149, startPoint y: 328, endPoint x: 304, endPoint y: 124, distance: 256.2
click at [149, 328] on aside "Dialing Mode: Power | Switch to Preview My Lists Add new list 2 Back to Campaig…" at bounding box center [102, 198] width 230 height 339
click at [291, 51] on span "Pause" at bounding box center [291, 46] width 32 height 16
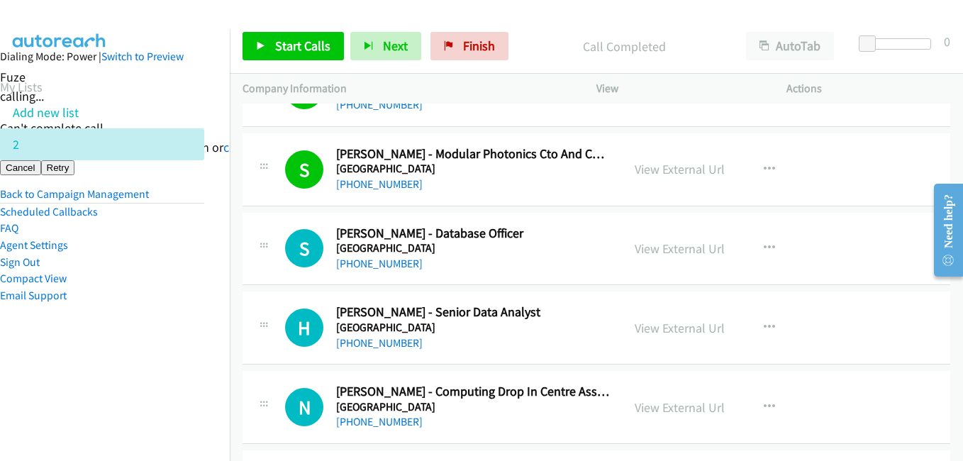
click at [134, 384] on nav "Dialing Mode: Power | Switch to Preview My Lists Add new list 2 Back to Campaig…" at bounding box center [115, 259] width 230 height 461
click at [273, 48] on link "Start Calls" at bounding box center [293, 46] width 101 height 28
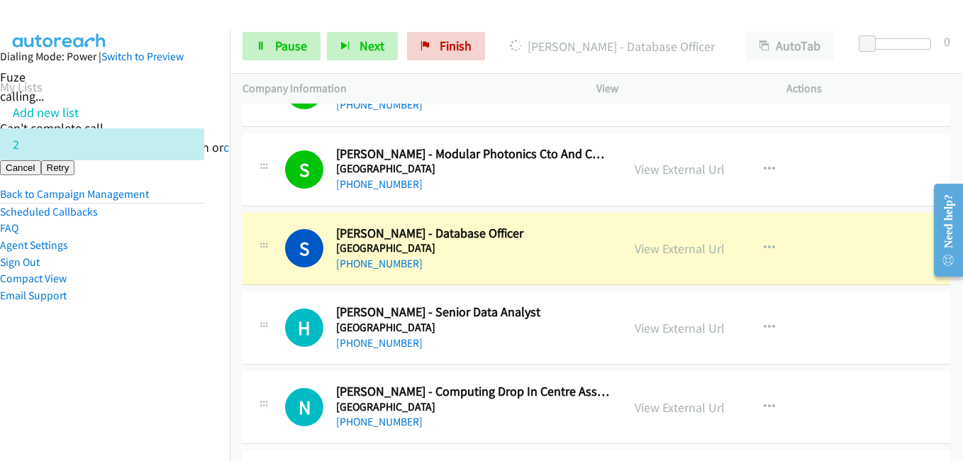
drag, startPoint x: 215, startPoint y: 318, endPoint x: 233, endPoint y: 274, distance: 47.7
click at [215, 318] on nav "Dialing Mode: Power | Switch to Preview My Lists Add new list 2 Back to Campaig…" at bounding box center [115, 259] width 230 height 461
drag, startPoint x: 293, startPoint y: 43, endPoint x: 313, endPoint y: 51, distance: 22.3
click at [293, 43] on span "Pause" at bounding box center [291, 46] width 32 height 16
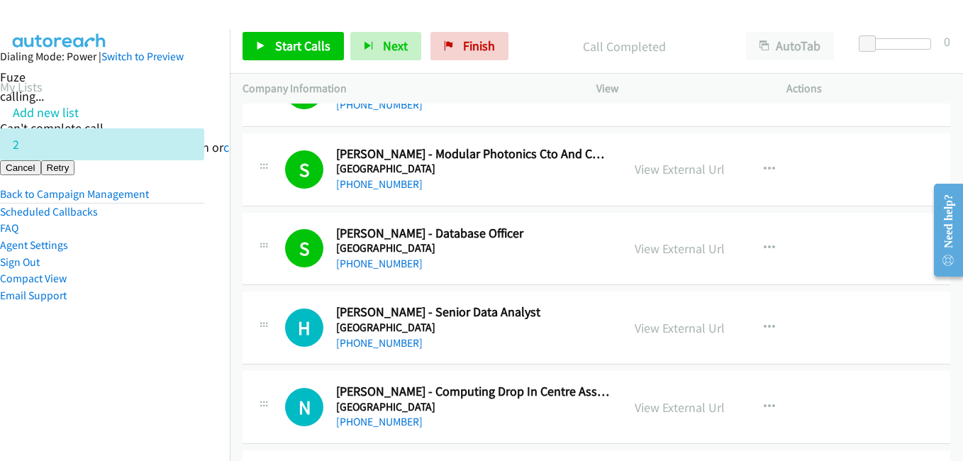
drag, startPoint x: 33, startPoint y: 408, endPoint x: 84, endPoint y: 391, distance: 54.1
click at [35, 407] on nav "Dialing Mode: Power | Switch to Preview My Lists Add new list 2 Back to Campaig…" at bounding box center [115, 259] width 230 height 461
click at [302, 38] on span "Start Calls" at bounding box center [302, 46] width 55 height 16
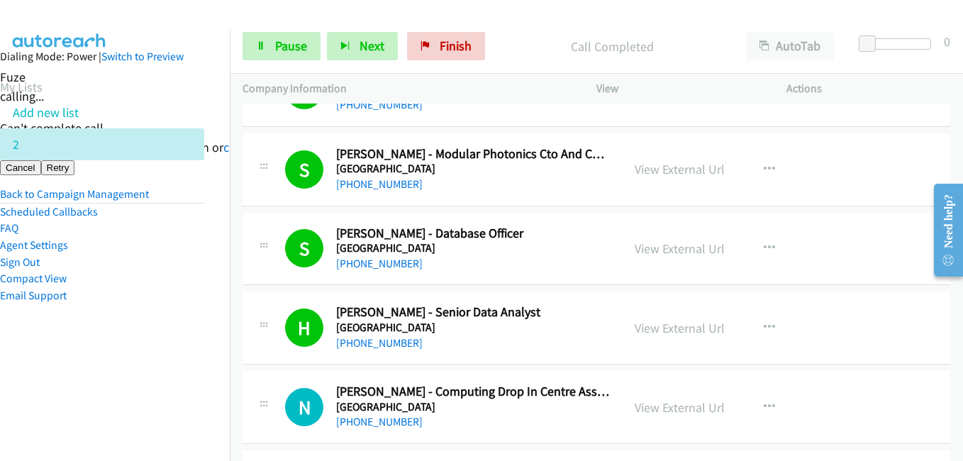
click at [181, 372] on nav "Dialing Mode: Power | Switch to Preview My Lists Add new list 2 Back to Campaig…" at bounding box center [115, 259] width 230 height 461
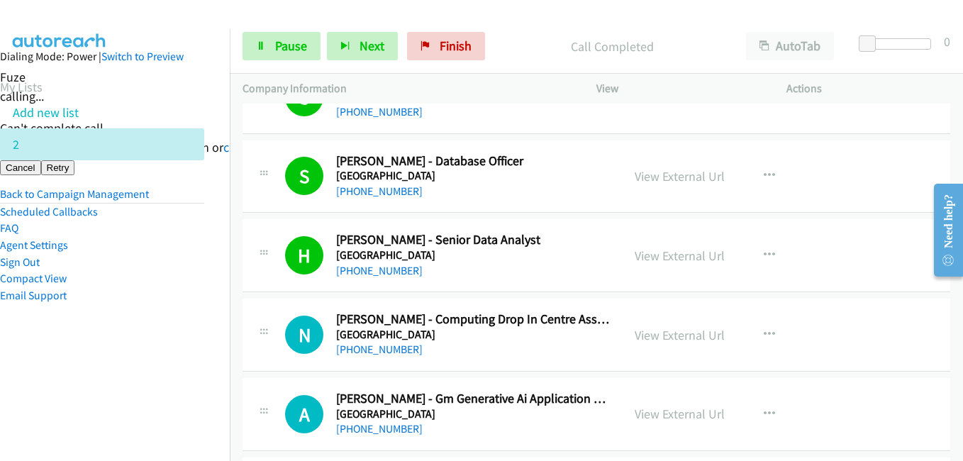
scroll to position [13191, 0]
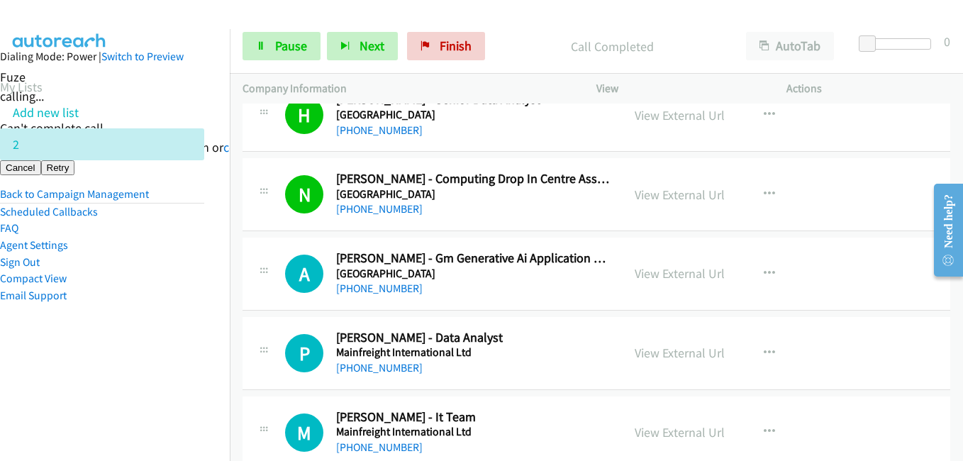
click at [116, 356] on aside "Dialing Mode: Power | Switch to Preview My Lists Add new list 2 Back to Campaig…" at bounding box center [102, 198] width 230 height 339
click at [677, 277] on link "View External Url" at bounding box center [680, 273] width 90 height 16
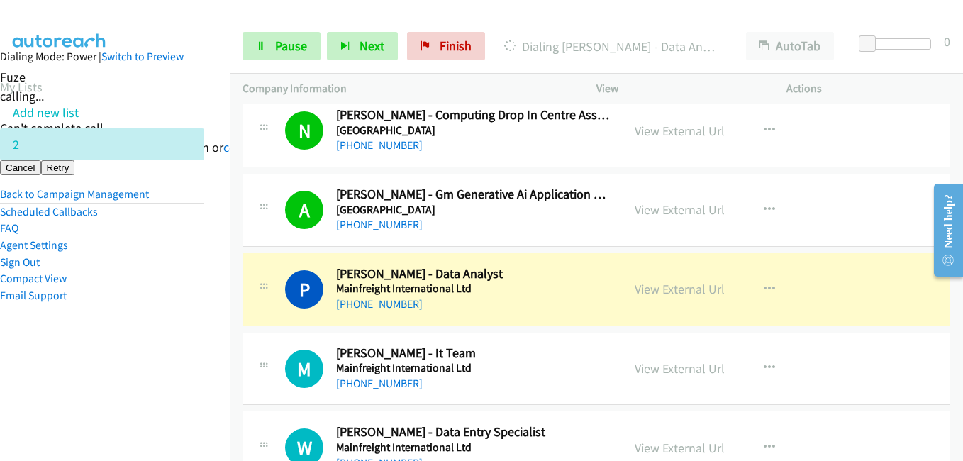
scroll to position [13333, 0]
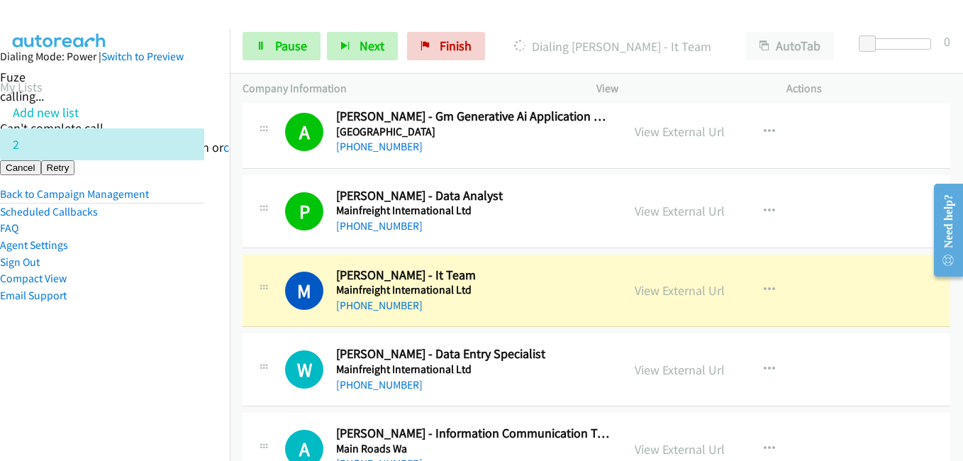
drag, startPoint x: 167, startPoint y: 337, endPoint x: 184, endPoint y: 334, distance: 17.3
click at [167, 336] on aside "Dialing Mode: Power | Switch to Preview My Lists Add new list 2 Back to Campaig…" at bounding box center [102, 198] width 230 height 339
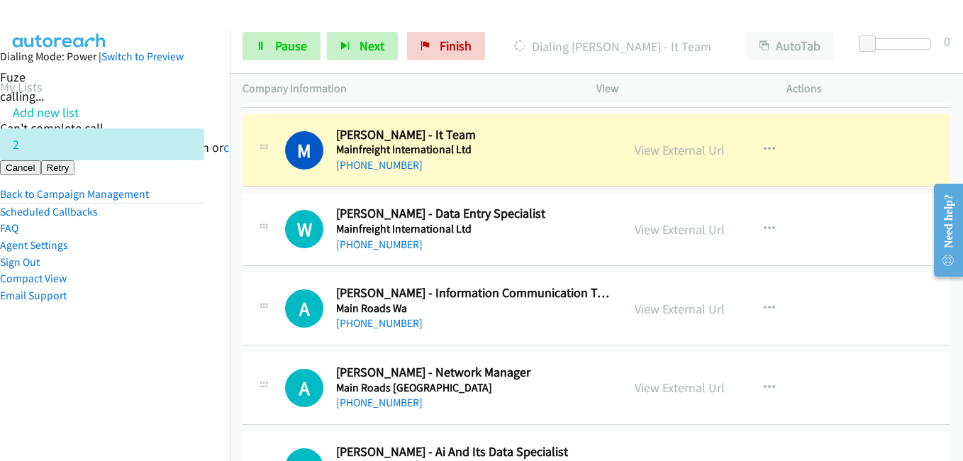
scroll to position [13475, 0]
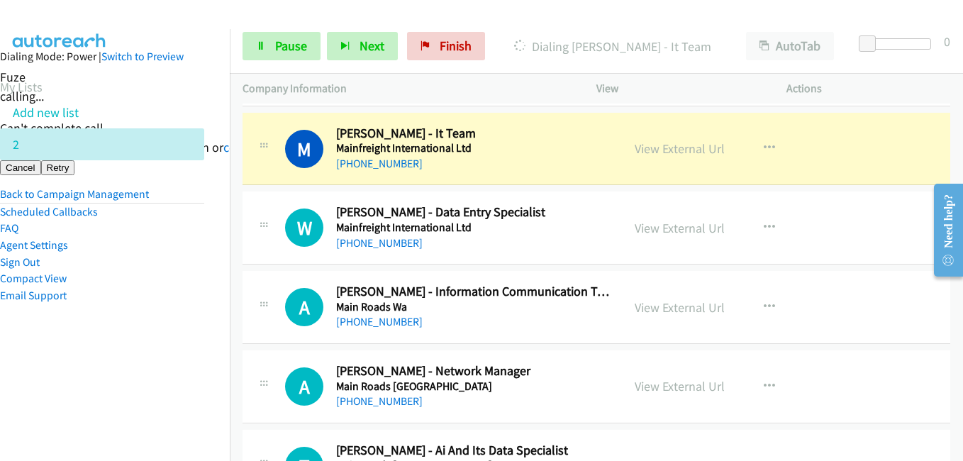
drag, startPoint x: 174, startPoint y: 365, endPoint x: 233, endPoint y: 360, distance: 59.1
click at [177, 365] on aside "Dialing Mode: Power | Switch to Preview My Lists Add new list 2 Back to Campaig…" at bounding box center [102, 198] width 230 height 339
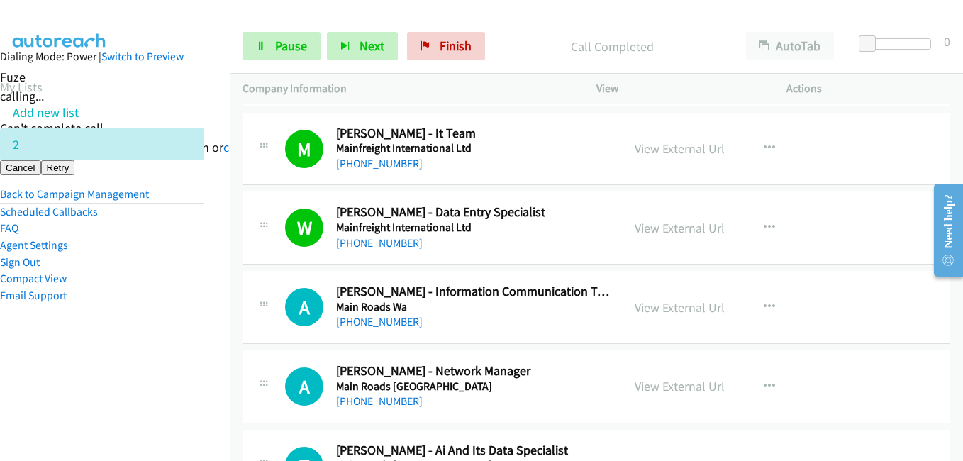
click at [188, 350] on aside "Dialing Mode: Power | Switch to Preview My Lists Add new list 2 Back to Campaig…" at bounding box center [102, 198] width 230 height 339
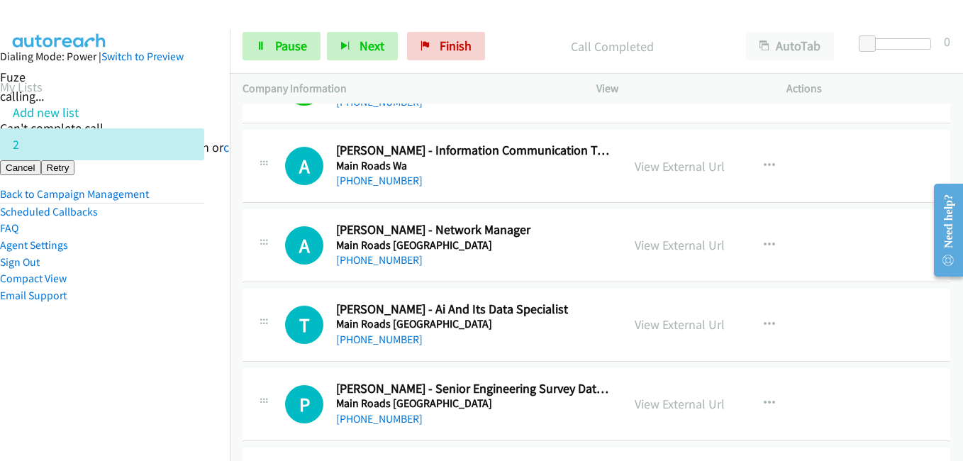
scroll to position [13616, 0]
click at [708, 166] on link "View External Url" at bounding box center [680, 165] width 90 height 16
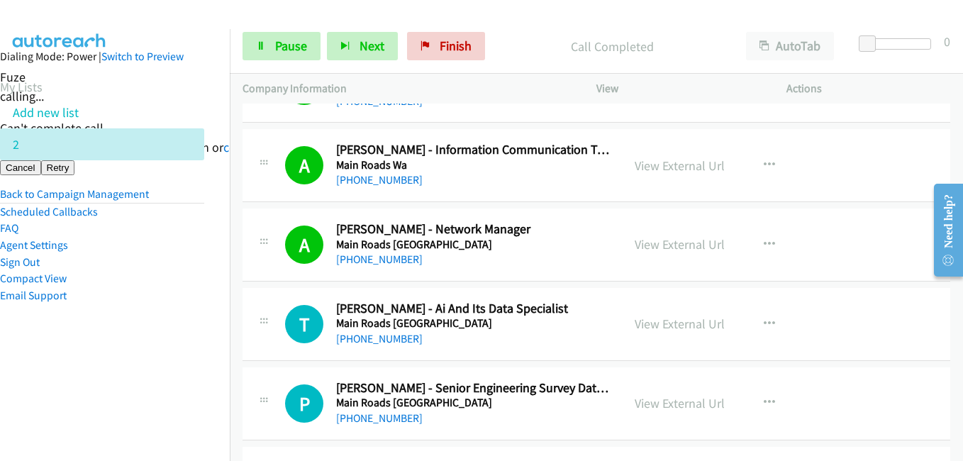
drag, startPoint x: 151, startPoint y: 362, endPoint x: 165, endPoint y: 357, distance: 14.8
click at [152, 361] on aside "Dialing Mode: Power | Switch to Preview My Lists Add new list 2 Back to Campaig…" at bounding box center [102, 198] width 230 height 339
click at [218, 368] on nav "Dialing Mode: Power | Switch to Preview My Lists Add new list 2 Back to Campaig…" at bounding box center [115, 259] width 230 height 461
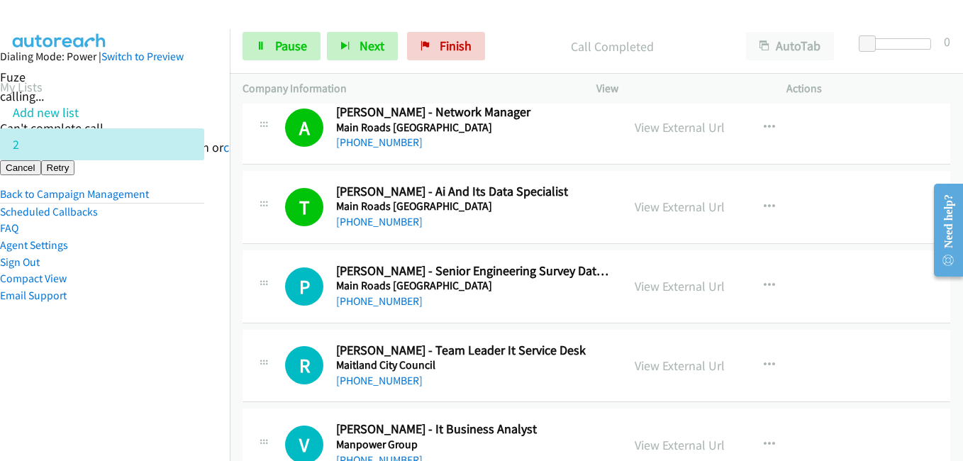
scroll to position [13758, 0]
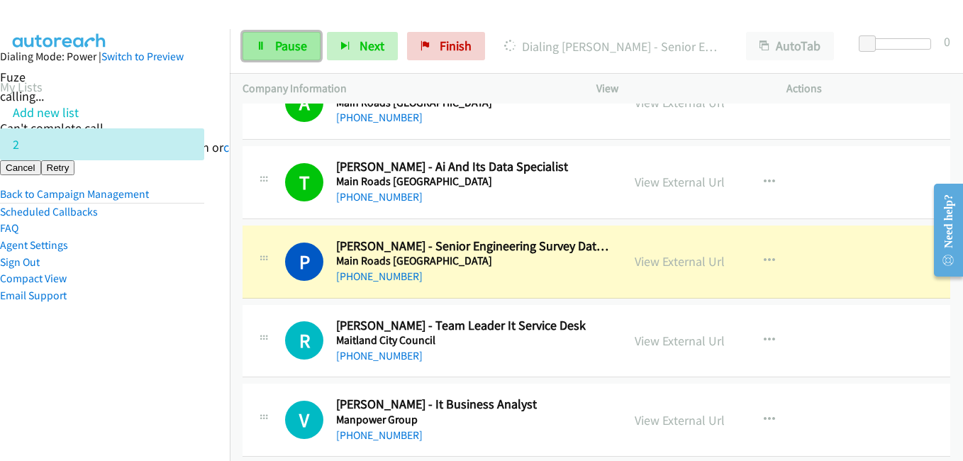
click at [287, 38] on span "Pause" at bounding box center [291, 46] width 32 height 16
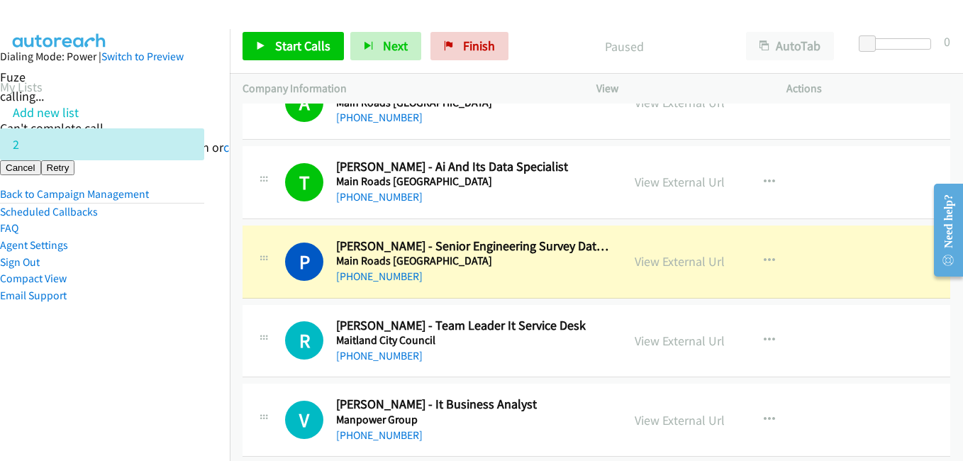
drag, startPoint x: 165, startPoint y: 401, endPoint x: 177, endPoint y: 401, distance: 12.1
click at [168, 401] on nav "Dialing Mode: Power | Switch to Preview My Lists Add new list 2 Back to Campaig…" at bounding box center [115, 259] width 230 height 461
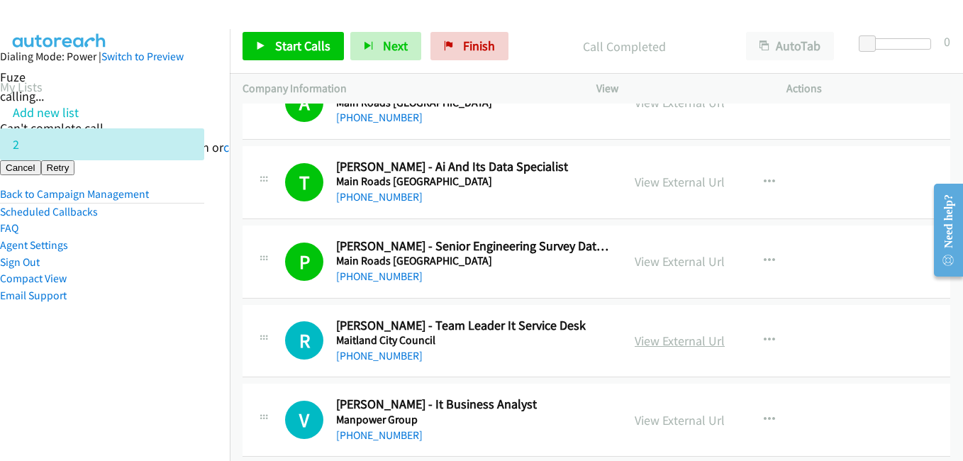
click at [689, 343] on link "View External Url" at bounding box center [680, 341] width 90 height 16
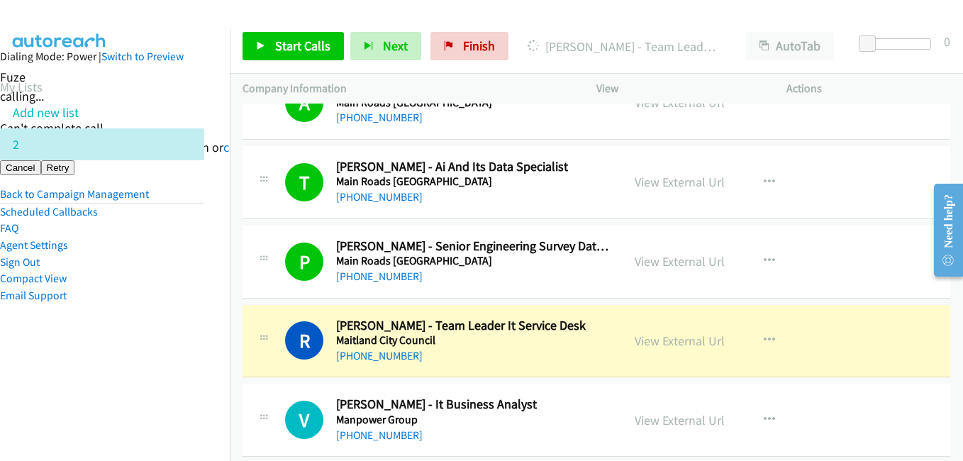
click at [160, 312] on aside "Dialing Mode: Power | Switch to Preview My Lists Add new list 2 Back to Campaig…" at bounding box center [102, 198] width 230 height 339
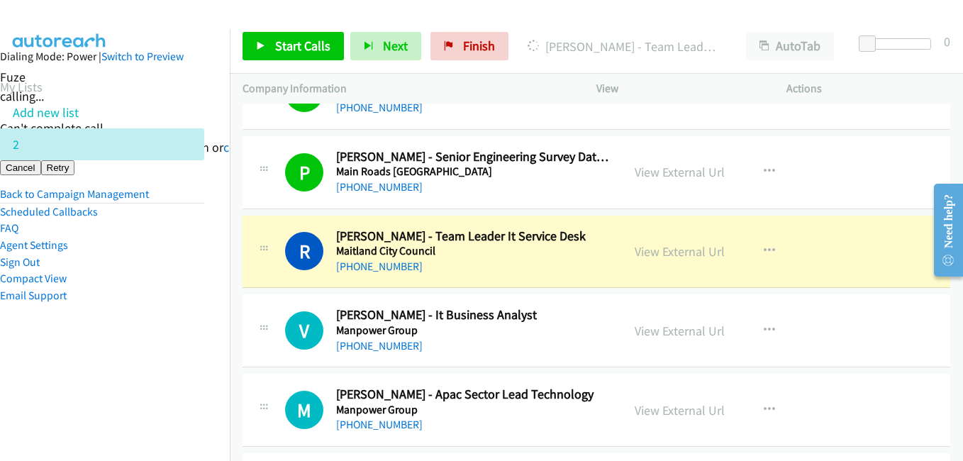
scroll to position [13900, 0]
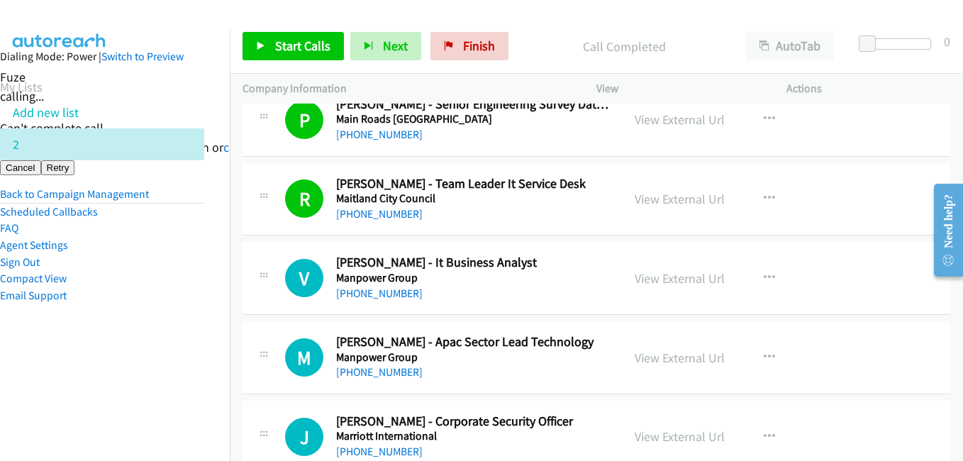
click at [2, 350] on aside "Dialing Mode: Power | Switch to Preview My Lists Add new list 2 Back to Campaig…" at bounding box center [102, 198] width 230 height 339
click at [289, 48] on span "Start Calls" at bounding box center [302, 46] width 55 height 16
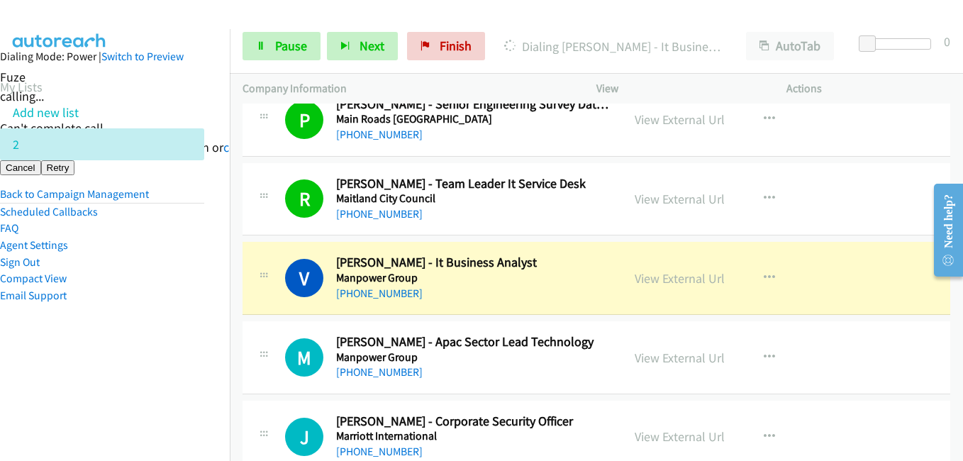
click at [121, 319] on aside "Dialing Mode: Power | Switch to Preview My Lists Add new list 2 Back to Campaig…" at bounding box center [102, 198] width 230 height 339
click at [138, 305] on aside "Dialing Mode: Power | Switch to Preview My Lists Add new list 2 Back to Campaig…" at bounding box center [102, 198] width 230 height 339
click at [691, 274] on link "View External Url" at bounding box center [680, 278] width 90 height 16
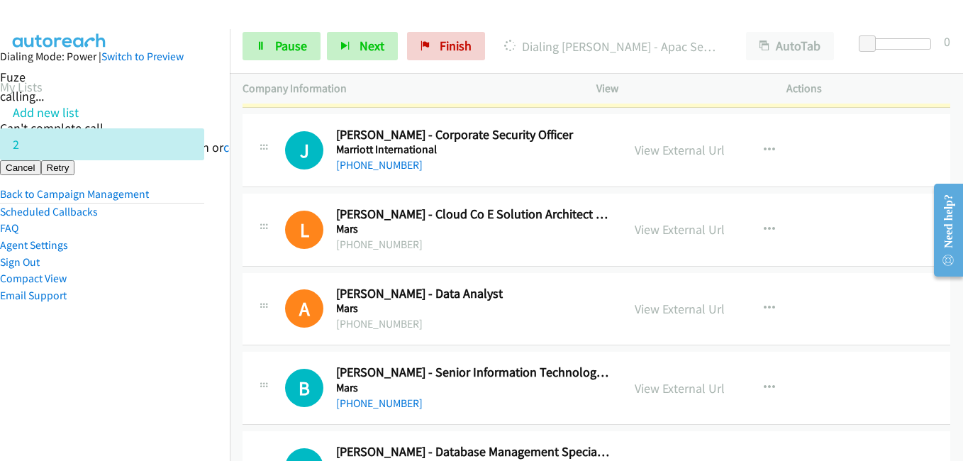
scroll to position [14184, 0]
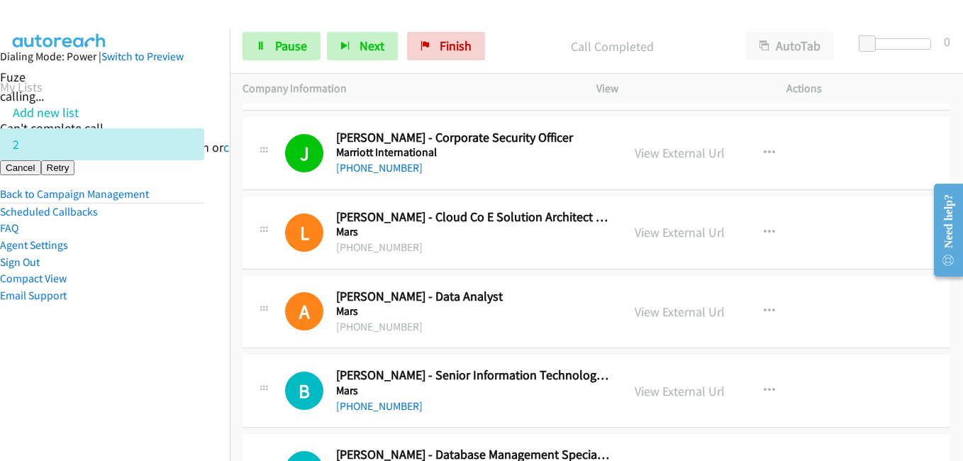
drag, startPoint x: 195, startPoint y: 367, endPoint x: 206, endPoint y: 362, distance: 12.4
click at [195, 367] on aside "Dialing Mode: Power | Switch to Preview My Lists Add new list 2 Back to Campaig…" at bounding box center [102, 198] width 230 height 339
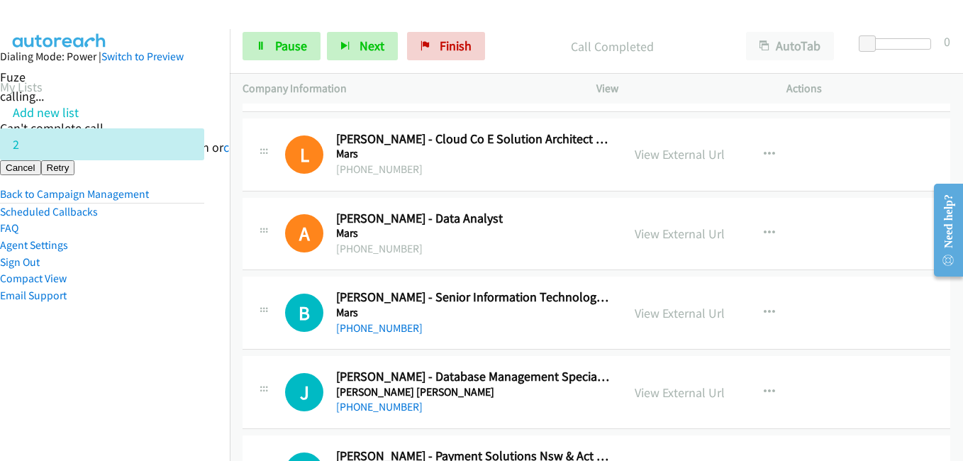
scroll to position [14326, 0]
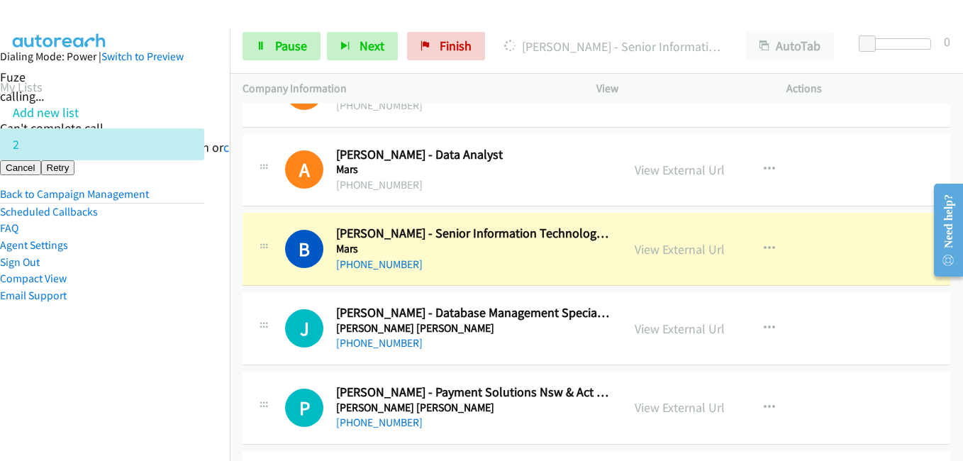
drag, startPoint x: 162, startPoint y: 325, endPoint x: 230, endPoint y: 318, distance: 68.5
click at [162, 325] on aside "Dialing Mode: Power | Switch to Preview My Lists Add new list 2 Back to Campaig…" at bounding box center [102, 198] width 230 height 339
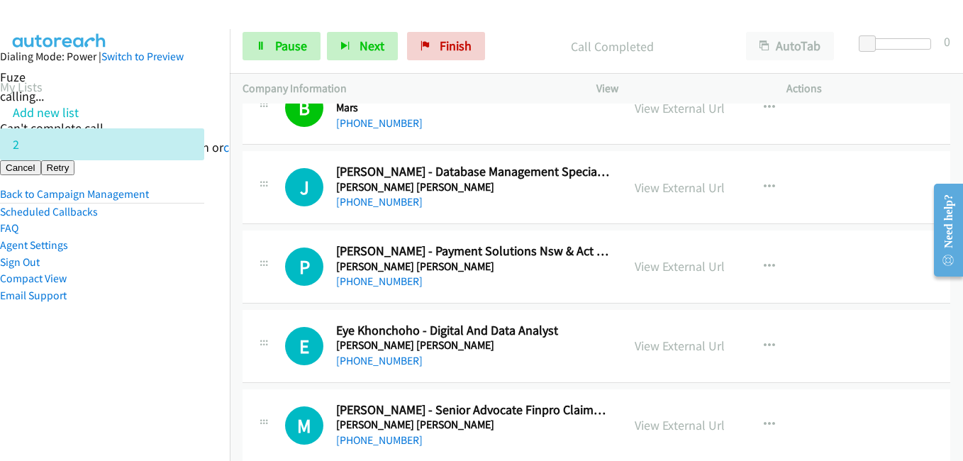
scroll to position [14468, 0]
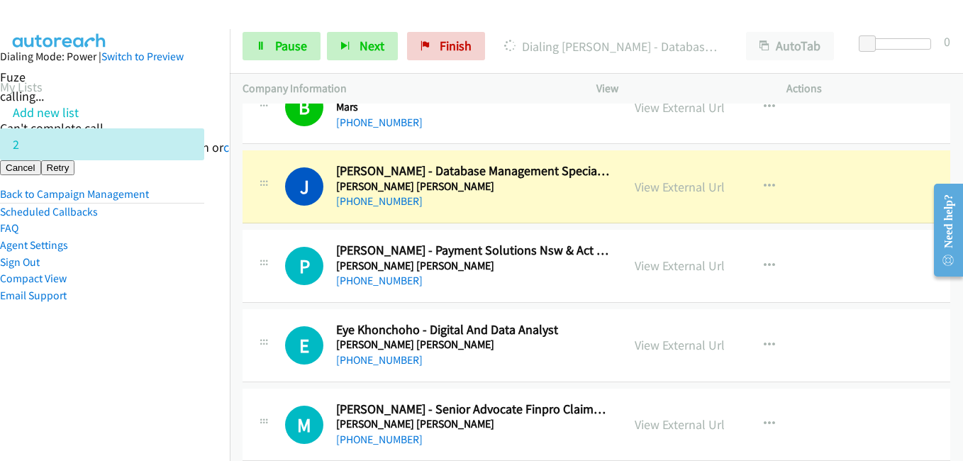
click at [213, 355] on nav "Dialing Mode: Power | Switch to Preview My Lists Add new list 2 Back to Campaig…" at bounding box center [115, 259] width 230 height 461
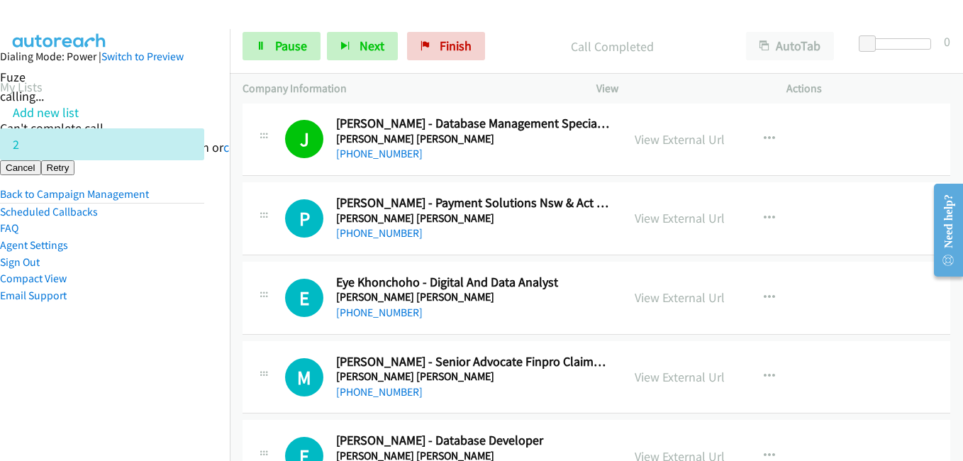
scroll to position [14538, 0]
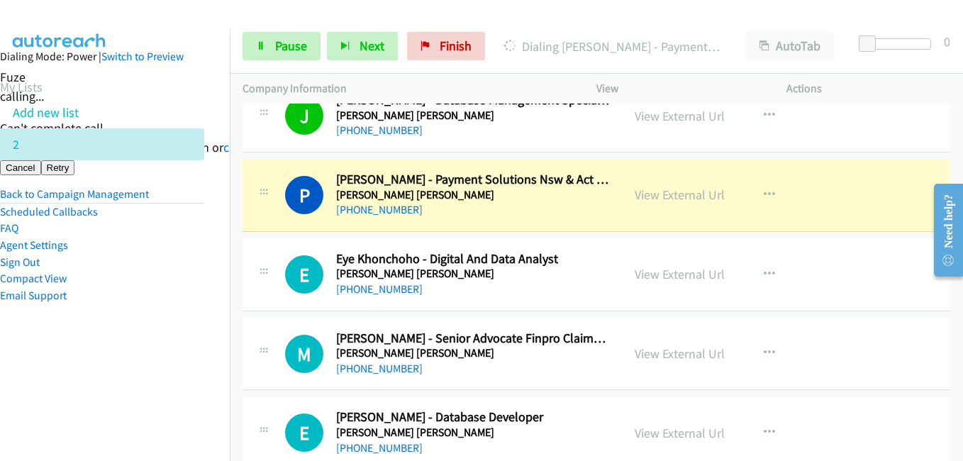
drag, startPoint x: 123, startPoint y: 308, endPoint x: 157, endPoint y: 308, distance: 34.0
click at [126, 308] on aside "Dialing Mode: Power | Switch to Preview My Lists Add new list 2 Back to Campaig…" at bounding box center [102, 198] width 230 height 339
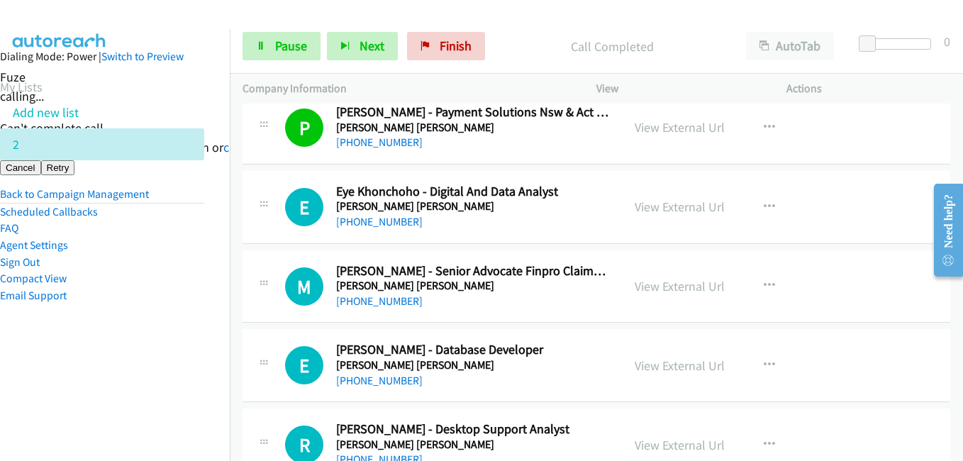
scroll to position [14680, 0]
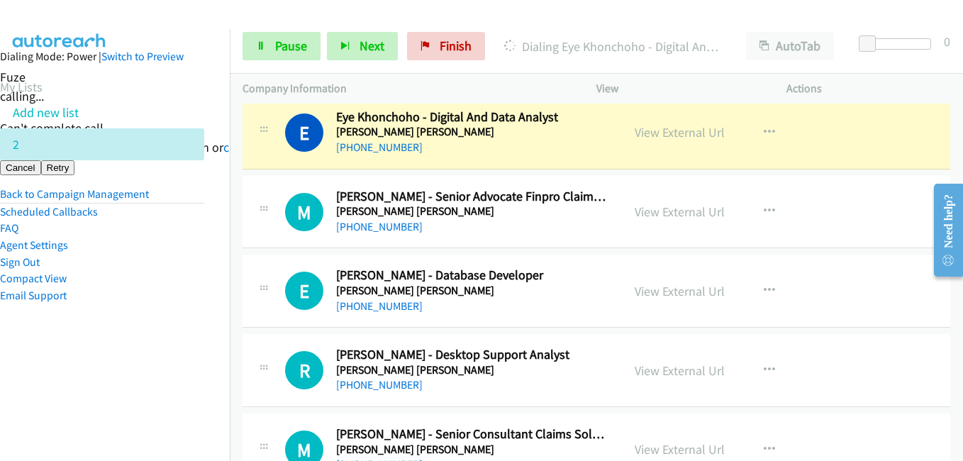
drag, startPoint x: 207, startPoint y: 344, endPoint x: 232, endPoint y: 338, distance: 25.6
click at [207, 344] on nav "Dialing Mode: Power | Switch to Preview My Lists Add new list 2 Back to Campaig…" at bounding box center [115, 259] width 230 height 461
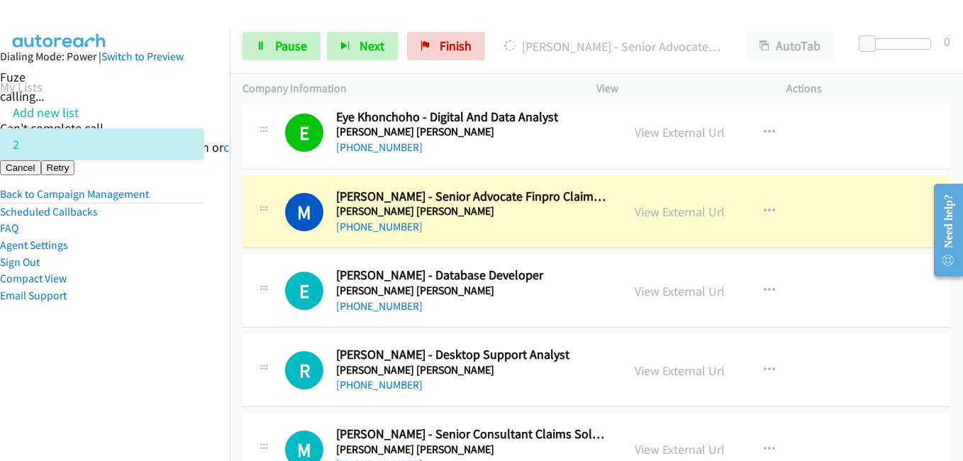
drag, startPoint x: 174, startPoint y: 346, endPoint x: 179, endPoint y: 340, distance: 8.1
click at [174, 346] on aside "Dialing Mode: Power | Switch to Preview My Lists Add new list 2 Back to Campaig…" at bounding box center [102, 198] width 230 height 339
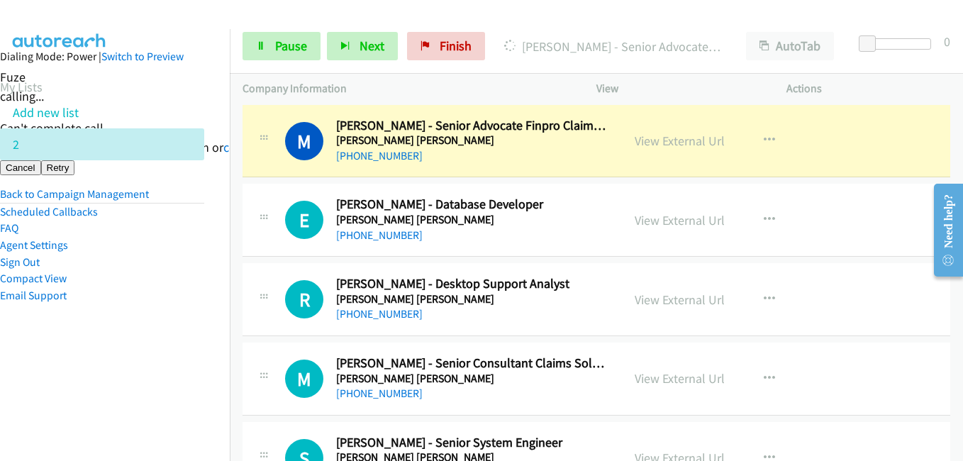
drag, startPoint x: 204, startPoint y: 329, endPoint x: 301, endPoint y: 328, distance: 97.2
click at [204, 329] on aside "Dialing Mode: Power | Switch to Preview My Lists Add new list 2 Back to Campaig…" at bounding box center [102, 198] width 230 height 339
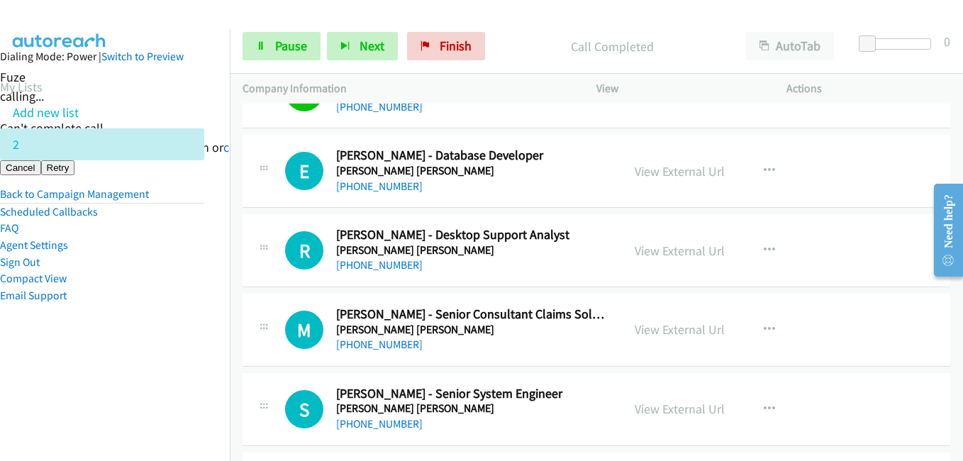
scroll to position [14822, 0]
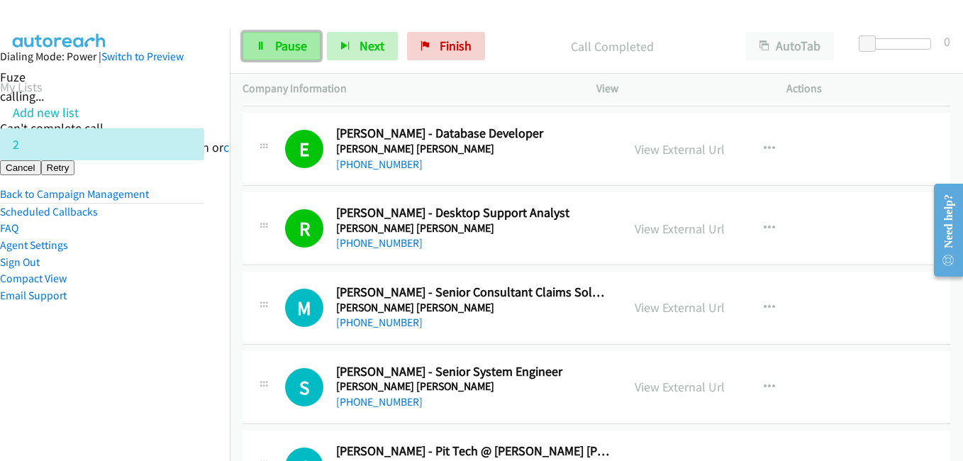
click at [305, 50] on span "Pause" at bounding box center [291, 46] width 32 height 16
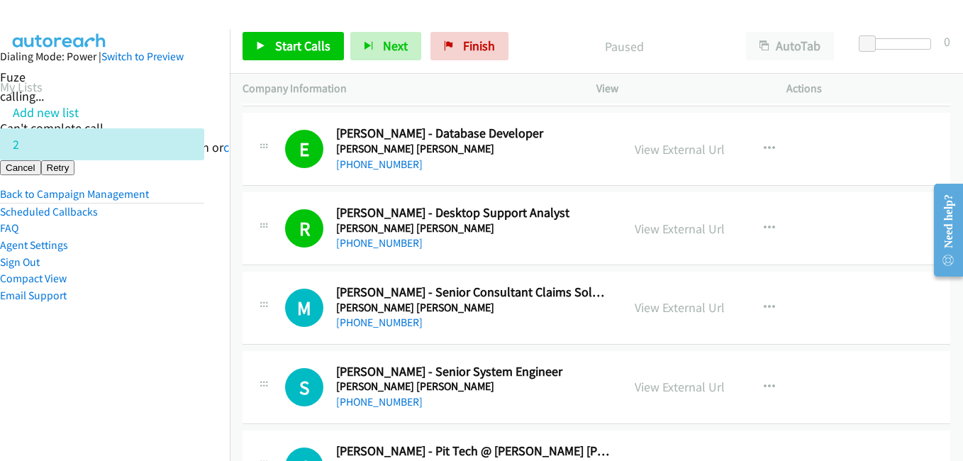
click at [174, 357] on aside "Dialing Mode: Power | Switch to Preview My Lists Add new list 2 Back to Campaig…" at bounding box center [102, 198] width 230 height 339
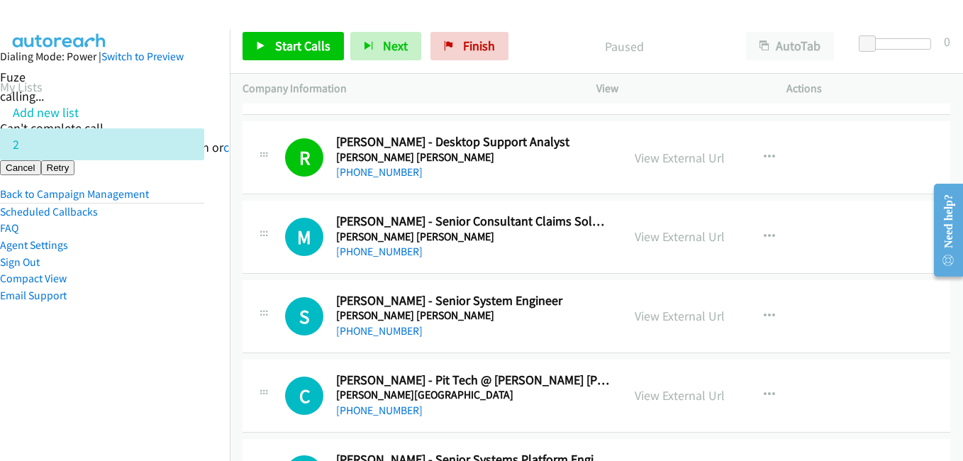
scroll to position [15035, 0]
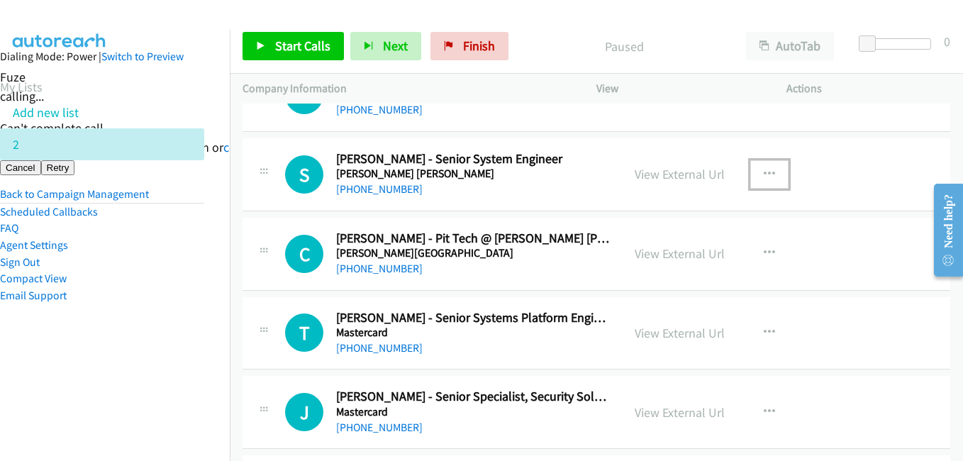
click at [764, 169] on icon "button" at bounding box center [769, 174] width 11 height 11
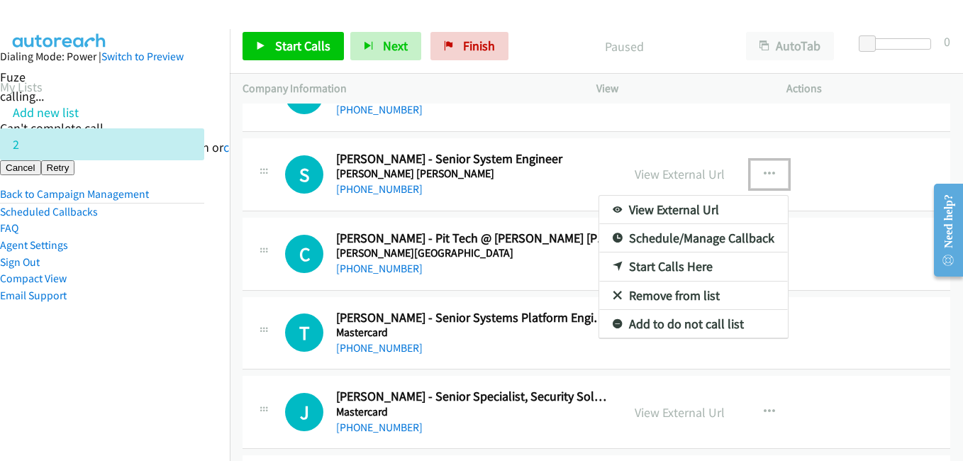
click at [667, 261] on link "Start Calls Here" at bounding box center [693, 266] width 189 height 28
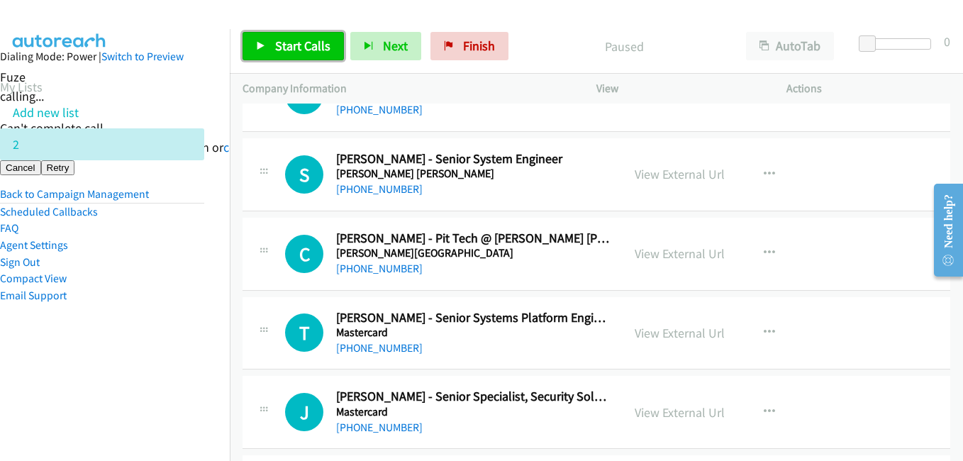
click at [282, 43] on span "Start Calls" at bounding box center [302, 46] width 55 height 16
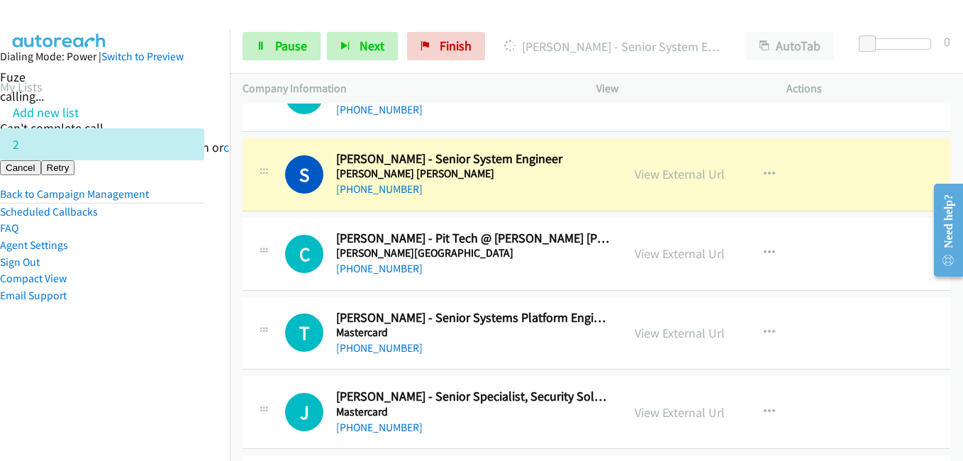
drag, startPoint x: 177, startPoint y: 282, endPoint x: 245, endPoint y: 257, distance: 71.8
click at [177, 282] on li "Compact View" at bounding box center [102, 278] width 204 height 17
click at [289, 47] on span "Pause" at bounding box center [291, 46] width 32 height 16
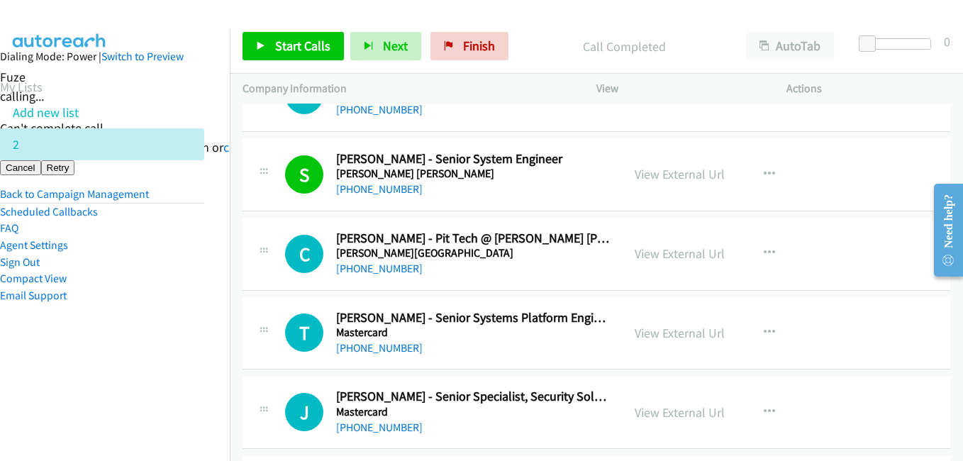
click at [167, 344] on aside "Dialing Mode: Power | Switch to Preview My Lists Add new list 2 Back to Campaig…" at bounding box center [102, 198] width 230 height 339
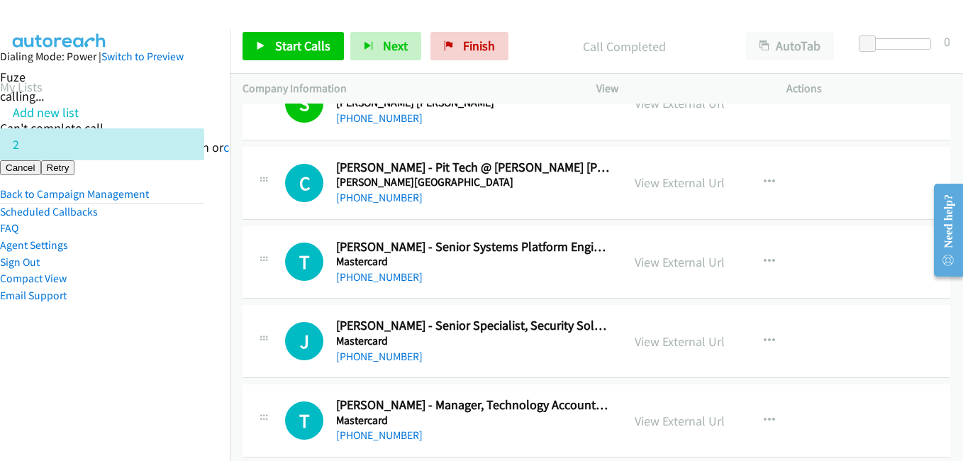
scroll to position [15123, 0]
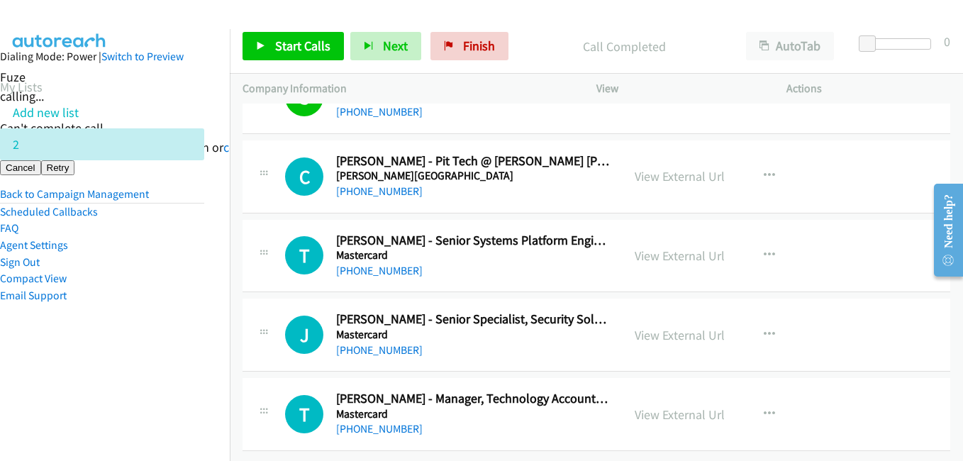
drag, startPoint x: 103, startPoint y: 374, endPoint x: 111, endPoint y: 374, distance: 7.8
click at [103, 374] on nav "Dialing Mode: Power | Switch to Preview My Lists Add new list 2 Back to Campaig…" at bounding box center [115, 259] width 230 height 461
click at [487, 45] on span "Finish" at bounding box center [479, 46] width 32 height 16
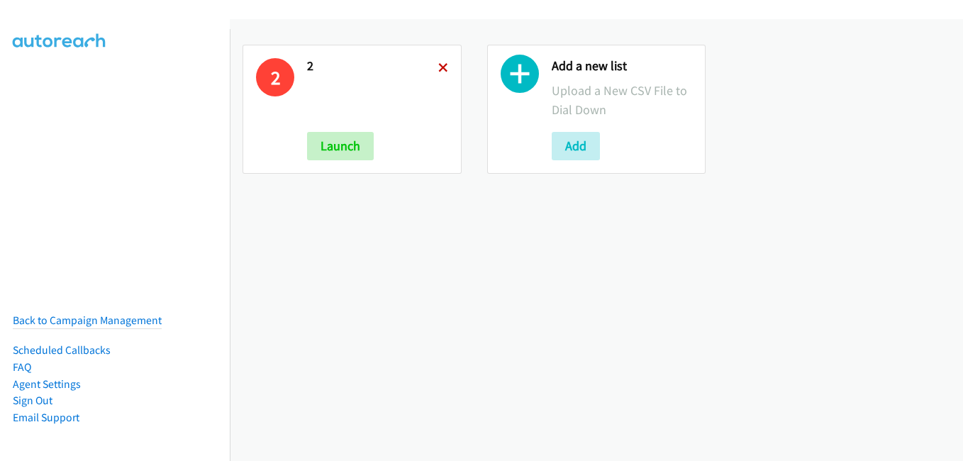
click at [443, 62] on link at bounding box center [443, 68] width 10 height 16
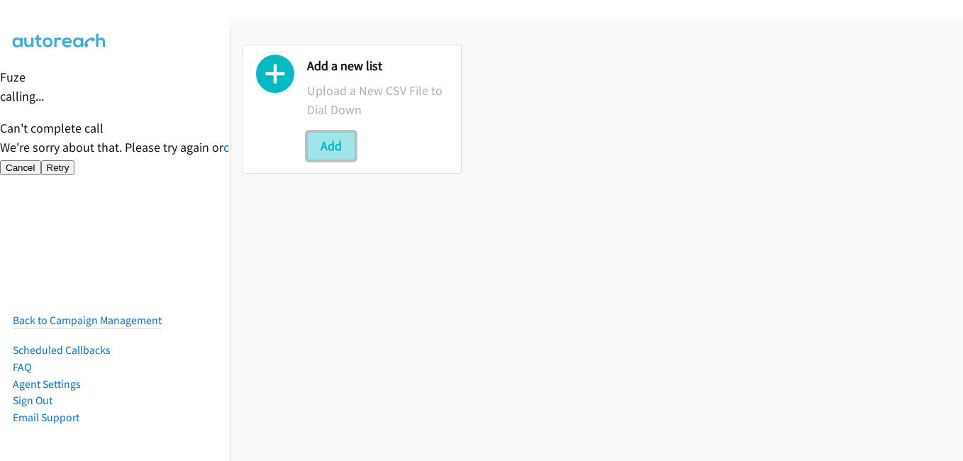
click at [342, 145] on button "Add" at bounding box center [331, 146] width 48 height 28
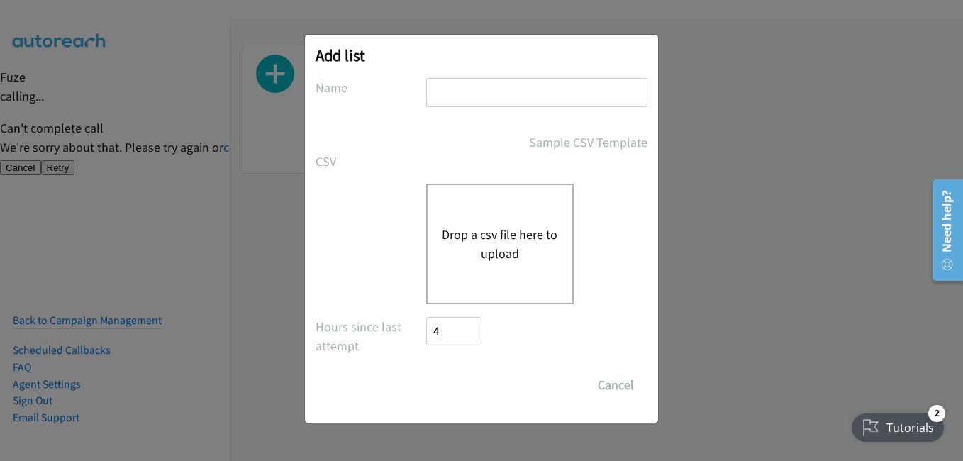
click at [486, 246] on button "Drop a csv file here to upload" at bounding box center [500, 244] width 116 height 38
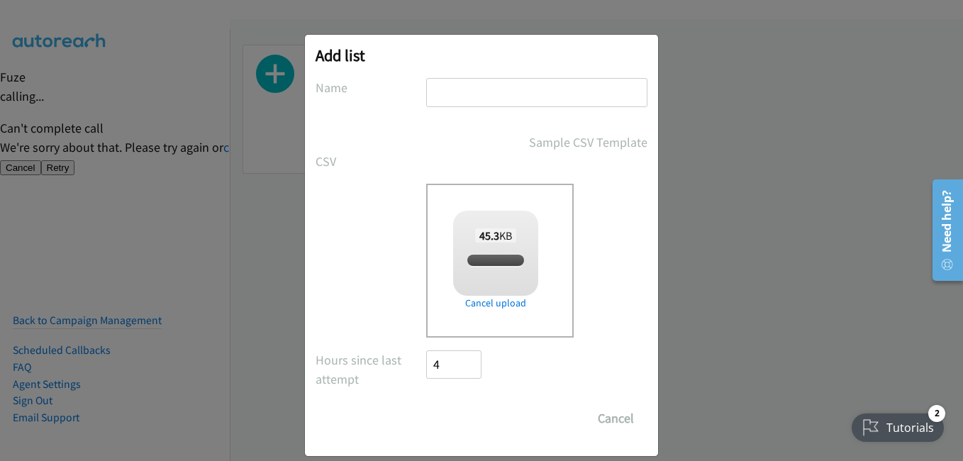
checkbox input "true"
click at [476, 95] on input "text" at bounding box center [536, 92] width 221 height 29
type input "15"
click at [466, 416] on input "Save List" at bounding box center [463, 418] width 74 height 28
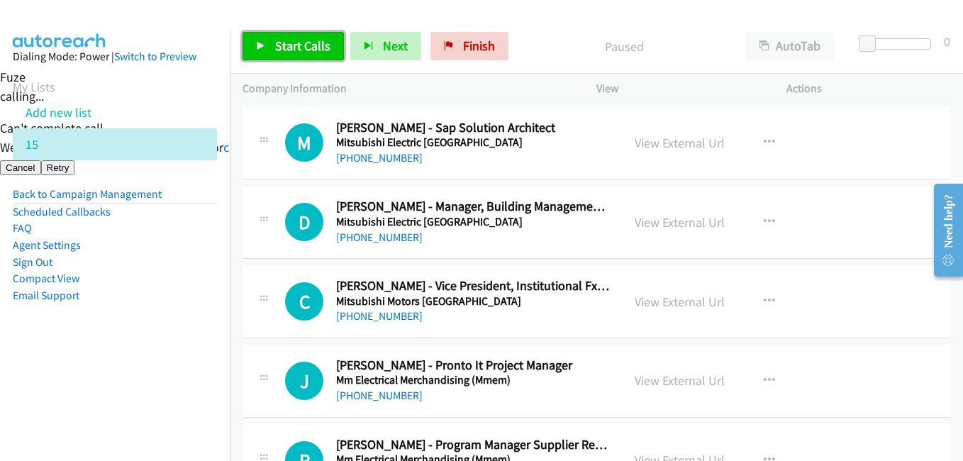
click at [284, 50] on span "Start Calls" at bounding box center [302, 46] width 55 height 16
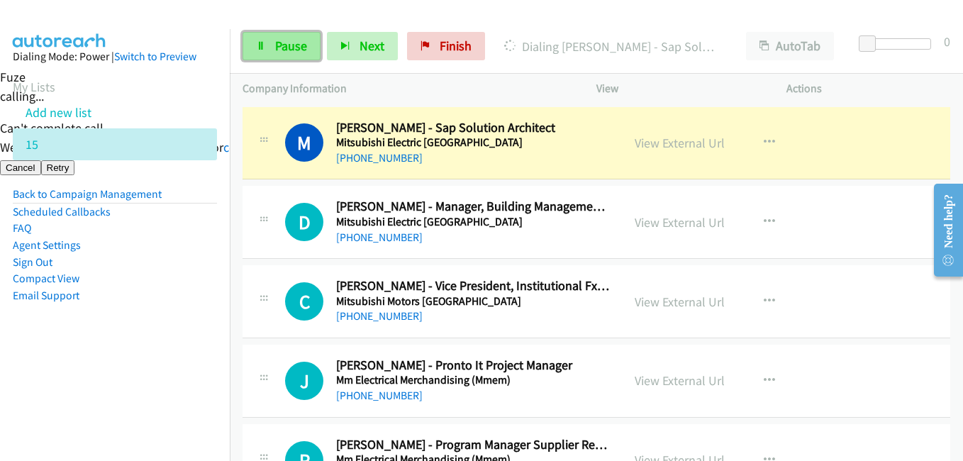
click at [296, 35] on link "Pause" at bounding box center [282, 46] width 78 height 28
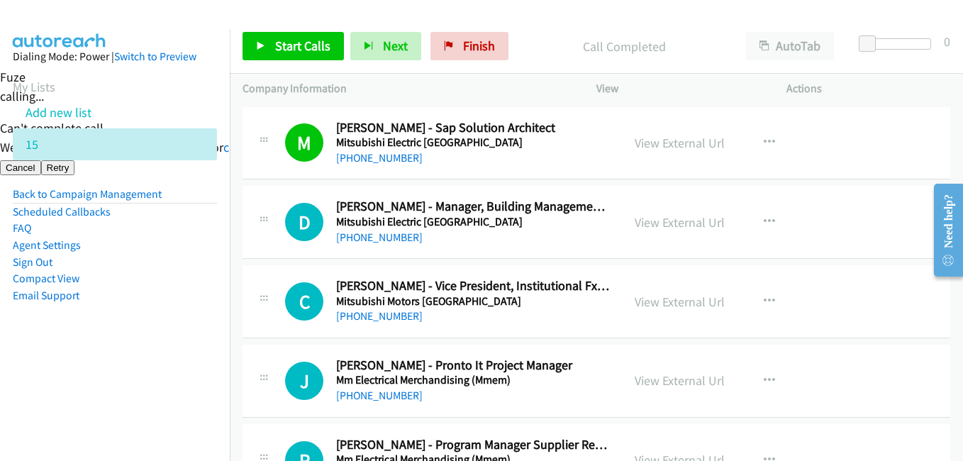
click at [84, 373] on nav "Dialing Mode: Power | Switch to Preview My Lists Add new list 15 Back to Campai…" at bounding box center [115, 259] width 230 height 461
click at [455, 40] on link "Finish" at bounding box center [469, 46] width 78 height 28
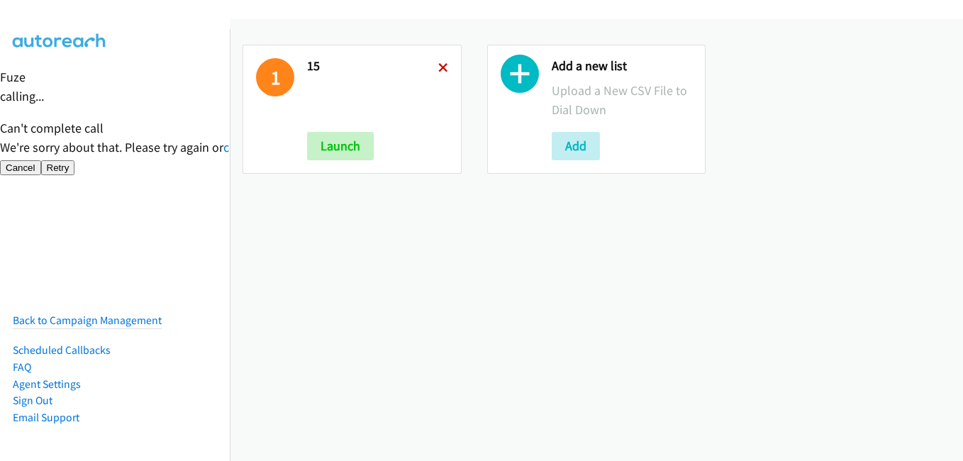
click at [440, 68] on icon at bounding box center [443, 69] width 10 height 10
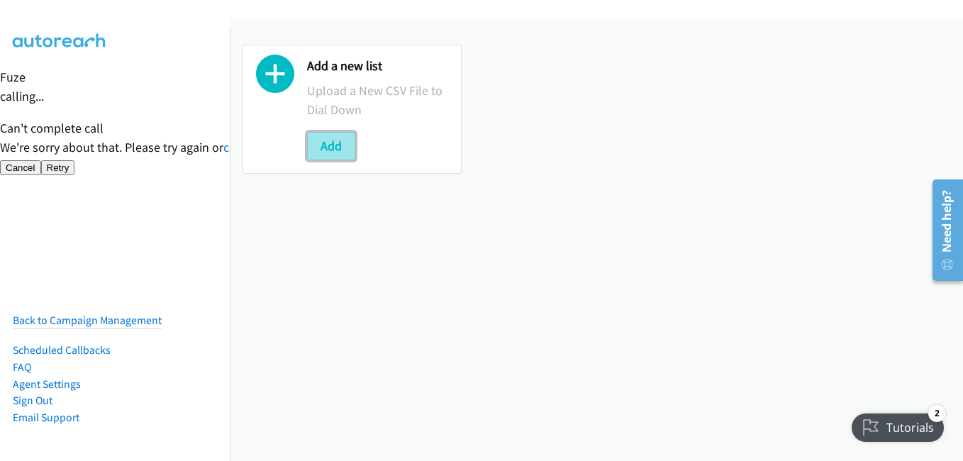
click at [345, 141] on button "Add" at bounding box center [331, 146] width 48 height 28
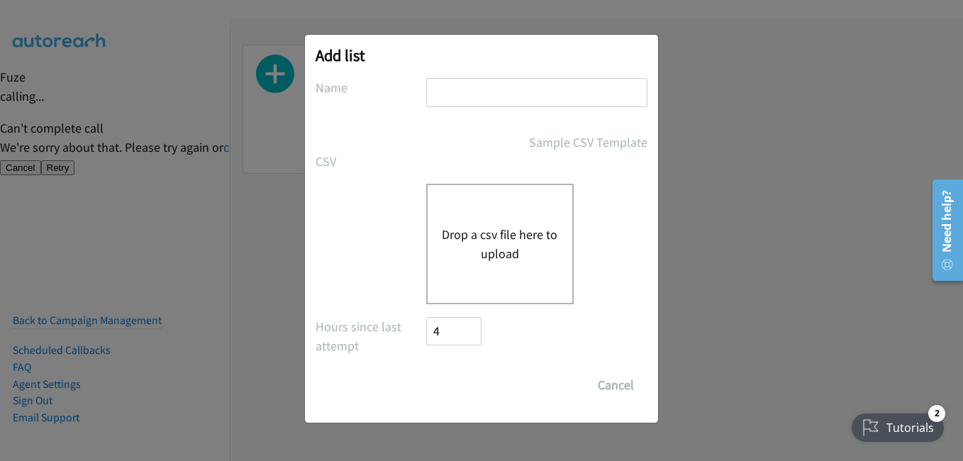
click at [513, 86] on input "text" at bounding box center [536, 92] width 221 height 29
type input "21"
click at [486, 229] on button "Drop a csv file here to upload" at bounding box center [500, 244] width 116 height 38
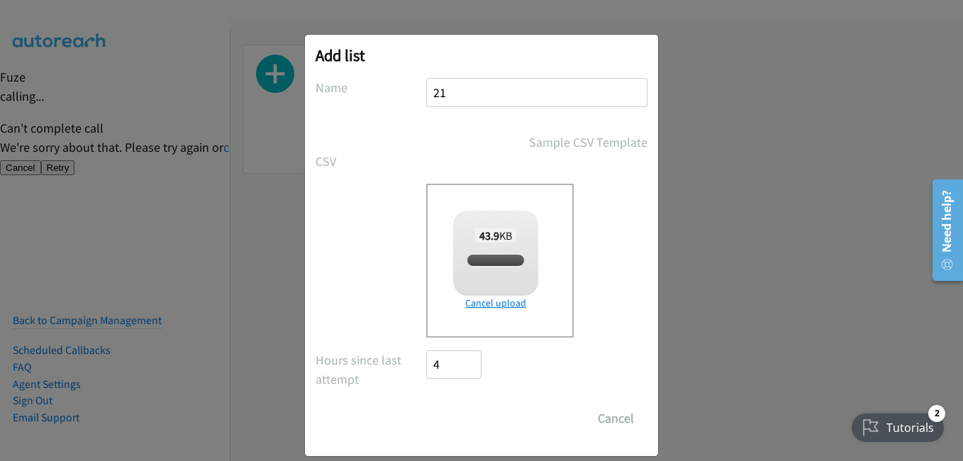
checkbox input "true"
click at [461, 418] on input "Save List" at bounding box center [463, 418] width 74 height 28
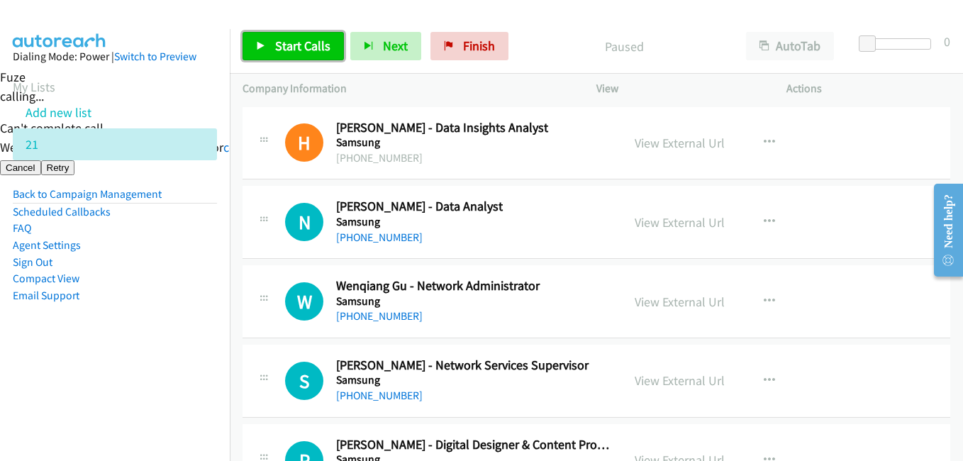
click at [311, 40] on span "Start Calls" at bounding box center [302, 46] width 55 height 16
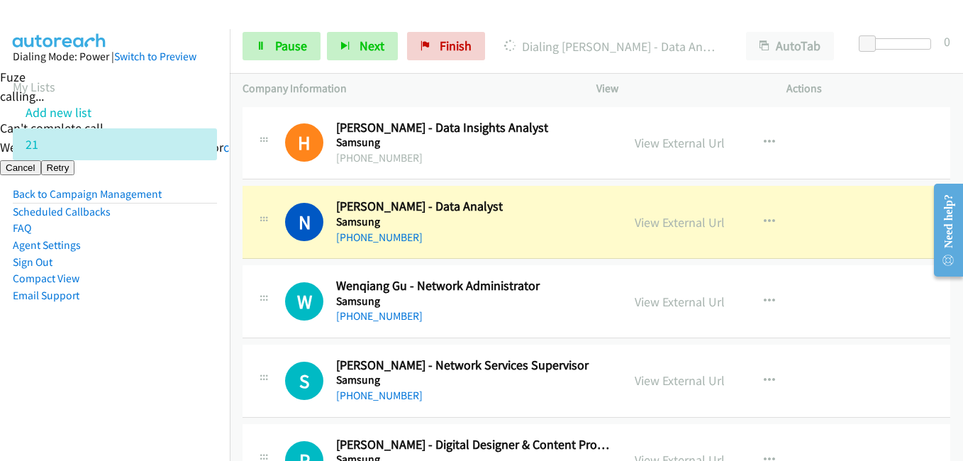
drag, startPoint x: 194, startPoint y: 359, endPoint x: 216, endPoint y: 350, distance: 23.6
click at [194, 359] on aside "Dialing Mode: Power | Switch to Preview My Lists Add new list 21 Back to Campai…" at bounding box center [115, 198] width 230 height 339
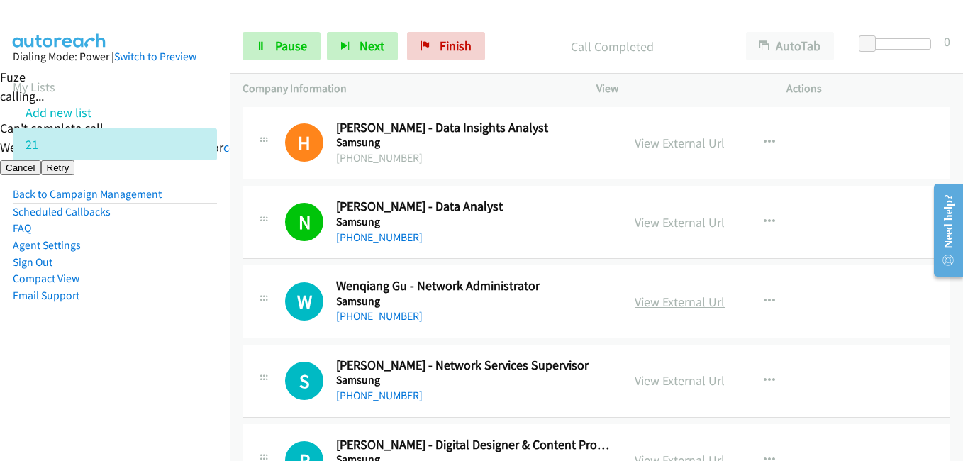
scroll to position [142, 0]
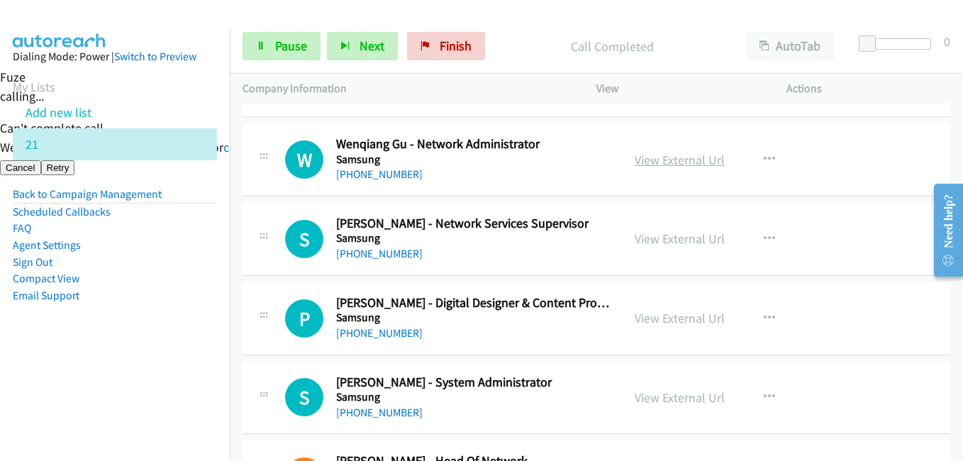
click at [706, 153] on link "View External Url" at bounding box center [680, 160] width 90 height 16
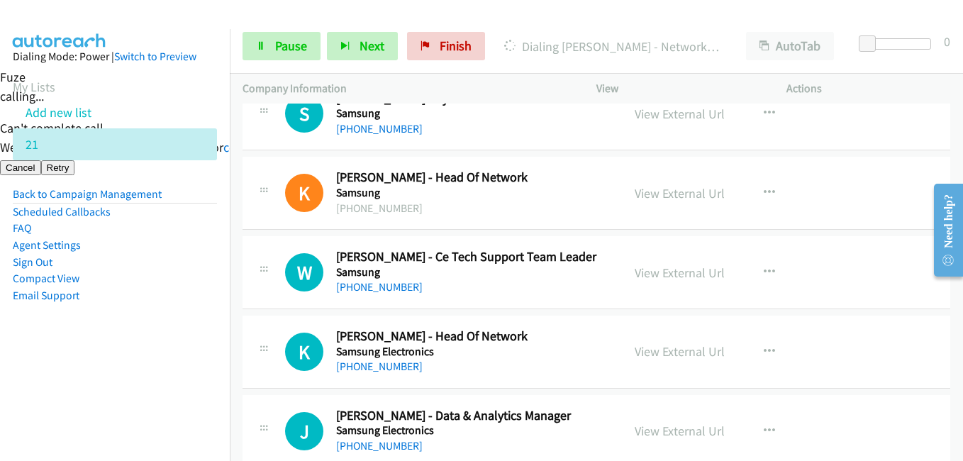
click at [143, 339] on aside "Dialing Mode: Power | Switch to Preview My Lists Add new list 21 Back to Campai…" at bounding box center [115, 198] width 230 height 339
click at [119, 330] on aside "Dialing Mode: Power | Switch to Preview My Lists Add new list 21 Back to Campai…" at bounding box center [115, 198] width 230 height 339
drag, startPoint x: 149, startPoint y: 377, endPoint x: 425, endPoint y: 331, distance: 279.7
click at [149, 378] on nav "Dialing Mode: Power | Switch to Preview My Lists Add new list 21 Back to Campai…" at bounding box center [115, 259] width 230 height 461
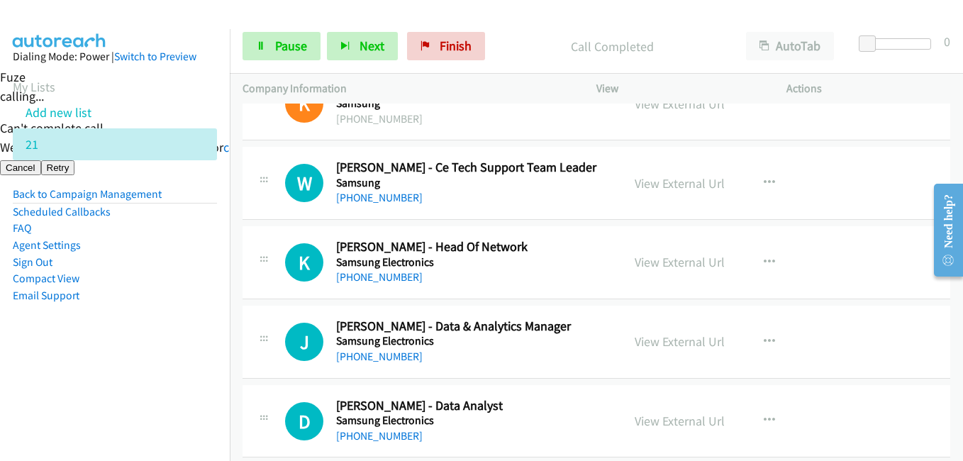
scroll to position [567, 0]
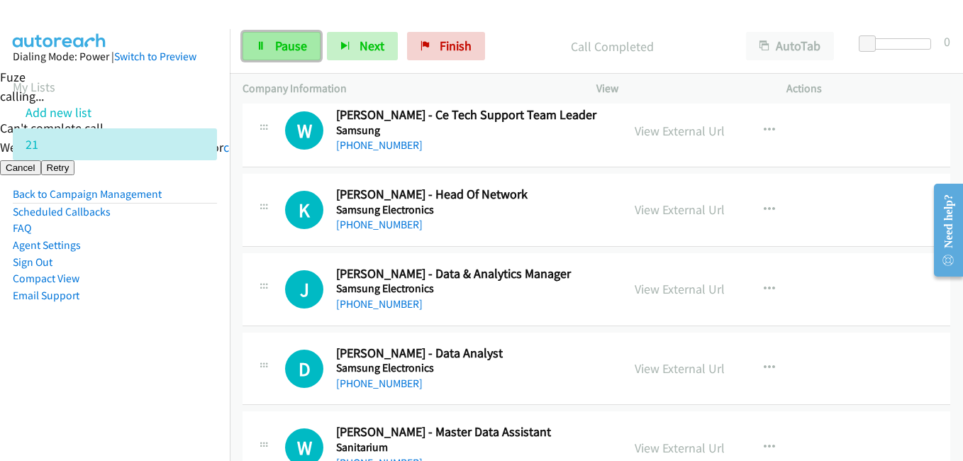
click at [303, 38] on span "Pause" at bounding box center [291, 46] width 32 height 16
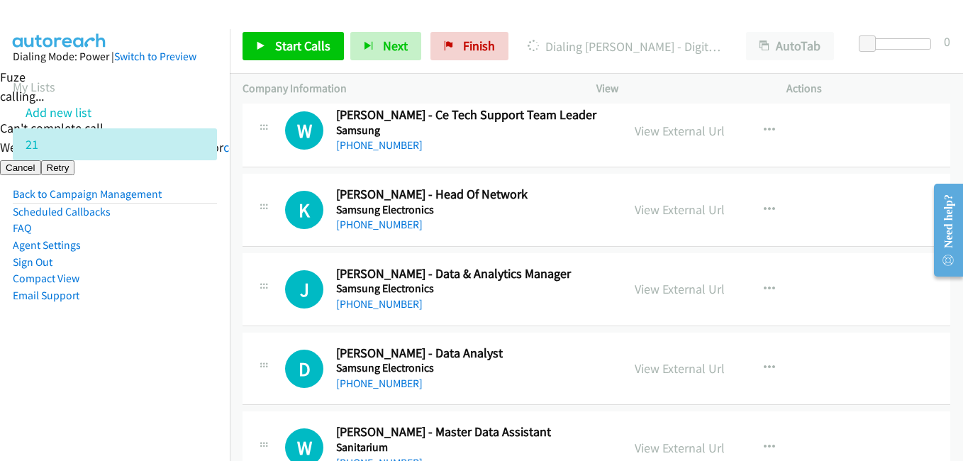
click at [167, 358] on aside "Dialing Mode: Power | Switch to Preview My Lists Add new list 21 Back to Campai…" at bounding box center [115, 198] width 230 height 339
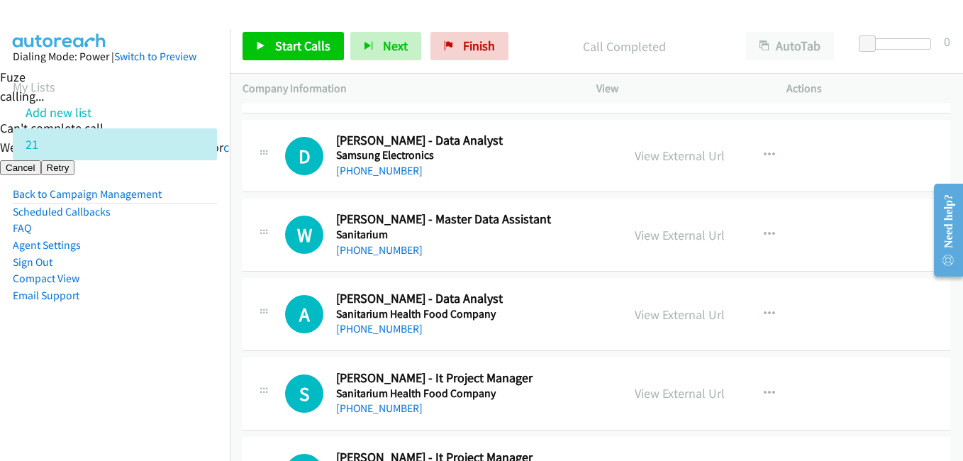
scroll to position [851, 0]
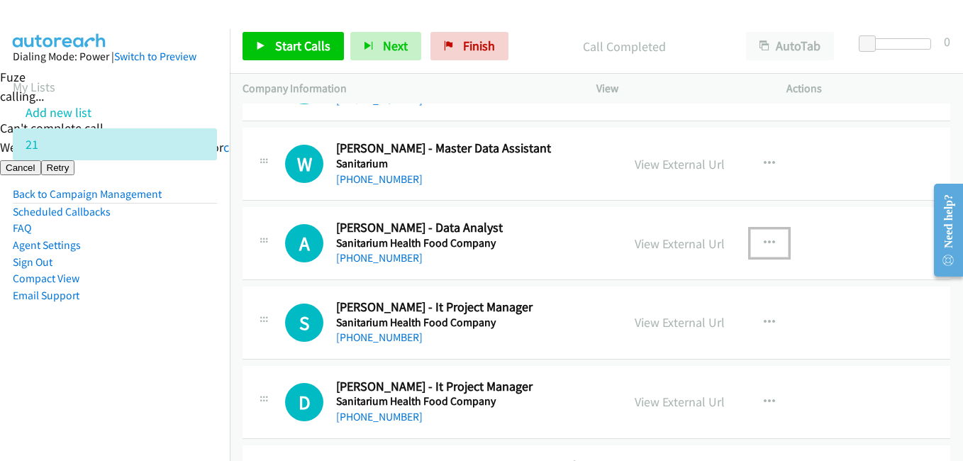
click at [765, 240] on icon "button" at bounding box center [769, 243] width 11 height 11
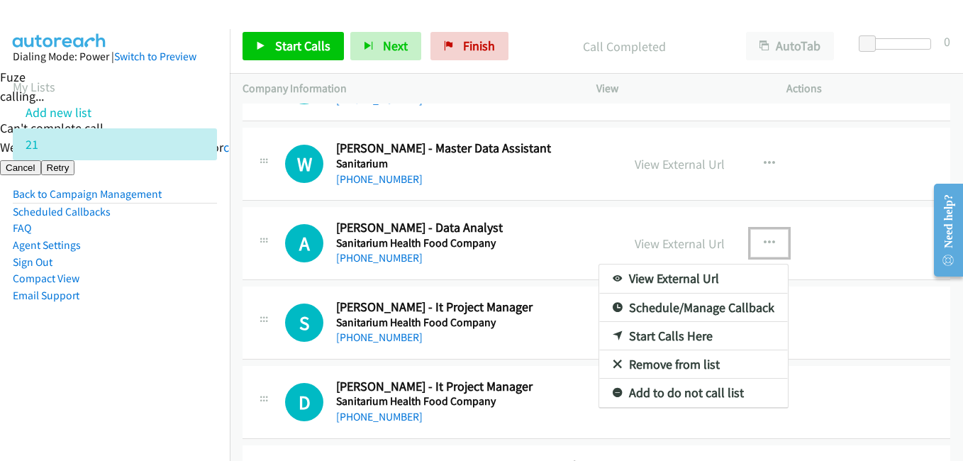
click at [662, 335] on link "Start Calls Here" at bounding box center [693, 336] width 189 height 28
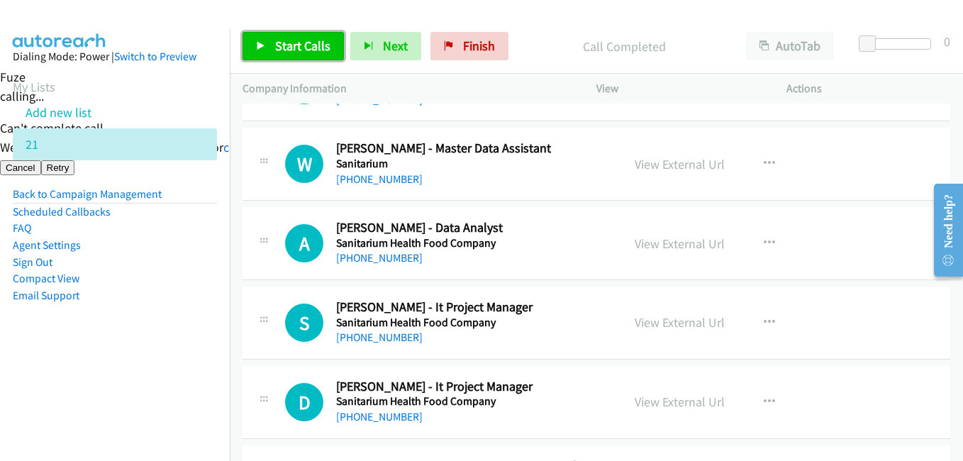
click at [289, 45] on span "Start Calls" at bounding box center [302, 46] width 55 height 16
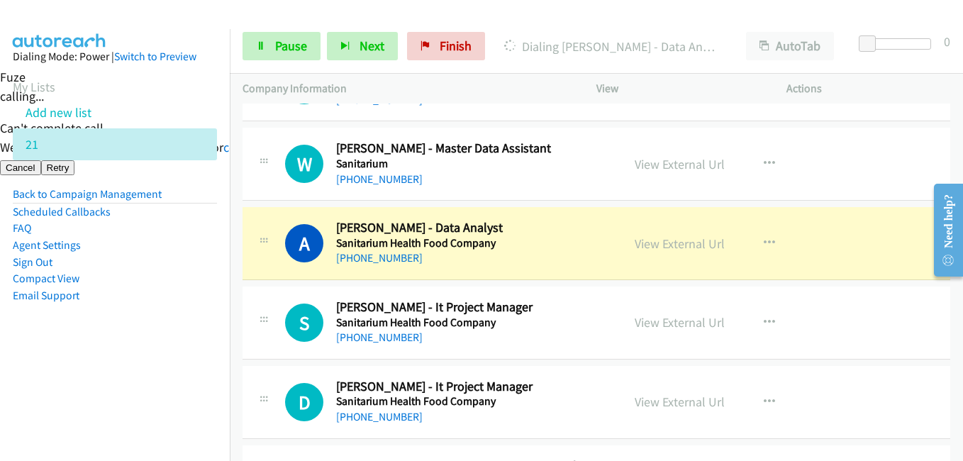
click at [205, 318] on aside "Dialing Mode: Power | Switch to Preview My Lists Add new list 21 Back to Campai…" at bounding box center [115, 198] width 230 height 339
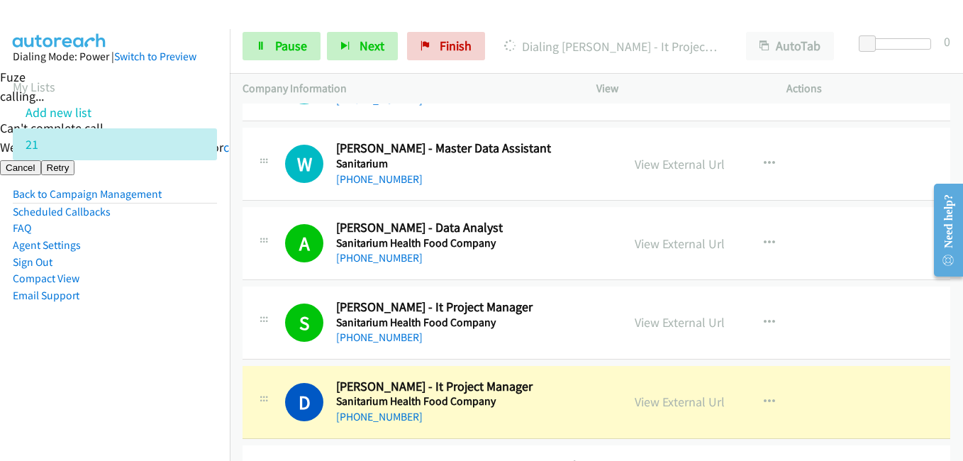
click at [186, 335] on aside "Dialing Mode: Power | Switch to Preview My Lists Add new list 21 Back to Campai…" at bounding box center [115, 198] width 230 height 339
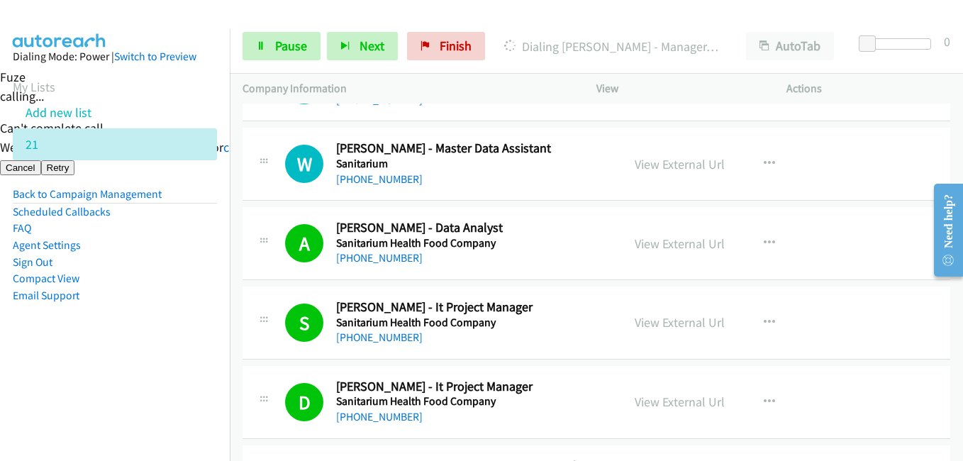
drag, startPoint x: 181, startPoint y: 367, endPoint x: 235, endPoint y: 345, distance: 58.2
click at [182, 367] on aside "Dialing Mode: Power | Switch to Preview My Lists Add new list 21 Back to Campai…" at bounding box center [115, 198] width 230 height 339
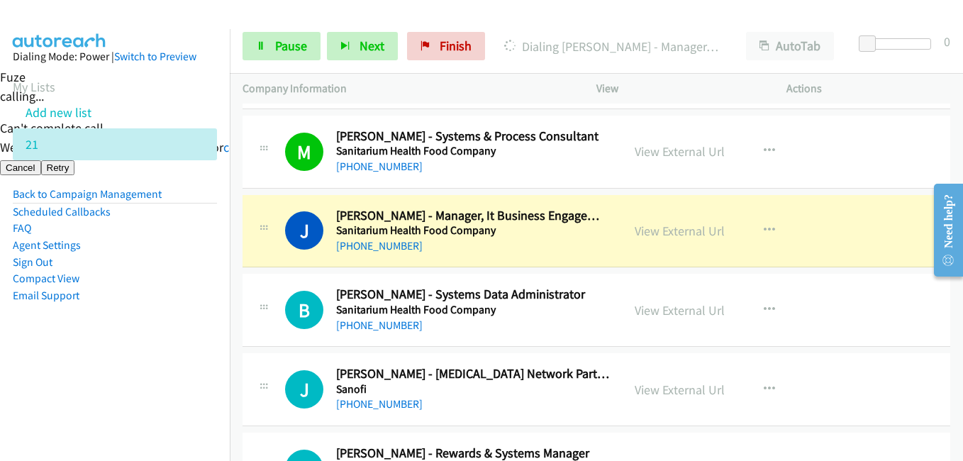
scroll to position [1206, 0]
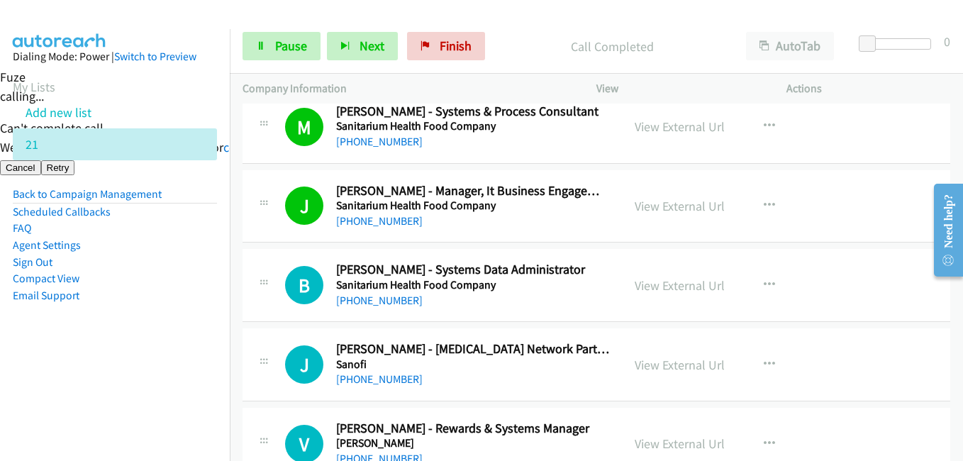
click at [233, 362] on td "J Callback Scheduled [PERSON_NAME] - [MEDICAL_DATA] Network Partner Sanofi [GEO…" at bounding box center [596, 365] width 733 height 79
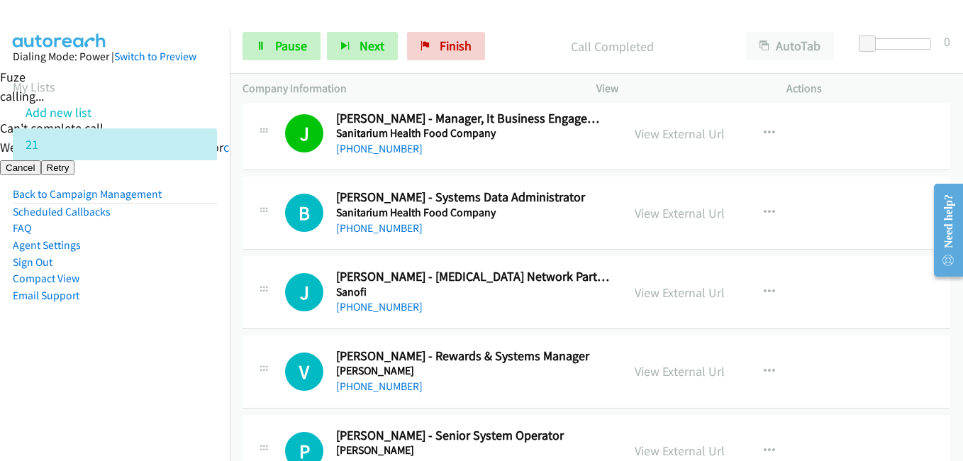
scroll to position [1347, 0]
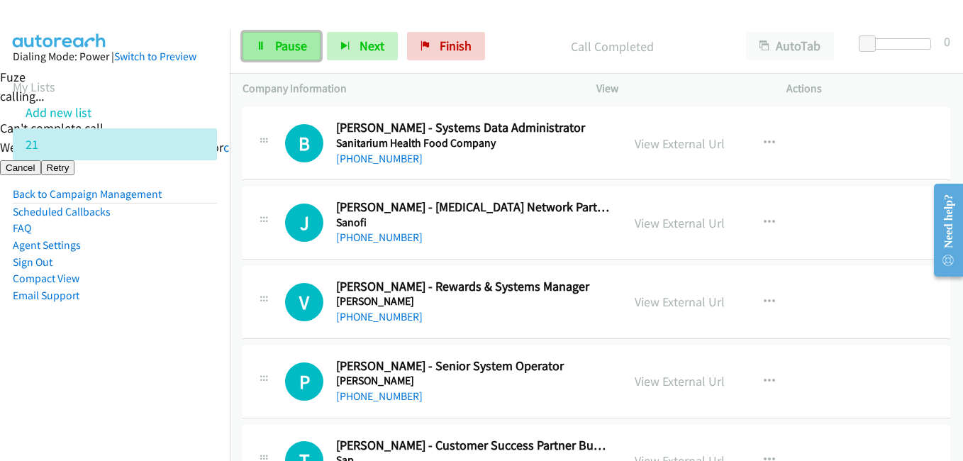
click at [306, 44] on link "Pause" at bounding box center [282, 46] width 78 height 28
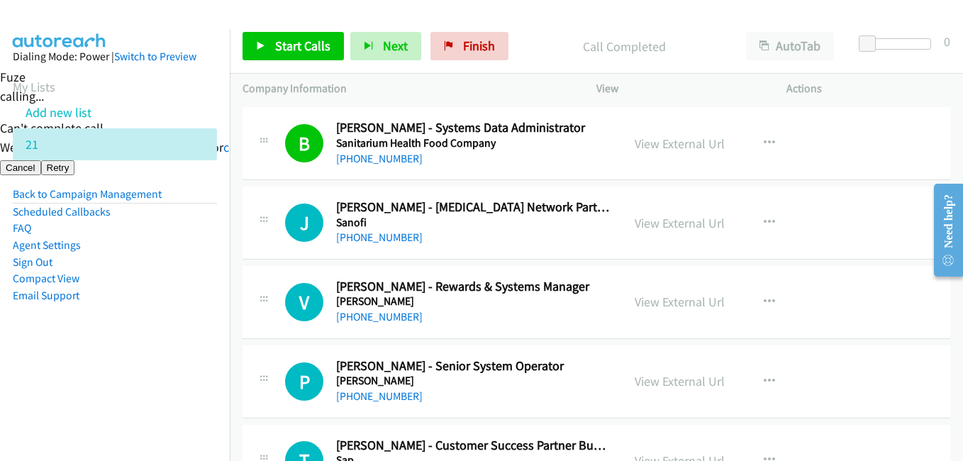
click at [196, 369] on nav "Dialing Mode: Power | Switch to Preview My Lists Add new list 21 Back to Campai…" at bounding box center [115, 259] width 230 height 461
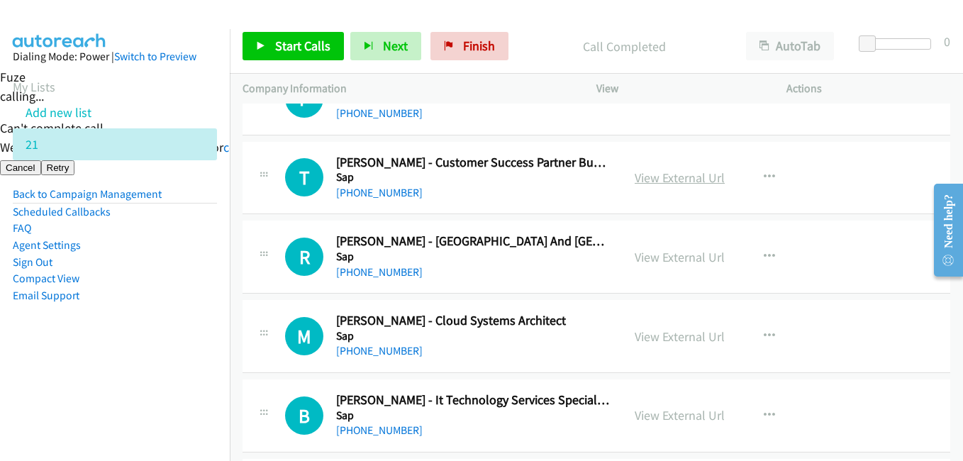
scroll to position [1631, 0]
click at [764, 330] on icon "button" at bounding box center [769, 335] width 11 height 11
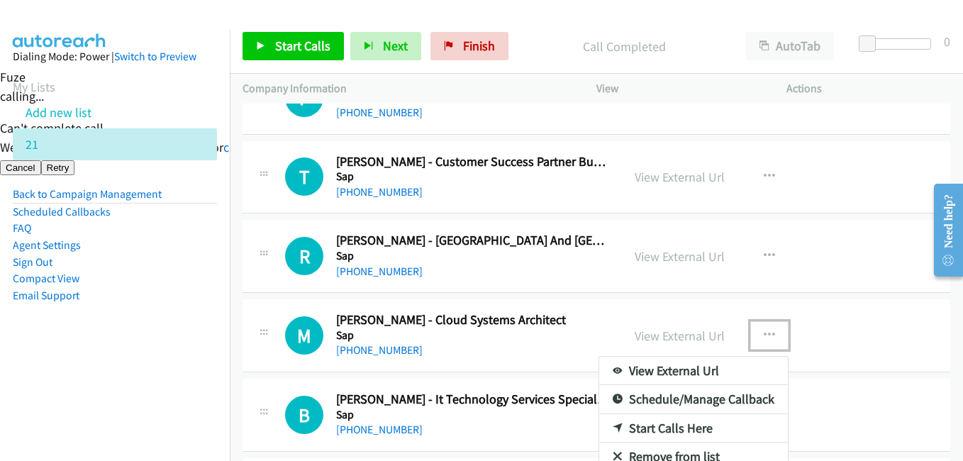
click at [671, 430] on link "Start Calls Here" at bounding box center [693, 428] width 189 height 28
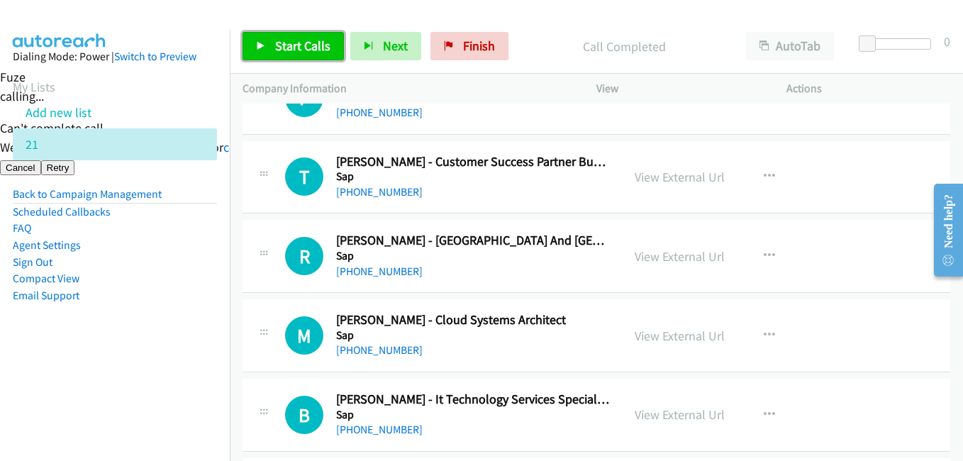
click at [269, 44] on link "Start Calls" at bounding box center [293, 46] width 101 height 28
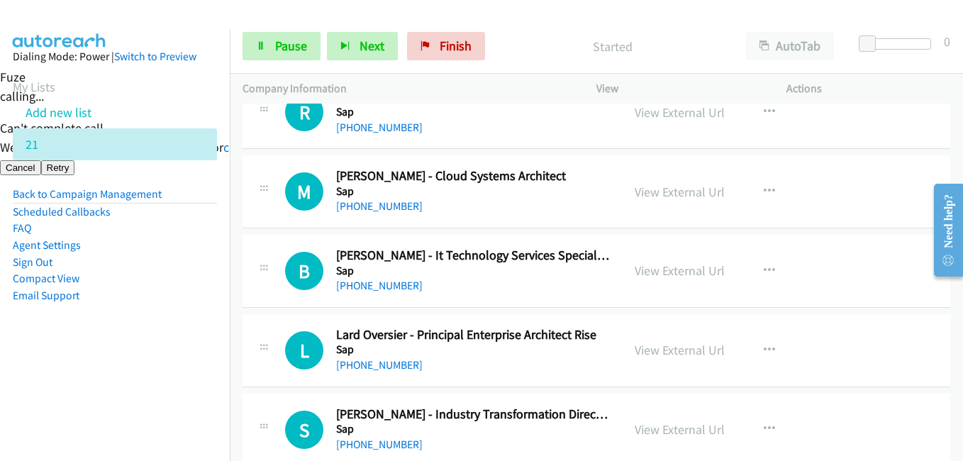
scroll to position [1773, 0]
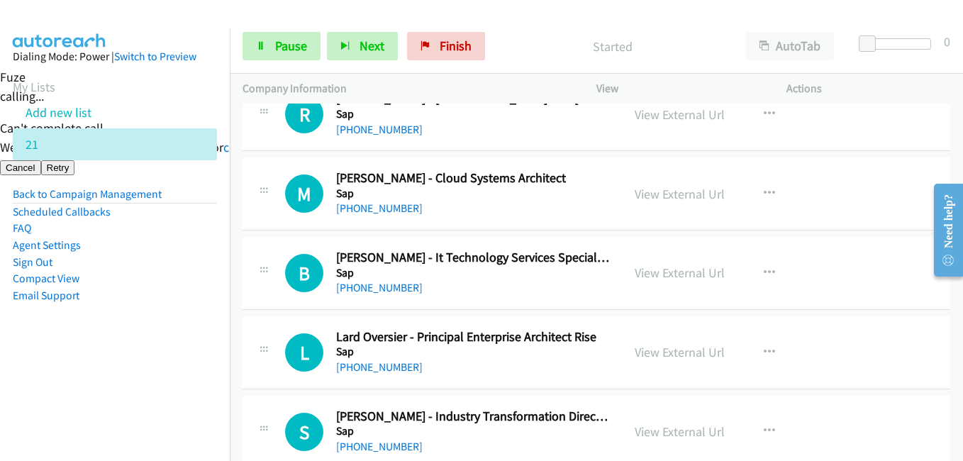
drag, startPoint x: 214, startPoint y: 296, endPoint x: 294, endPoint y: 271, distance: 83.2
click at [223, 294] on nav "Dialing Mode: Power | Switch to Preview My Lists Add new list 21 Back to Campai…" at bounding box center [115, 259] width 230 height 461
click at [689, 187] on link "View External Url" at bounding box center [680, 194] width 90 height 16
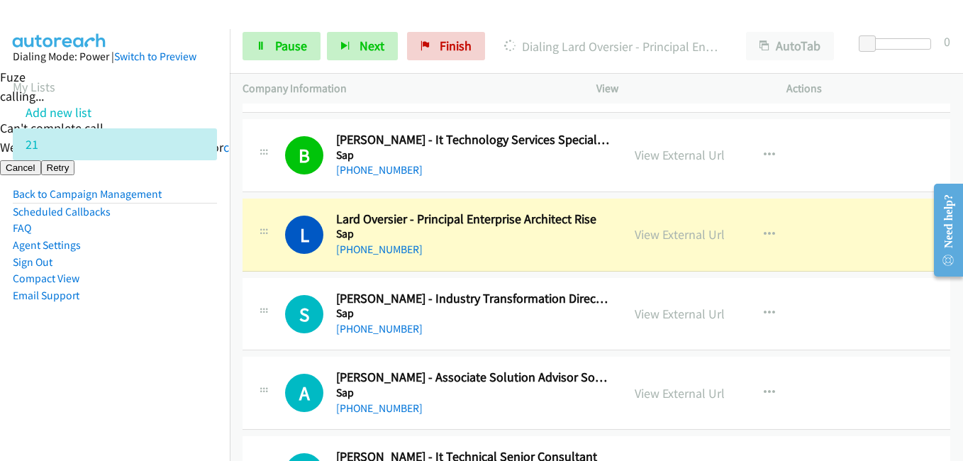
scroll to position [1986, 0]
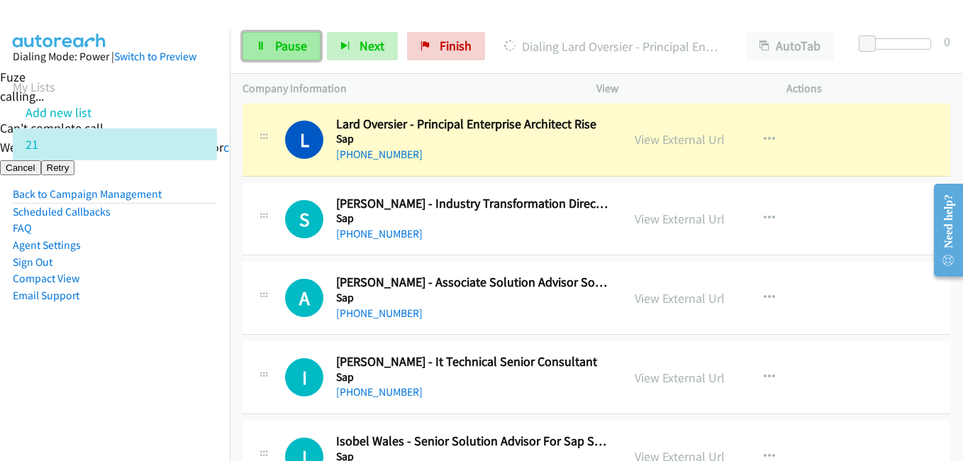
click at [299, 45] on span "Pause" at bounding box center [291, 46] width 32 height 16
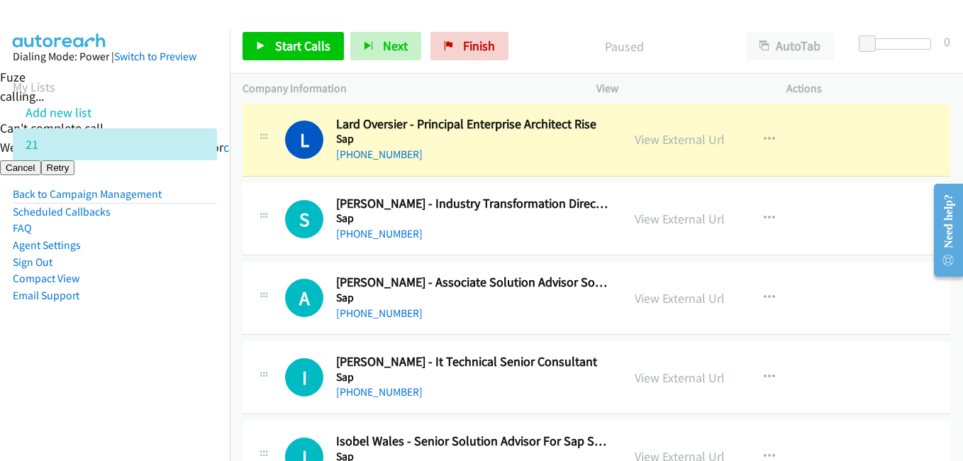
drag, startPoint x: 183, startPoint y: 383, endPoint x: 205, endPoint y: 376, distance: 23.1
click at [189, 382] on nav "Dialing Mode: Power | Switch to Preview My Lists Add new list 21 Back to Campai…" at bounding box center [115, 259] width 230 height 461
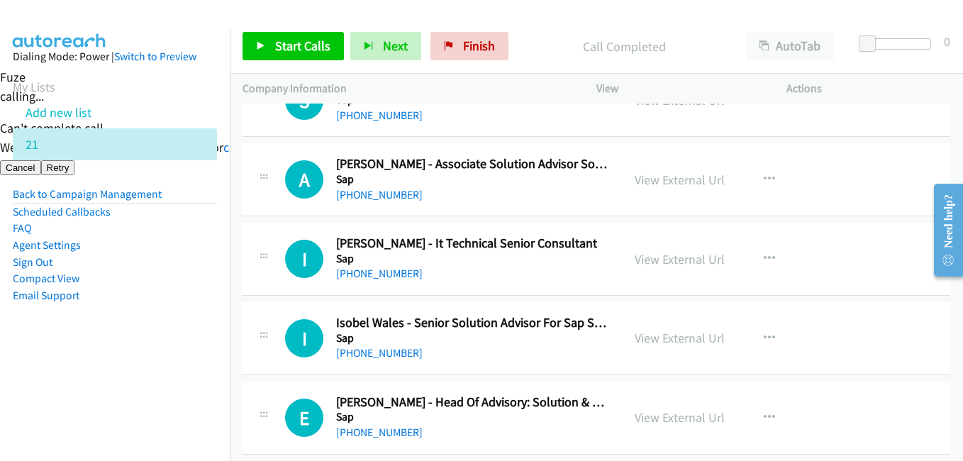
scroll to position [2128, 0]
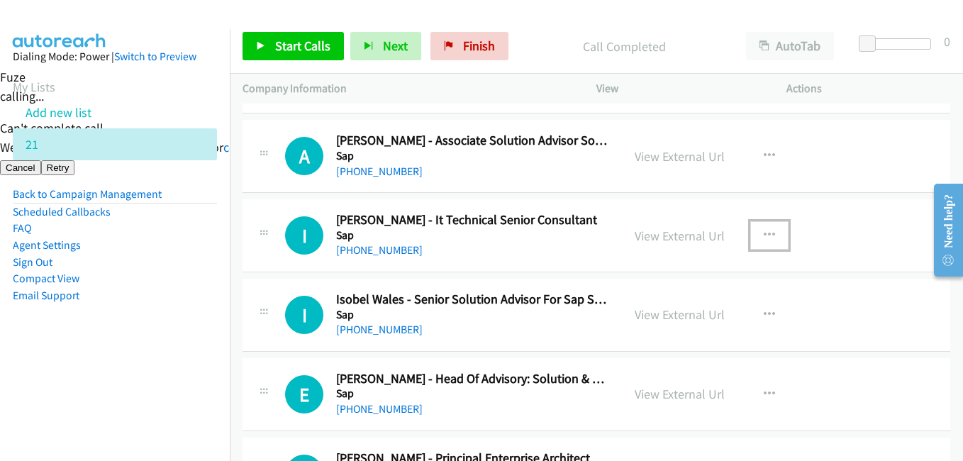
click at [764, 233] on icon "button" at bounding box center [769, 235] width 11 height 11
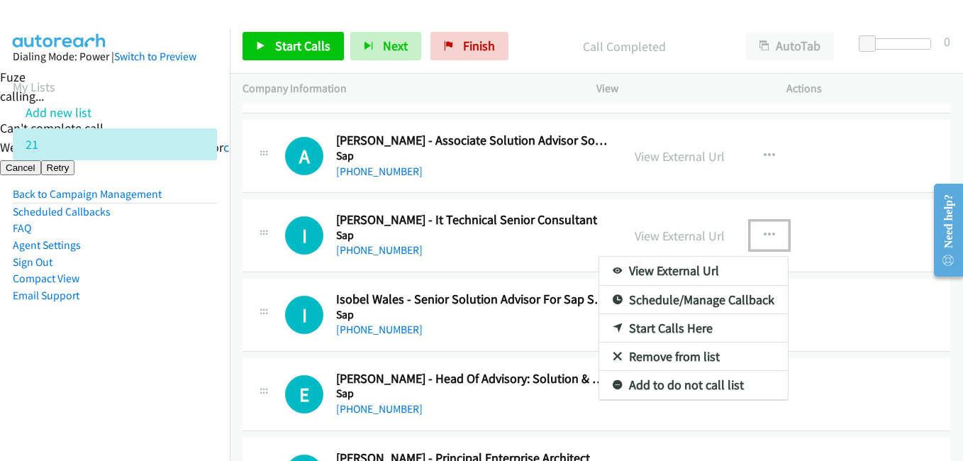
click at [664, 331] on link "Start Calls Here" at bounding box center [693, 328] width 189 height 28
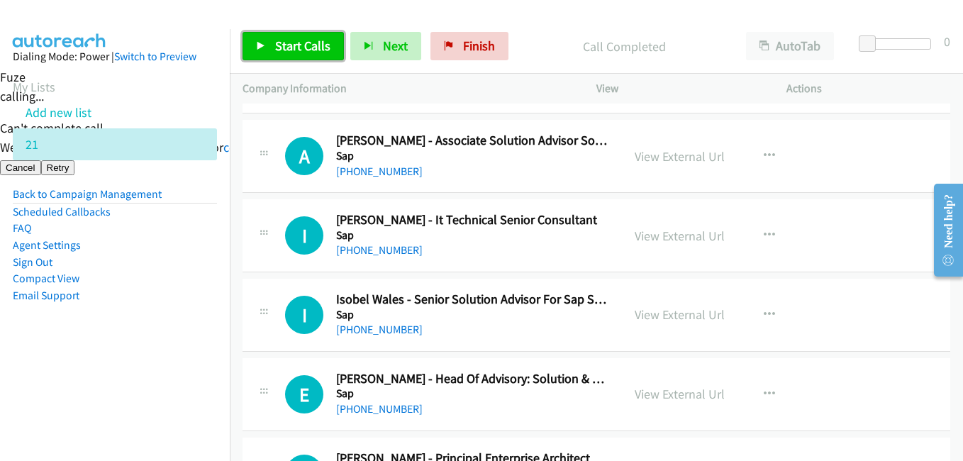
click at [274, 43] on link "Start Calls" at bounding box center [293, 46] width 101 height 28
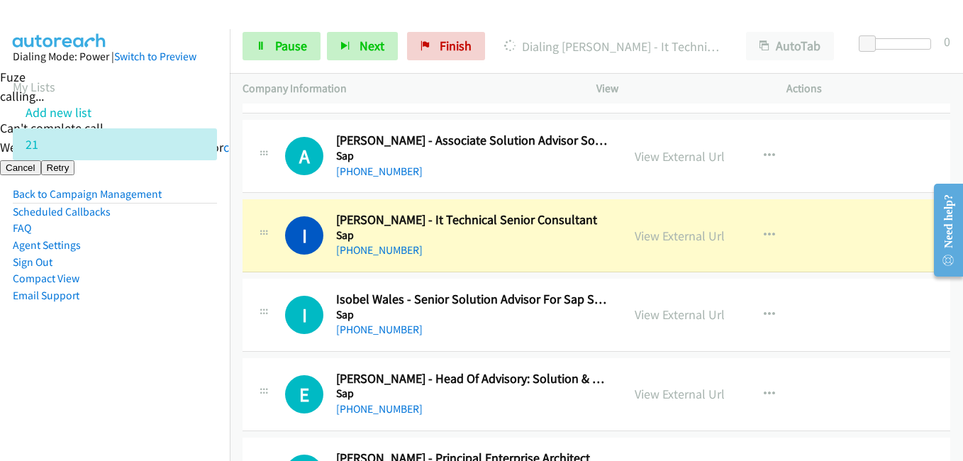
click at [199, 323] on aside "Dialing Mode: Power | Switch to Preview My Lists Add new list 21 Back to Campai…" at bounding box center [115, 198] width 230 height 339
click at [700, 232] on link "View External Url" at bounding box center [680, 236] width 90 height 16
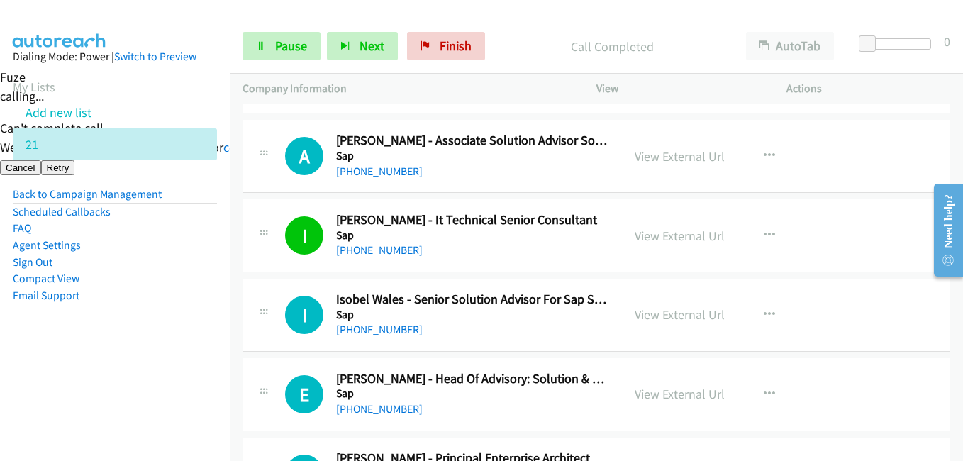
scroll to position [2198, 0]
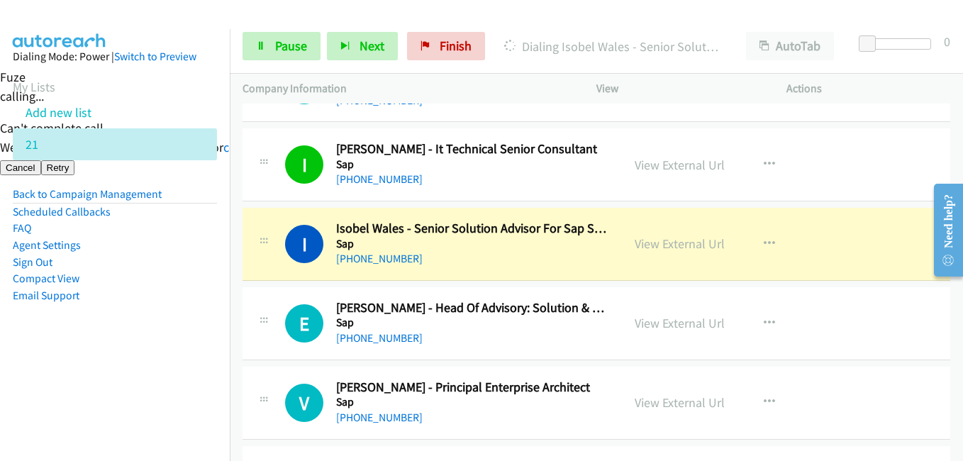
click at [122, 353] on aside "Dialing Mode: Power | Switch to Preview My Lists Add new list 21 Back to Campai…" at bounding box center [115, 198] width 230 height 339
drag, startPoint x: 196, startPoint y: 355, endPoint x: 229, endPoint y: 350, distance: 33.0
click at [197, 355] on aside "Dialing Mode: Power | Switch to Preview My Lists Add new list 21 Back to Campai…" at bounding box center [115, 198] width 230 height 339
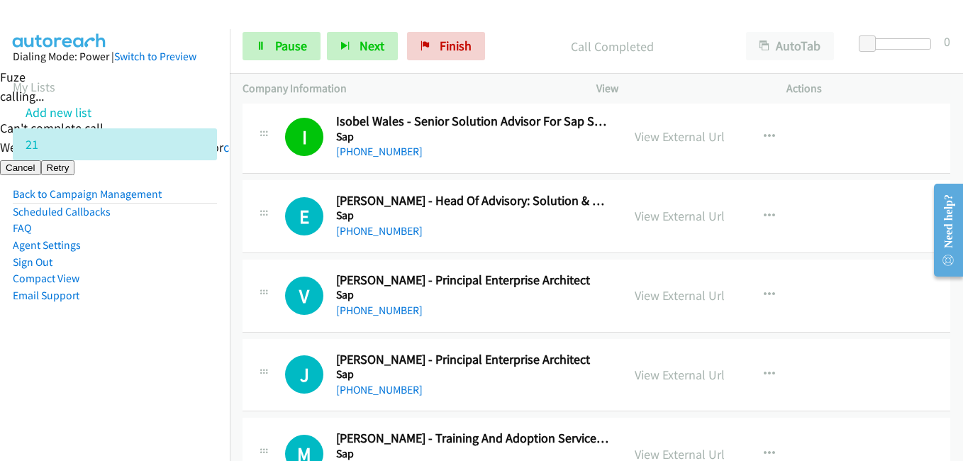
scroll to position [2340, 0]
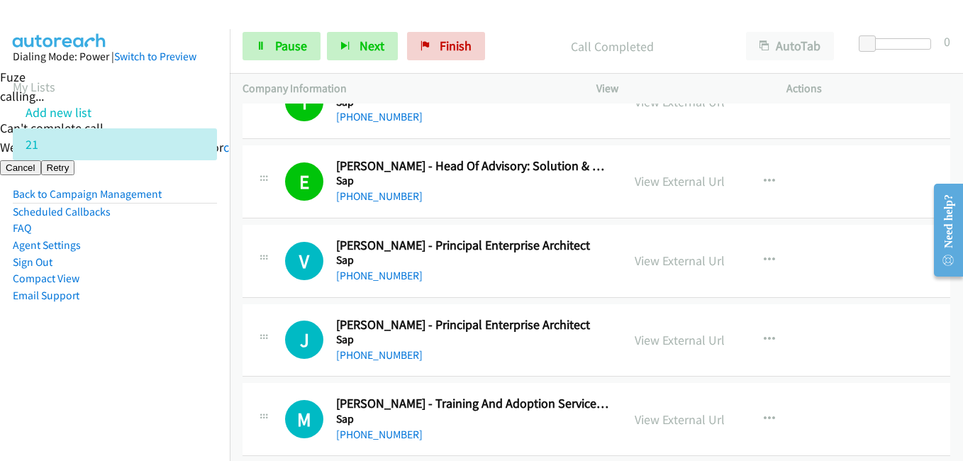
click at [174, 326] on aside "Dialing Mode: Power | Switch to Preview My Lists Add new list 21 Back to Campai…" at bounding box center [115, 198] width 230 height 339
click at [171, 334] on aside "Dialing Mode: Power | Switch to Preview My Lists Add new list 21 Back to Campai…" at bounding box center [115, 198] width 230 height 339
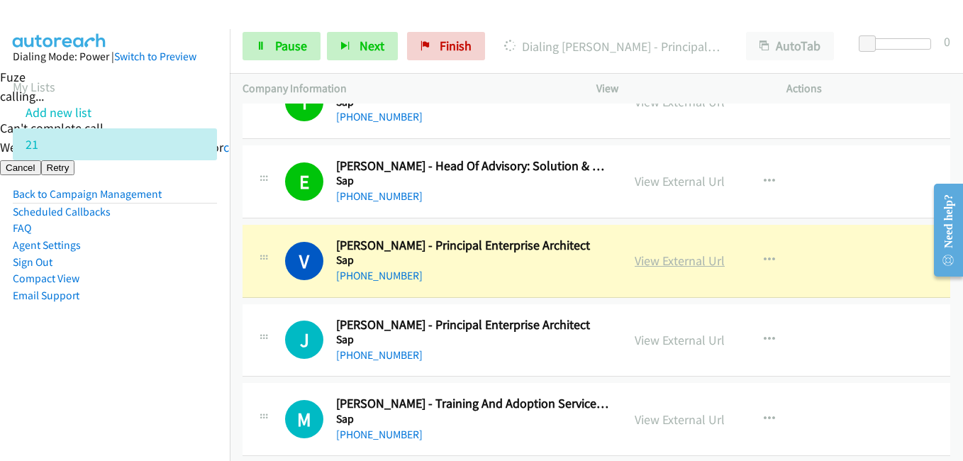
click at [685, 264] on link "View External Url" at bounding box center [680, 260] width 90 height 16
click at [291, 46] on span "Pause" at bounding box center [291, 46] width 32 height 16
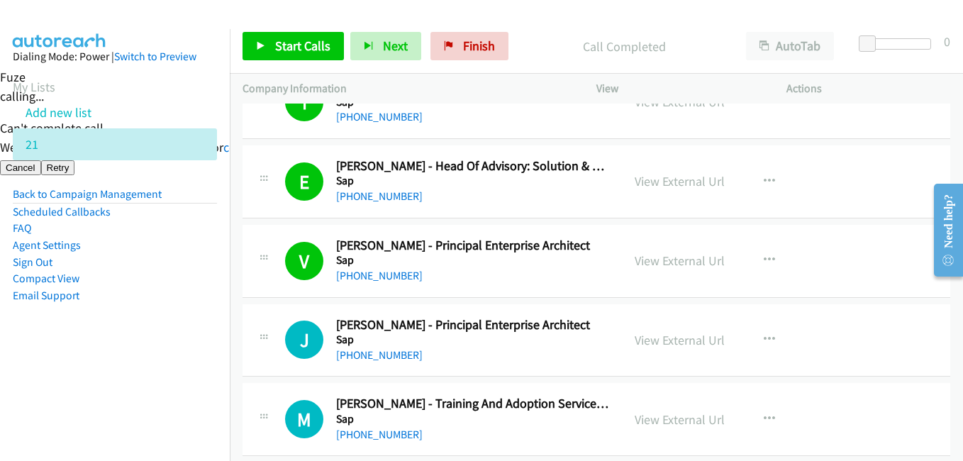
click at [166, 362] on aside "Dialing Mode: Power | Switch to Preview My Lists Add new list 21 Back to Campai…" at bounding box center [115, 198] width 230 height 339
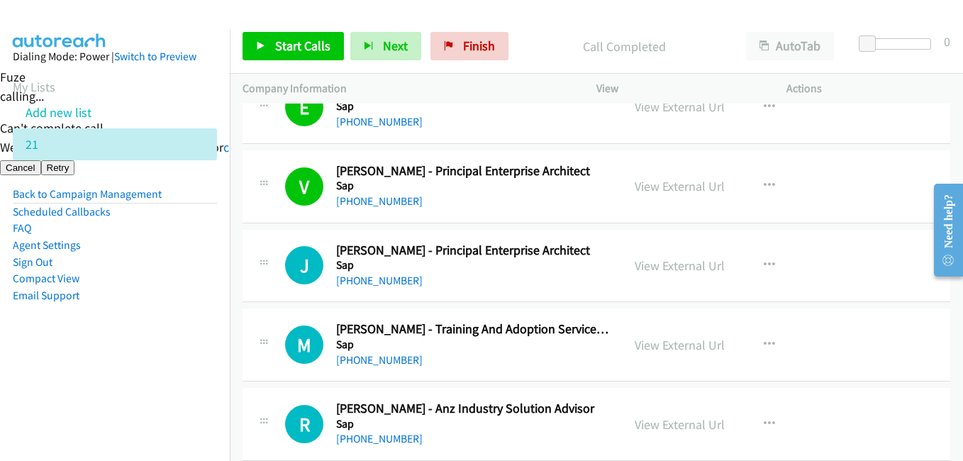
scroll to position [2482, 0]
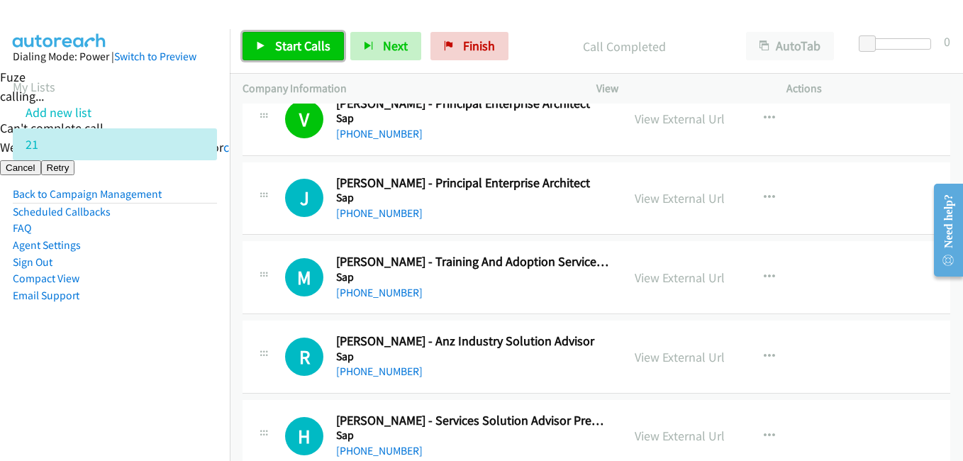
click at [304, 50] on span "Start Calls" at bounding box center [302, 46] width 55 height 16
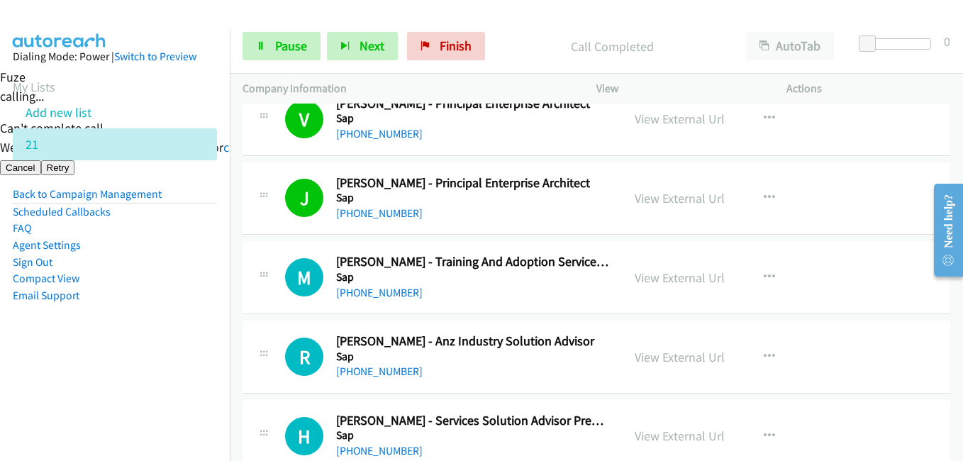
click at [217, 335] on aside "Dialing Mode: Power | Switch to Preview My Lists Add new list 21 Back to Campai…" at bounding box center [115, 198] width 230 height 339
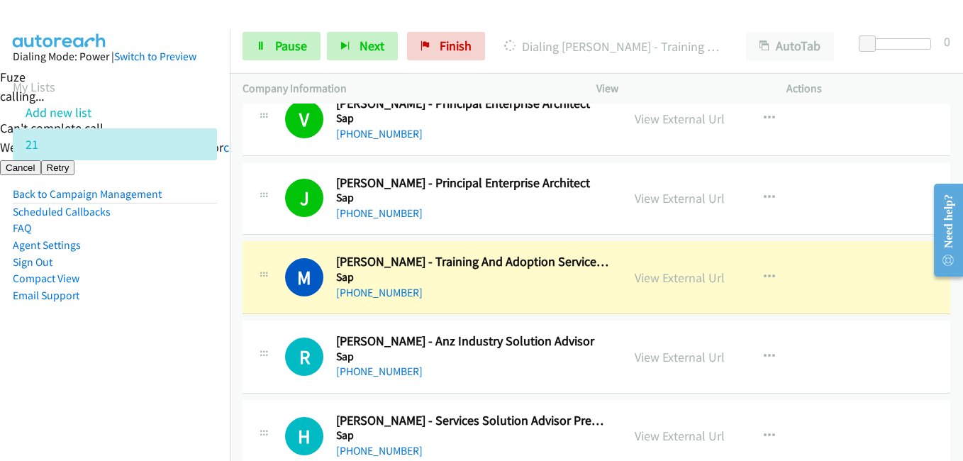
click at [157, 365] on aside "Dialing Mode: Power | Switch to Preview My Lists Add new list 21 Back to Campai…" at bounding box center [115, 198] width 230 height 339
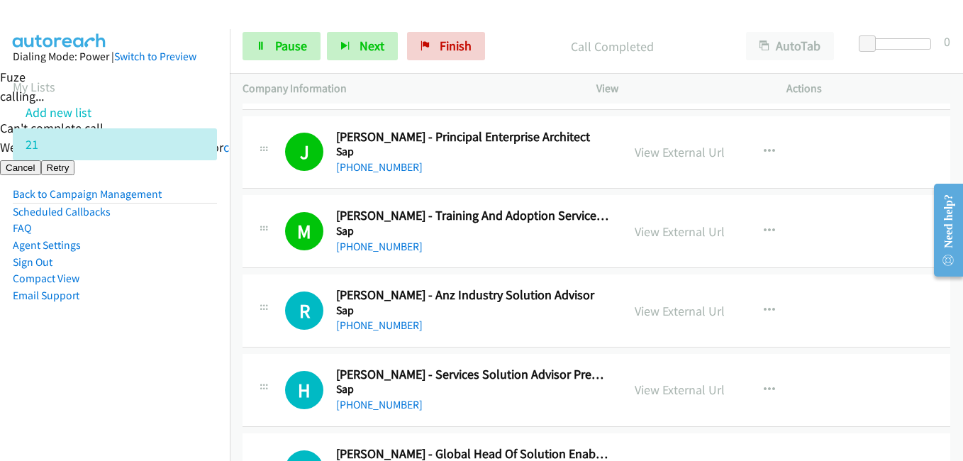
scroll to position [2553, 0]
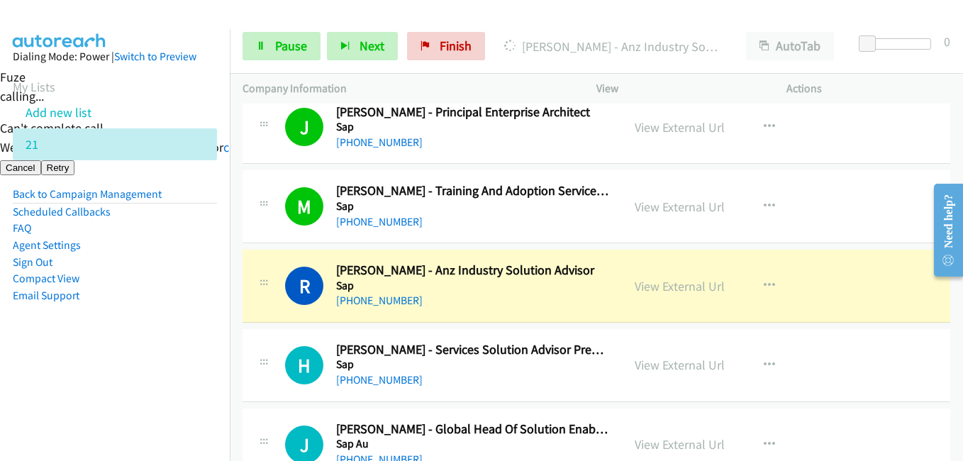
click at [118, 297] on li "Email Support" at bounding box center [115, 295] width 204 height 17
click at [179, 352] on aside "Dialing Mode: Power | Switch to Preview My Lists Add new list 21 Back to Campai…" at bounding box center [115, 198] width 230 height 339
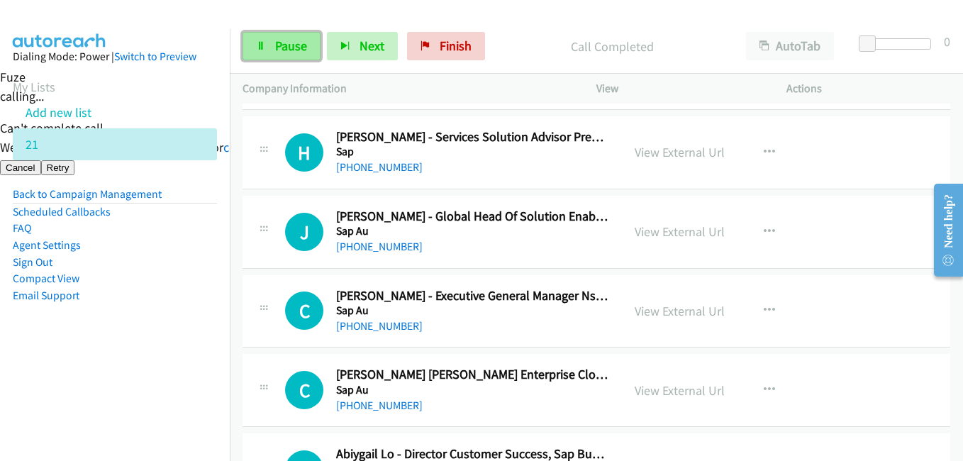
drag, startPoint x: 290, startPoint y: 47, endPoint x: 423, endPoint y: 136, distance: 160.5
click at [290, 47] on span "Pause" at bounding box center [291, 46] width 32 height 16
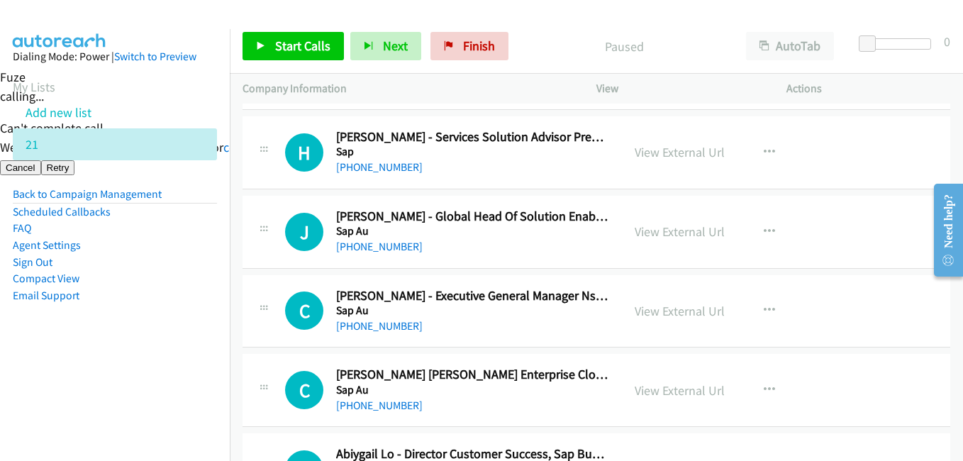
scroll to position [2837, 0]
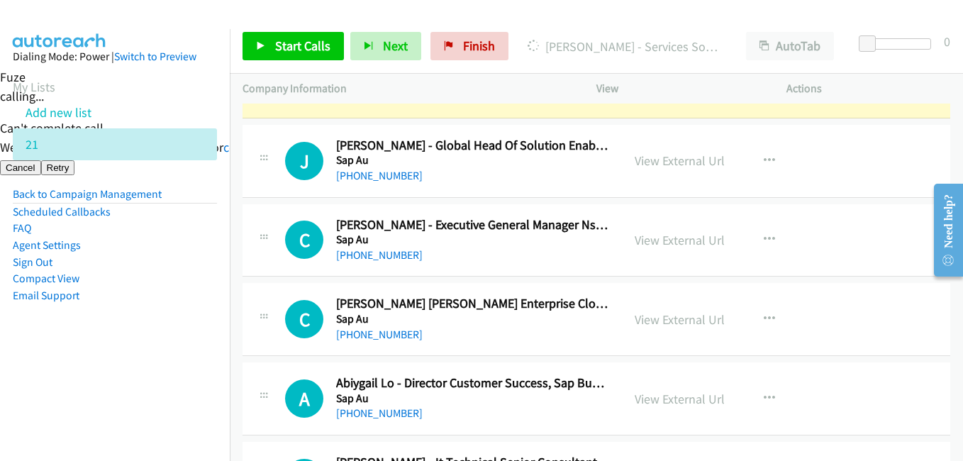
click at [177, 340] on aside "Dialing Mode: Power | Switch to Preview My Lists Add new list 21 Back to Campai…" at bounding box center [115, 198] width 230 height 339
click at [116, 355] on aside "Dialing Mode: Power | Switch to Preview My Lists Add new list 21 Back to Campai…" at bounding box center [115, 198] width 230 height 339
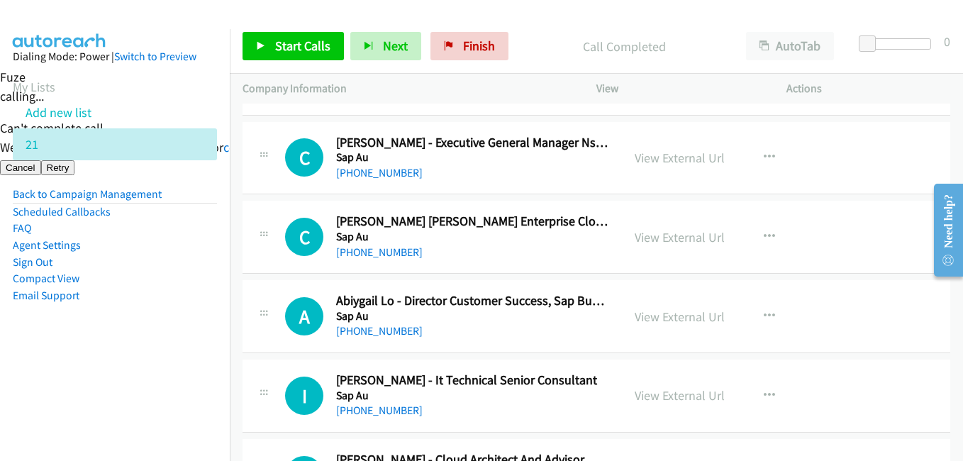
scroll to position [2979, 0]
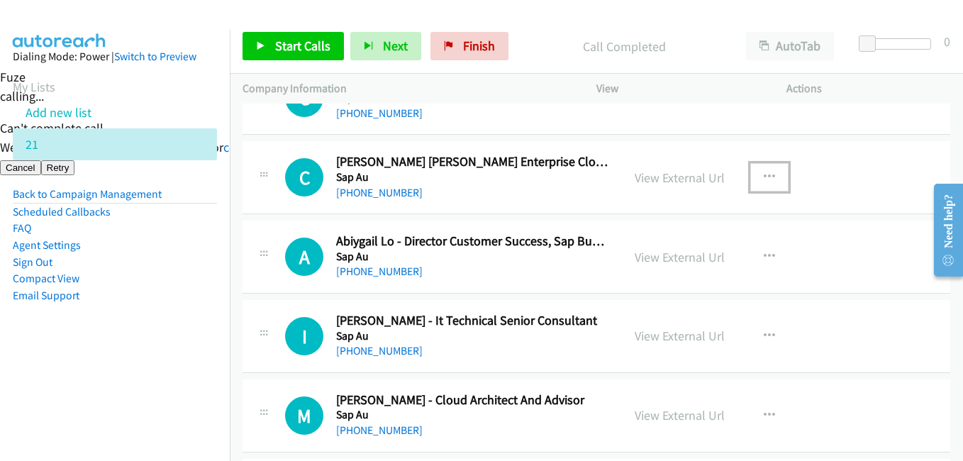
click at [772, 172] on button "button" at bounding box center [769, 177] width 38 height 28
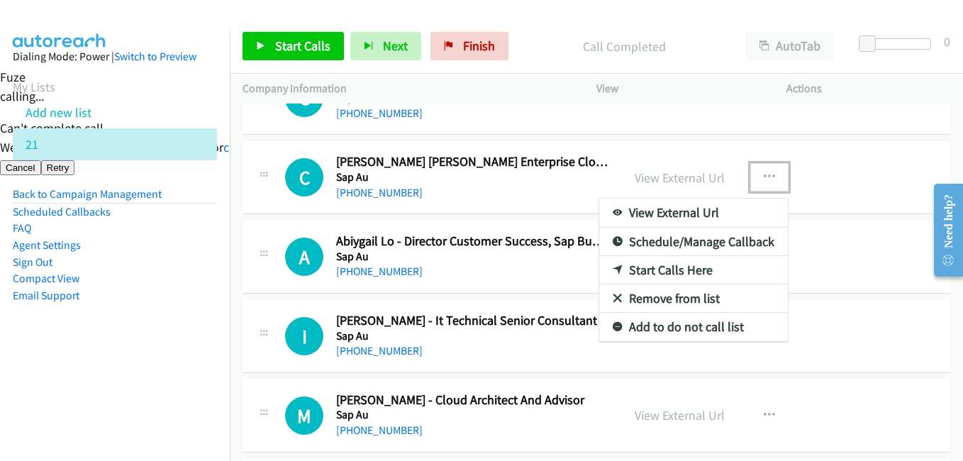
click at [681, 269] on link "Start Calls Here" at bounding box center [693, 270] width 189 height 28
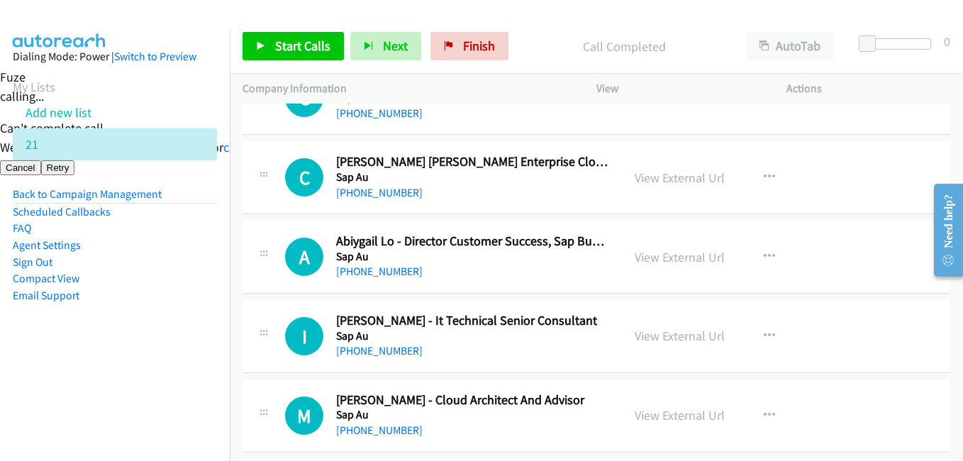
click at [279, 26] on div "Start Calls Pause Next Finish Call Completed AutoTab AutoTab 0" at bounding box center [596, 46] width 733 height 55
click at [281, 43] on span "Start Calls" at bounding box center [302, 46] width 55 height 16
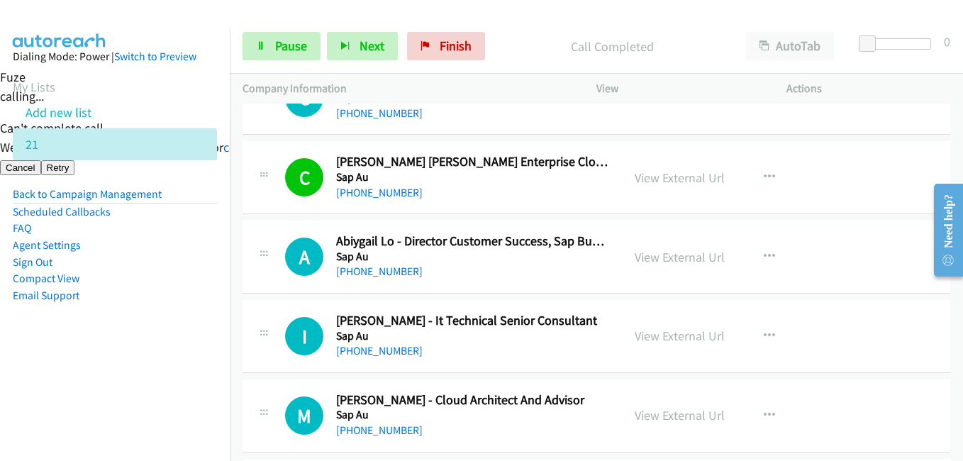
click at [187, 335] on aside "Dialing Mode: Power | Switch to Preview My Lists Add new list 21 Back to Campai…" at bounding box center [115, 198] width 230 height 339
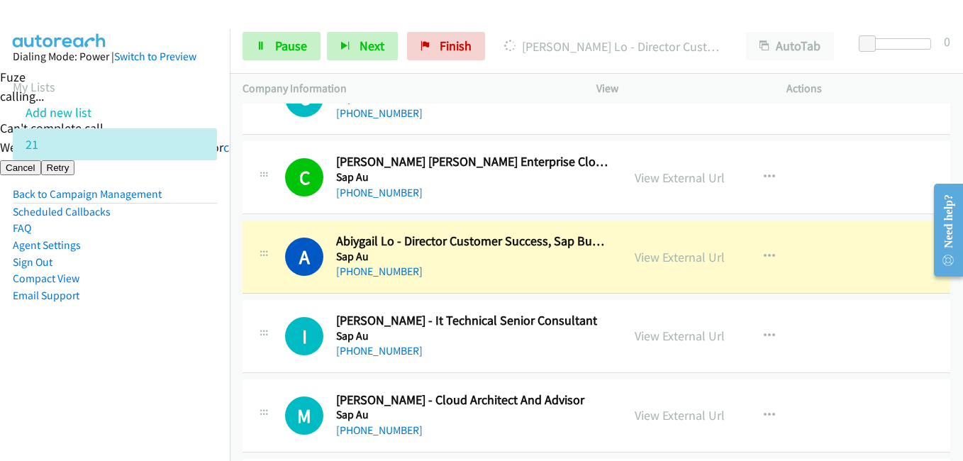
drag, startPoint x: 176, startPoint y: 366, endPoint x: 188, endPoint y: 364, distance: 12.2
click at [176, 366] on aside "Dialing Mode: Power | Switch to Preview My Lists Add new list 21 Back to Campai…" at bounding box center [115, 198] width 230 height 339
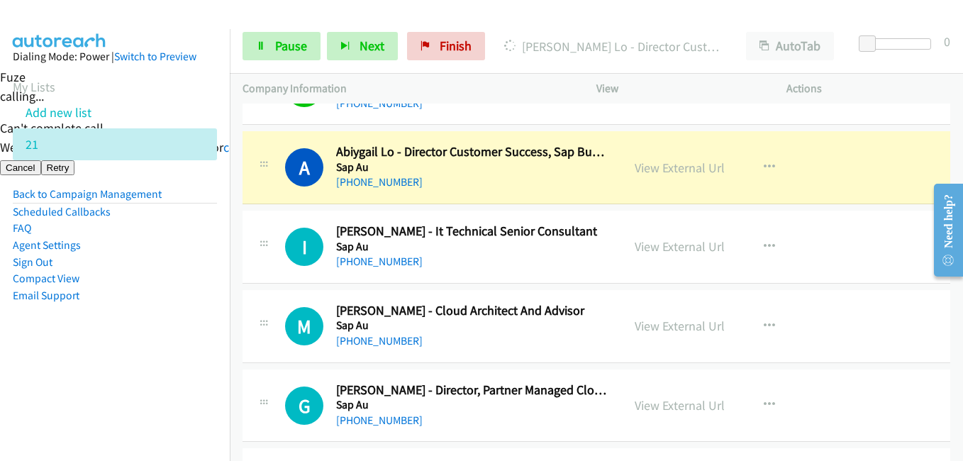
scroll to position [3120, 0]
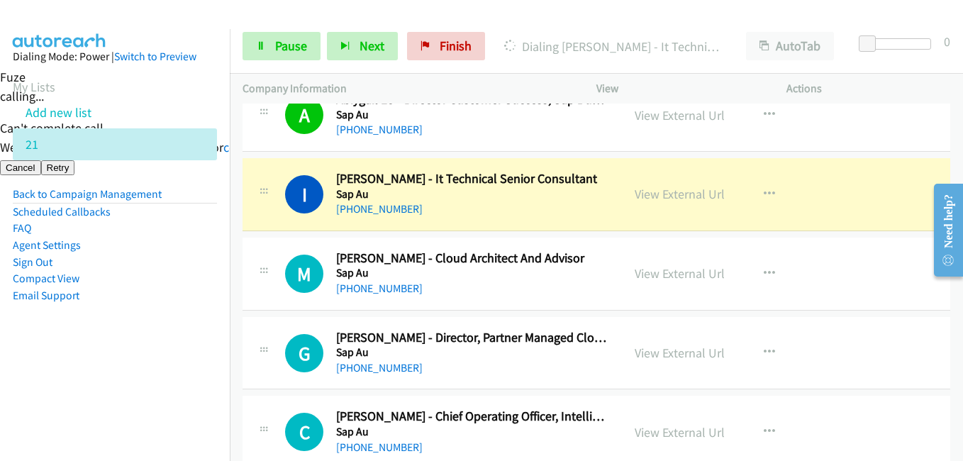
click at [110, 375] on nav "Dialing Mode: Power | Switch to Preview My Lists Add new list 21 Back to Campai…" at bounding box center [115, 259] width 230 height 461
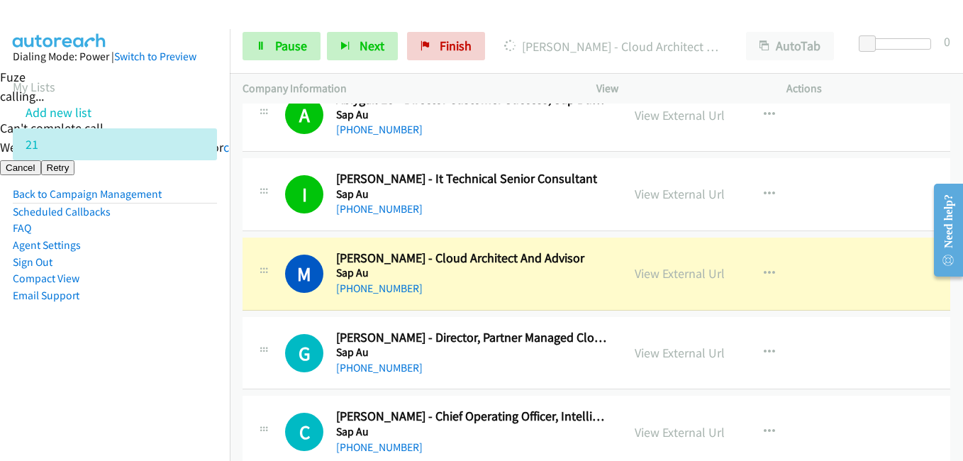
click at [62, 343] on aside "Dialing Mode: Power | Switch to Preview My Lists Add new list 21 Back to Campai…" at bounding box center [115, 198] width 230 height 339
click at [218, 333] on aside "Dialing Mode: Power | Switch to Preview My Lists Add new list 21 Back to Campai…" at bounding box center [115, 198] width 230 height 339
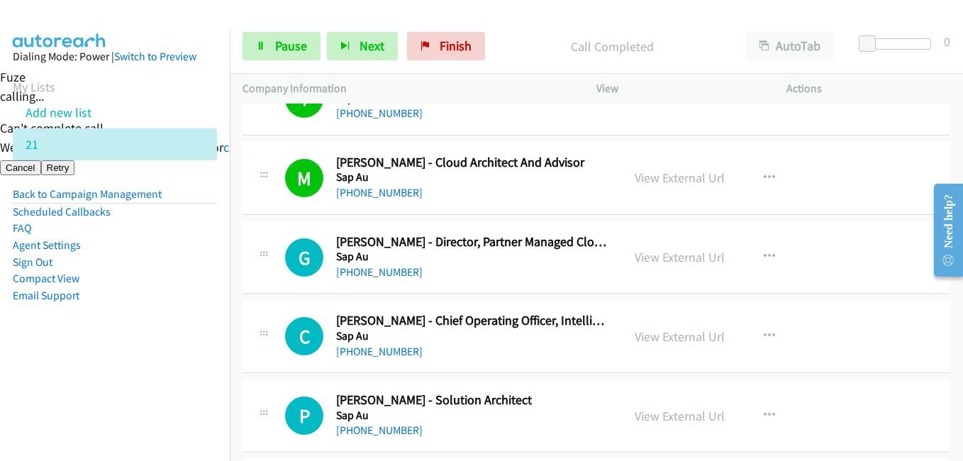
scroll to position [3262, 0]
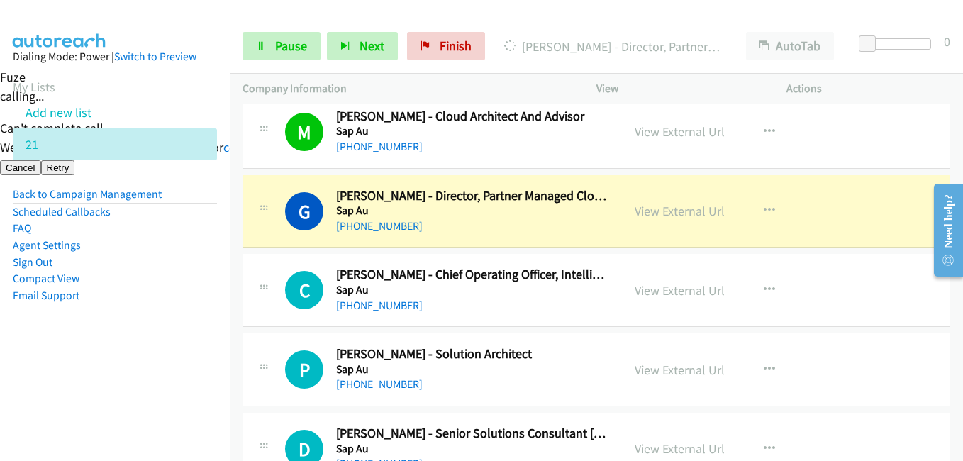
click at [102, 346] on aside "Dialing Mode: Power | Switch to Preview My Lists Add new list 21 Back to Campai…" at bounding box center [115, 198] width 230 height 339
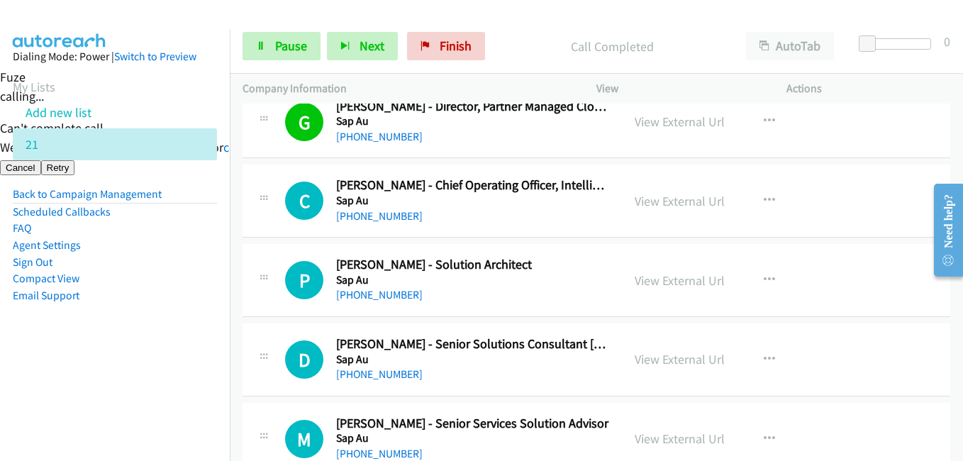
scroll to position [3404, 0]
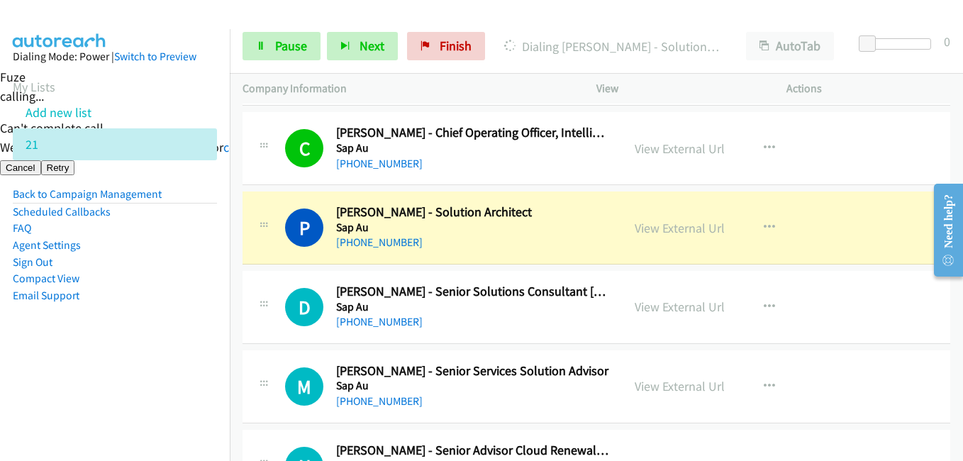
click at [138, 374] on nav "Dialing Mode: Power | Switch to Preview My Lists Add new list 21 Back to Campai…" at bounding box center [115, 259] width 230 height 461
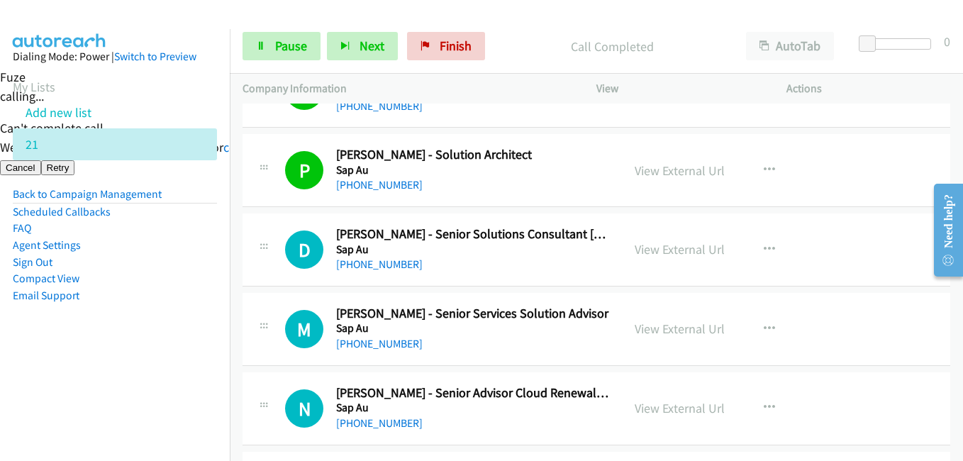
scroll to position [3546, 0]
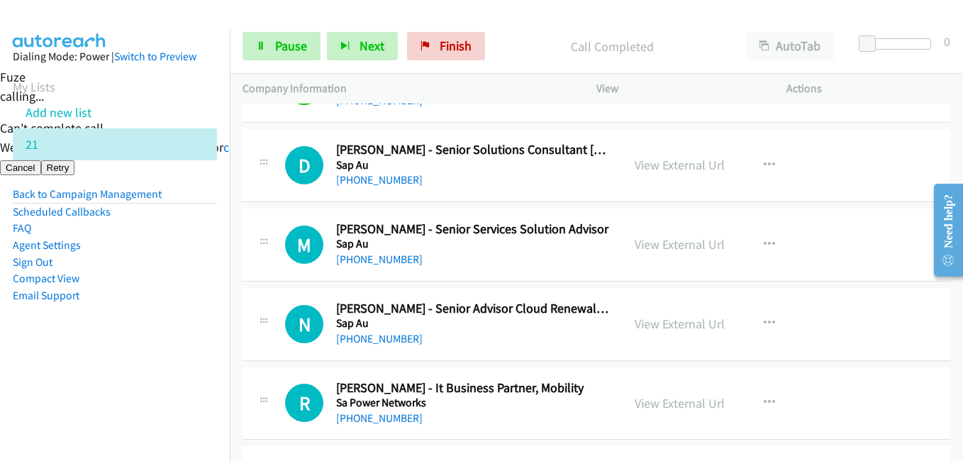
click at [232, 326] on td "N Callback Scheduled [PERSON_NAME] - Senior Advisor Cloud Renewal & Customer Su…" at bounding box center [596, 323] width 733 height 79
drag, startPoint x: 72, startPoint y: 346, endPoint x: 89, endPoint y: 346, distance: 17.7
click at [73, 346] on aside "Dialing Mode: Power | Switch to Preview My Lists Add new list 21 Back to Campai…" at bounding box center [115, 198] width 230 height 339
click at [296, 46] on span "Pause" at bounding box center [291, 46] width 32 height 16
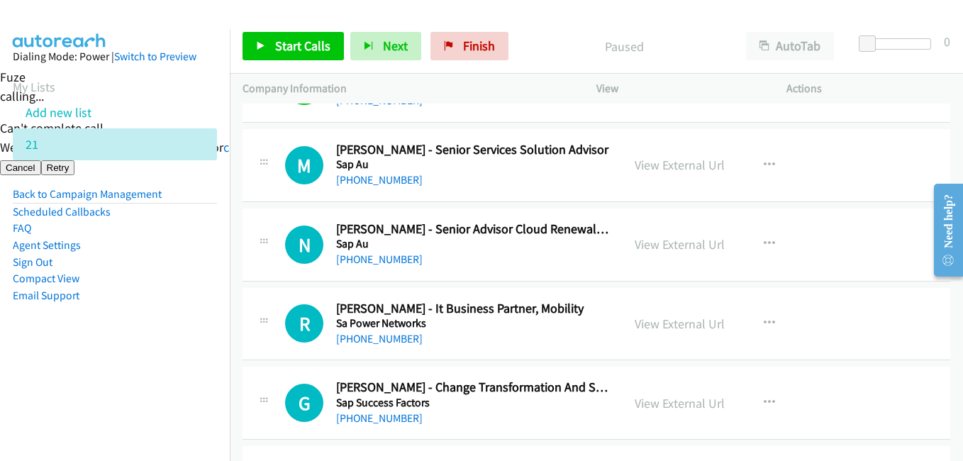
scroll to position [3759, 0]
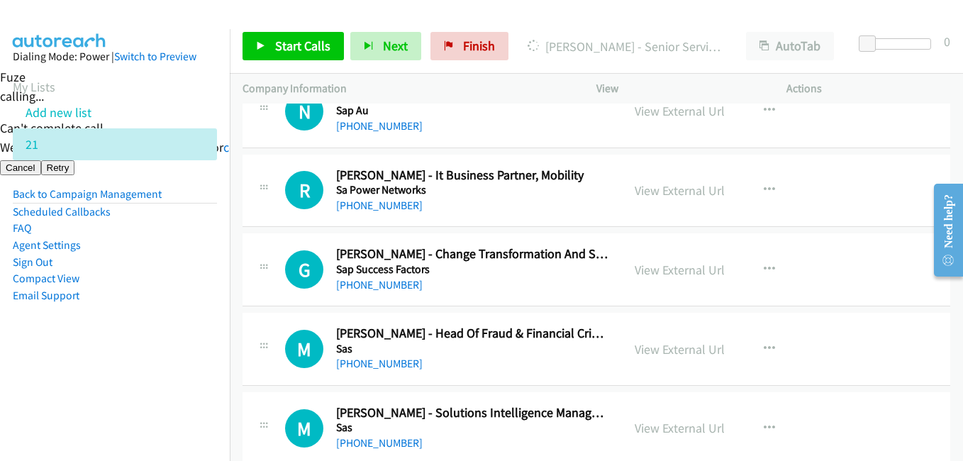
click at [163, 396] on nav "Dialing Mode: Power | Switch to Preview My Lists Add new list 21 Back to Campai…" at bounding box center [115, 259] width 230 height 461
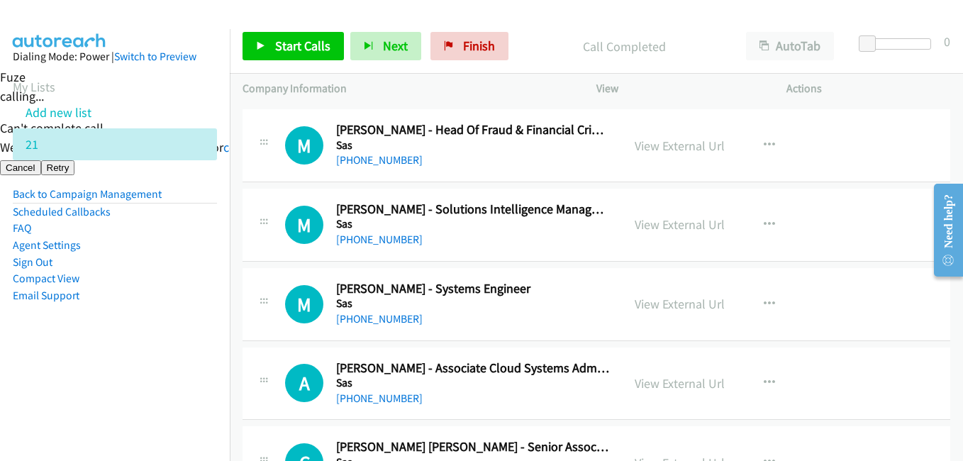
scroll to position [4042, 0]
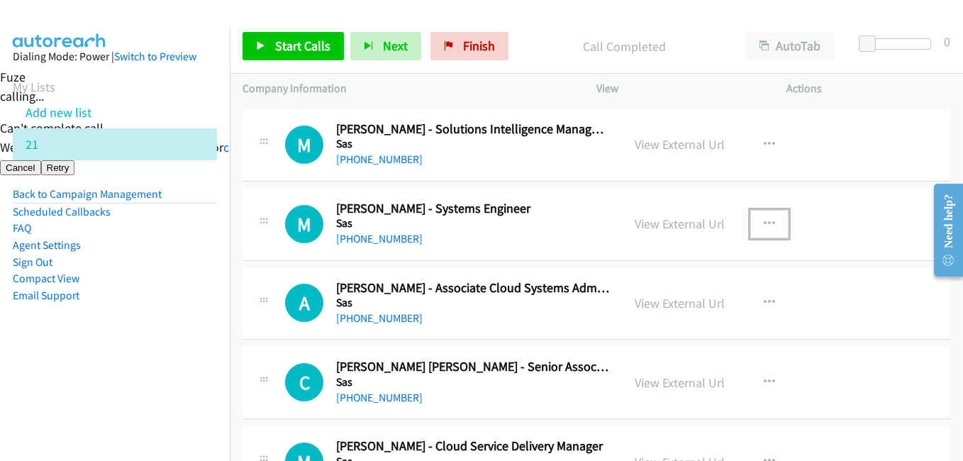
click at [769, 221] on icon "button" at bounding box center [769, 223] width 11 height 11
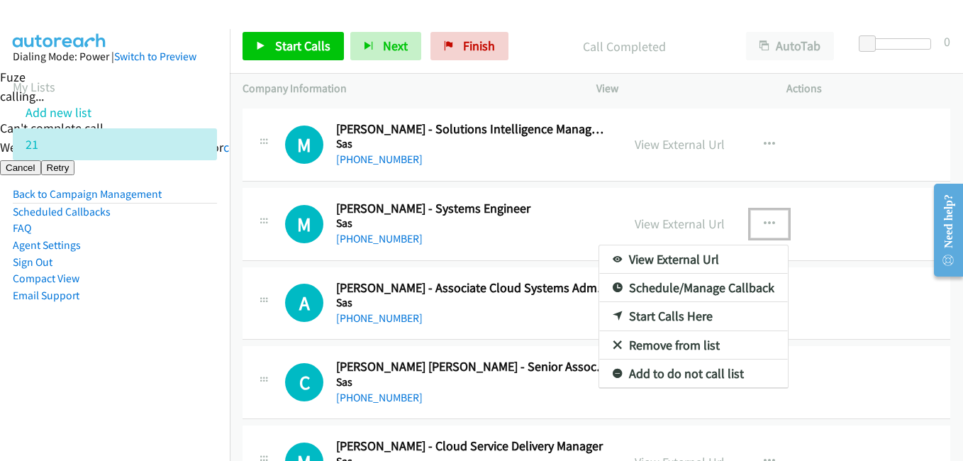
click at [668, 309] on link "Start Calls Here" at bounding box center [693, 316] width 189 height 28
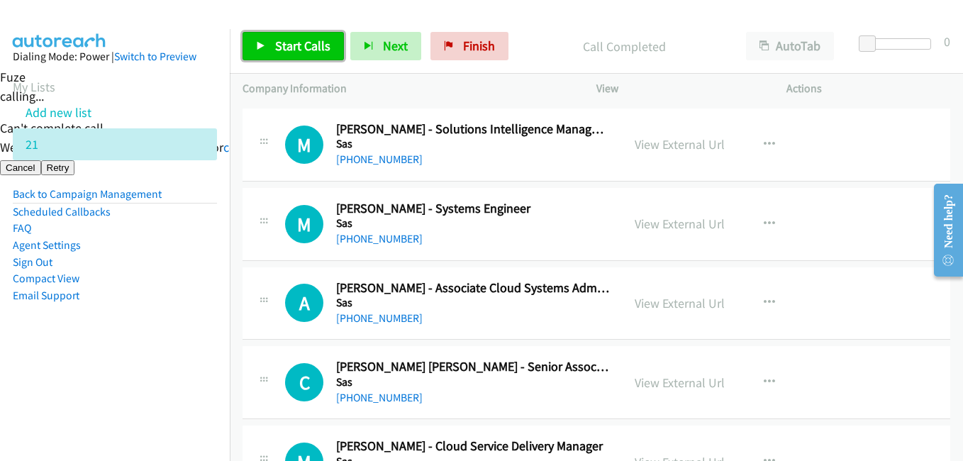
click at [315, 50] on span "Start Calls" at bounding box center [302, 46] width 55 height 16
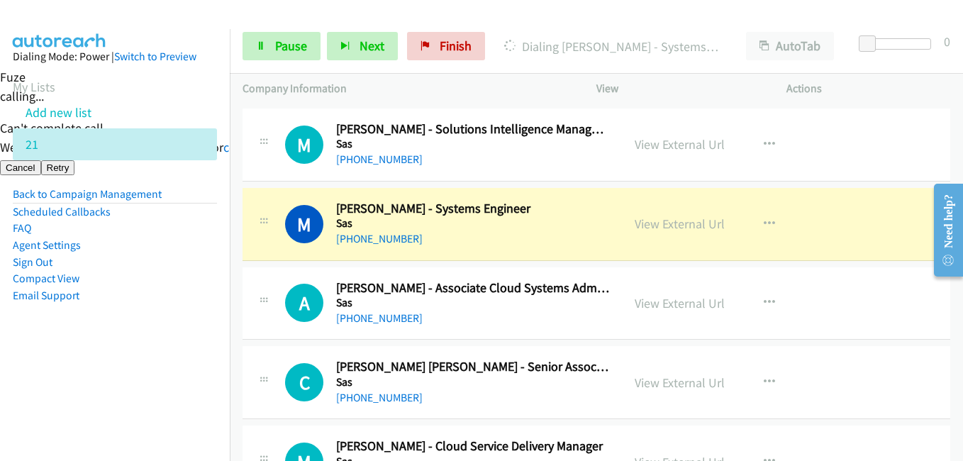
click at [167, 260] on li "Sign Out" at bounding box center [115, 262] width 204 height 17
drag, startPoint x: 187, startPoint y: 371, endPoint x: 435, endPoint y: 246, distance: 278.5
click at [187, 371] on nav "Dialing Mode: Power | Switch to Preview My Lists Add new list 21 Back to Campai…" at bounding box center [115, 259] width 230 height 461
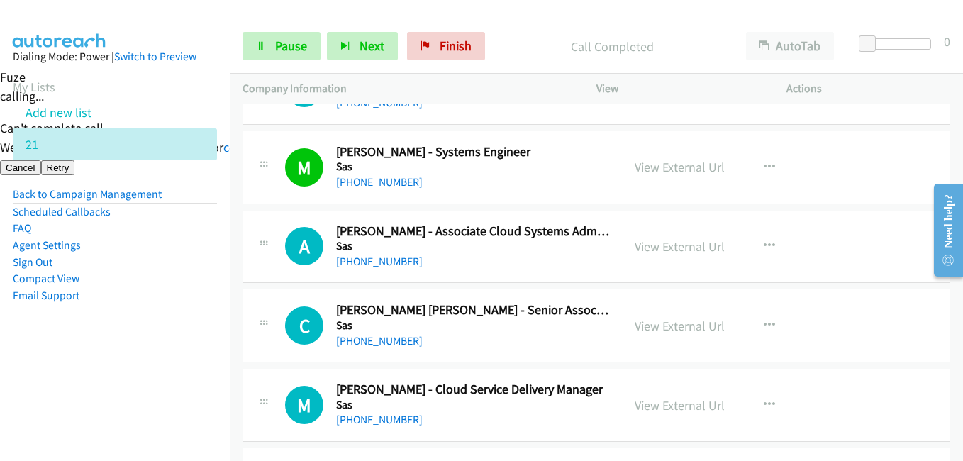
scroll to position [4184, 0]
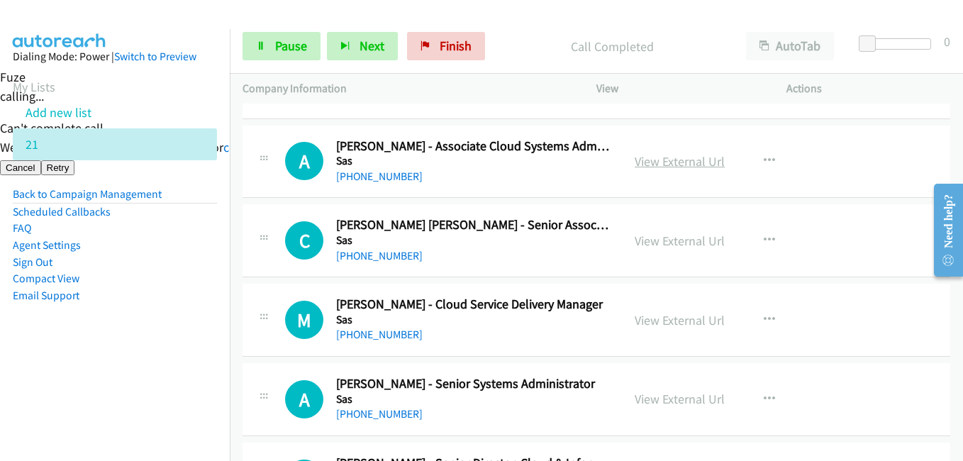
click at [671, 165] on link "View External Url" at bounding box center [680, 161] width 90 height 16
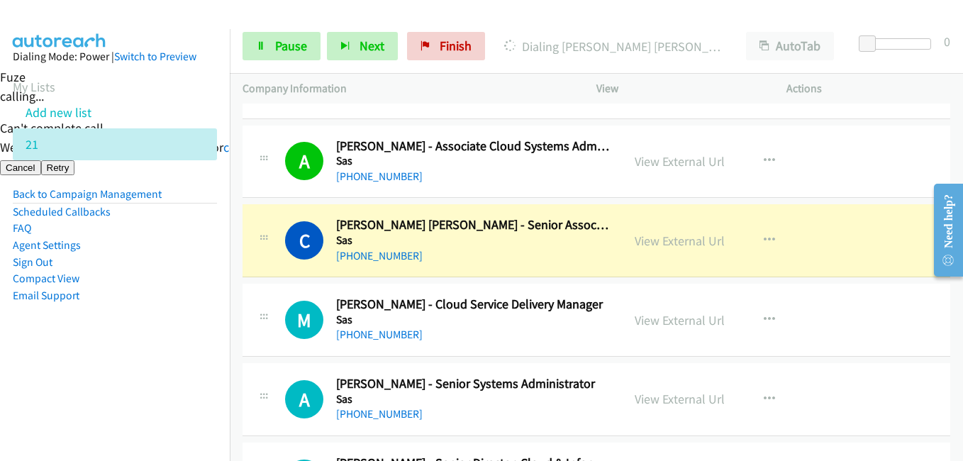
click at [179, 292] on li "Email Support" at bounding box center [115, 295] width 204 height 17
click at [670, 238] on link "View External Url" at bounding box center [680, 241] width 90 height 16
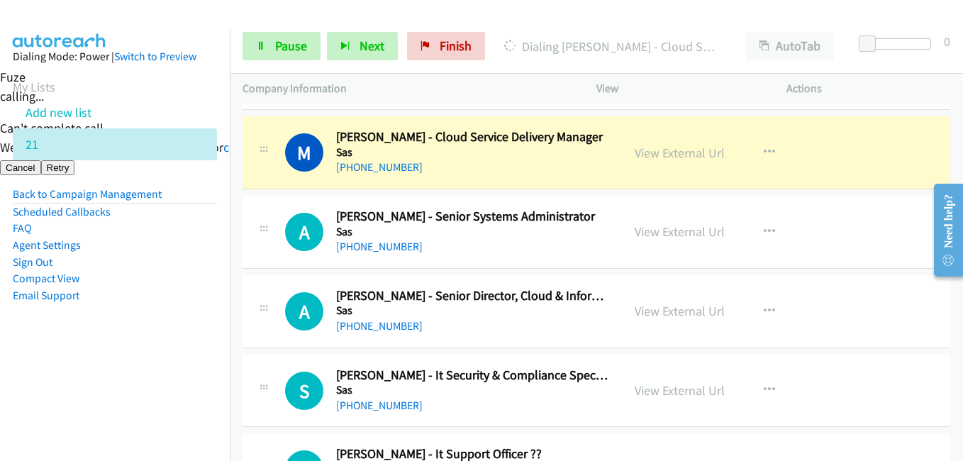
scroll to position [4326, 0]
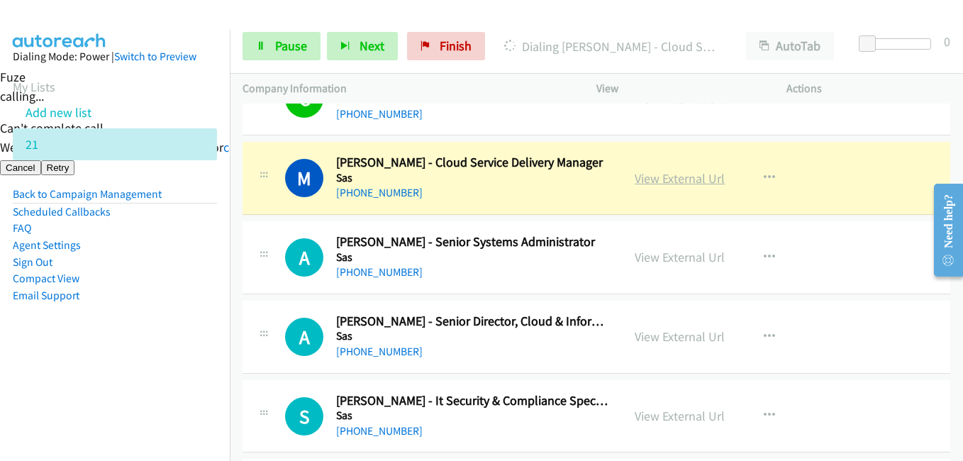
click at [689, 185] on link "View External Url" at bounding box center [680, 178] width 90 height 16
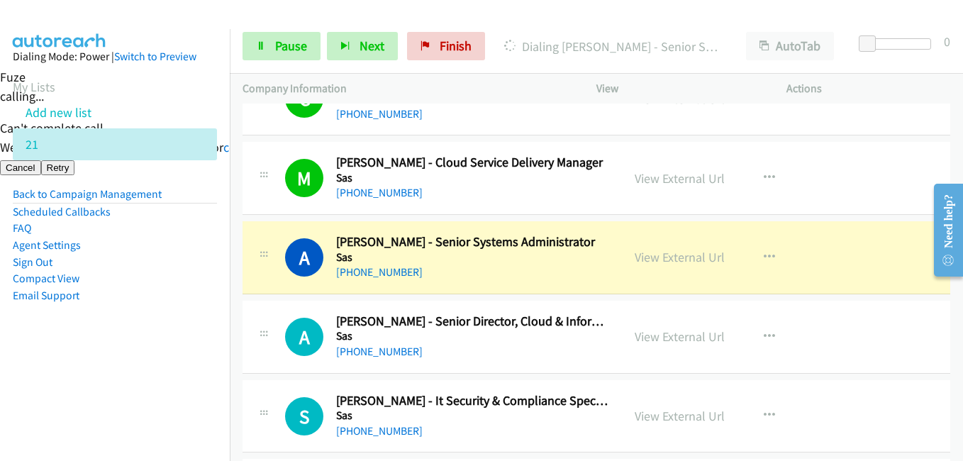
click at [144, 109] on li "Add new list" at bounding box center [128, 112] width 230 height 32
click at [295, 40] on span "Pause" at bounding box center [291, 46] width 32 height 16
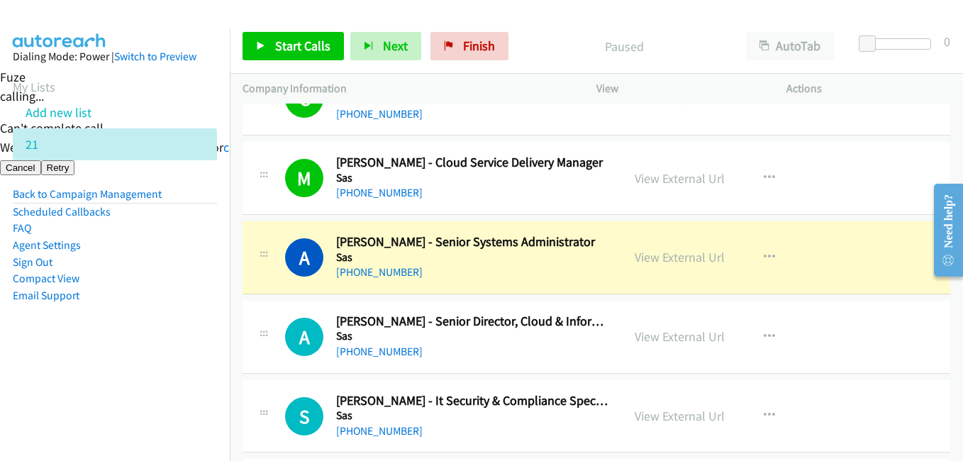
drag, startPoint x: 168, startPoint y: 411, endPoint x: 206, endPoint y: 394, distance: 41.9
click at [168, 411] on nav "Dialing Mode: Power | Switch to Preview My Lists Add new list 21 Back to Campai…" at bounding box center [115, 259] width 230 height 461
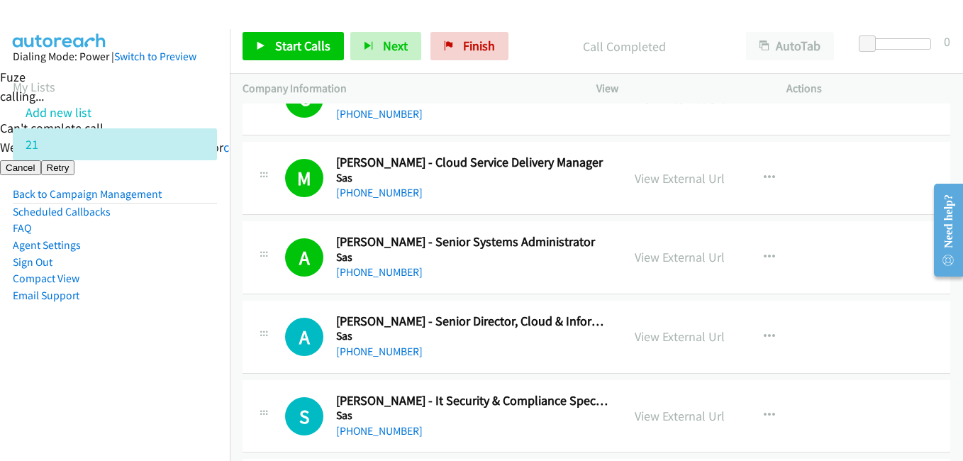
drag, startPoint x: 84, startPoint y: 365, endPoint x: 147, endPoint y: 343, distance: 67.1
click at [84, 365] on aside "Dialing Mode: Power | Switch to Preview My Lists Add new list 21 Back to Campai…" at bounding box center [115, 198] width 230 height 339
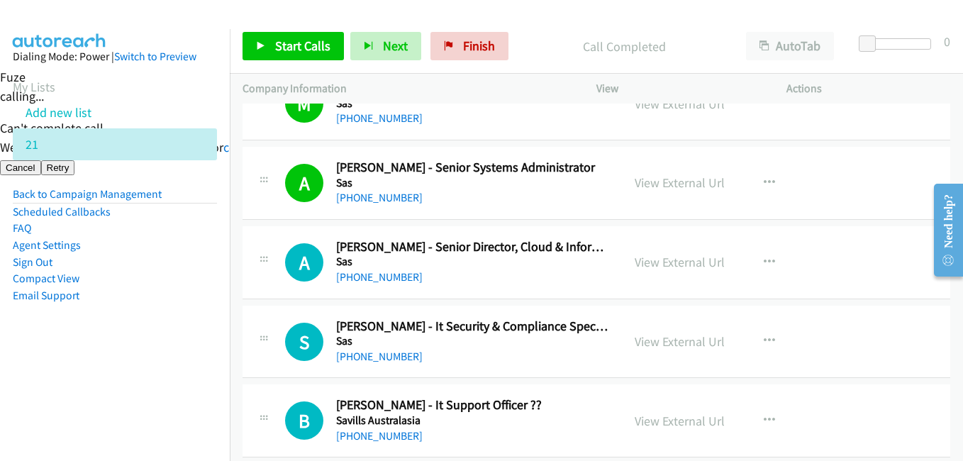
scroll to position [4468, 0]
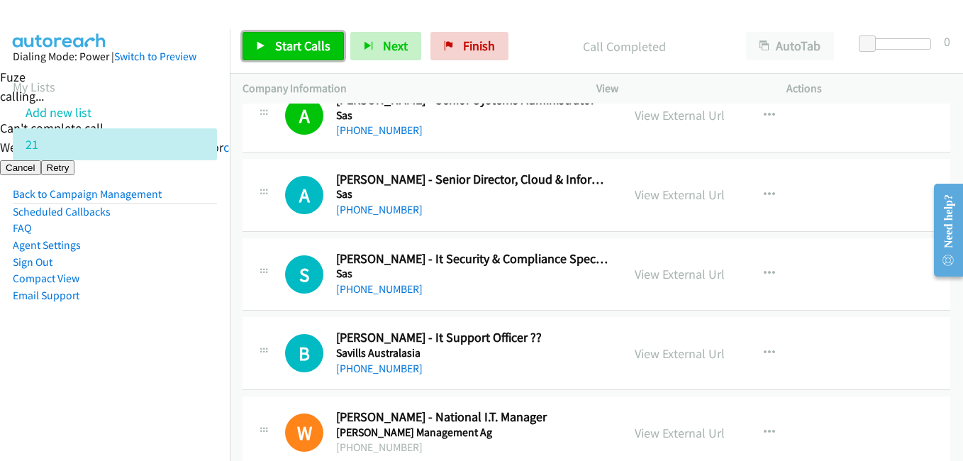
click at [325, 47] on span "Start Calls" at bounding box center [302, 46] width 55 height 16
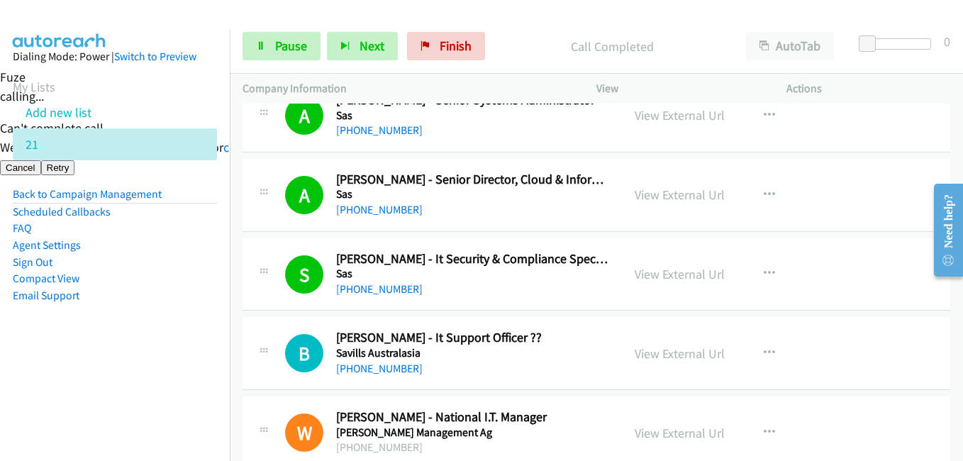
click at [149, 291] on li "Email Support" at bounding box center [115, 295] width 204 height 17
drag, startPoint x: 286, startPoint y: 37, endPoint x: 293, endPoint y: 39, distance: 7.4
click at [286, 37] on link "Pause" at bounding box center [282, 46] width 78 height 28
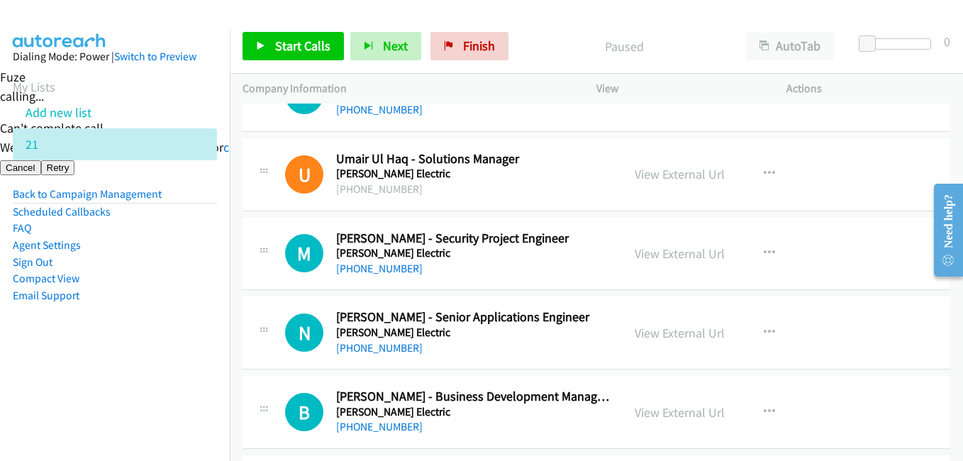
scroll to position [5035, 0]
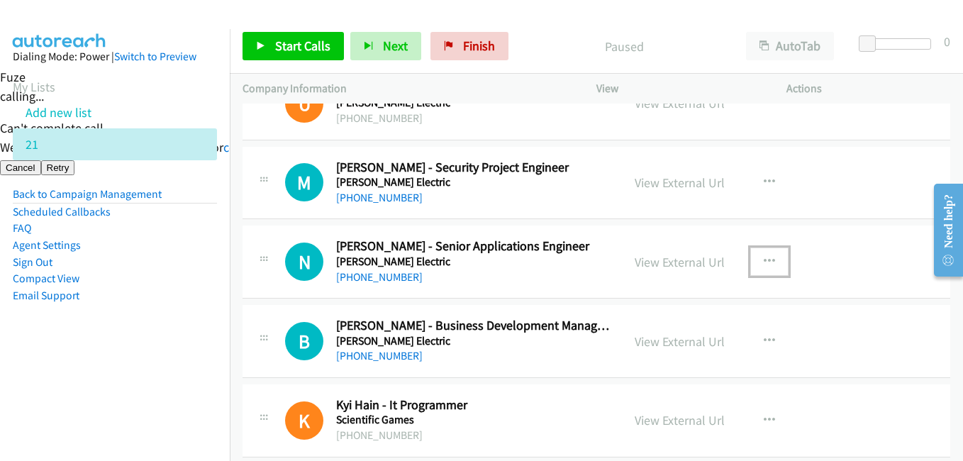
click at [765, 259] on icon "button" at bounding box center [769, 261] width 11 height 11
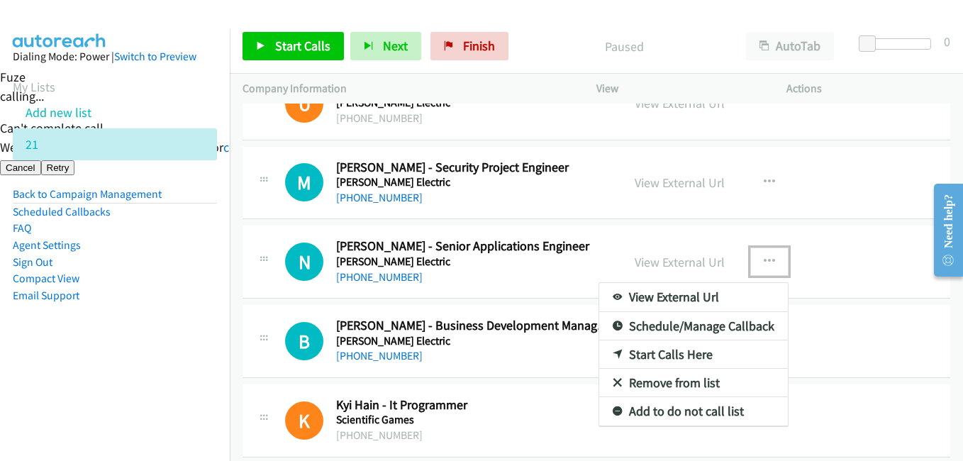
click at [647, 352] on link "Start Calls Here" at bounding box center [693, 354] width 189 height 28
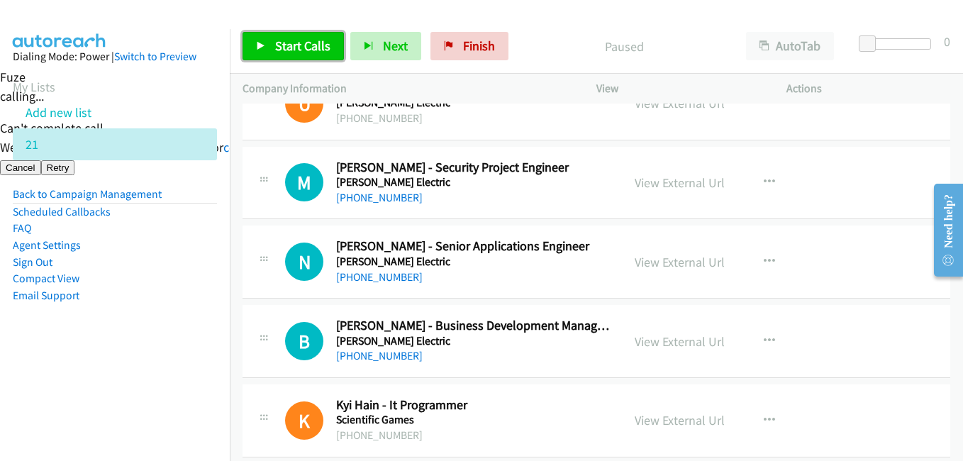
click at [304, 49] on span "Start Calls" at bounding box center [302, 46] width 55 height 16
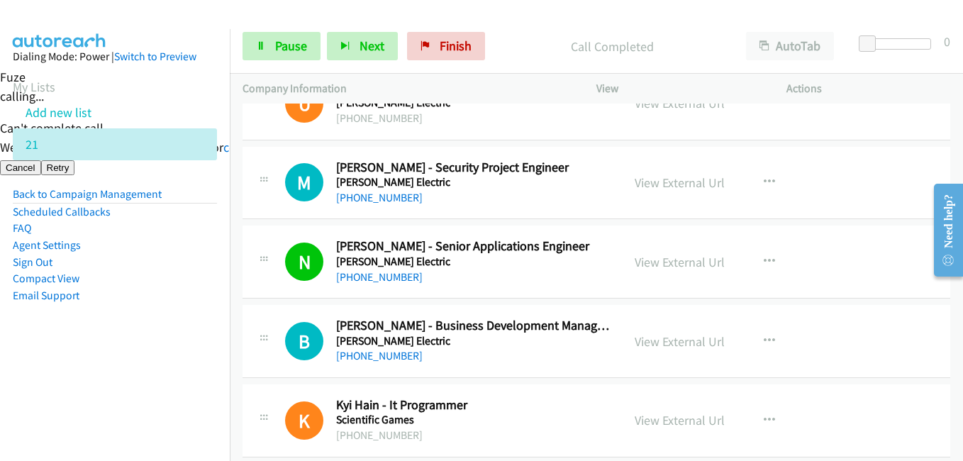
click at [167, 360] on aside "Dialing Mode: Power | Switch to Preview My Lists Add new list 21 Back to Campai…" at bounding box center [115, 198] width 230 height 339
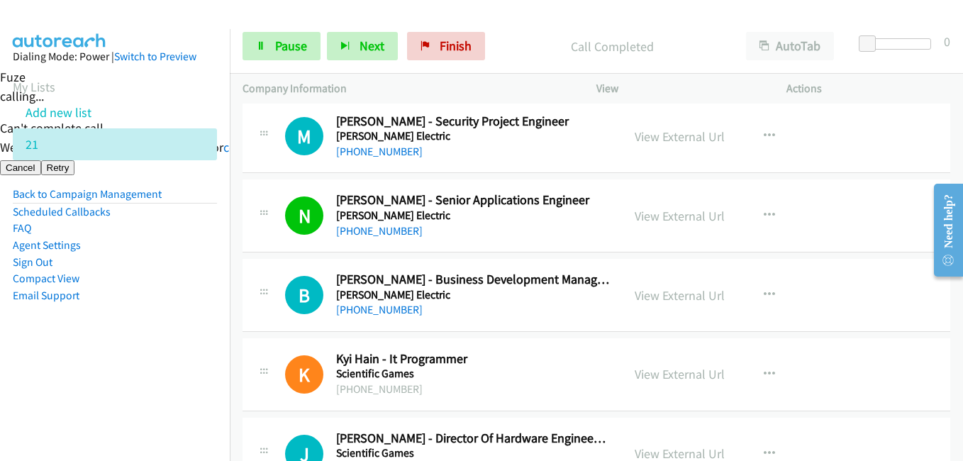
scroll to position [5106, 0]
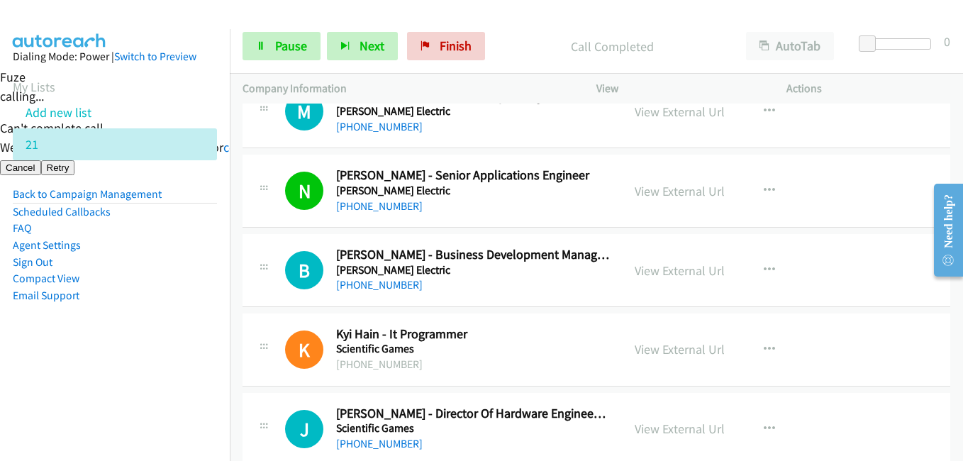
click at [160, 368] on nav "Dialing Mode: Power | Switch to Preview My Lists Add new list 21 Back to Campai…" at bounding box center [115, 259] width 230 height 461
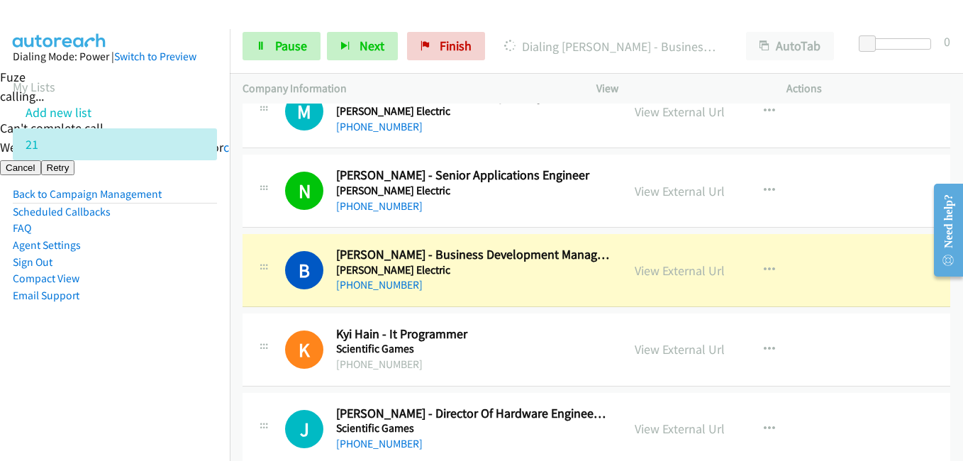
drag, startPoint x: 168, startPoint y: 341, endPoint x: 195, endPoint y: 338, distance: 27.1
click at [168, 341] on aside "Dialing Mode: Power | Switch to Preview My Lists Add new list 21 Back to Campai…" at bounding box center [115, 198] width 230 height 339
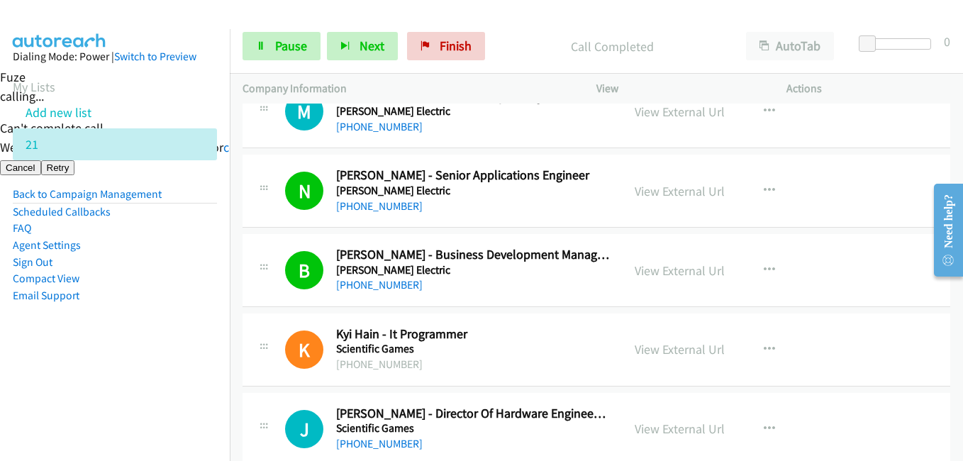
scroll to position [5248, 0]
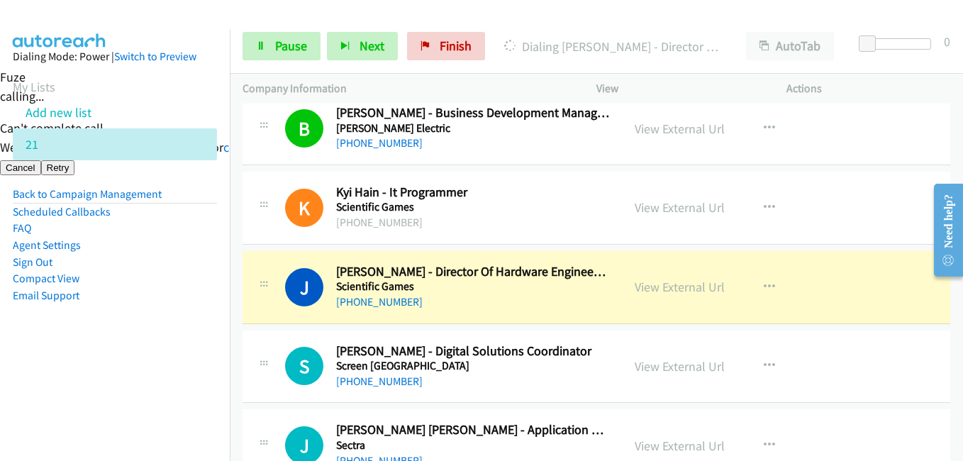
drag, startPoint x: 161, startPoint y: 345, endPoint x: 198, endPoint y: 338, distance: 37.6
click at [162, 345] on aside "Dialing Mode: Power | Switch to Preview My Lists Add new list 21 Back to Campai…" at bounding box center [115, 198] width 230 height 339
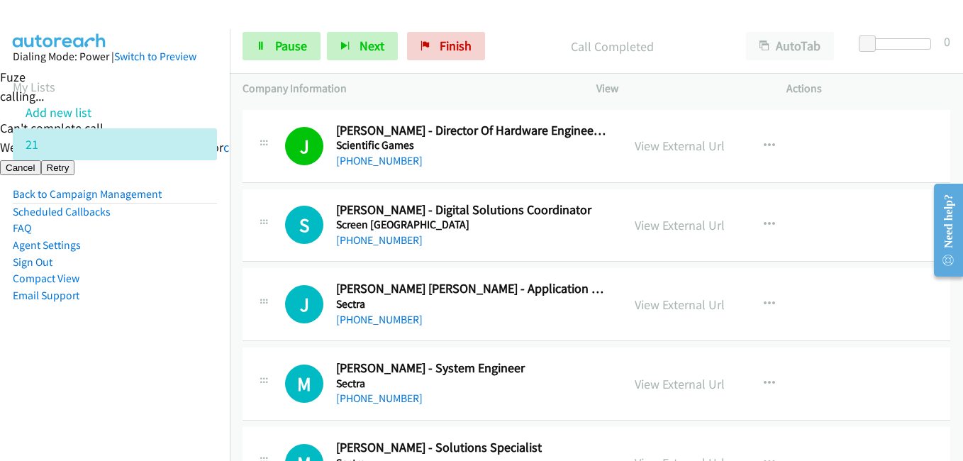
scroll to position [5390, 0]
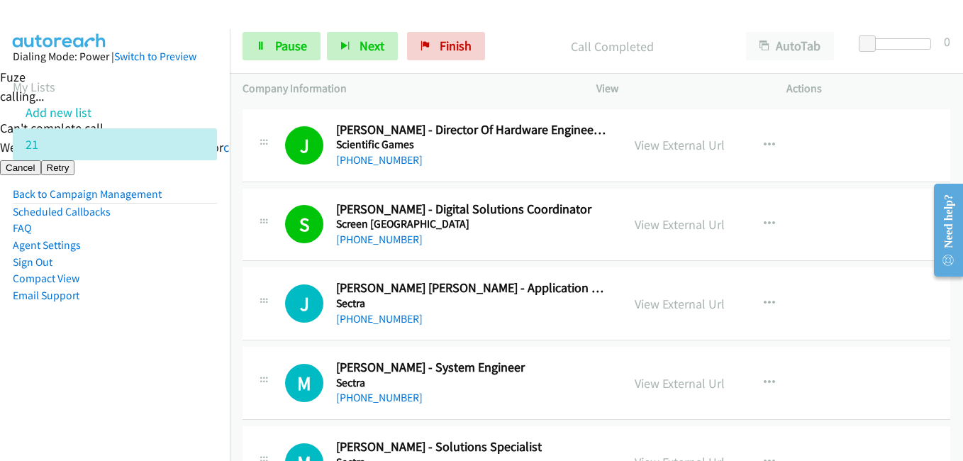
click at [114, 384] on nav "Dialing Mode: Power | Switch to Preview My Lists Add new list 21 Back to Campai…" at bounding box center [115, 259] width 230 height 461
drag, startPoint x: 99, startPoint y: 404, endPoint x: 109, endPoint y: 399, distance: 11.4
click at [101, 404] on nav "Dialing Mode: Power | Switch to Preview My Lists Add new list 21 Back to Campai…" at bounding box center [115, 259] width 230 height 461
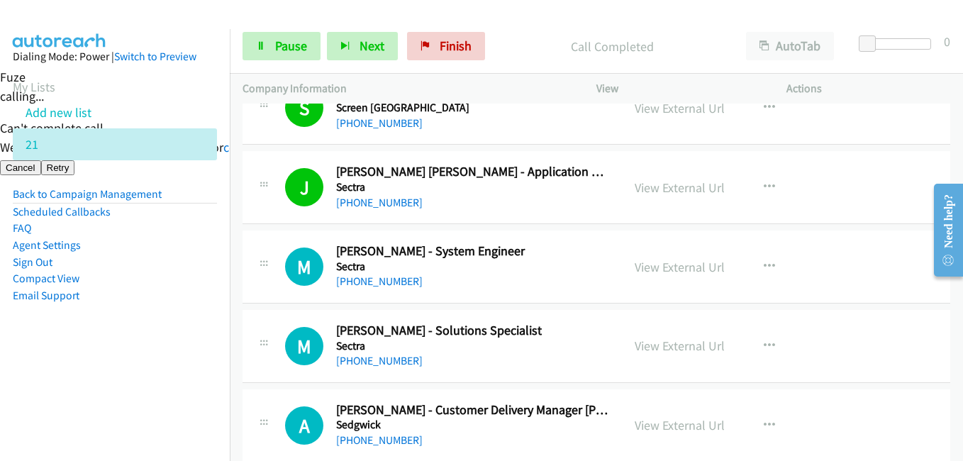
scroll to position [5532, 0]
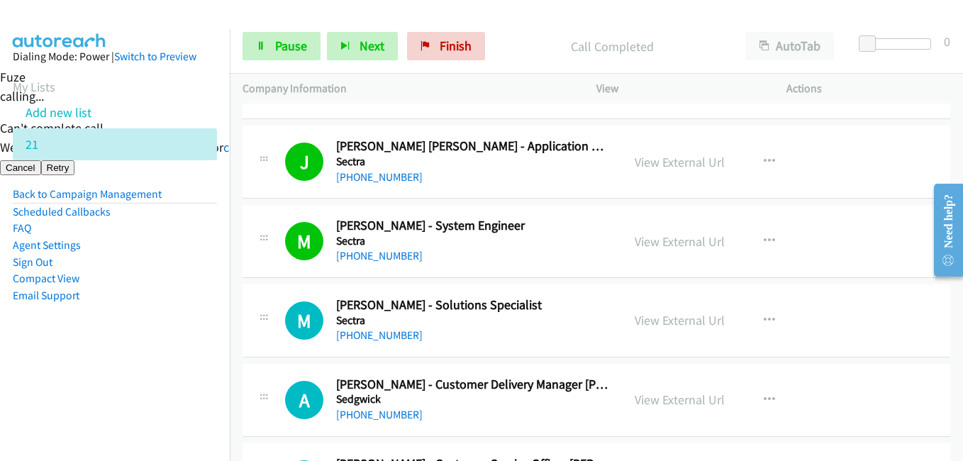
click at [152, 348] on aside "Dialing Mode: Power | Switch to Preview My Lists Add new list 21 Back to Campai…" at bounding box center [115, 198] width 230 height 339
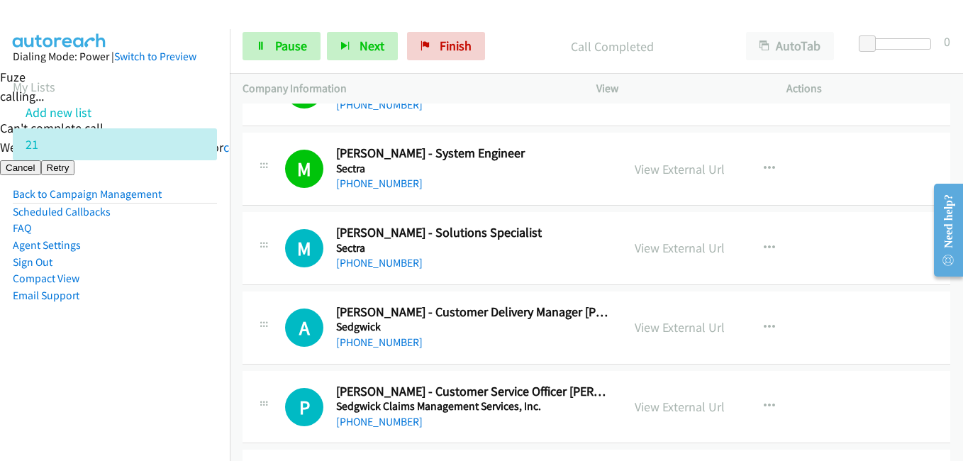
scroll to position [5674, 0]
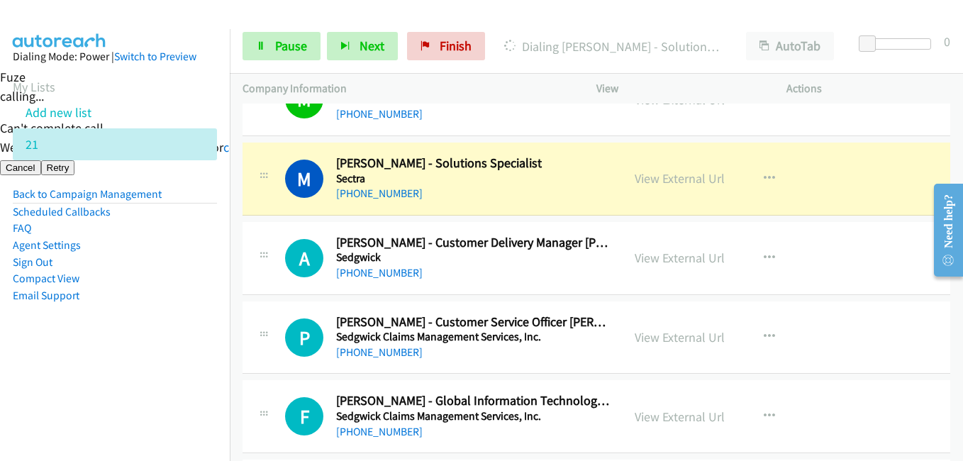
click at [137, 316] on aside "Dialing Mode: Power | Switch to Preview My Lists Add new list 21 Back to Campai…" at bounding box center [115, 198] width 230 height 339
click at [195, 356] on aside "Dialing Mode: Power | Switch to Preview My Lists Add new list 21 Back to Campai…" at bounding box center [115, 198] width 230 height 339
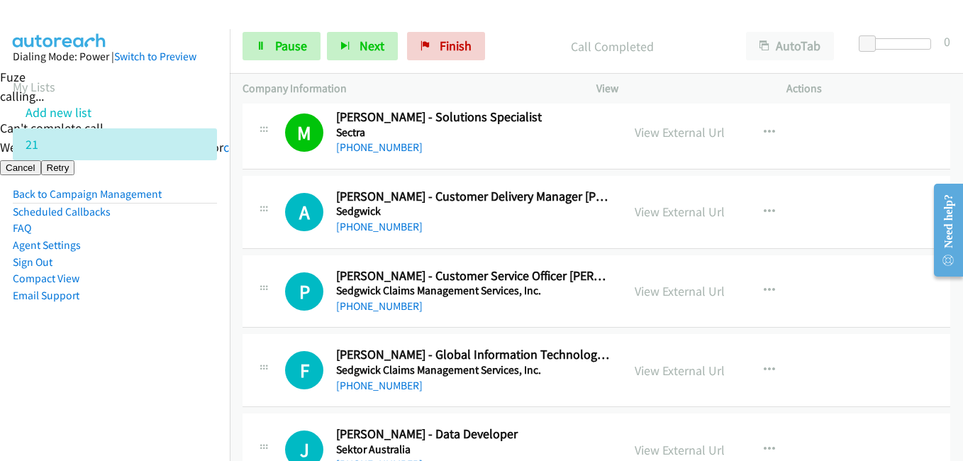
scroll to position [5744, 0]
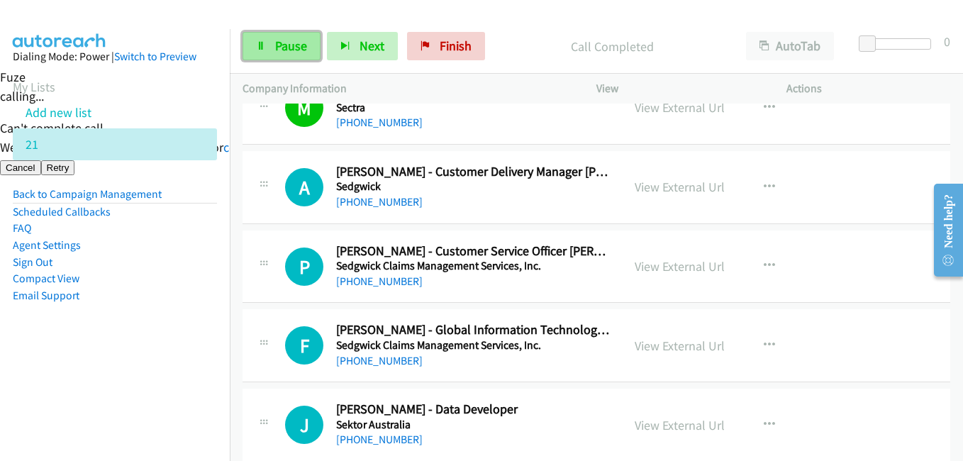
click at [300, 41] on span "Pause" at bounding box center [291, 46] width 32 height 16
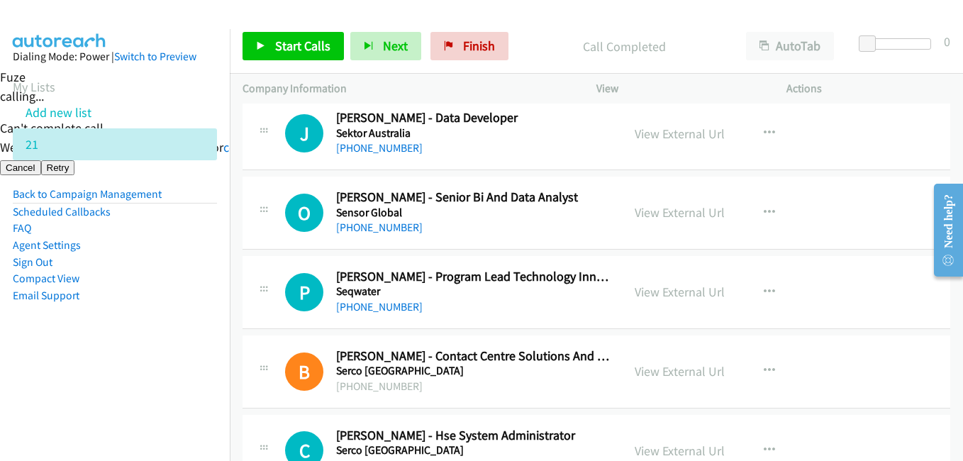
scroll to position [6099, 0]
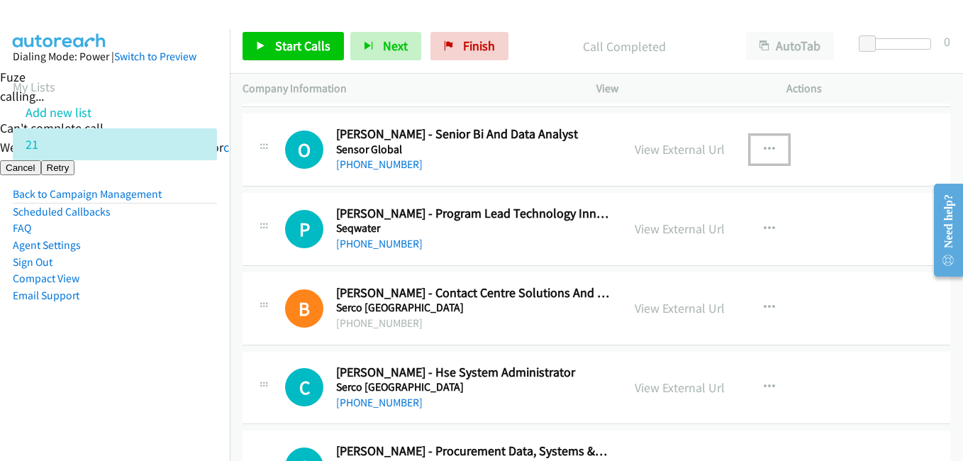
click at [765, 147] on icon "button" at bounding box center [769, 149] width 11 height 11
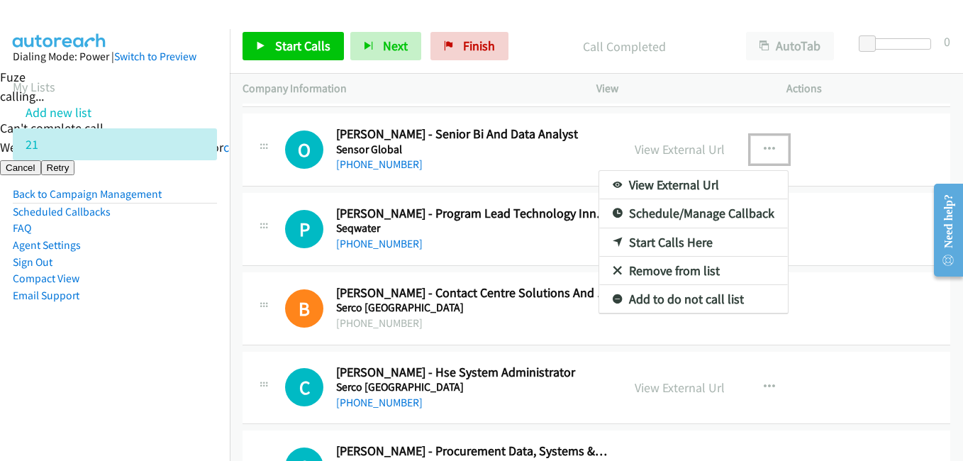
click at [687, 241] on link "Start Calls Here" at bounding box center [693, 242] width 189 height 28
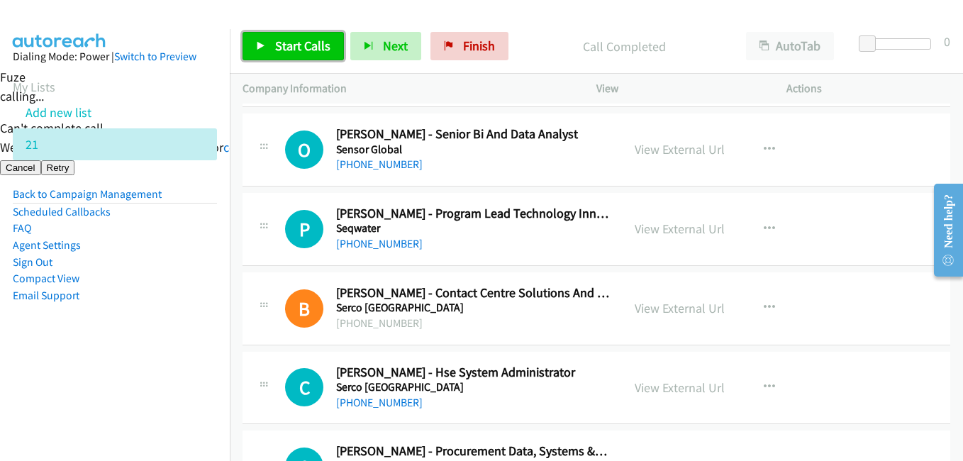
click at [300, 51] on span "Start Calls" at bounding box center [302, 46] width 55 height 16
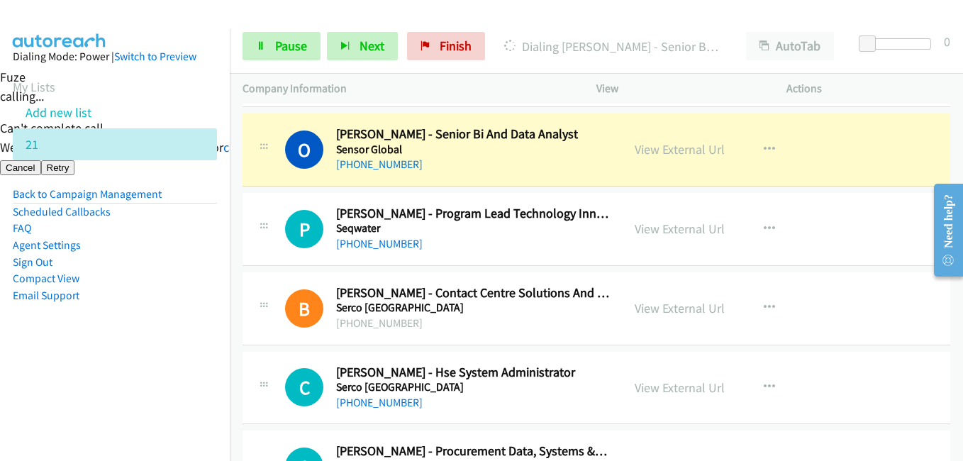
click at [87, 383] on nav "Dialing Mode: Power | Switch to Preview My Lists Add new list 21 Back to Campai…" at bounding box center [115, 259] width 230 height 461
drag, startPoint x: 152, startPoint y: 368, endPoint x: 272, endPoint y: 174, distance: 228.7
click at [152, 367] on nav "Dialing Mode: Power | Switch to Preview My Lists Add new list 21 Back to Campai…" at bounding box center [115, 259] width 230 height 461
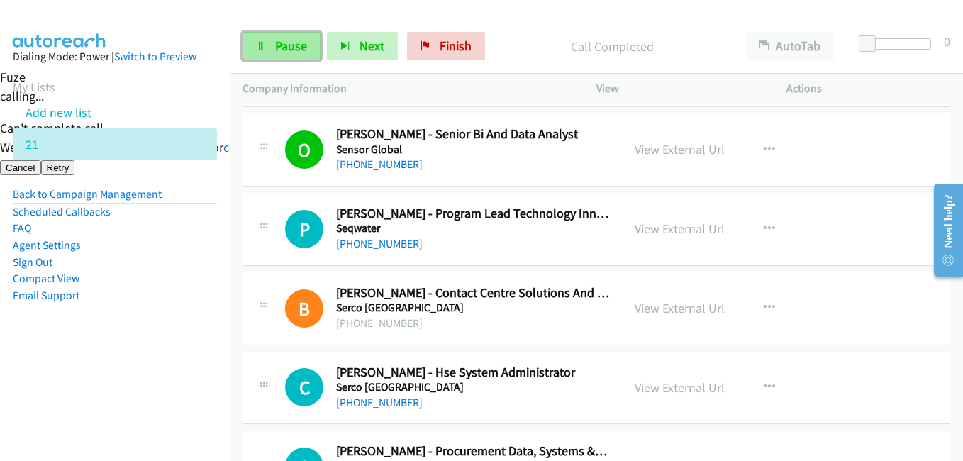
click at [299, 55] on link "Pause" at bounding box center [282, 46] width 78 height 28
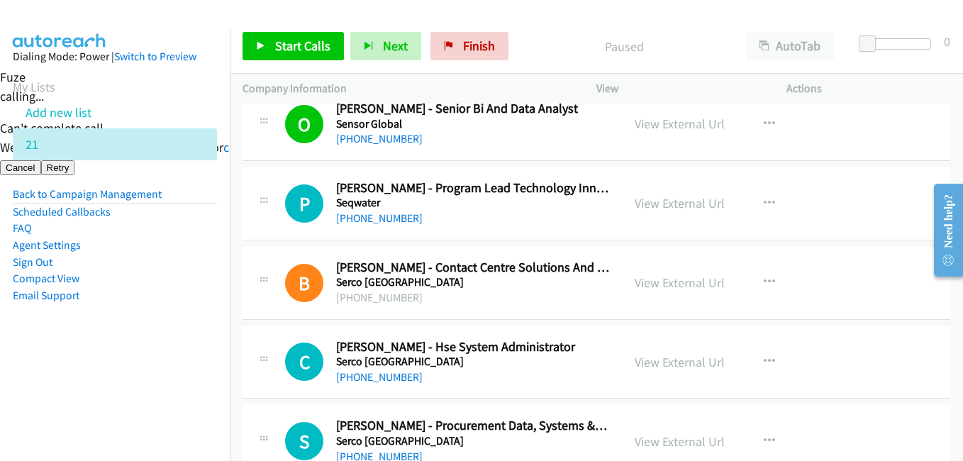
scroll to position [6170, 0]
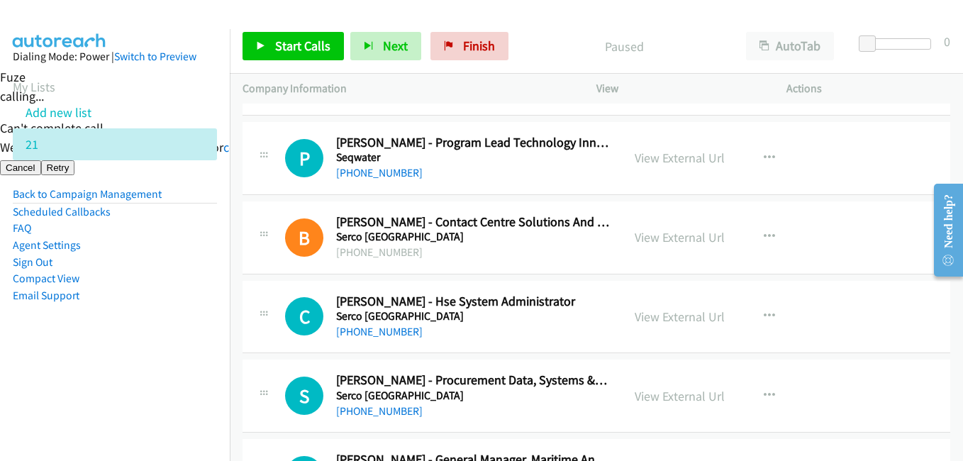
click at [157, 332] on aside "Dialing Mode: Power | Switch to Preview My Lists Add new list 21 Back to Campai…" at bounding box center [115, 198] width 230 height 339
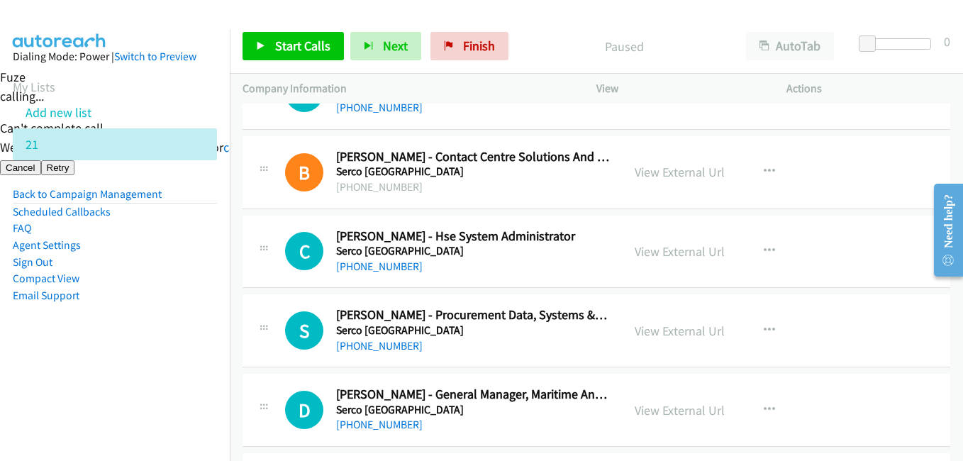
scroll to position [6312, 0]
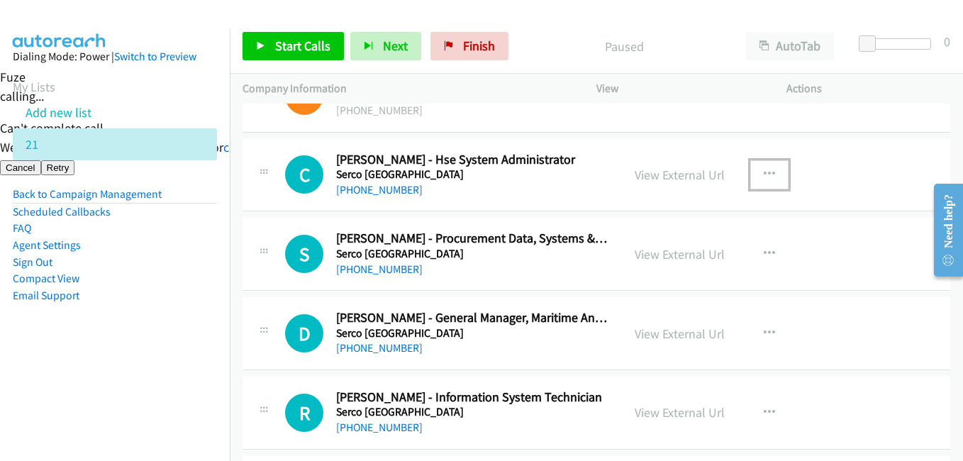
click at [764, 170] on icon "button" at bounding box center [769, 174] width 11 height 11
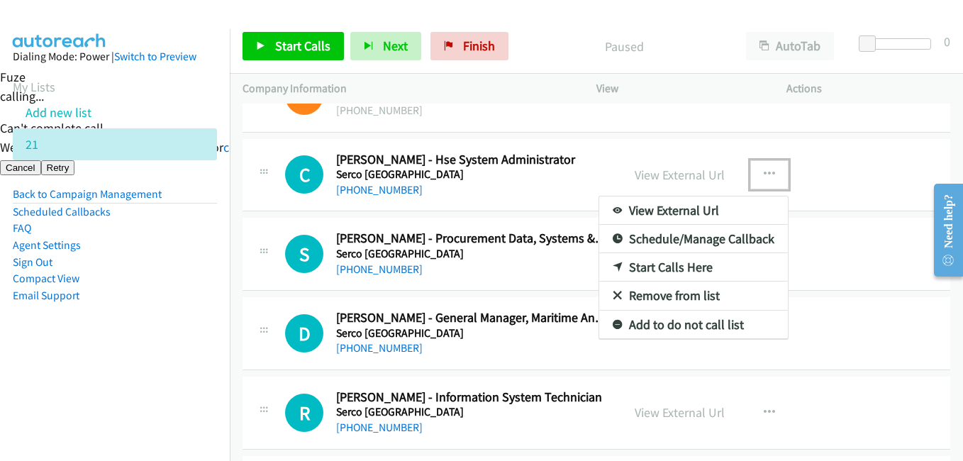
click at [691, 261] on link "Start Calls Here" at bounding box center [693, 267] width 189 height 28
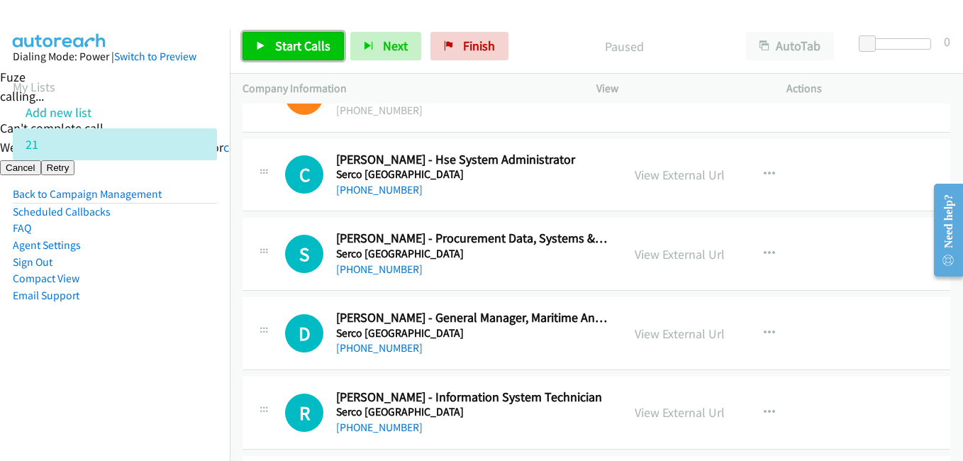
click at [299, 48] on span "Start Calls" at bounding box center [302, 46] width 55 height 16
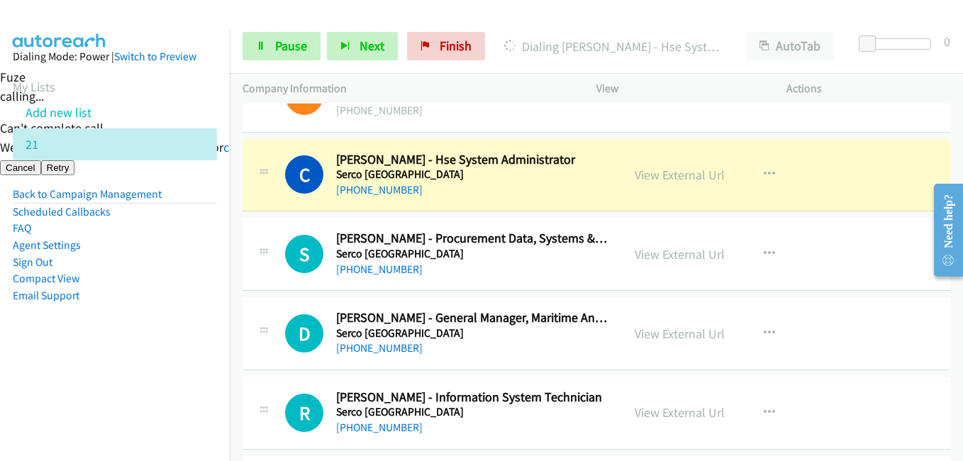
drag, startPoint x: 122, startPoint y: 255, endPoint x: 196, endPoint y: 238, distance: 76.2
click at [127, 255] on li "Sign Out" at bounding box center [115, 262] width 204 height 17
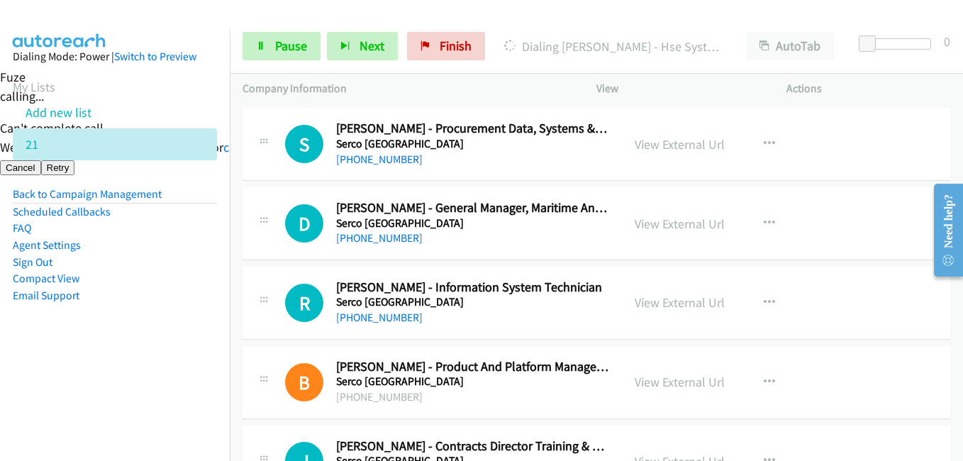
scroll to position [6525, 0]
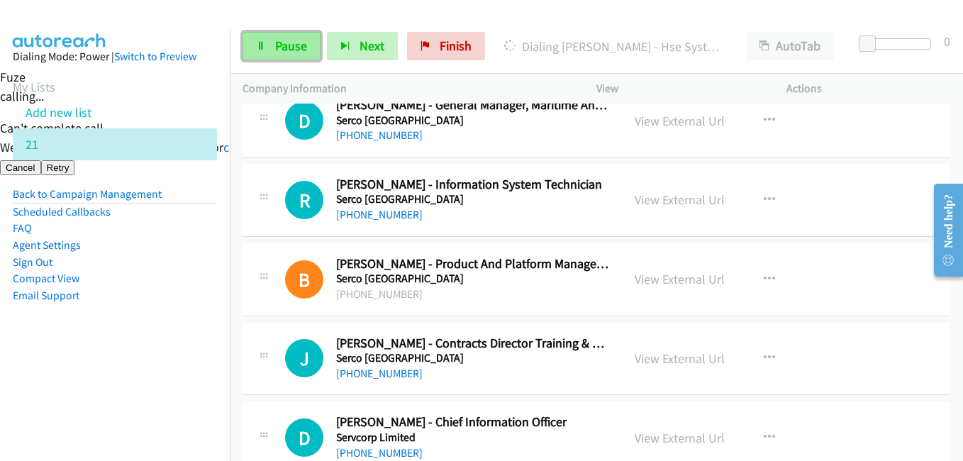
click at [290, 45] on span "Pause" at bounding box center [291, 46] width 32 height 16
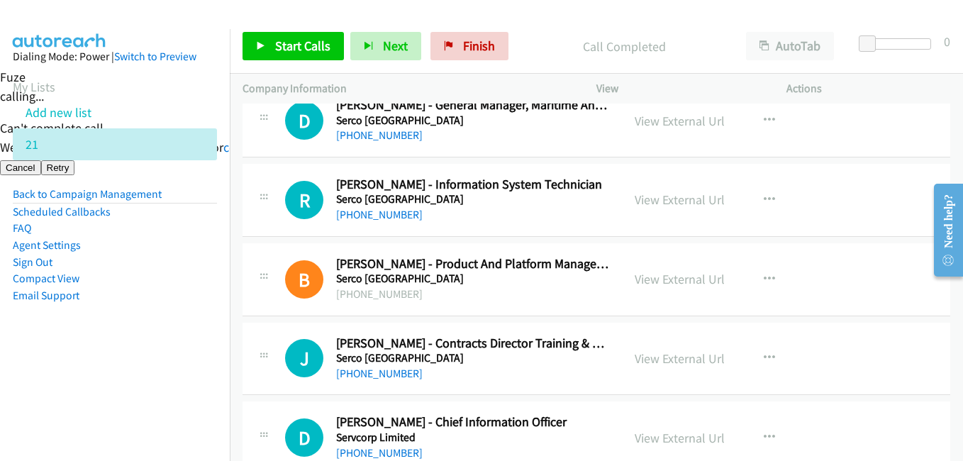
click at [107, 352] on aside "Dialing Mode: Power | Switch to Preview My Lists Add new list 21 Back to Campai…" at bounding box center [115, 198] width 230 height 339
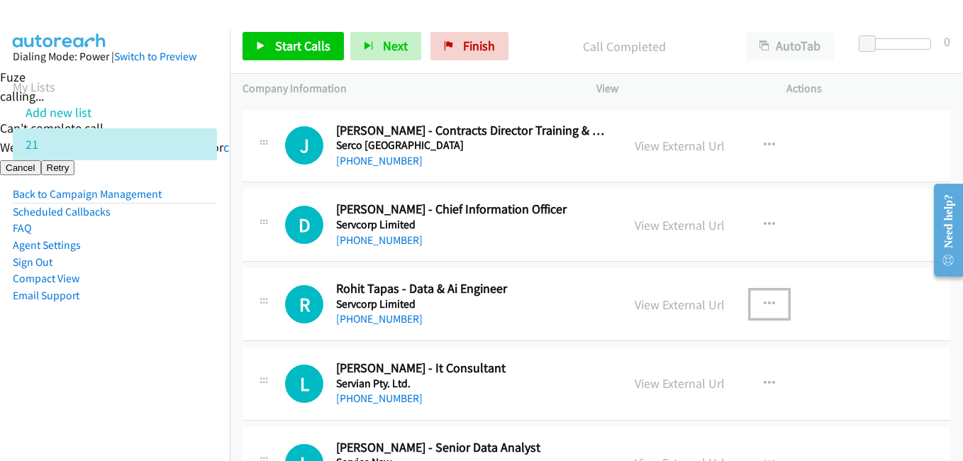
click at [764, 302] on icon "button" at bounding box center [769, 304] width 11 height 11
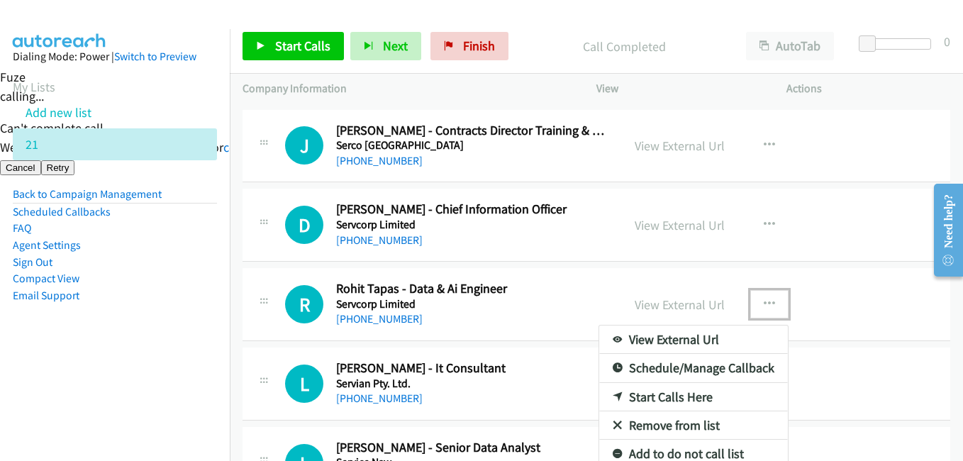
click at [674, 395] on link "Start Calls Here" at bounding box center [693, 397] width 189 height 28
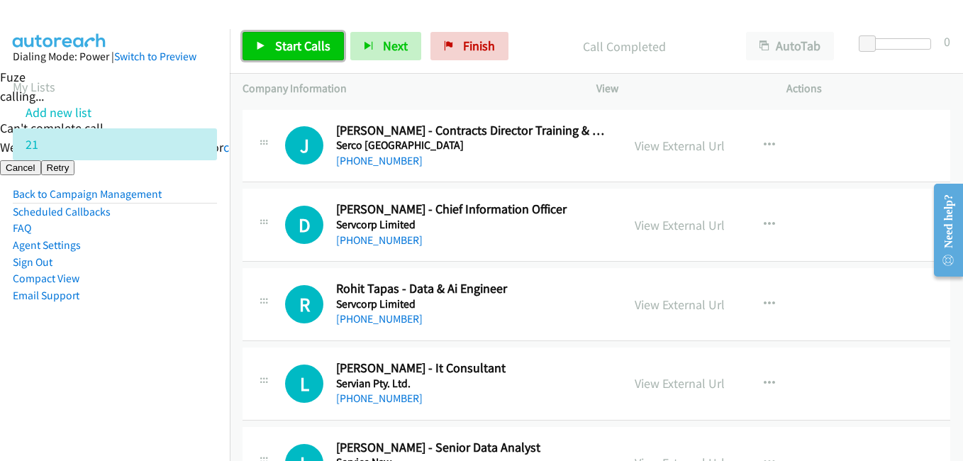
click at [311, 50] on span "Start Calls" at bounding box center [302, 46] width 55 height 16
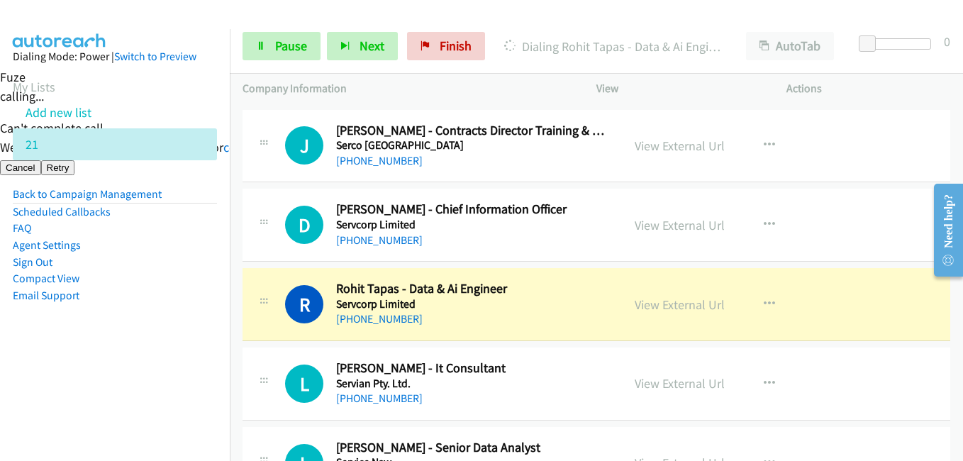
drag, startPoint x: 120, startPoint y: 294, endPoint x: 130, endPoint y: 281, distance: 17.2
click at [120, 294] on li "Email Support" at bounding box center [115, 295] width 204 height 17
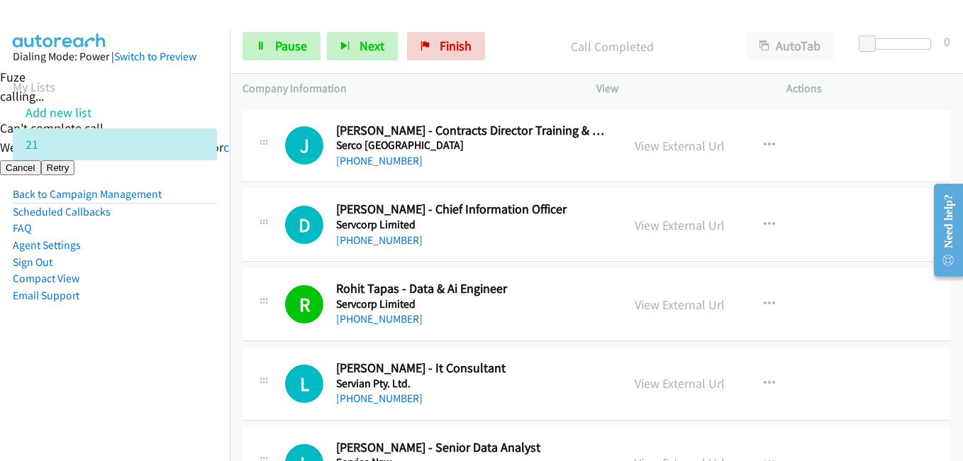
drag, startPoint x: 211, startPoint y: 370, endPoint x: 221, endPoint y: 367, distance: 10.3
click at [211, 370] on nav "Dialing Mode: Power | Switch to Preview My Lists Add new list 21 Back to Campai…" at bounding box center [115, 259] width 230 height 461
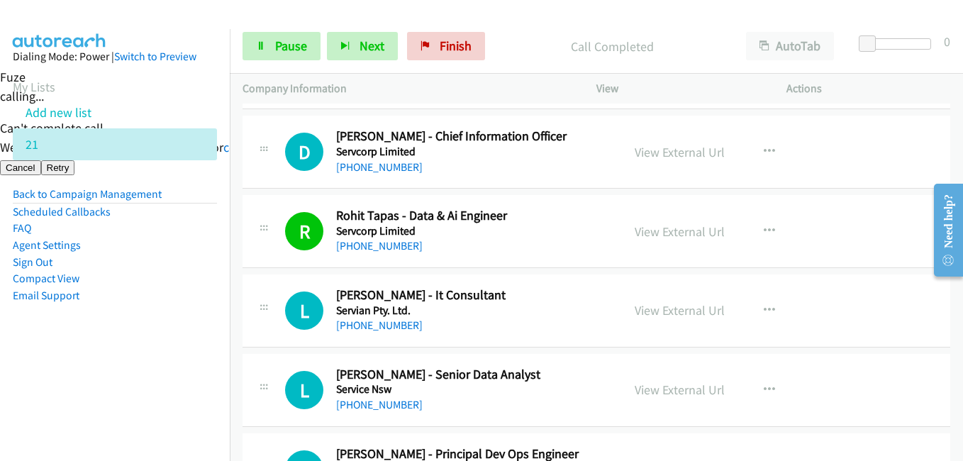
scroll to position [6879, 0]
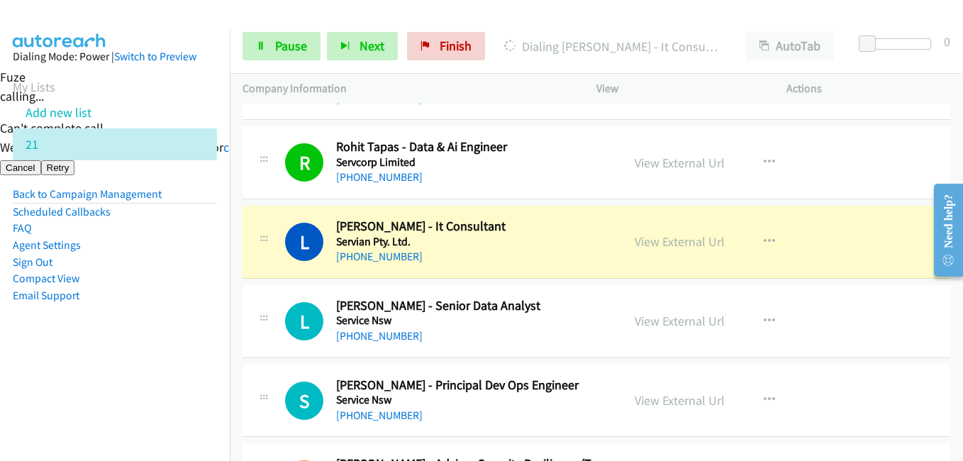
click at [191, 291] on li "Email Support" at bounding box center [115, 295] width 204 height 17
click at [673, 236] on link "View External Url" at bounding box center [680, 241] width 90 height 16
click at [278, 43] on span "Pause" at bounding box center [291, 46] width 32 height 16
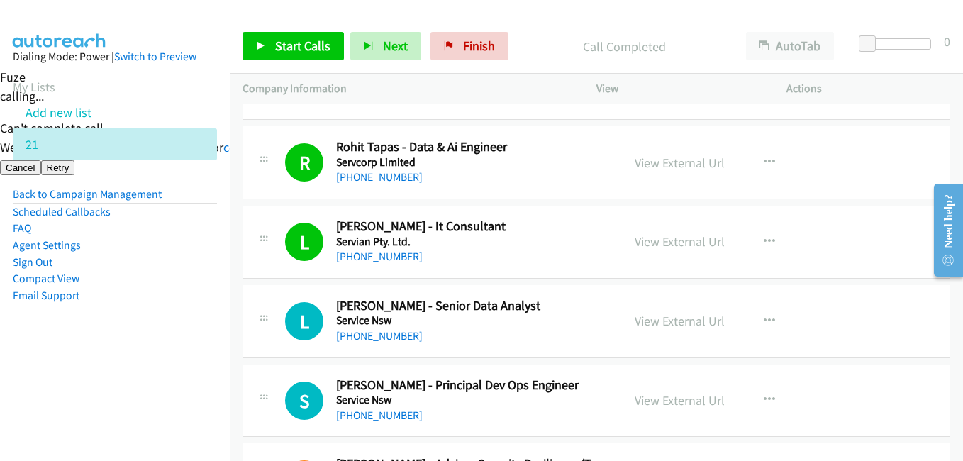
click at [177, 364] on aside "Dialing Mode: Power | Switch to Preview My Lists Add new list 21 Back to Campai…" at bounding box center [115, 198] width 230 height 339
click at [293, 40] on span "Start Calls" at bounding box center [302, 46] width 55 height 16
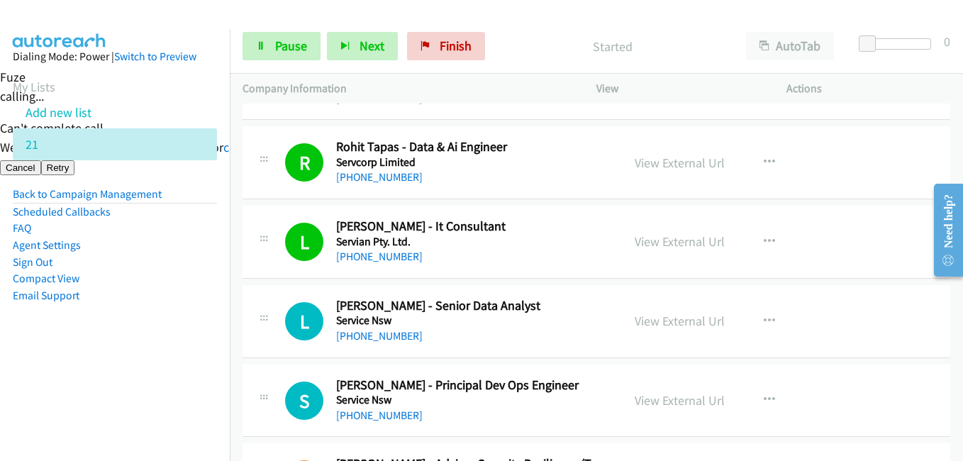
click at [177, 332] on aside "Dialing Mode: Power | Switch to Preview My Lists Add new list 21 Back to Campai…" at bounding box center [115, 198] width 230 height 339
click at [163, 378] on nav "Dialing Mode: Power | Switch to Preview My Lists Add new list 21 Back to Campai…" at bounding box center [115, 259] width 230 height 461
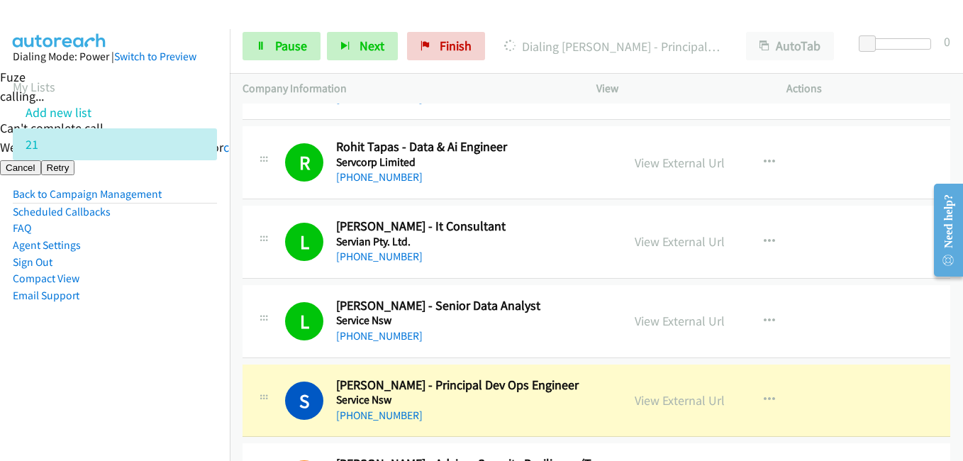
click at [172, 382] on nav "Dialing Mode: Power | Switch to Preview My Lists Add new list 21 Back to Campai…" at bounding box center [115, 259] width 230 height 461
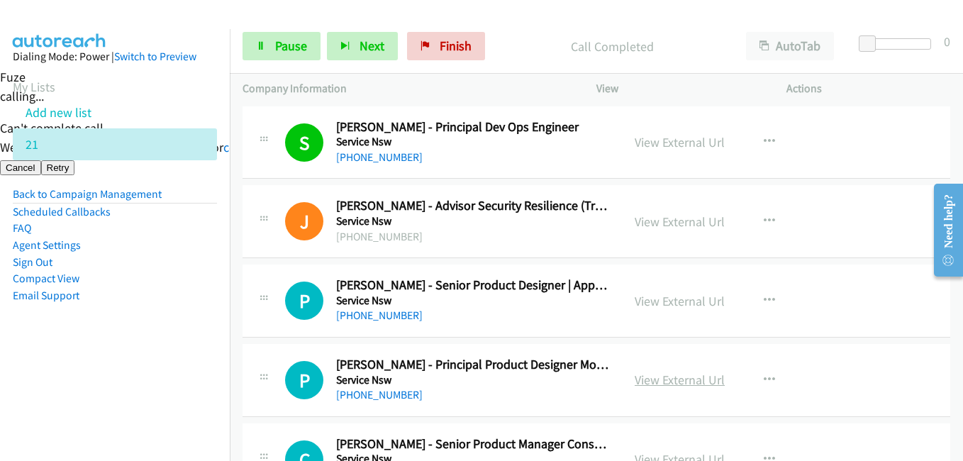
scroll to position [7163, 0]
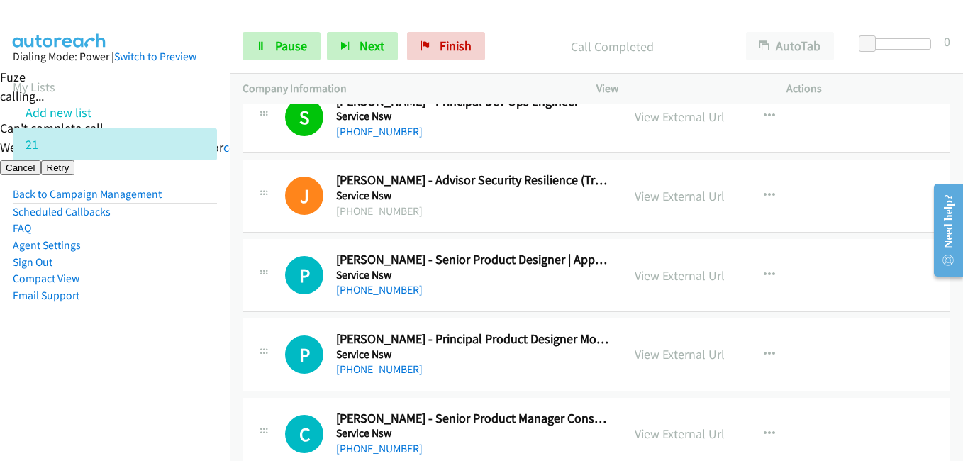
drag, startPoint x: 146, startPoint y: 387, endPoint x: 335, endPoint y: 77, distance: 363.4
click at [147, 387] on nav "Dialing Mode: Power | Switch to Preview My Lists Add new list 21 Back to Campai…" at bounding box center [115, 259] width 230 height 461
drag, startPoint x: 299, startPoint y: 40, endPoint x: 309, endPoint y: 42, distance: 10.2
click at [299, 40] on span "Pause" at bounding box center [291, 46] width 32 height 16
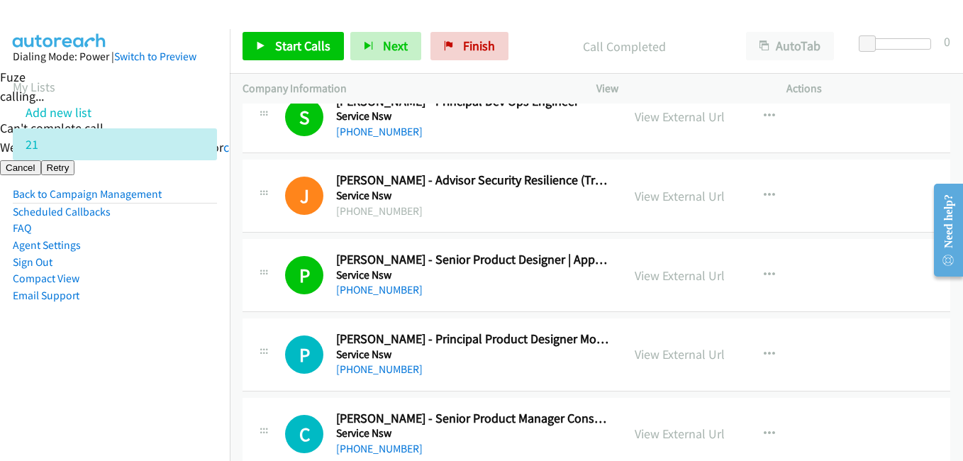
click at [138, 351] on aside "Dialing Mode: Power | Switch to Preview My Lists Add new list 21 Back to Campai…" at bounding box center [115, 198] width 230 height 339
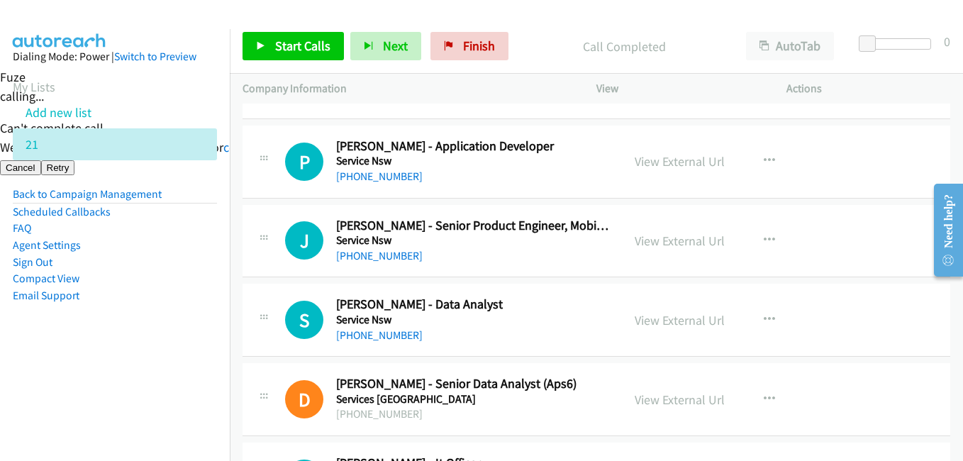
scroll to position [7517, 0]
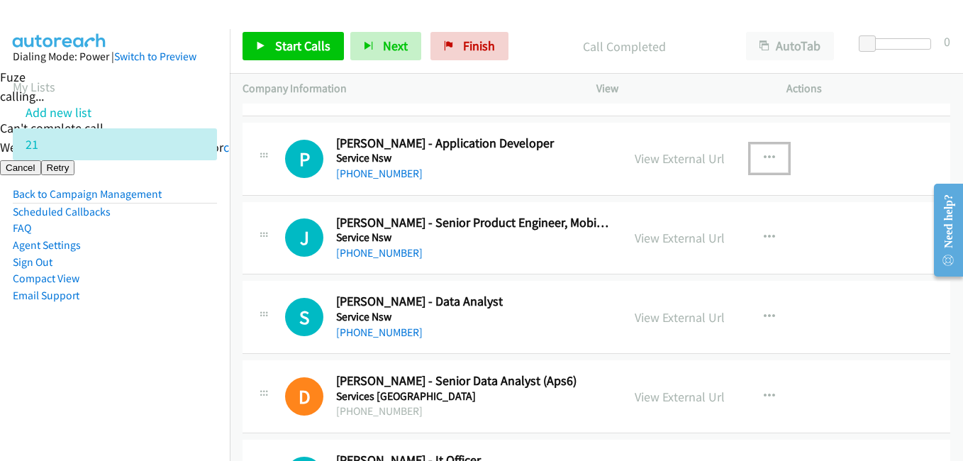
click at [772, 147] on button "button" at bounding box center [769, 158] width 38 height 28
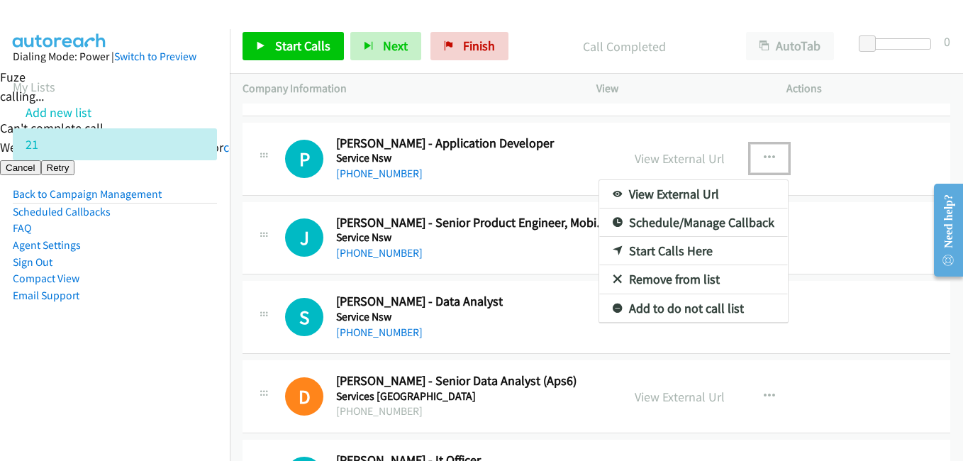
click at [557, 311] on div at bounding box center [481, 230] width 963 height 461
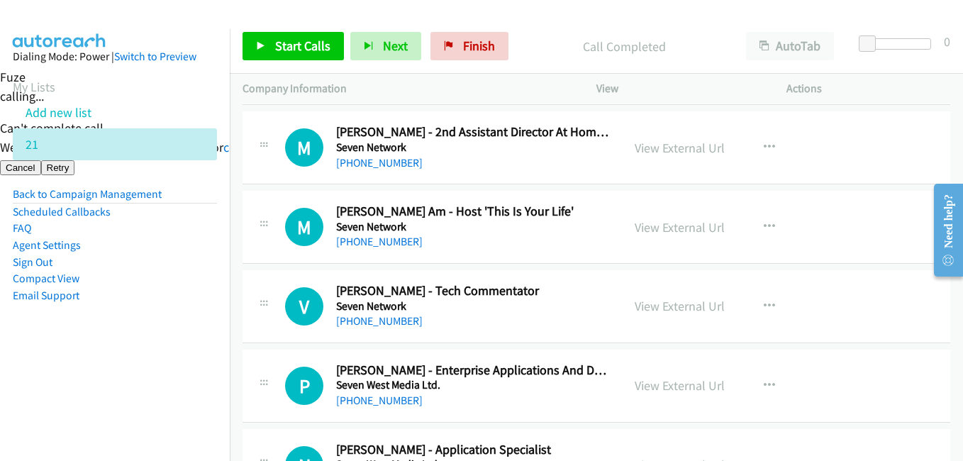
scroll to position [8156, 0]
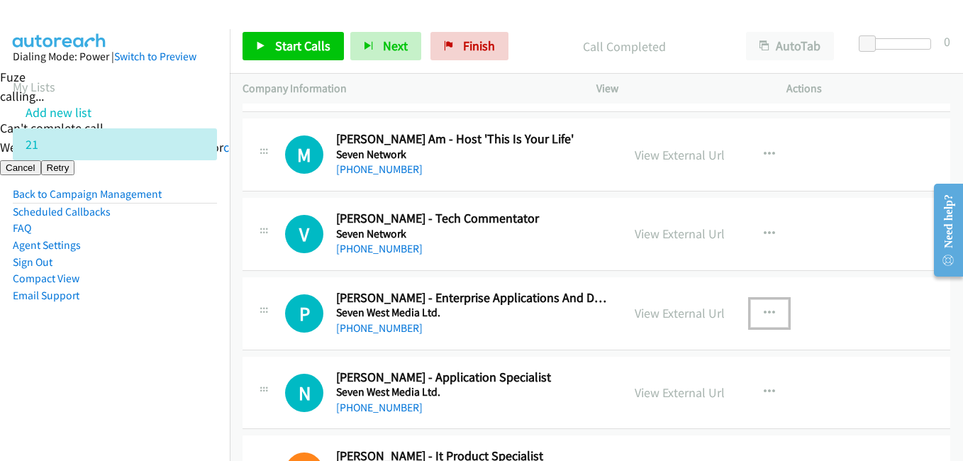
click at [769, 308] on button "button" at bounding box center [769, 313] width 38 height 28
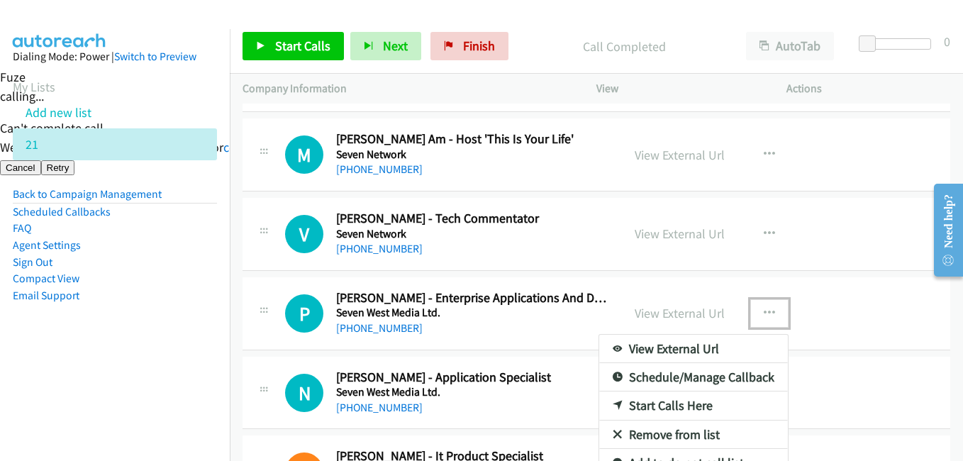
click at [640, 396] on link "Start Calls Here" at bounding box center [693, 405] width 189 height 28
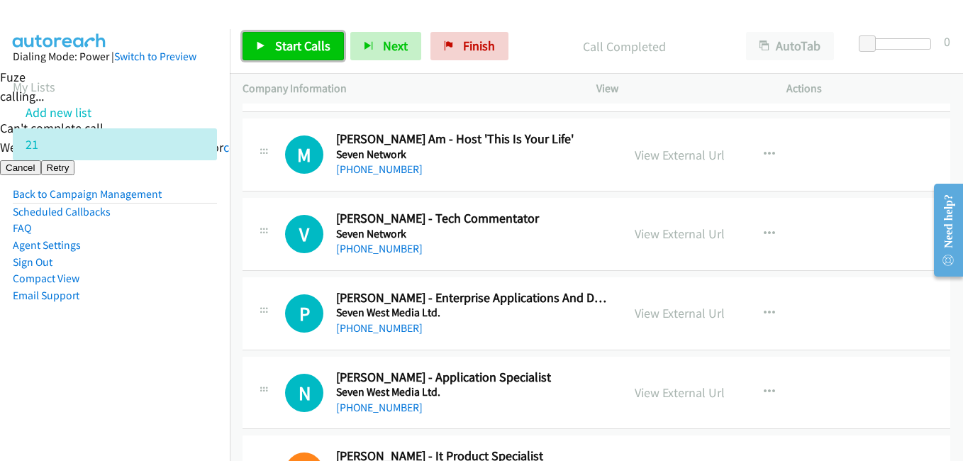
click at [284, 48] on span "Start Calls" at bounding box center [302, 46] width 55 height 16
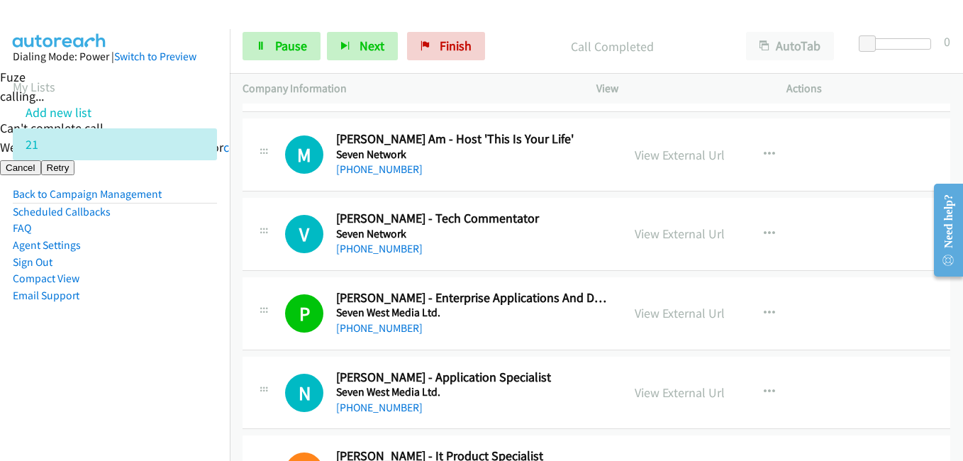
click at [213, 351] on aside "Dialing Mode: Power | Switch to Preview My Lists Add new list 21 Back to Campai…" at bounding box center [115, 198] width 230 height 339
drag, startPoint x: 89, startPoint y: 374, endPoint x: 251, endPoint y: 374, distance: 161.7
click at [89, 374] on nav "Dialing Mode: Power | Switch to Preview My Lists Add new list 21 Back to Campai…" at bounding box center [115, 259] width 230 height 461
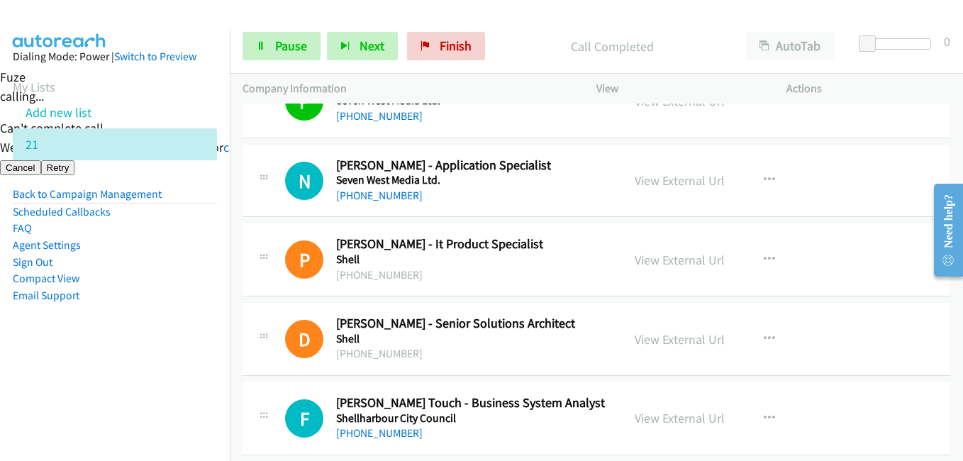
scroll to position [8368, 0]
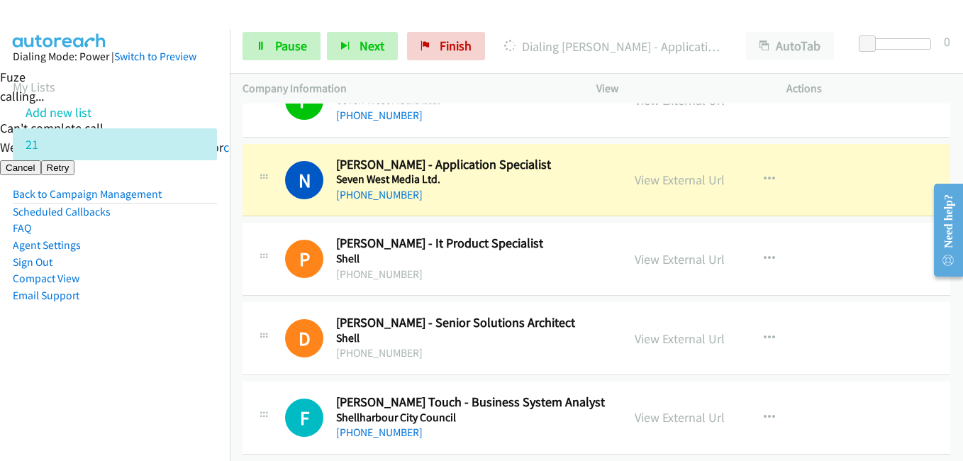
drag, startPoint x: 184, startPoint y: 370, endPoint x: 210, endPoint y: 364, distance: 27.0
click at [184, 370] on nav "Dialing Mode: Power | Switch to Preview My Lists Add new list 21 Back to Campai…" at bounding box center [115, 259] width 230 height 461
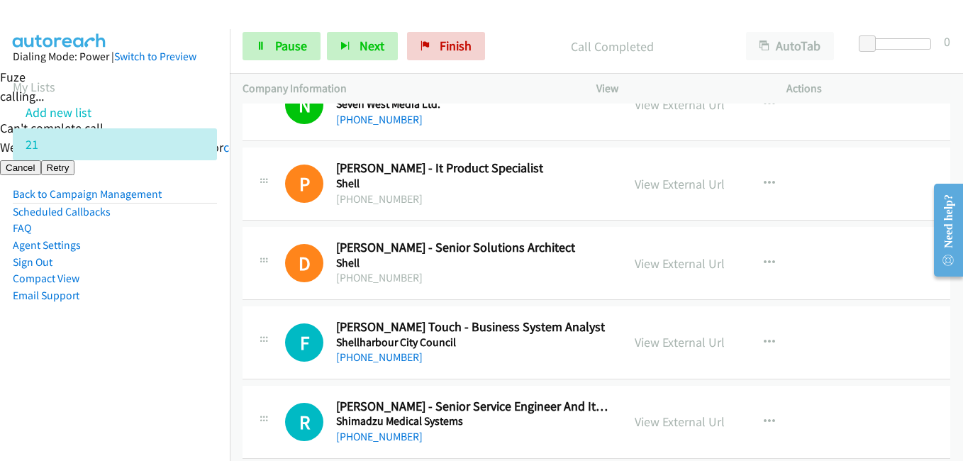
scroll to position [8510, 0]
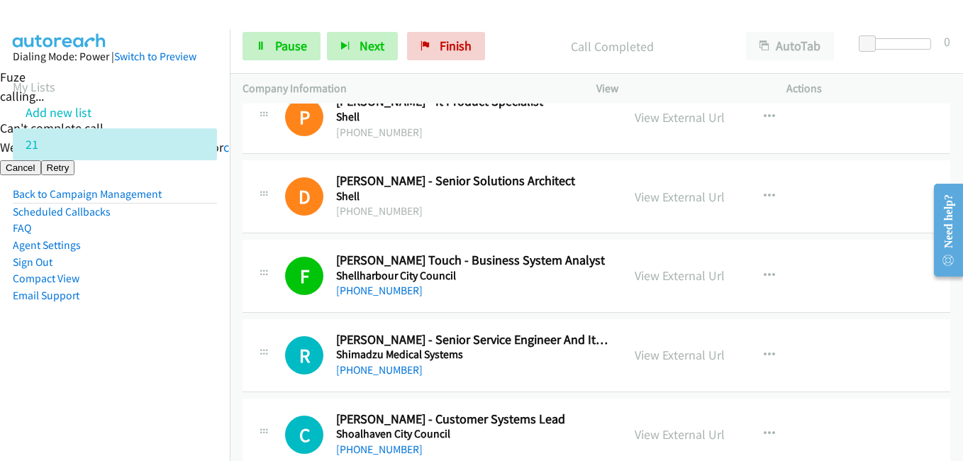
click at [195, 376] on nav "Dialing Mode: Power | Switch to Preview My Lists Add new list 21 Back to Campai…" at bounding box center [115, 259] width 230 height 461
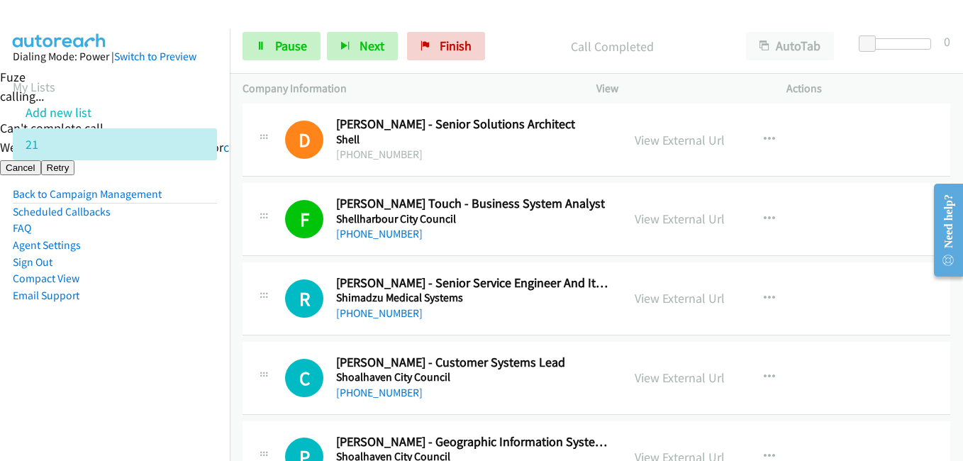
scroll to position [8652, 0]
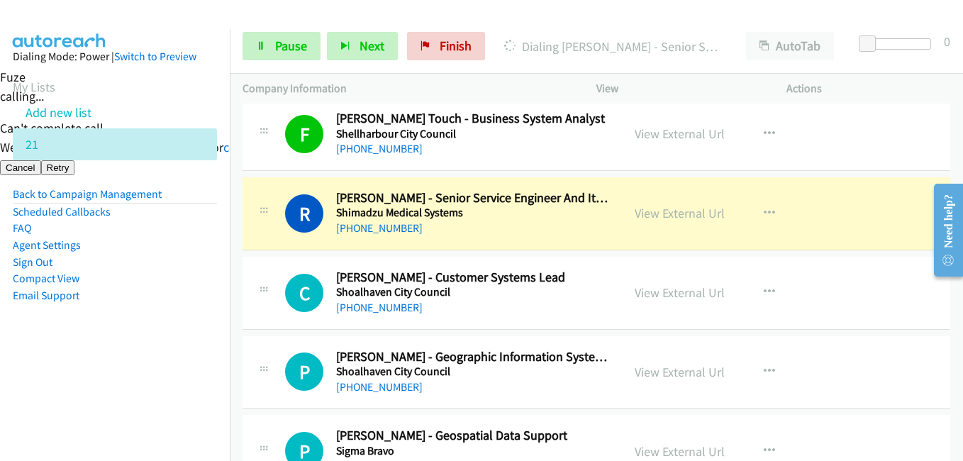
drag, startPoint x: 169, startPoint y: 335, endPoint x: 269, endPoint y: 328, distance: 100.2
click at [169, 335] on aside "Dialing Mode: Power | Switch to Preview My Lists Add new list 21 Back to Campai…" at bounding box center [115, 198] width 230 height 339
click at [699, 215] on link "View External Url" at bounding box center [680, 213] width 90 height 16
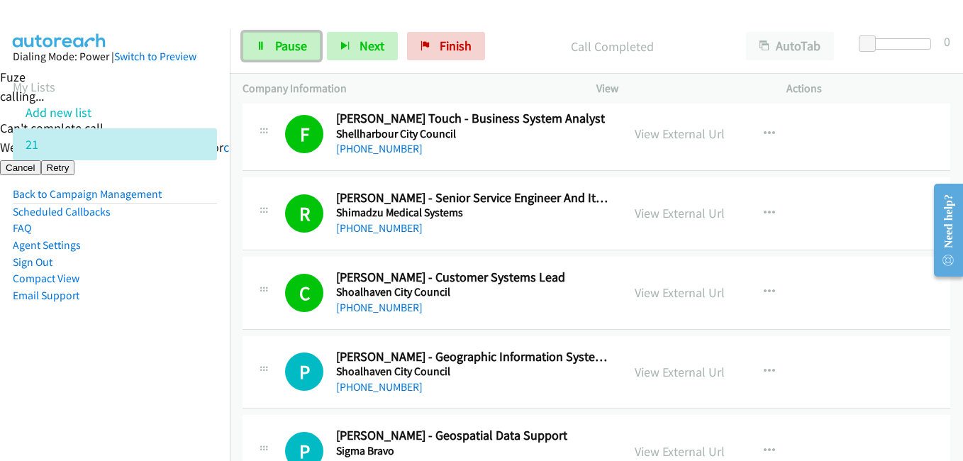
click at [293, 47] on span "Pause" at bounding box center [291, 46] width 32 height 16
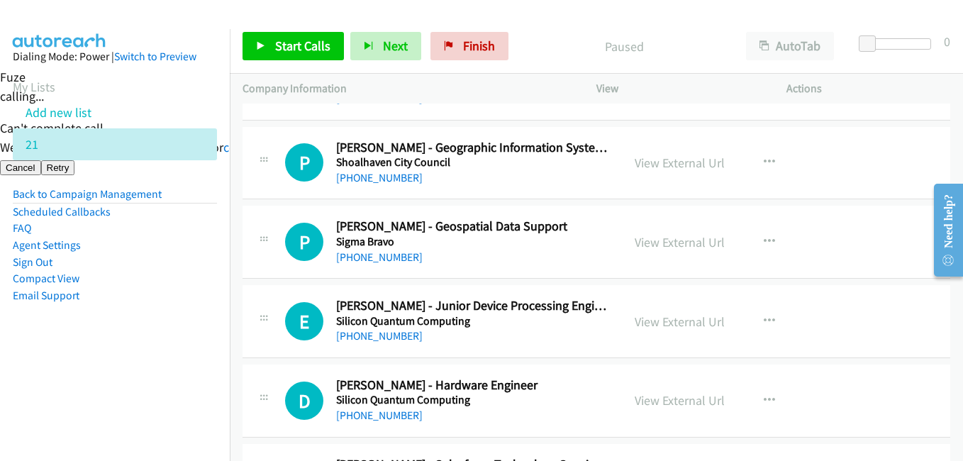
scroll to position [8865, 0]
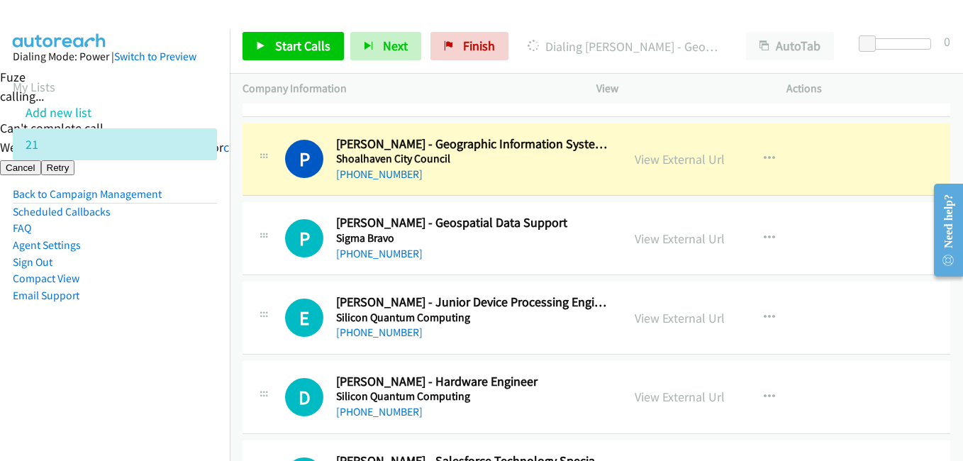
drag, startPoint x: 137, startPoint y: 366, endPoint x: 166, endPoint y: 362, distance: 29.3
click at [137, 366] on aside "Dialing Mode: Power | Switch to Preview My Lists Add new list 21 Back to Campai…" at bounding box center [115, 198] width 230 height 339
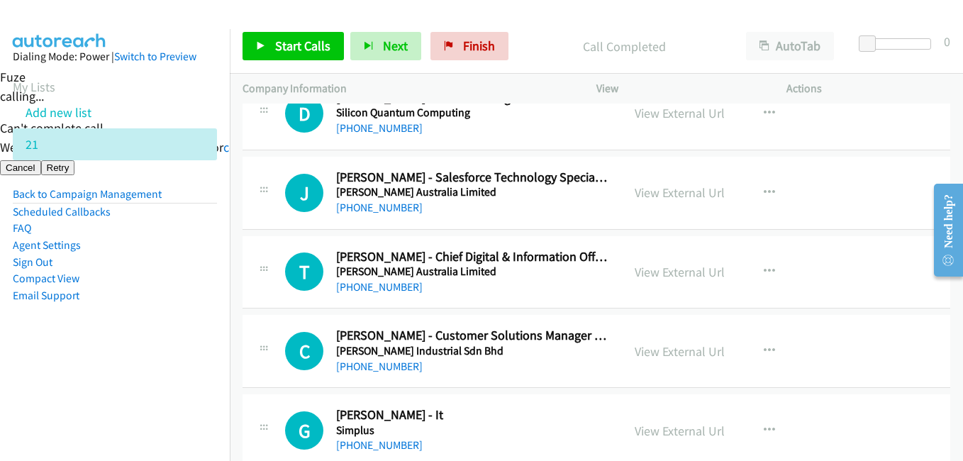
scroll to position [9078, 0]
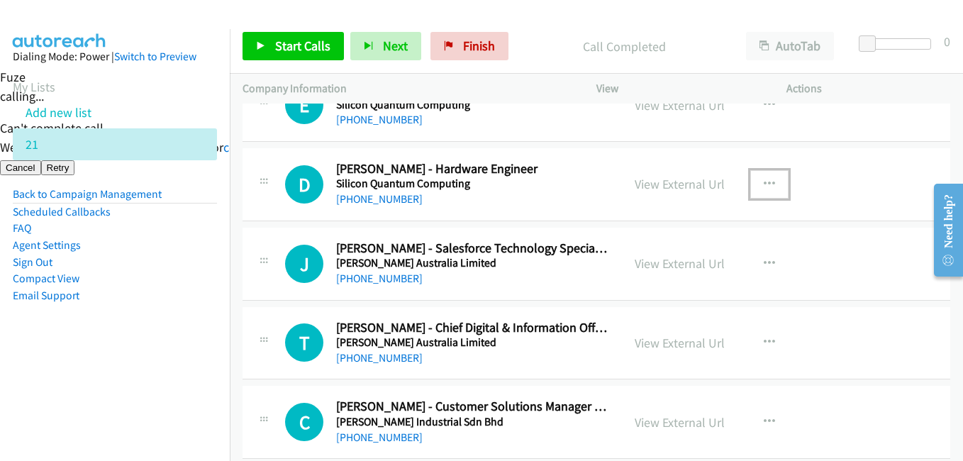
click at [764, 183] on icon "button" at bounding box center [769, 184] width 11 height 11
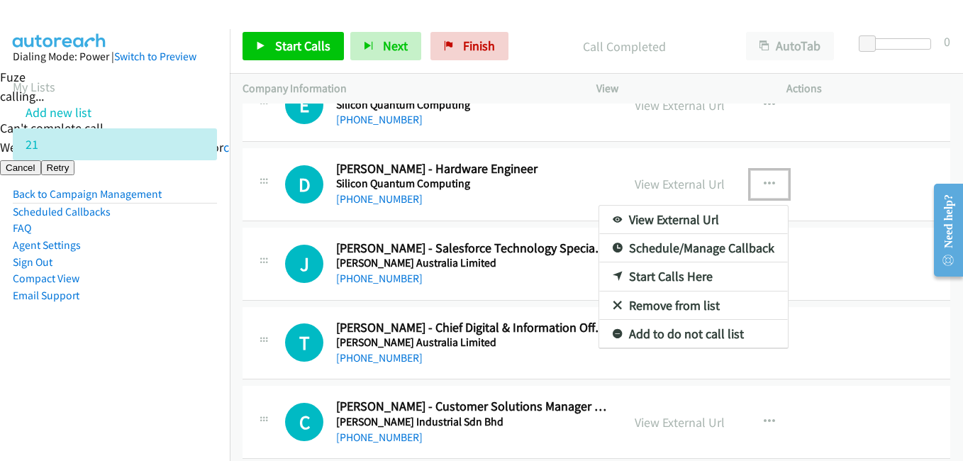
click at [688, 279] on link "Start Calls Here" at bounding box center [693, 276] width 189 height 28
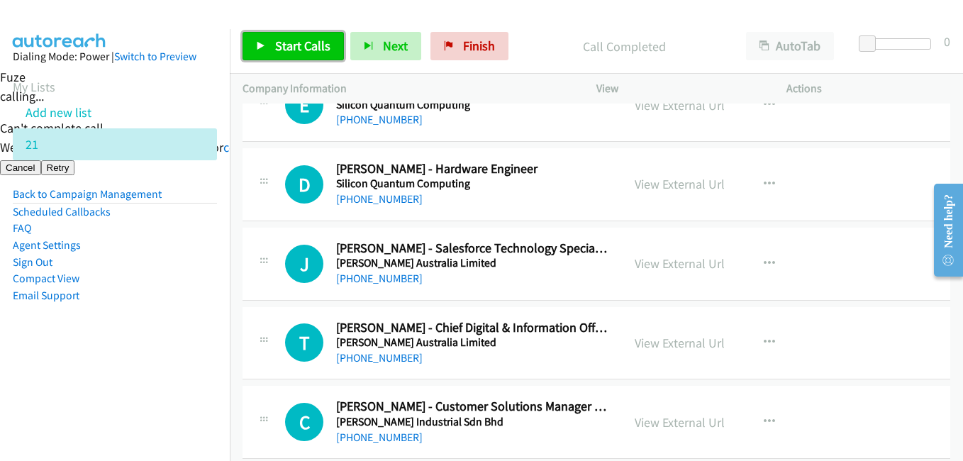
click at [320, 48] on span "Start Calls" at bounding box center [302, 46] width 55 height 16
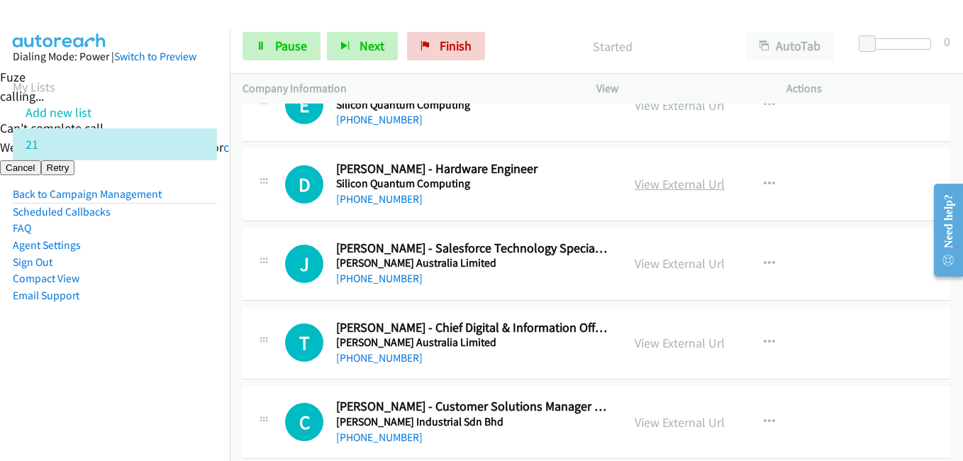
click at [696, 182] on link "View External Url" at bounding box center [680, 184] width 90 height 16
drag, startPoint x: 179, startPoint y: 363, endPoint x: 236, endPoint y: 357, distance: 57.8
click at [182, 363] on aside "Dialing Mode: Power | Switch to Preview My Lists Add new list 21 Back to Campai…" at bounding box center [115, 198] width 230 height 339
click at [174, 320] on aside "Dialing Mode: Power | Switch to Preview My Lists Add new list 21 Back to Campai…" at bounding box center [115, 198] width 230 height 339
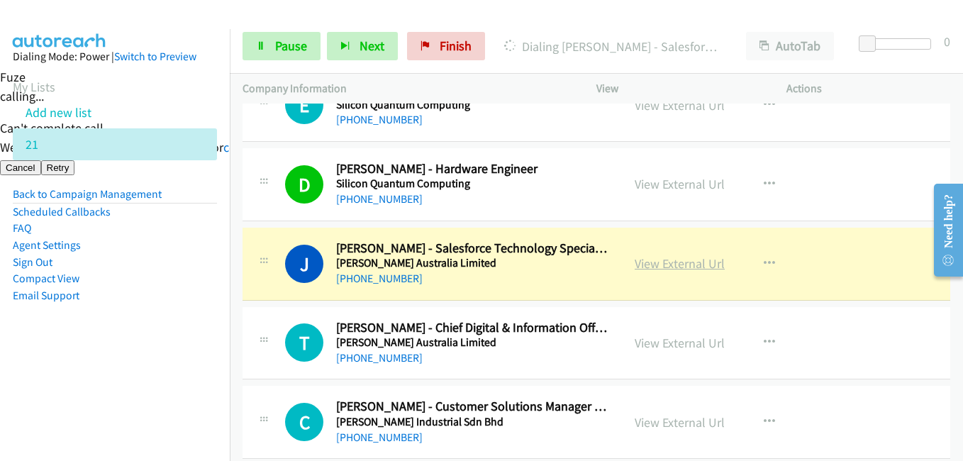
click at [684, 265] on link "View External Url" at bounding box center [680, 263] width 90 height 16
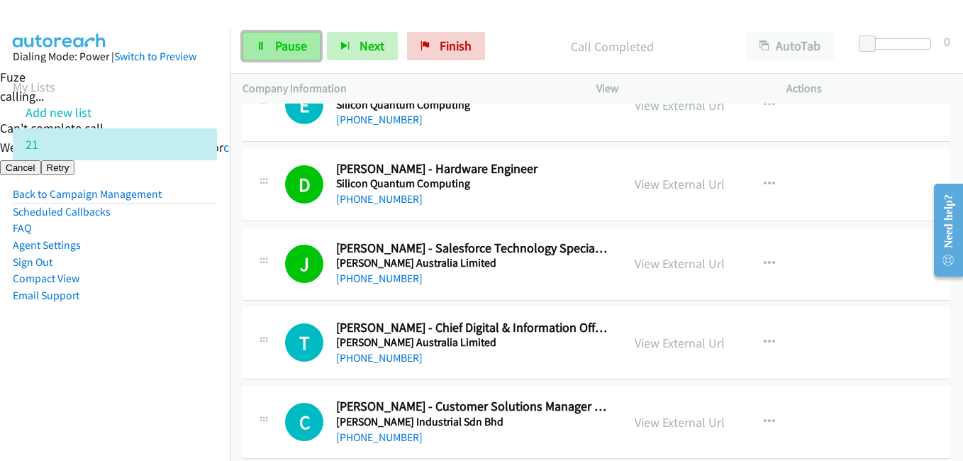
click at [287, 42] on span "Pause" at bounding box center [291, 46] width 32 height 16
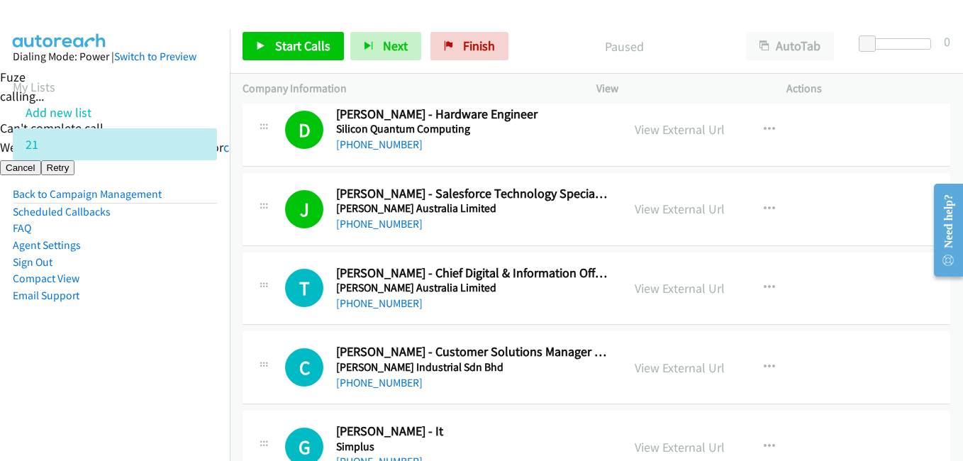
scroll to position [9149, 0]
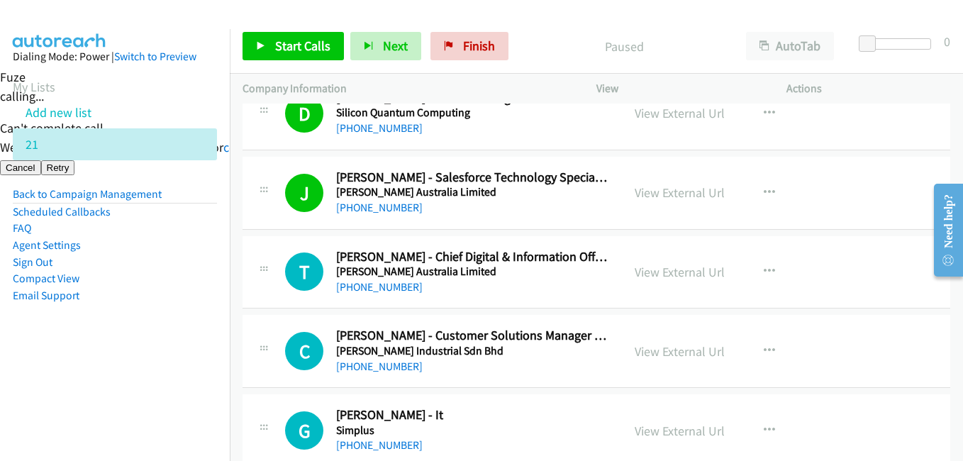
click at [184, 340] on aside "Dialing Mode: Power | Switch to Preview My Lists Add new list 21 Back to Campai…" at bounding box center [115, 198] width 230 height 339
drag, startPoint x: 121, startPoint y: 343, endPoint x: 277, endPoint y: 324, distance: 156.4
click at [121, 343] on aside "Dialing Mode: Power | Switch to Preview My Lists Add new list 21 Back to Campai…" at bounding box center [115, 198] width 230 height 339
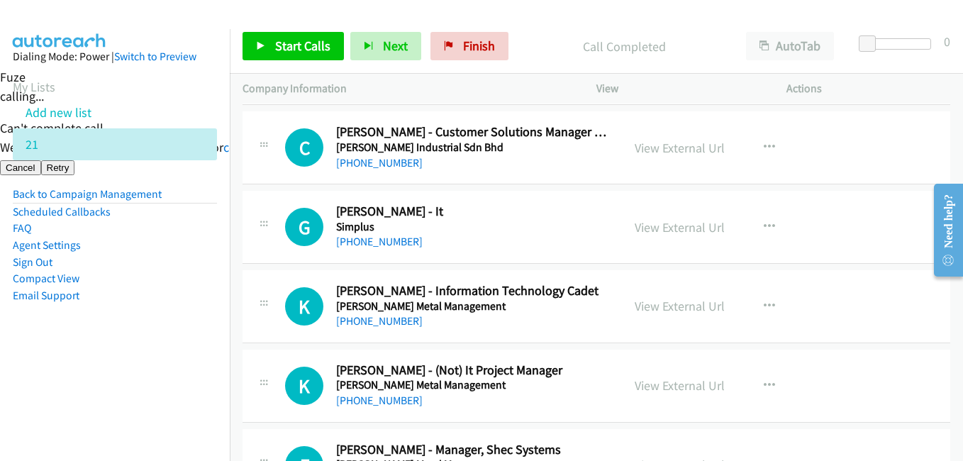
scroll to position [9432, 0]
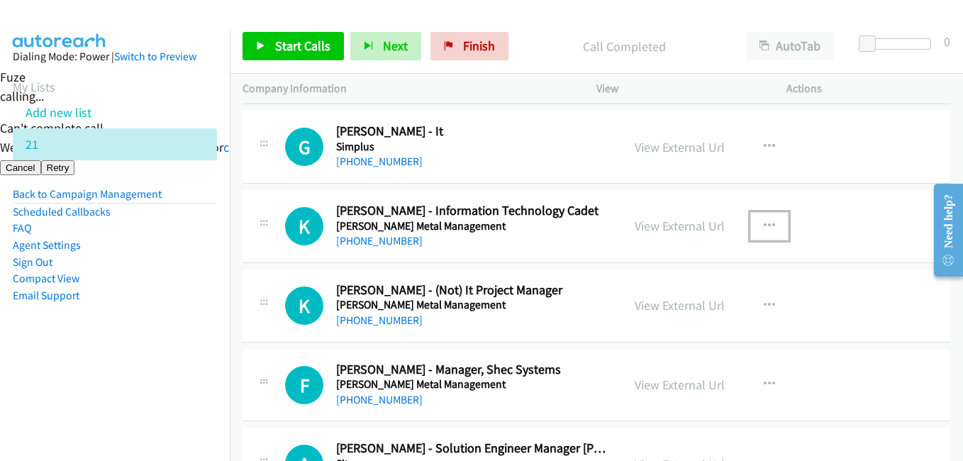
click at [766, 226] on icon "button" at bounding box center [769, 226] width 11 height 11
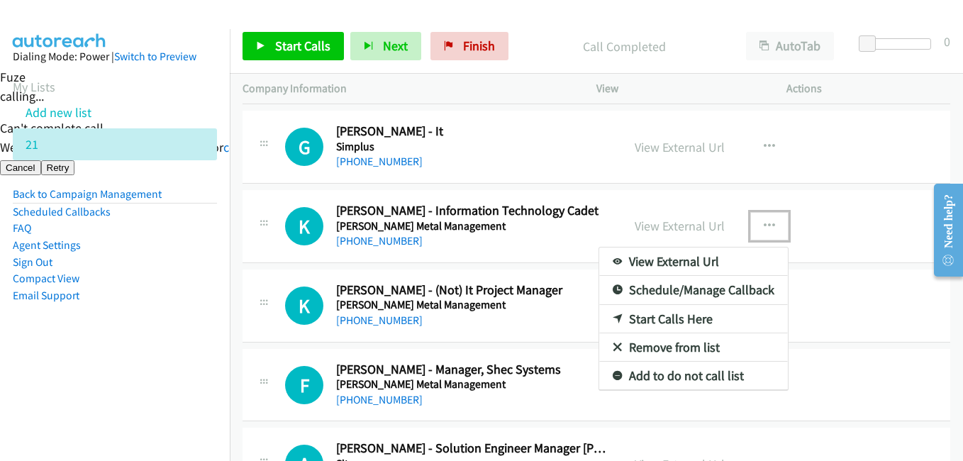
click at [668, 321] on link "Start Calls Here" at bounding box center [693, 319] width 189 height 28
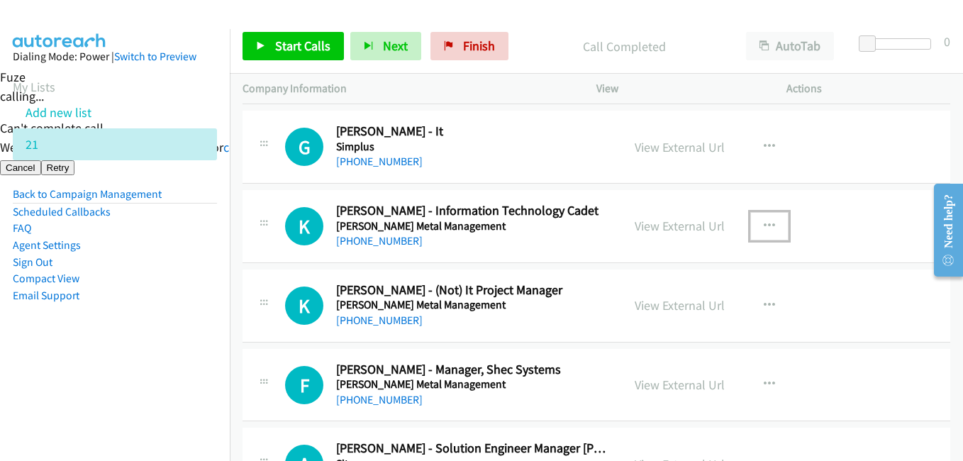
click at [764, 229] on icon "button" at bounding box center [769, 226] width 11 height 11
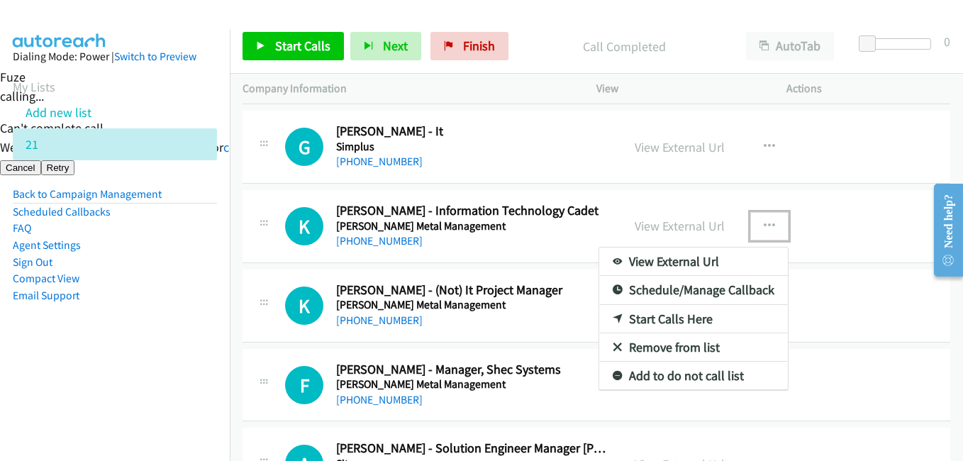
drag, startPoint x: 655, startPoint y: 317, endPoint x: 357, endPoint y: 127, distance: 353.9
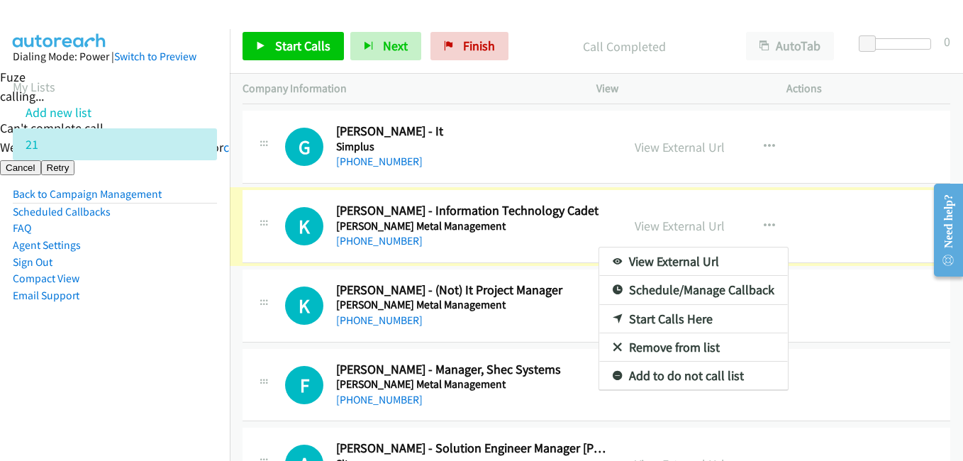
click at [279, 48] on div at bounding box center [481, 230] width 963 height 461
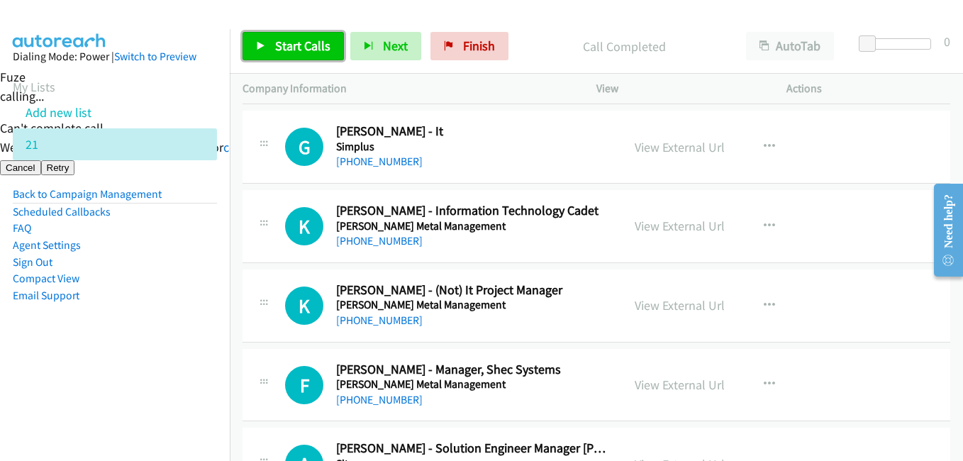
click at [301, 38] on span "Start Calls" at bounding box center [302, 46] width 55 height 16
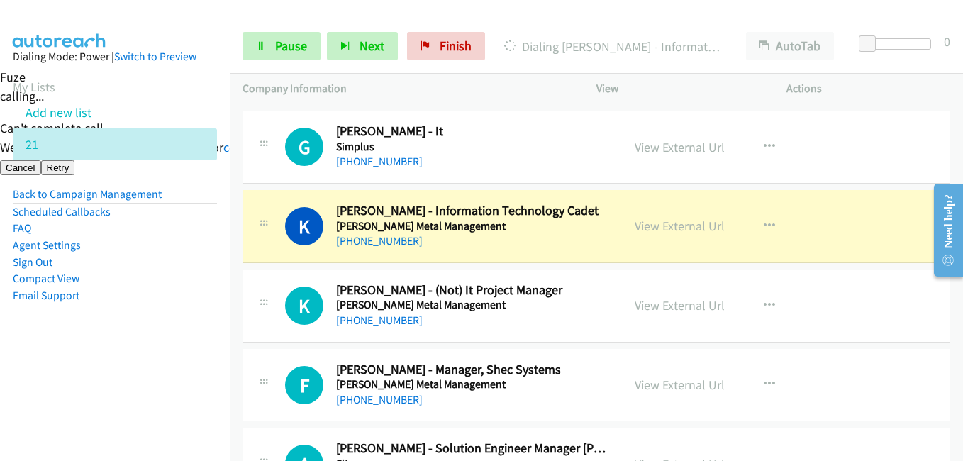
click at [150, 352] on aside "Dialing Mode: Power | Switch to Preview My Lists Add new list 21 Back to Campai…" at bounding box center [115, 198] width 230 height 339
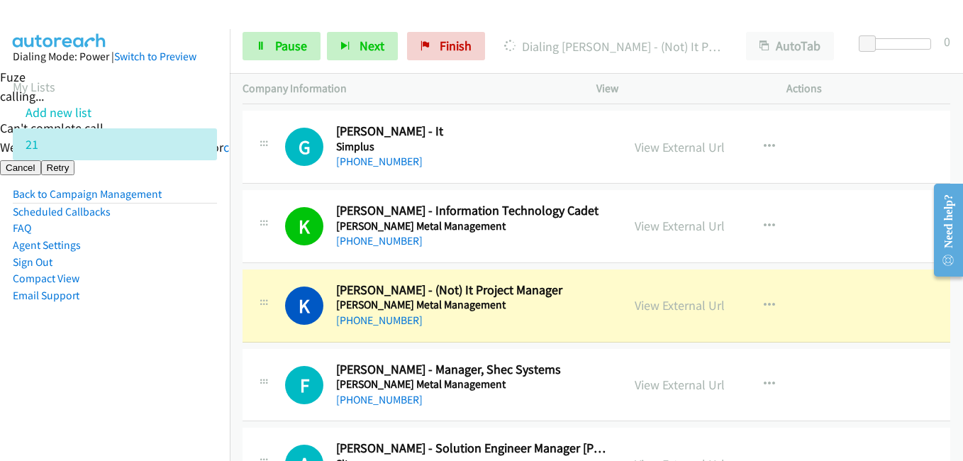
drag, startPoint x: 172, startPoint y: 327, endPoint x: 287, endPoint y: 323, distance: 114.9
click at [172, 326] on aside "Dialing Mode: Power | Switch to Preview My Lists Add new list 21 Back to Campai…" at bounding box center [115, 198] width 230 height 339
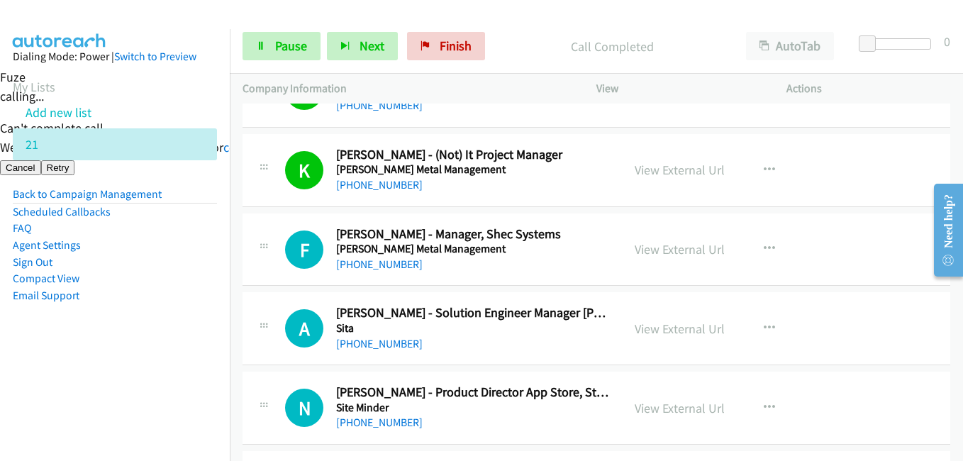
scroll to position [9574, 0]
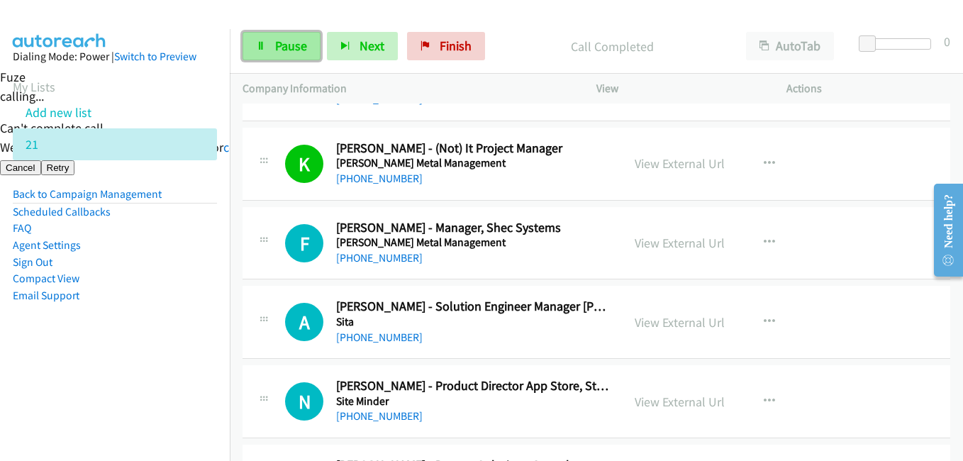
click at [265, 40] on link "Pause" at bounding box center [282, 46] width 78 height 28
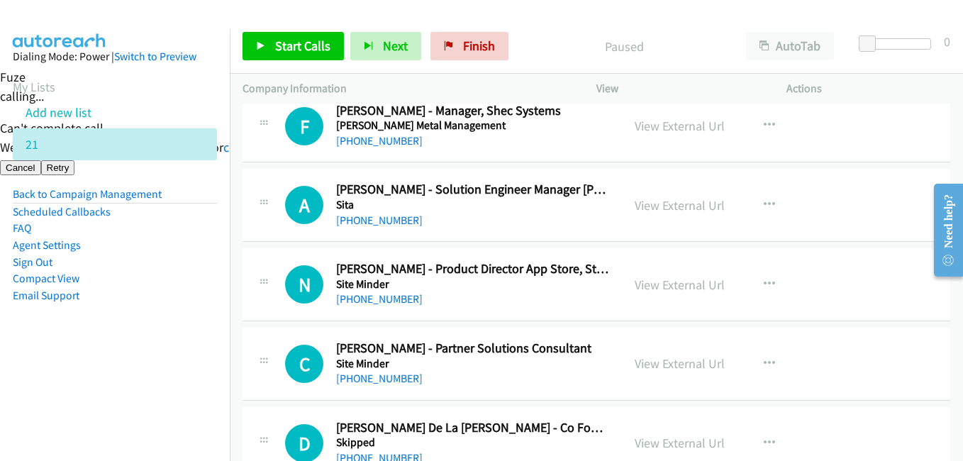
scroll to position [9787, 0]
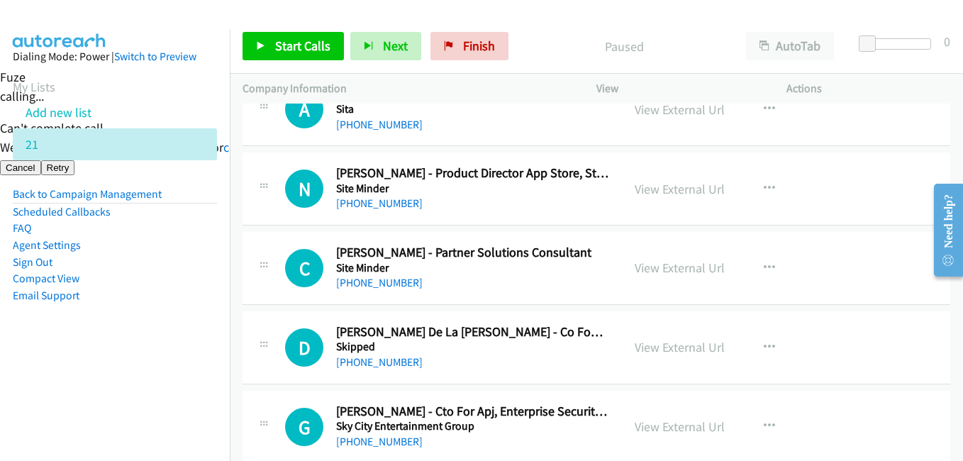
click at [204, 265] on li "Sign Out" at bounding box center [115, 262] width 204 height 17
click at [128, 362] on aside "Dialing Mode: Power | Switch to Preview My Lists Add new list 21 Back to Campai…" at bounding box center [115, 198] width 230 height 339
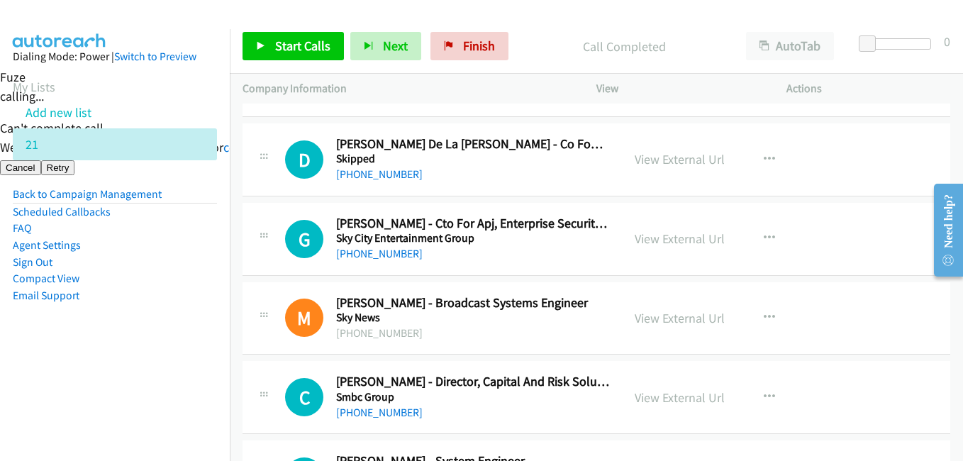
scroll to position [10000, 0]
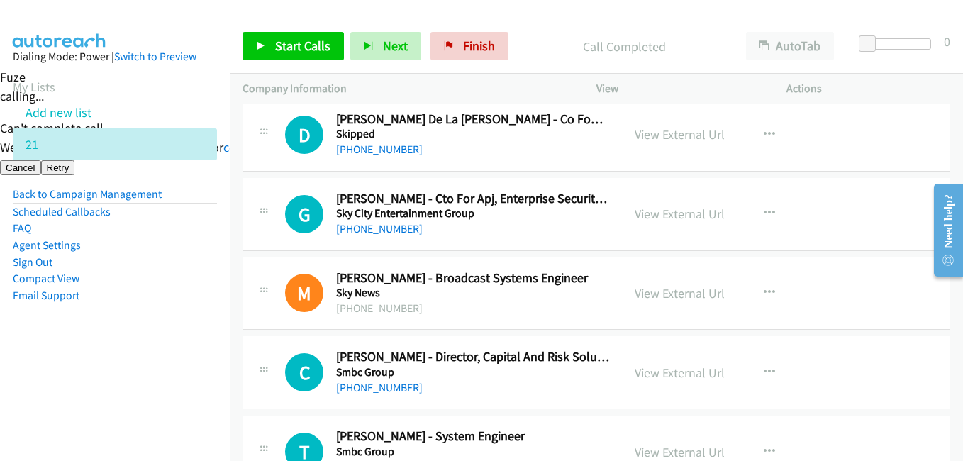
click at [692, 140] on link "View External Url" at bounding box center [680, 134] width 90 height 16
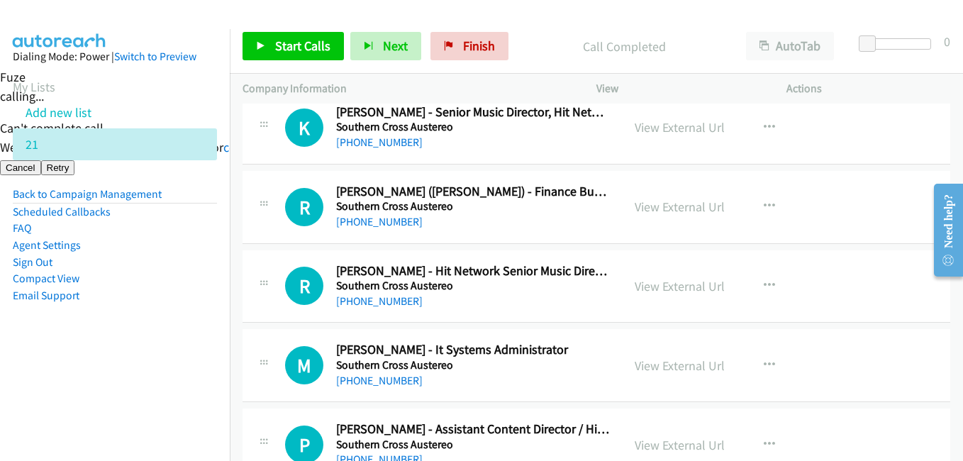
scroll to position [11276, 0]
click at [752, 355] on button "button" at bounding box center [769, 364] width 38 height 28
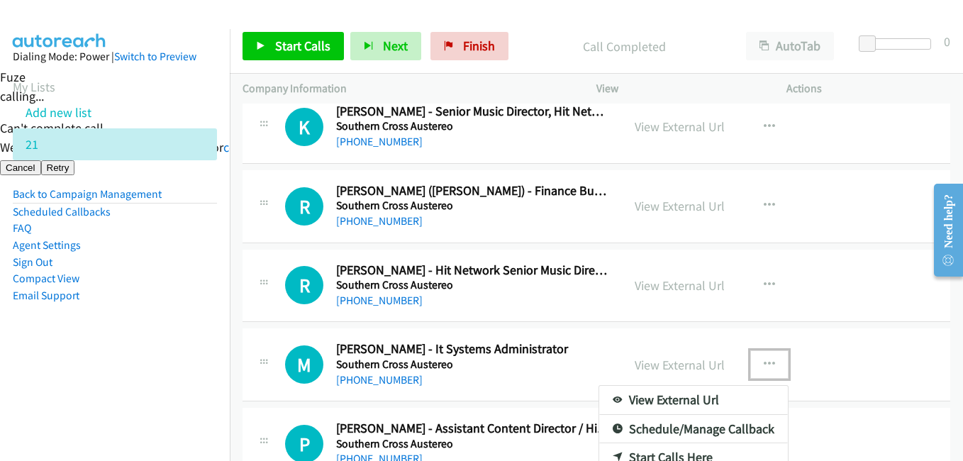
click at [762, 360] on div at bounding box center [481, 230] width 963 height 461
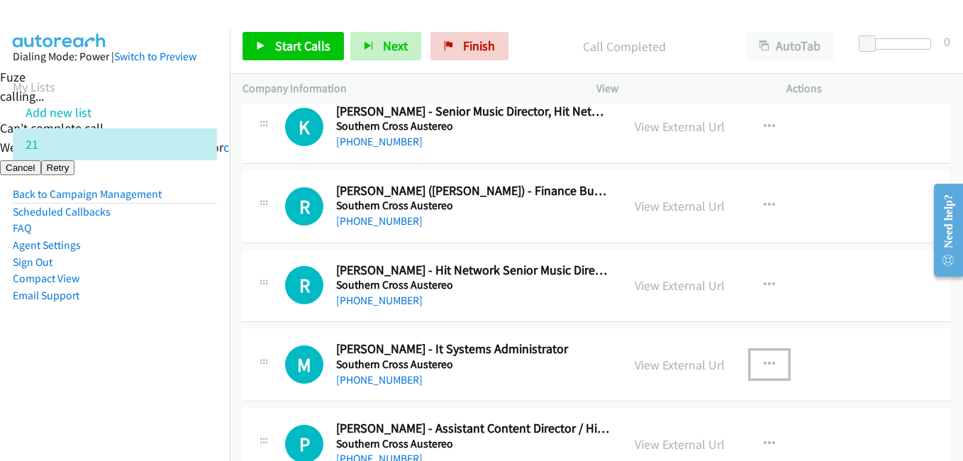
scroll to position [11418, 0]
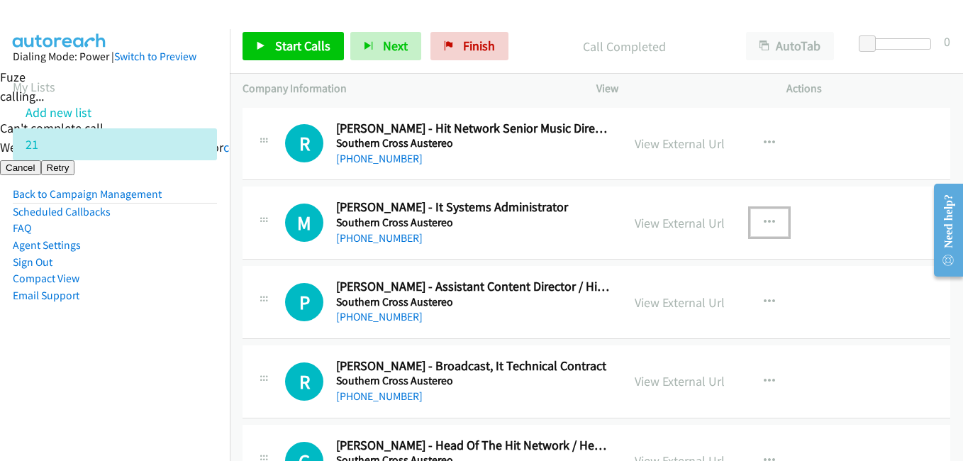
click at [764, 220] on icon "button" at bounding box center [769, 222] width 11 height 11
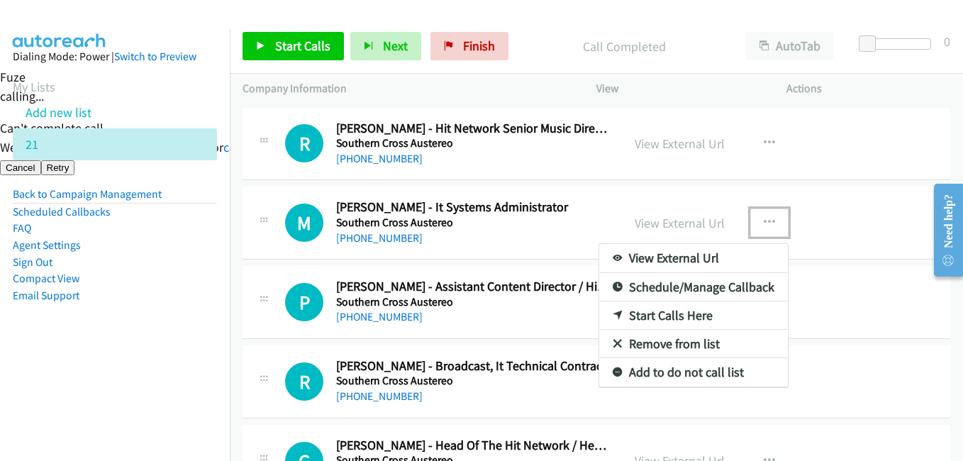
click at [673, 316] on link "Start Calls Here" at bounding box center [693, 315] width 189 height 28
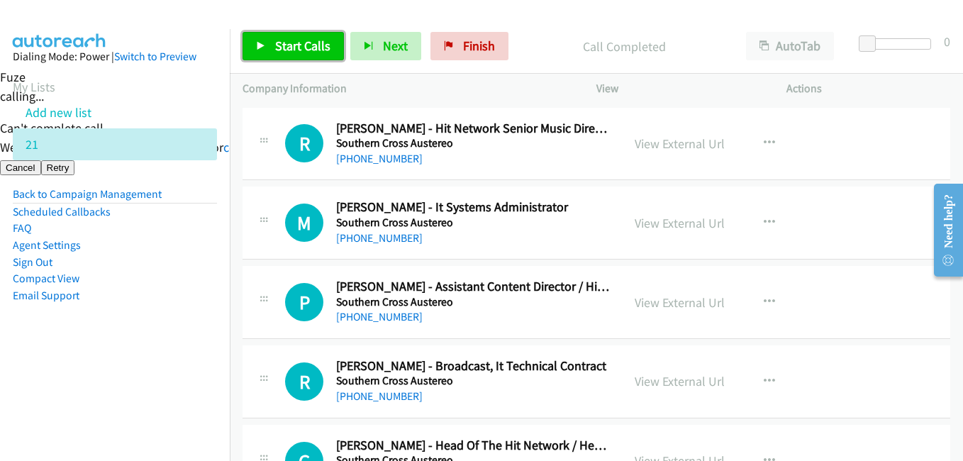
click at [314, 50] on span "Start Calls" at bounding box center [302, 46] width 55 height 16
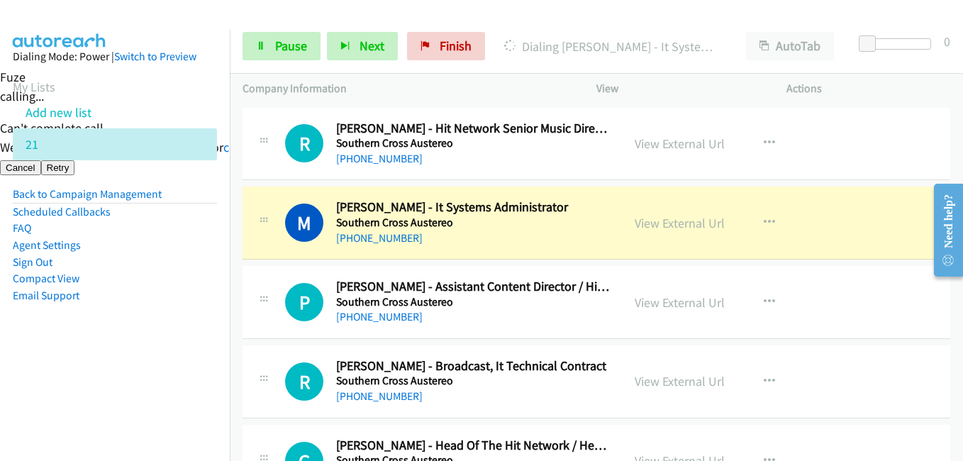
click at [158, 360] on aside "Dialing Mode: Power | Switch to Preview My Lists Add new list 21 Back to Campai…" at bounding box center [115, 198] width 230 height 339
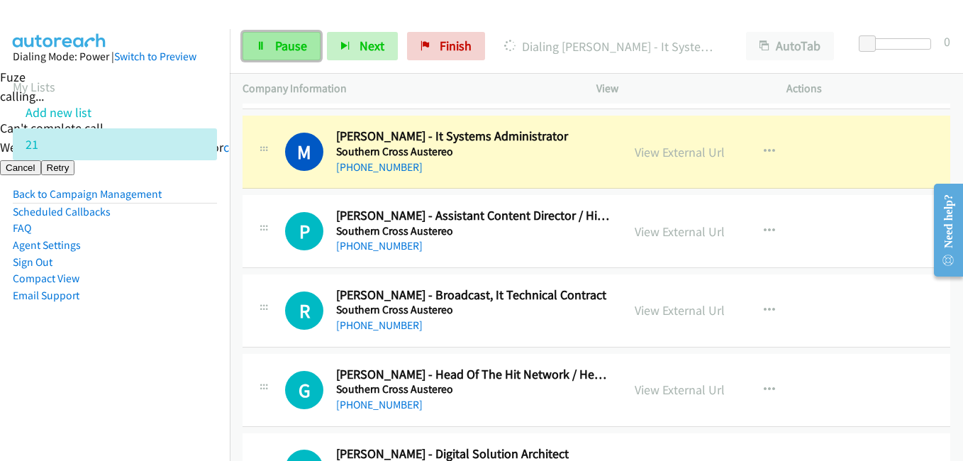
click at [300, 45] on span "Pause" at bounding box center [291, 46] width 32 height 16
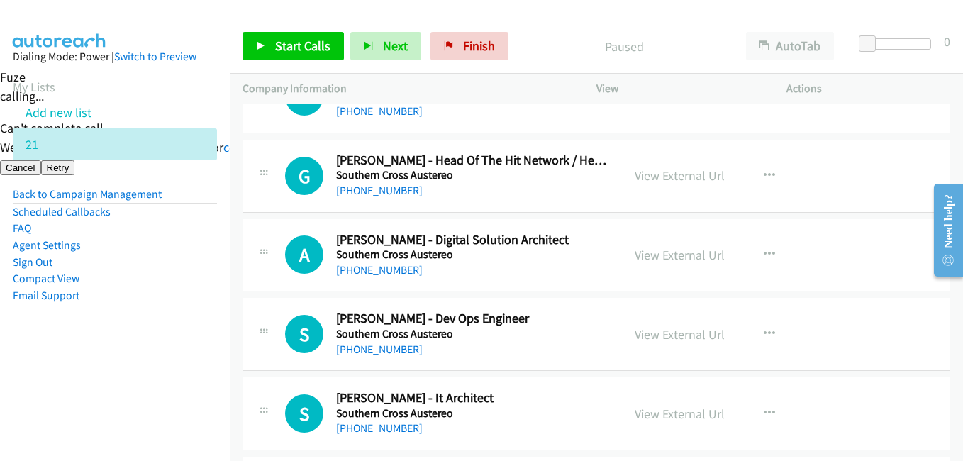
scroll to position [11773, 0]
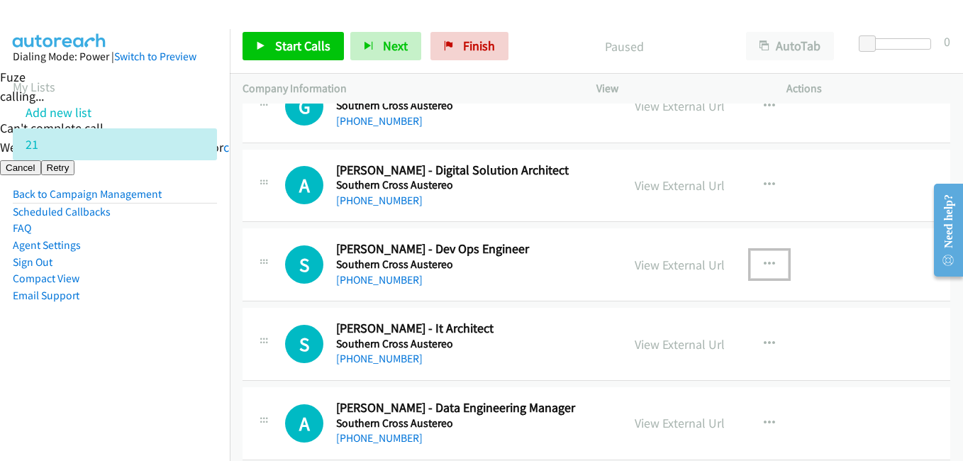
click at [764, 262] on icon "button" at bounding box center [769, 264] width 11 height 11
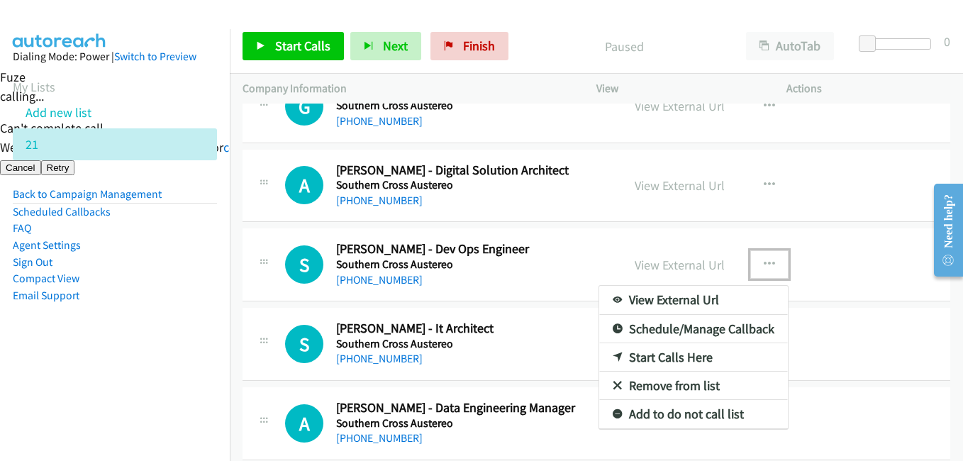
drag, startPoint x: 682, startPoint y: 352, endPoint x: 504, endPoint y: 159, distance: 263.0
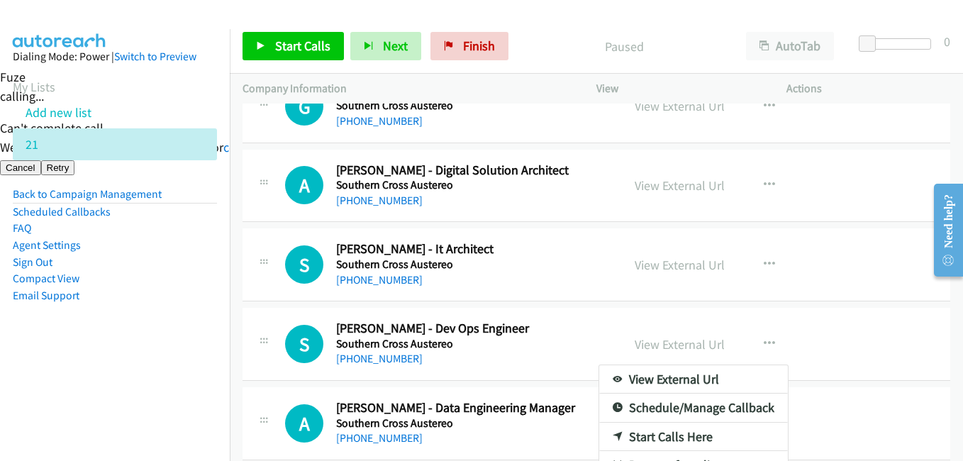
click at [673, 438] on link "Start Calls Here" at bounding box center [693, 437] width 189 height 28
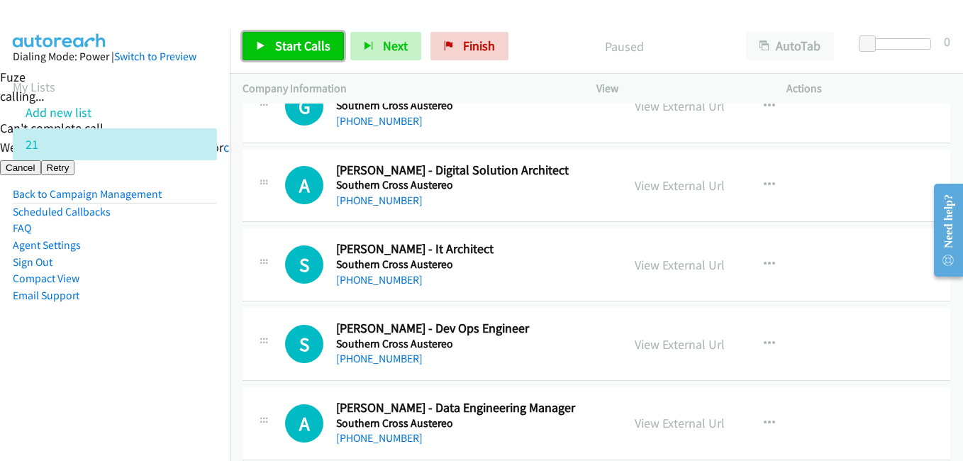
click at [298, 43] on span "Start Calls" at bounding box center [302, 46] width 55 height 16
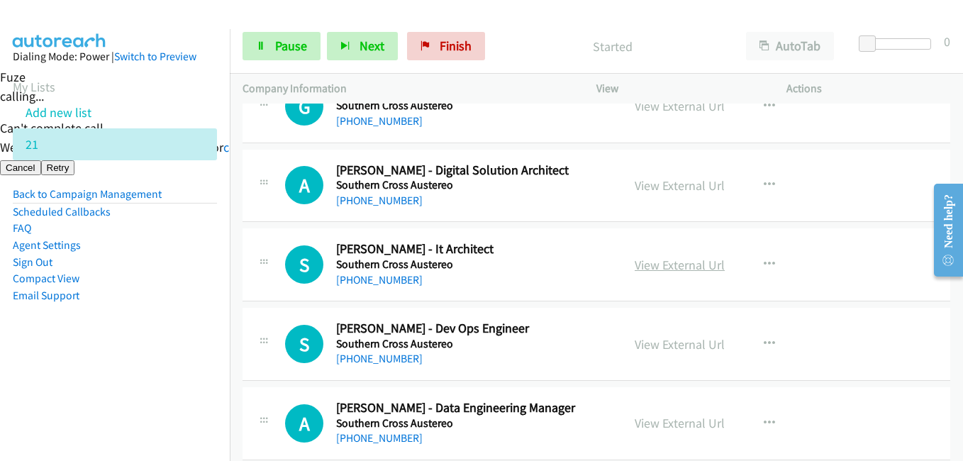
click at [661, 267] on link "View External Url" at bounding box center [680, 265] width 90 height 16
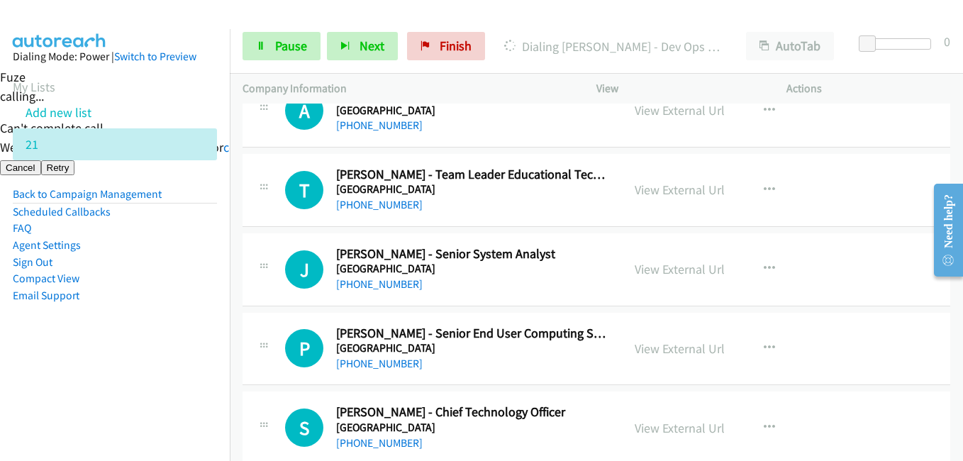
click at [176, 315] on aside "Dialing Mode: Power | Switch to Preview My Lists Add new list 21 Back to Campai…" at bounding box center [115, 198] width 230 height 339
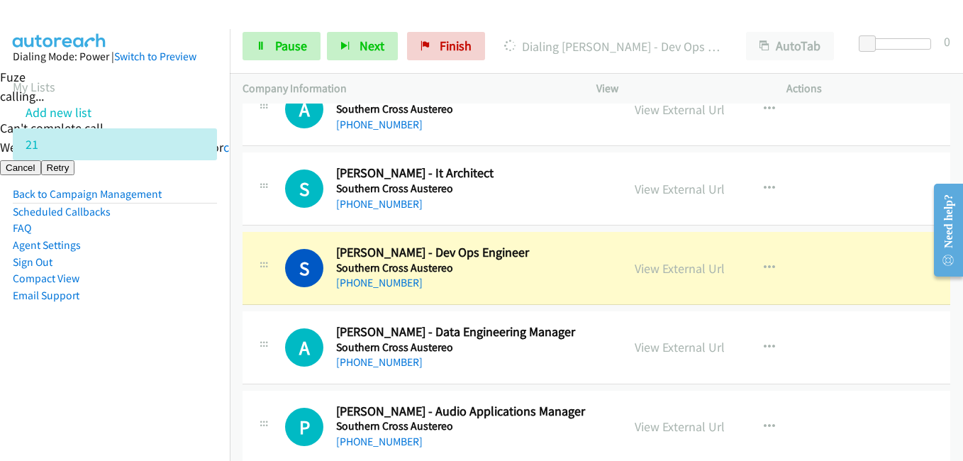
scroll to position [11844, 0]
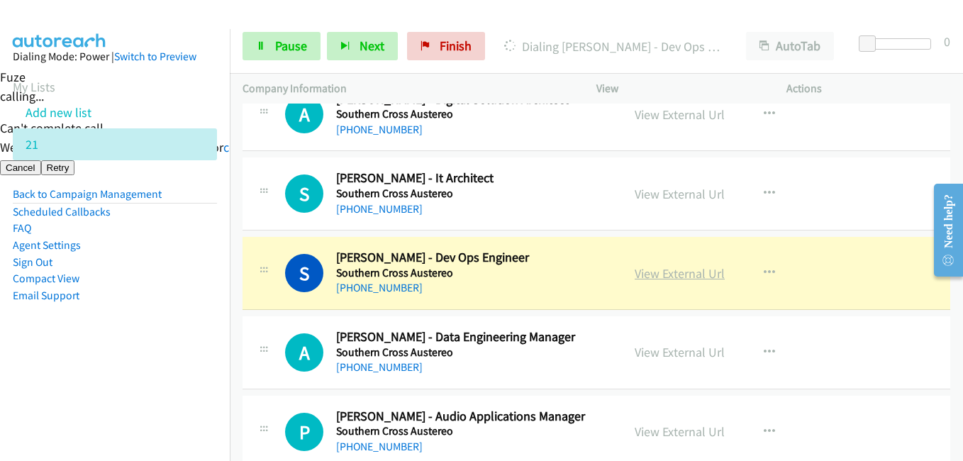
click at [699, 277] on link "View External Url" at bounding box center [680, 273] width 90 height 16
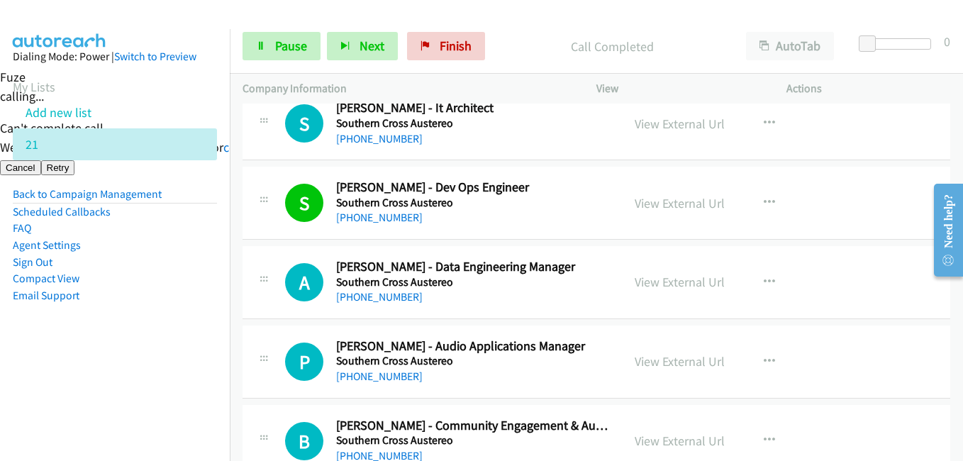
scroll to position [11914, 0]
click at [184, 382] on nav "Dialing Mode: Power | Switch to Preview My Lists Add new list 21 Back to Campai…" at bounding box center [115, 259] width 230 height 461
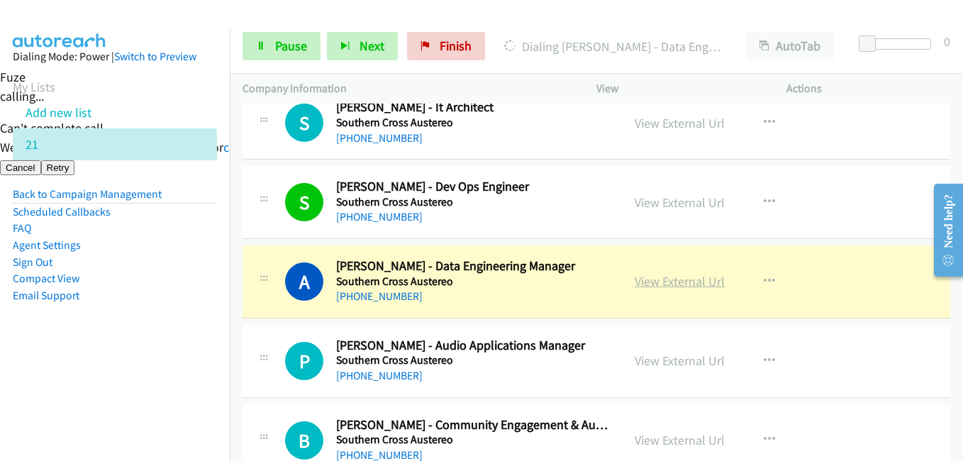
click at [685, 282] on link "View External Url" at bounding box center [680, 281] width 90 height 16
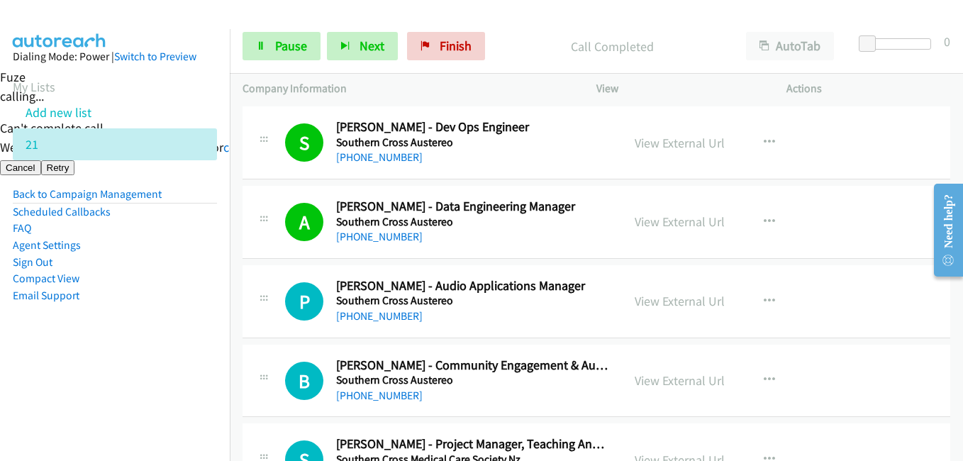
scroll to position [12056, 0]
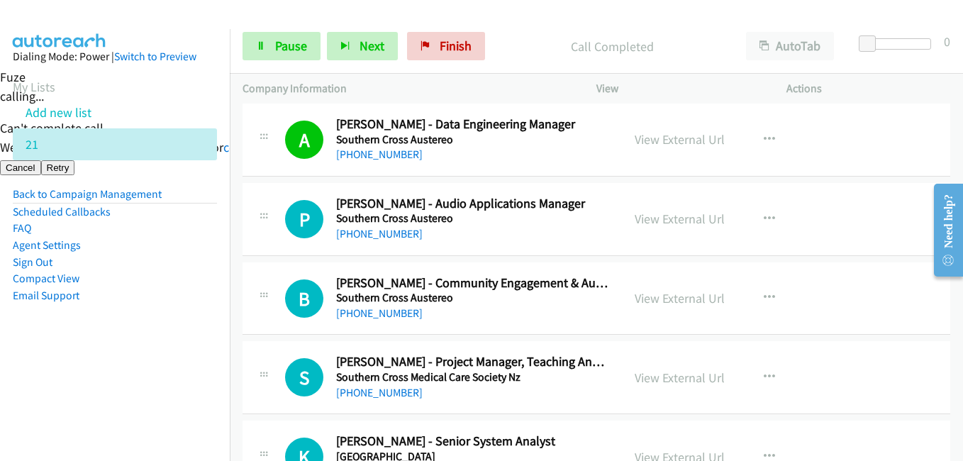
click at [160, 357] on aside "Dialing Mode: Power | Switch to Preview My Lists Add new list 21 Back to Campai…" at bounding box center [115, 198] width 230 height 339
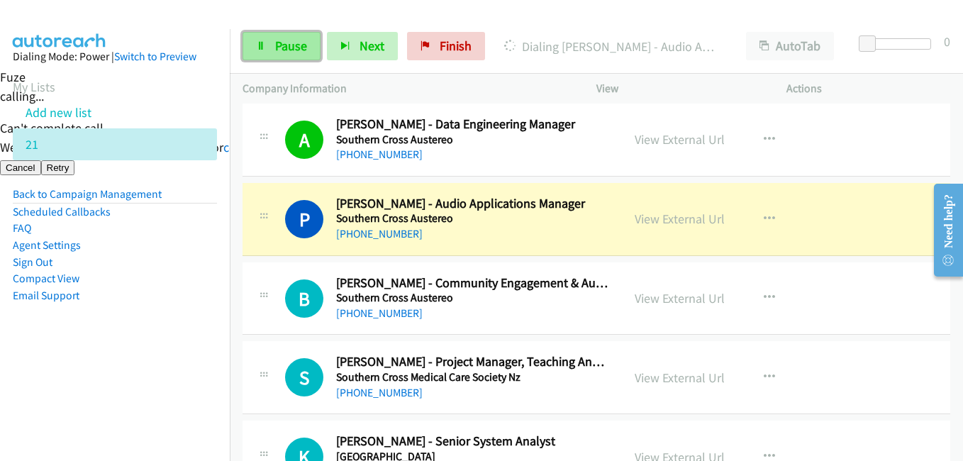
click at [282, 43] on span "Pause" at bounding box center [291, 46] width 32 height 16
